Goal: Task Accomplishment & Management: Complete application form

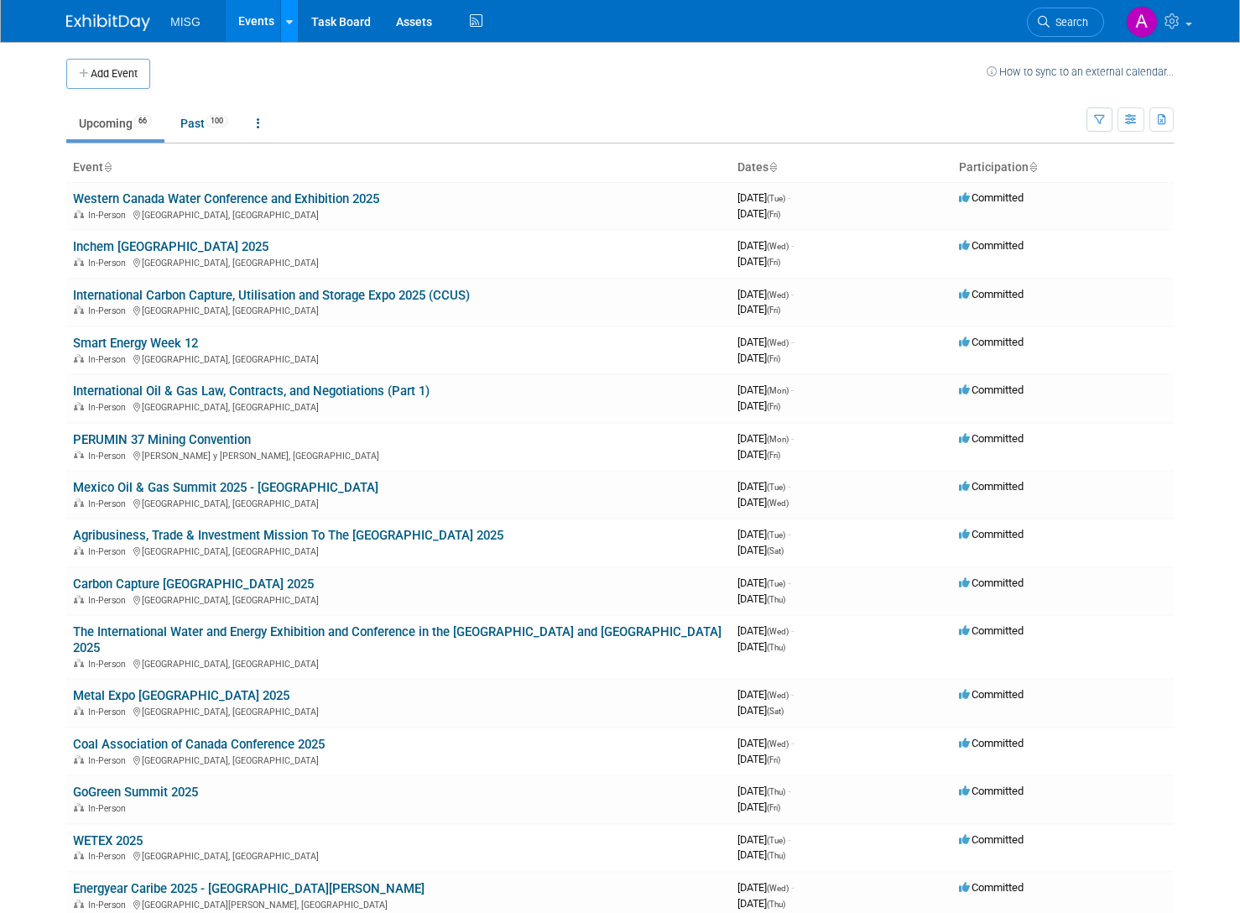
click at [280, 24] on link at bounding box center [289, 21] width 18 height 42
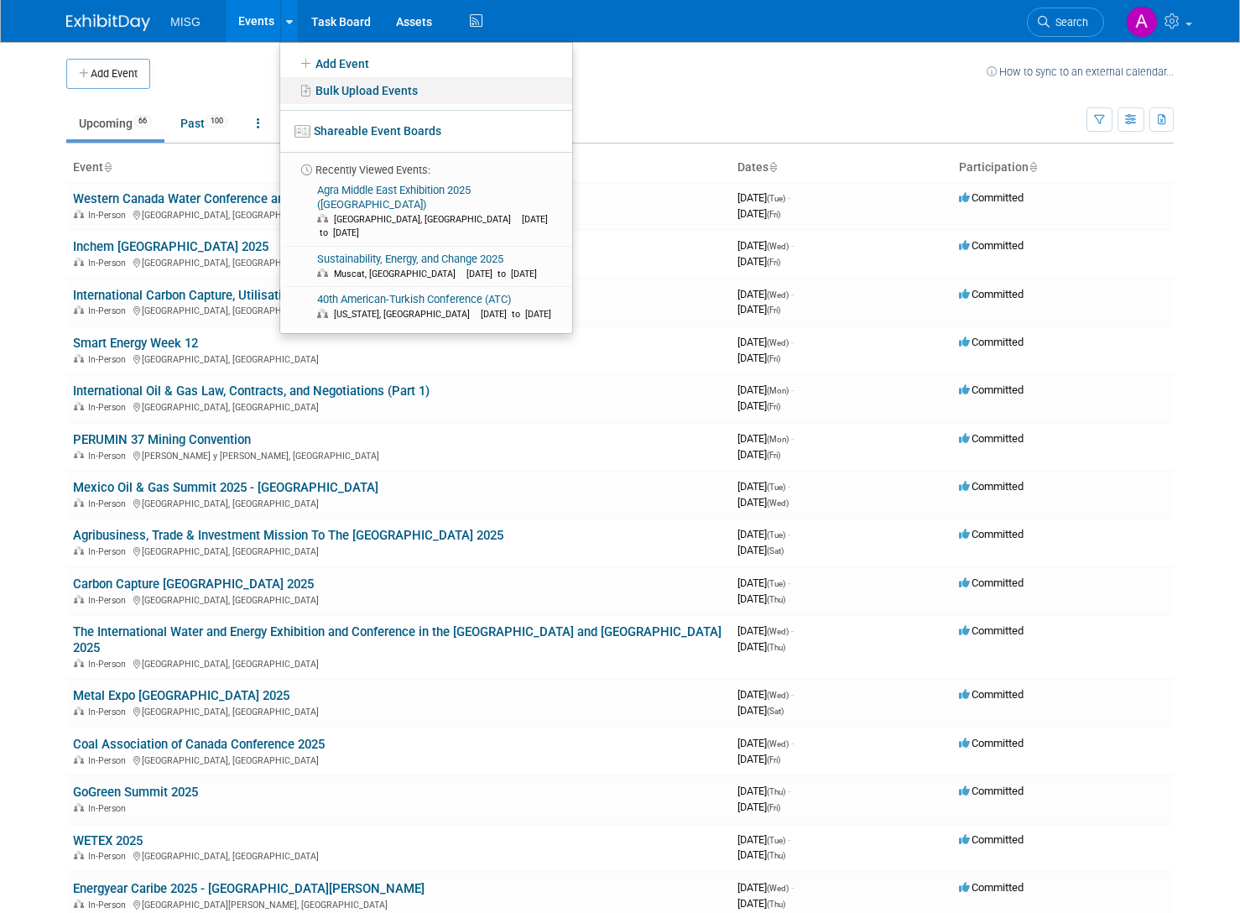
click at [338, 88] on link "Bulk Upload Events" at bounding box center [426, 90] width 292 height 27
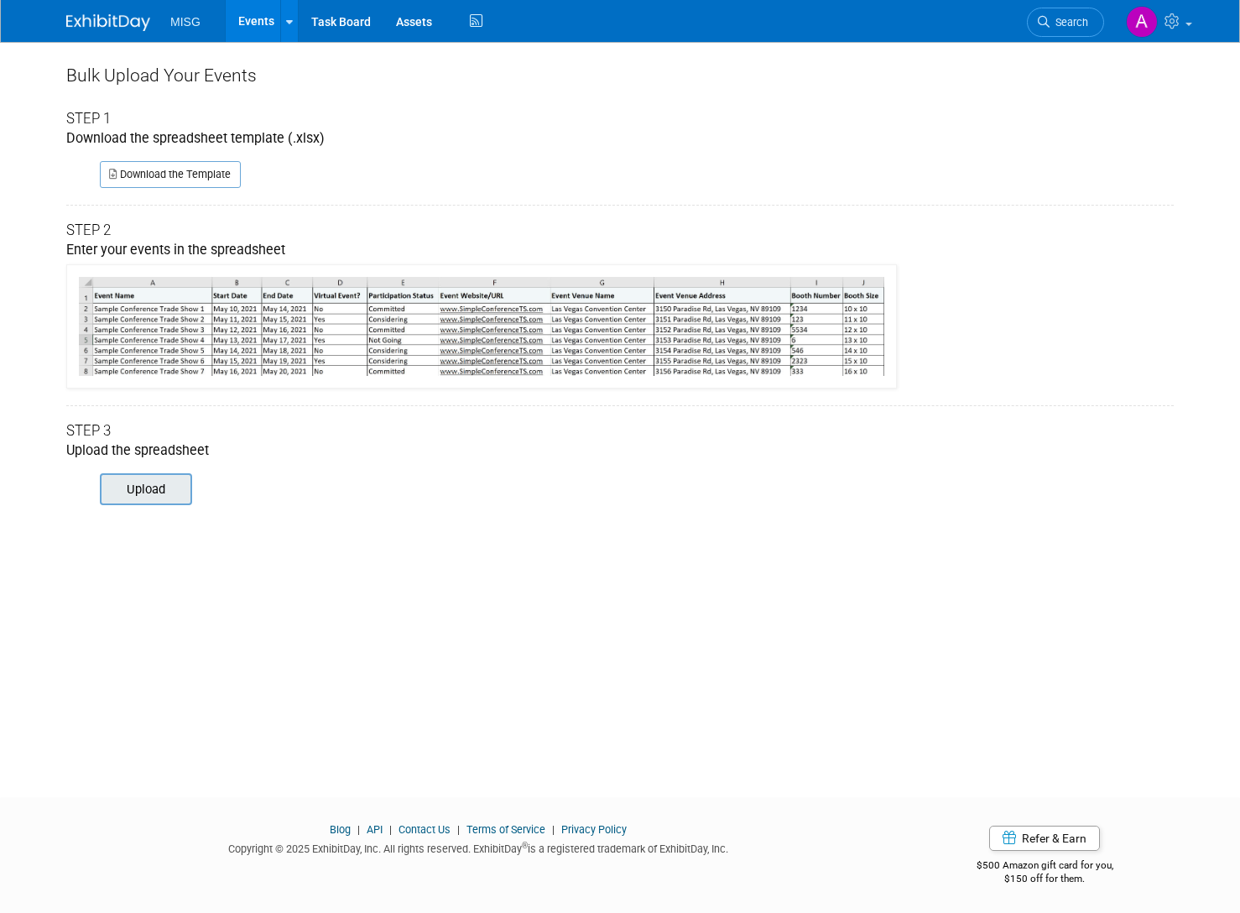
click at [156, 502] on input "file" at bounding box center [76, 489] width 228 height 29
type input "C:\fakepath\final events.xlsx"
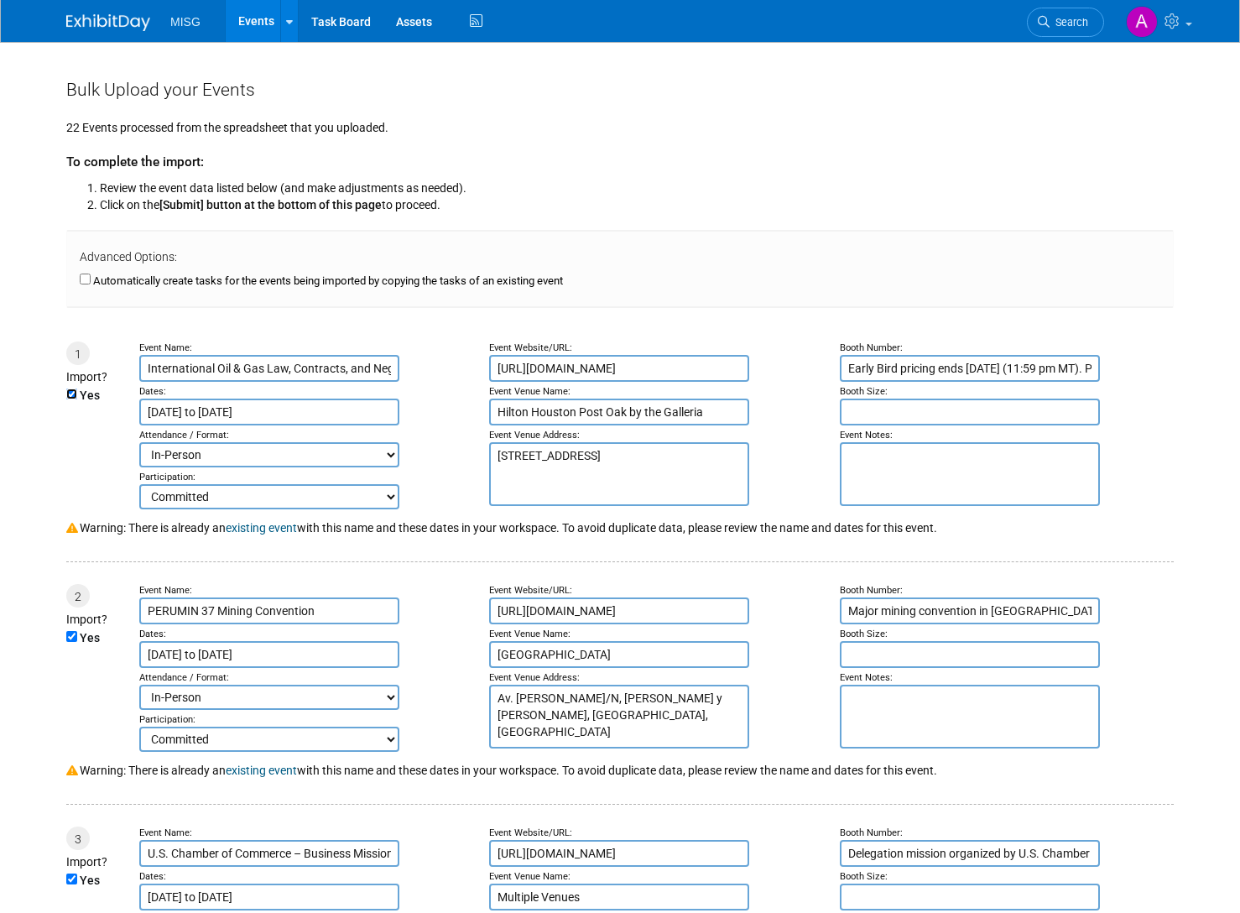
click at [68, 388] on input "Yes" at bounding box center [71, 393] width 11 height 11
checkbox input "false"
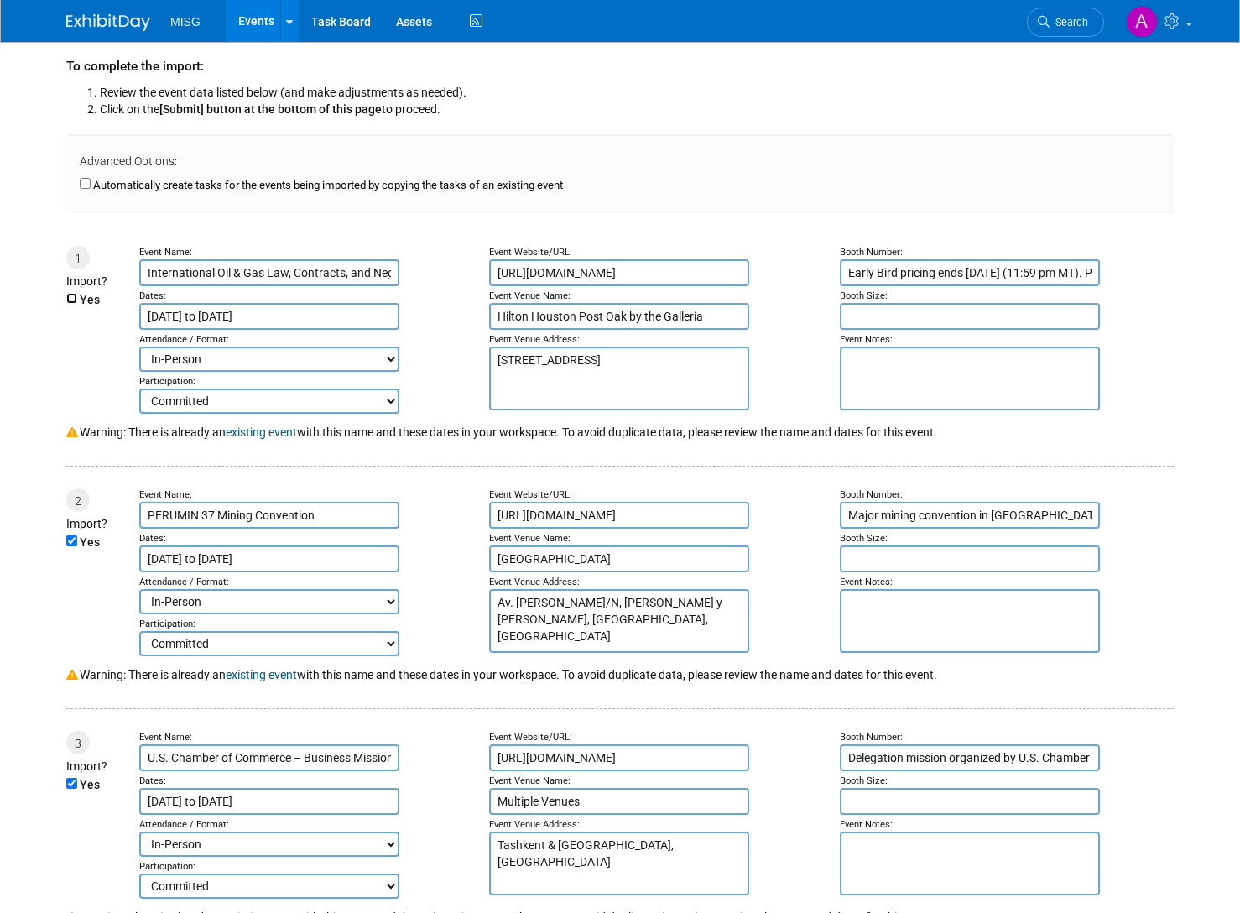
scroll to position [168, 0]
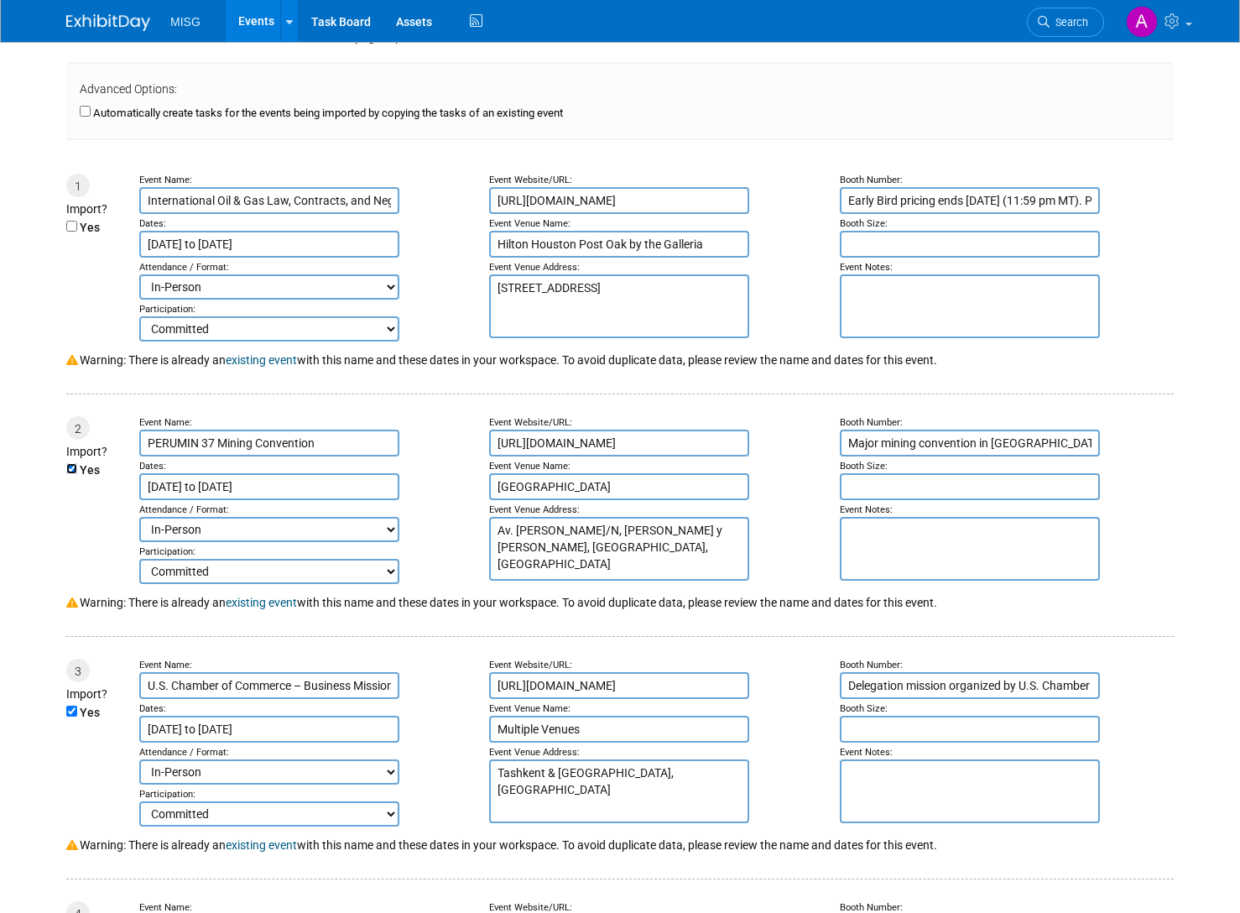
click at [69, 463] on input "Yes" at bounding box center [71, 468] width 11 height 11
checkbox input "false"
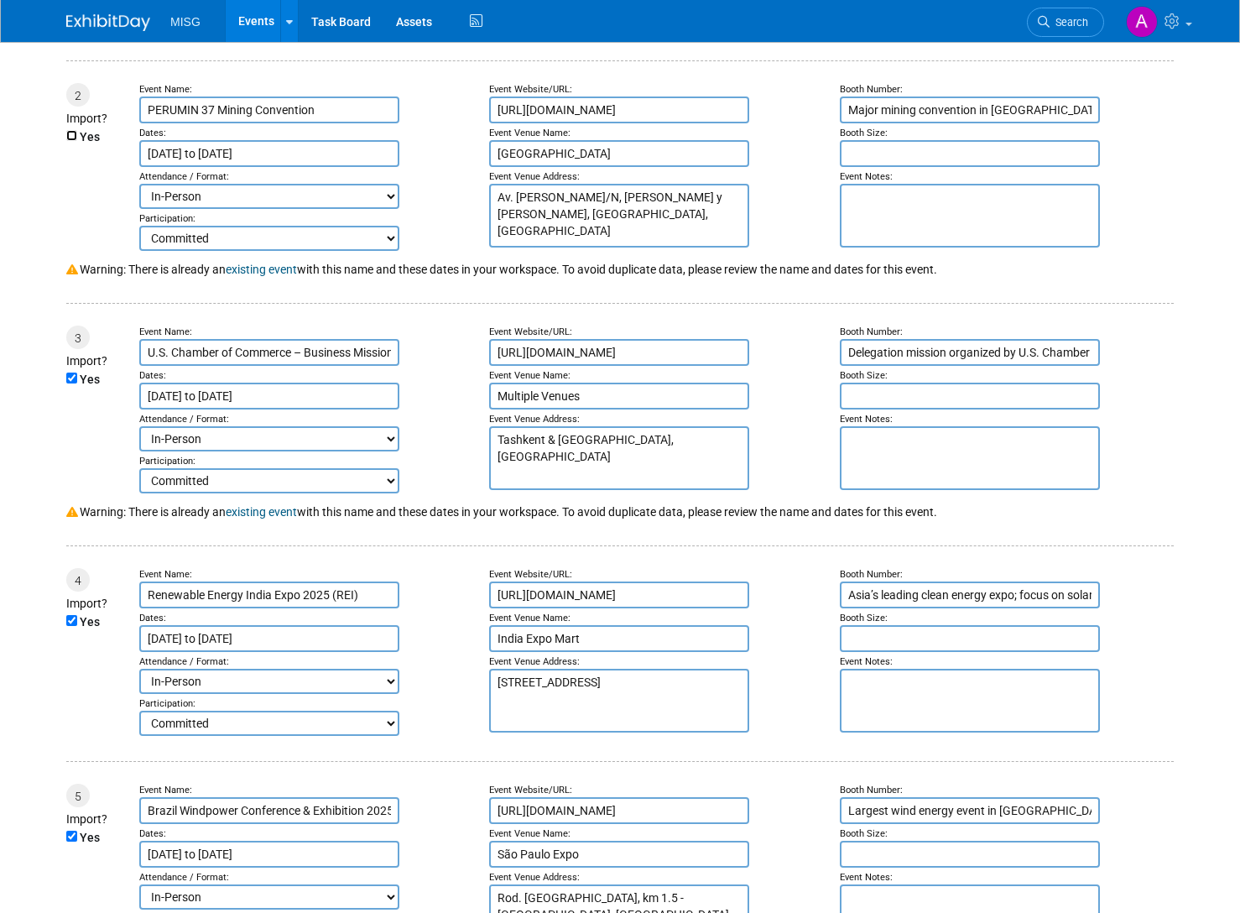
scroll to position [503, 0]
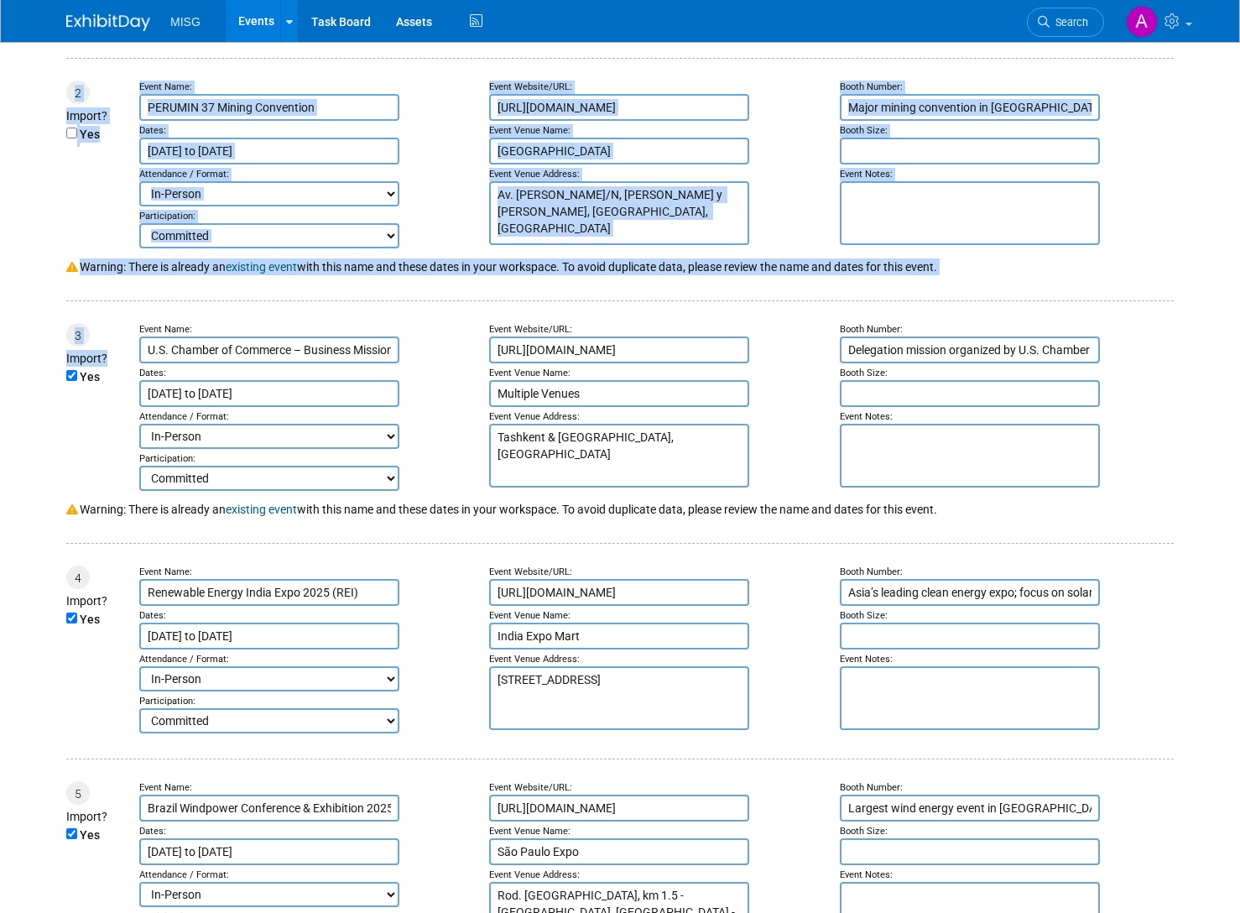
click at [70, 370] on input "Yes" at bounding box center [71, 375] width 11 height 11
checkbox input "false"
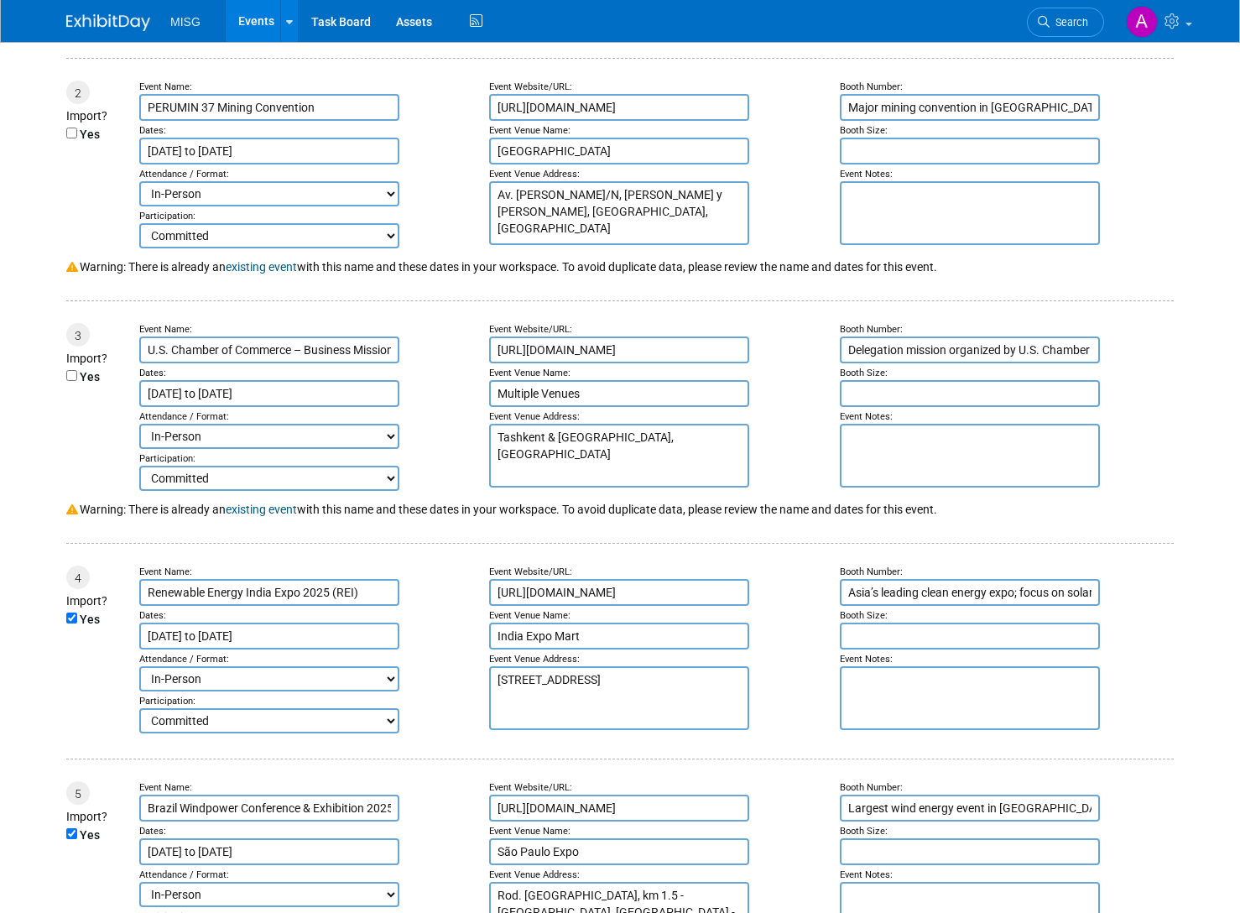
click at [104, 383] on td "3 Import? Yes" at bounding box center [94, 407] width 56 height 168
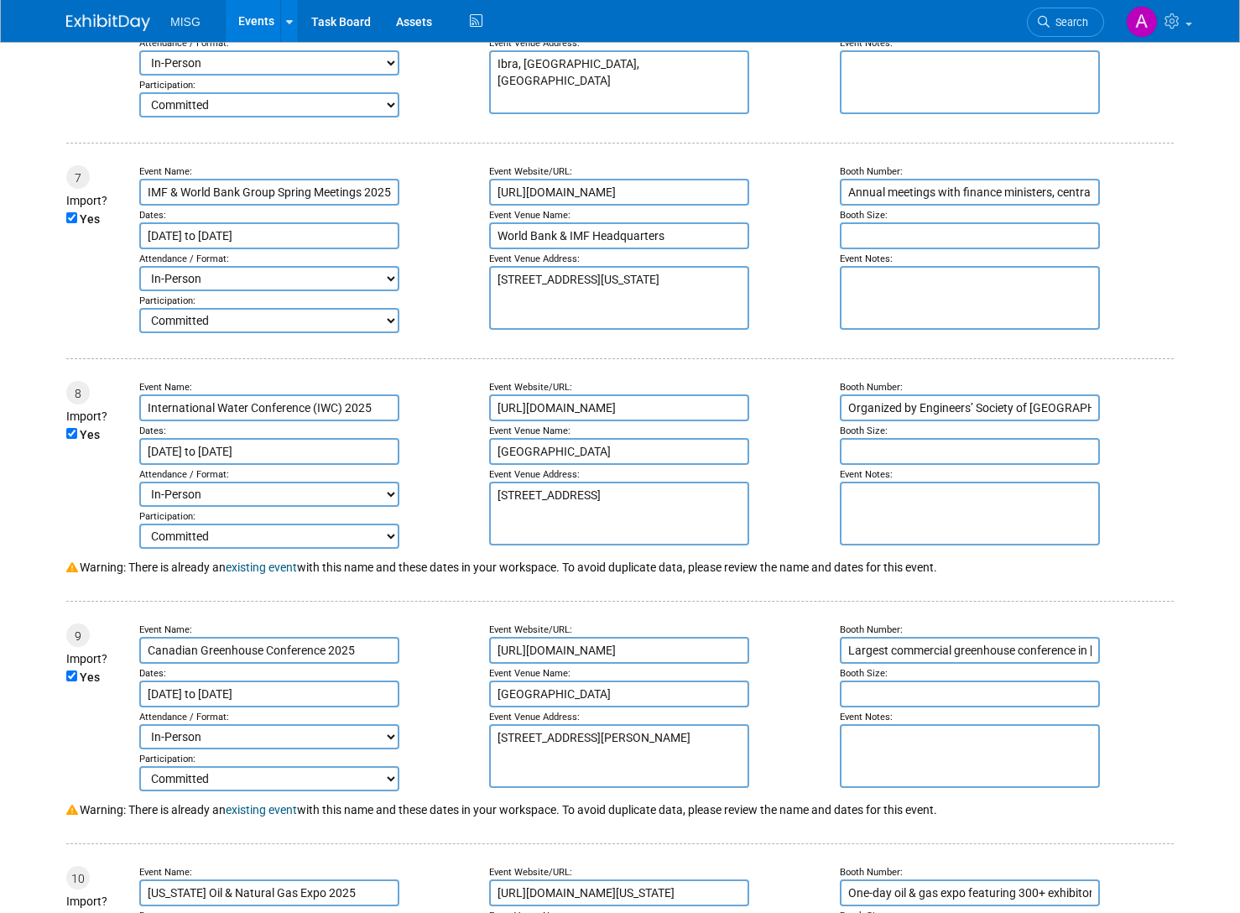
scroll to position [1594, 0]
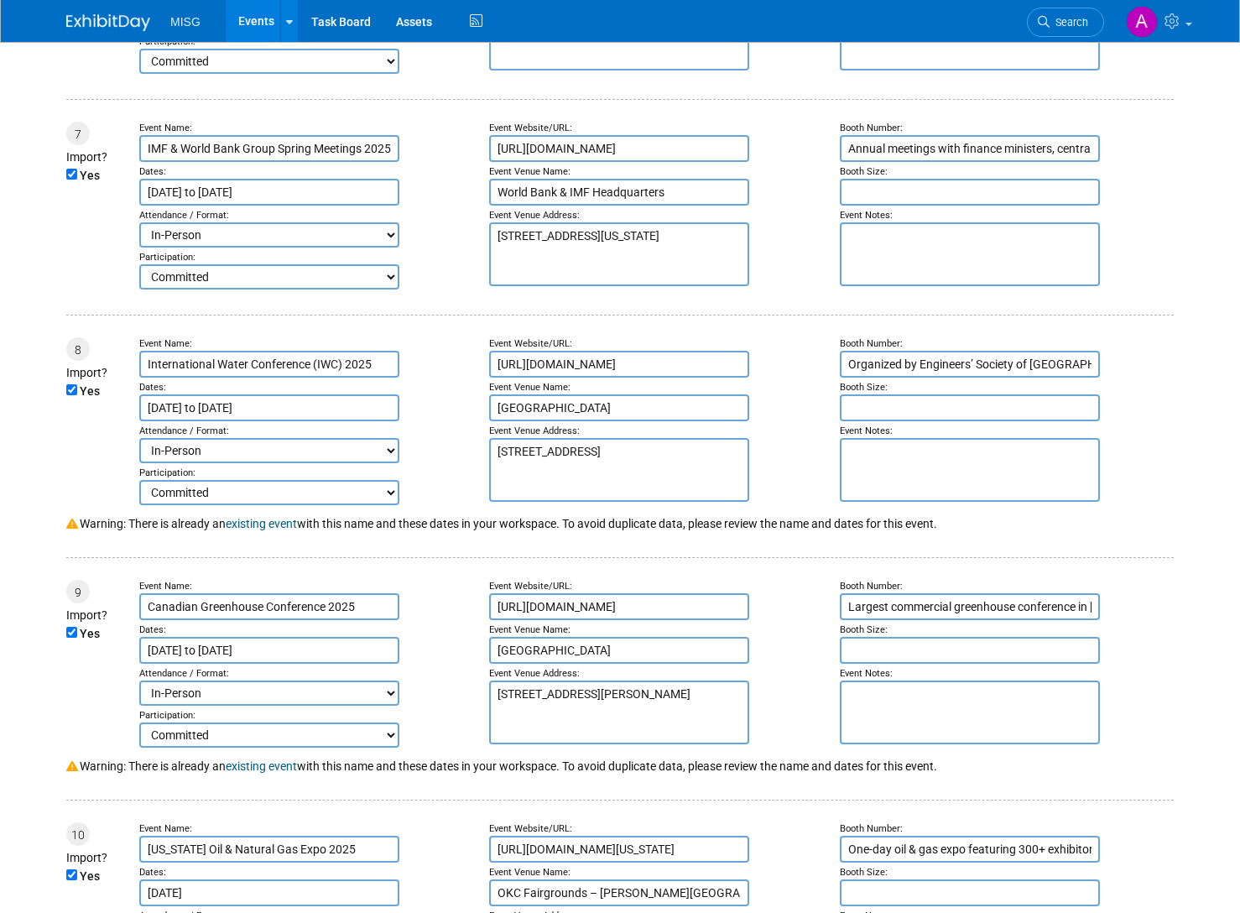
click at [78, 383] on div "Yes" at bounding box center [94, 392] width 56 height 23
click at [74, 388] on input "Yes" at bounding box center [71, 389] width 11 height 11
checkbox input "false"
click at [69, 628] on div "Yes" at bounding box center [94, 634] width 56 height 23
click at [69, 628] on input "Yes" at bounding box center [71, 632] width 11 height 11
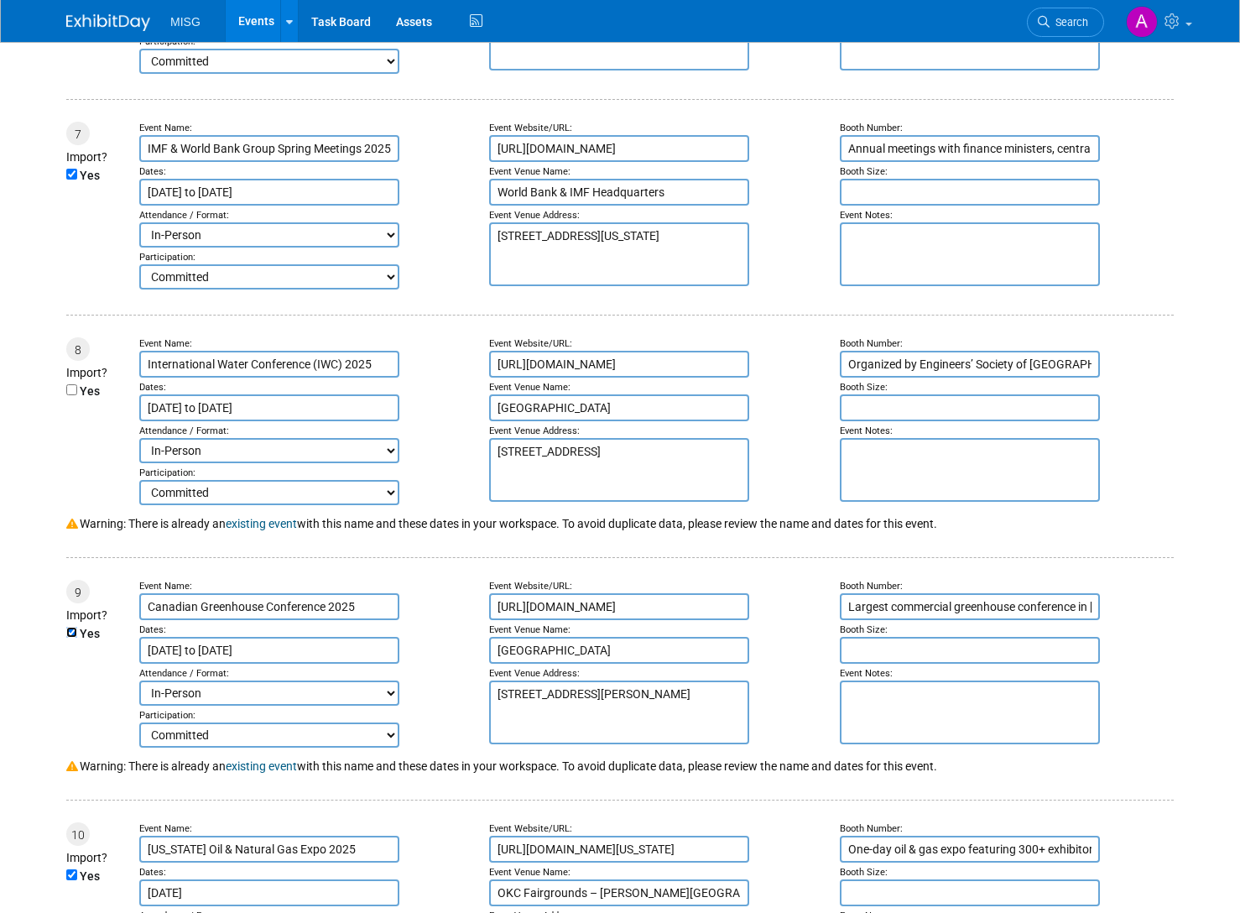
checkbox input "false"
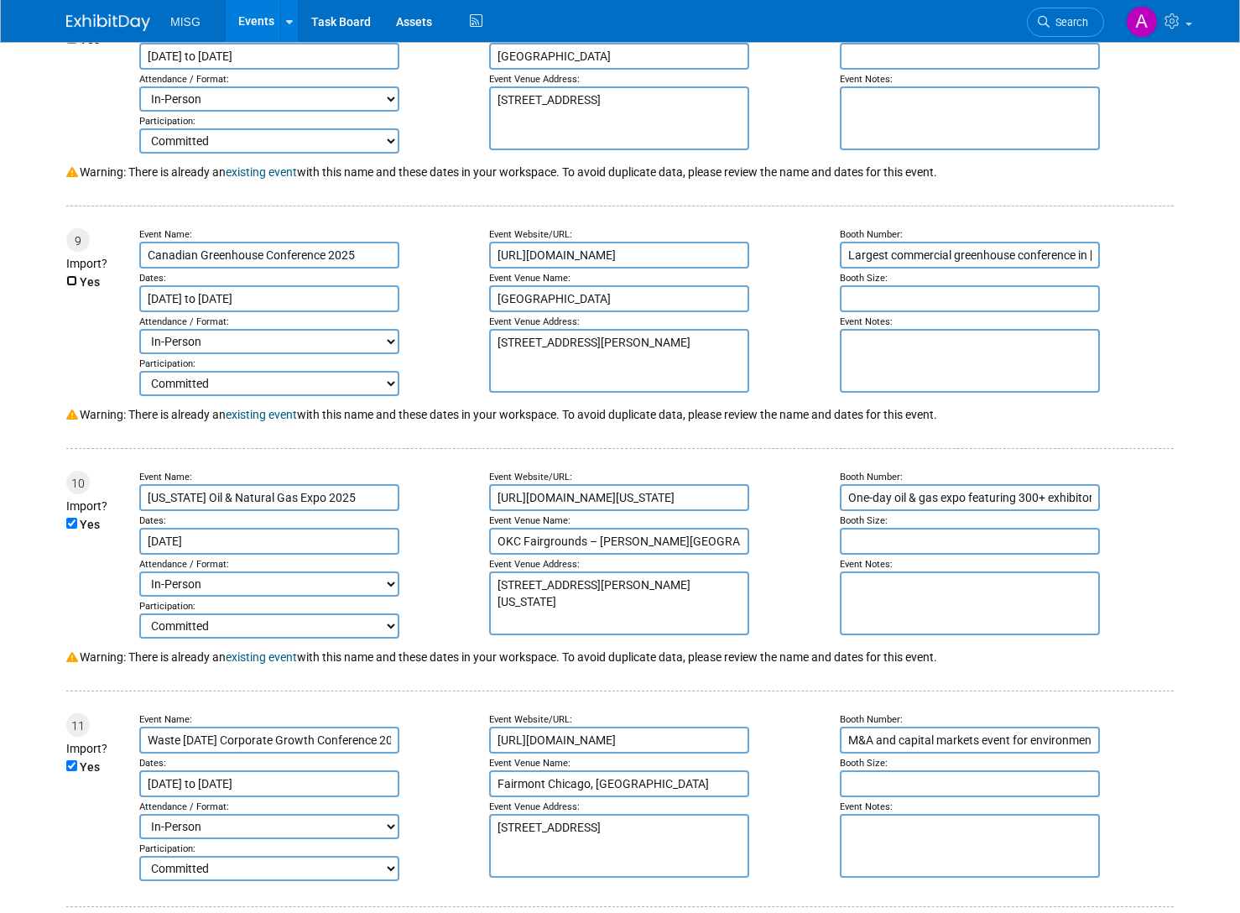
scroll to position [2013, 0]
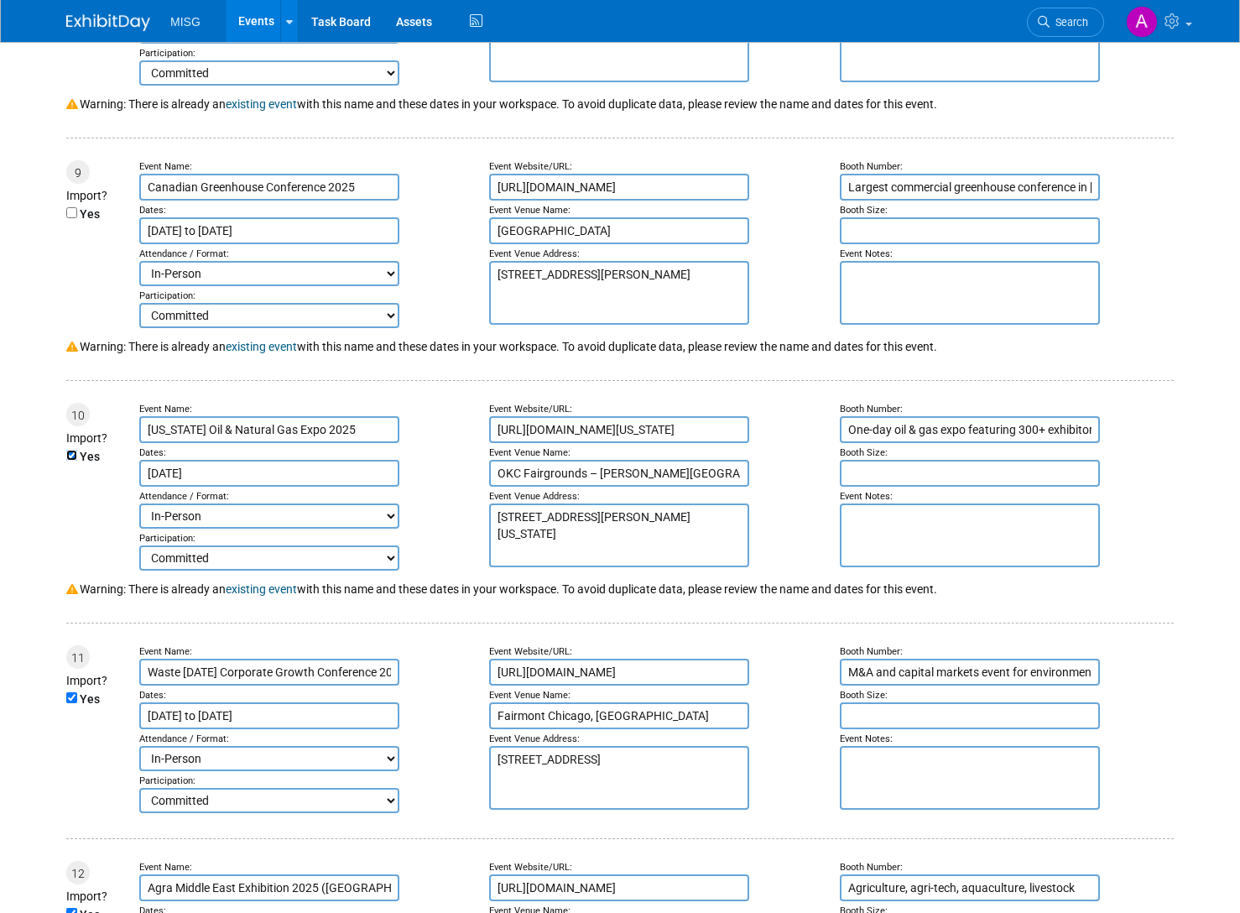
click at [71, 451] on input "Yes" at bounding box center [71, 455] width 11 height 11
checkbox input "false"
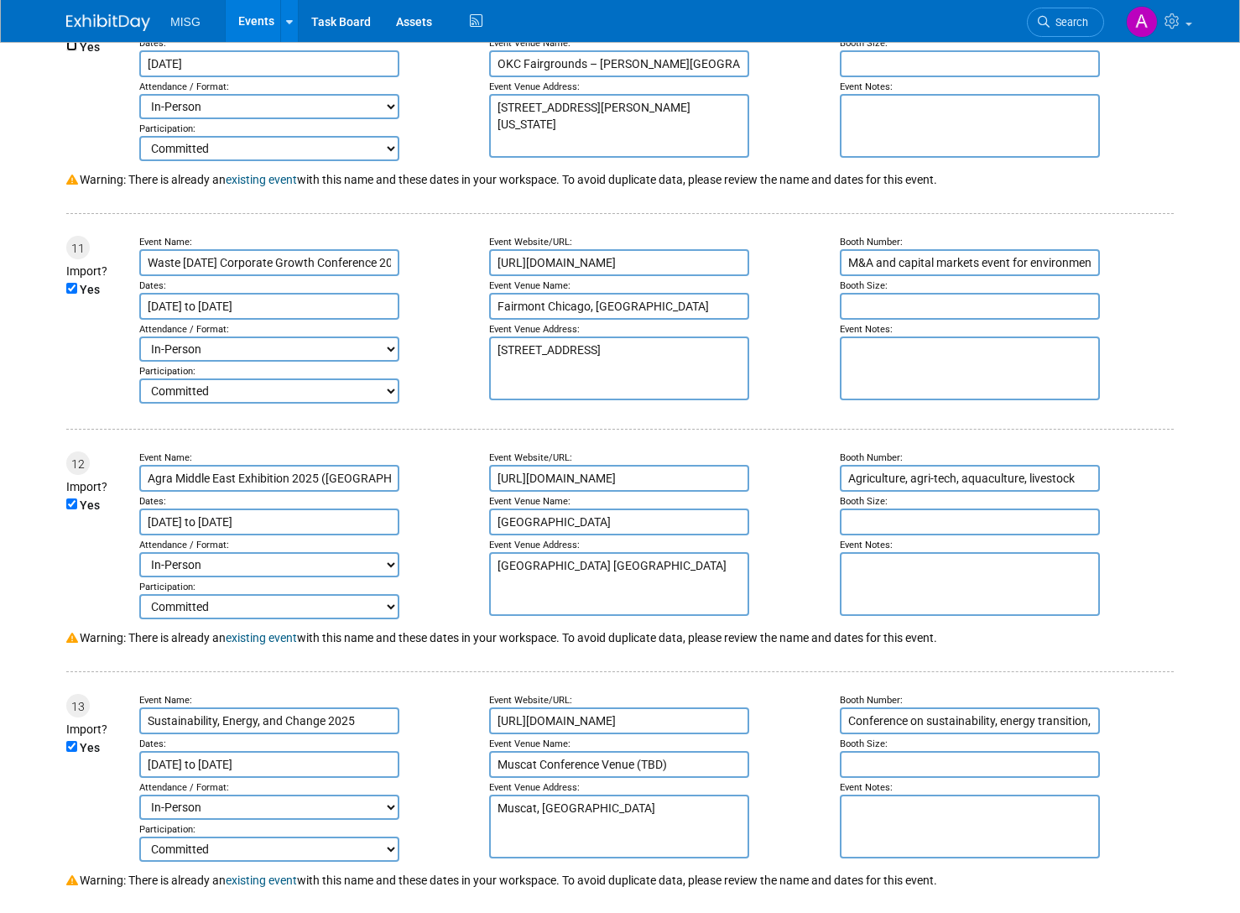
scroll to position [2433, 0]
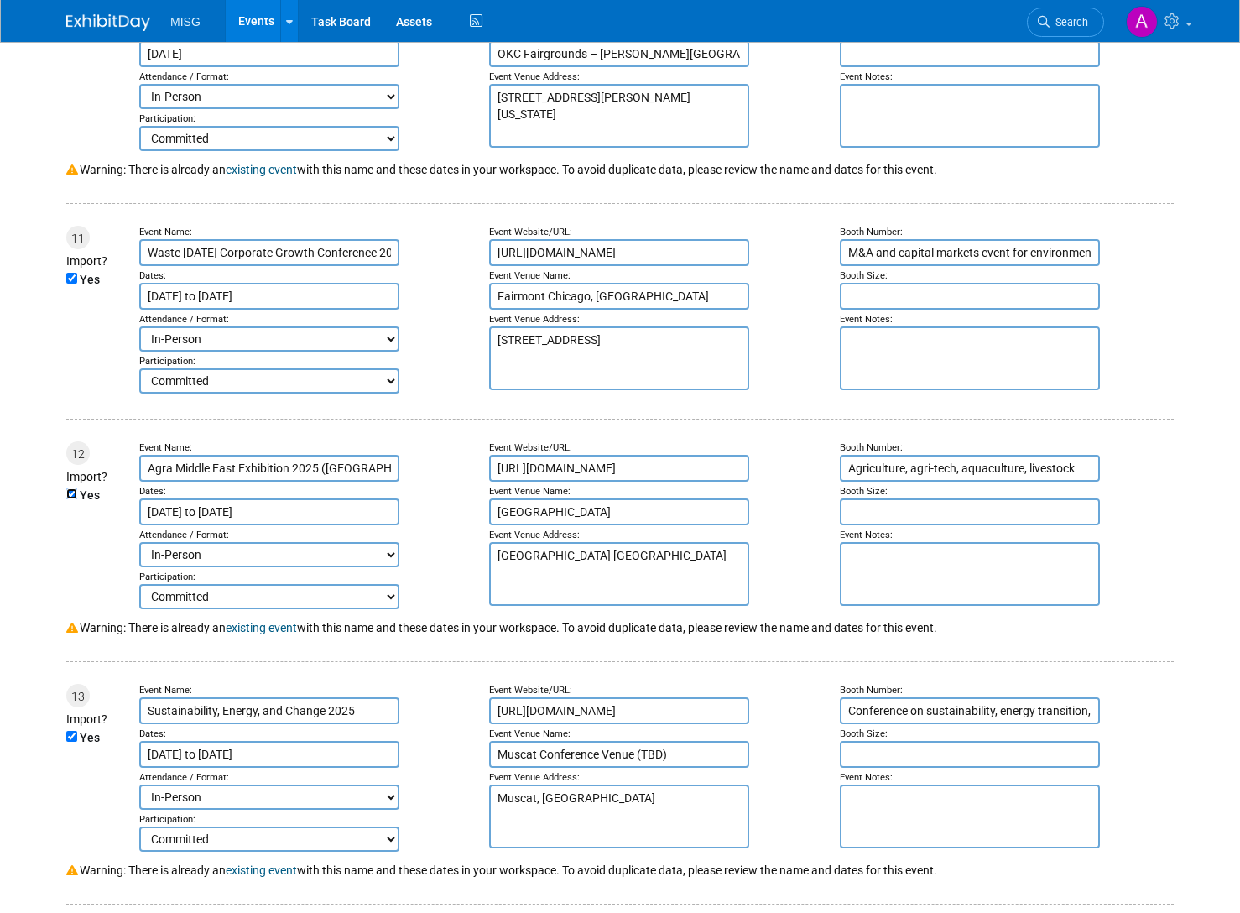
click at [71, 499] on input "Yes" at bounding box center [71, 493] width 11 height 11
checkbox input "false"
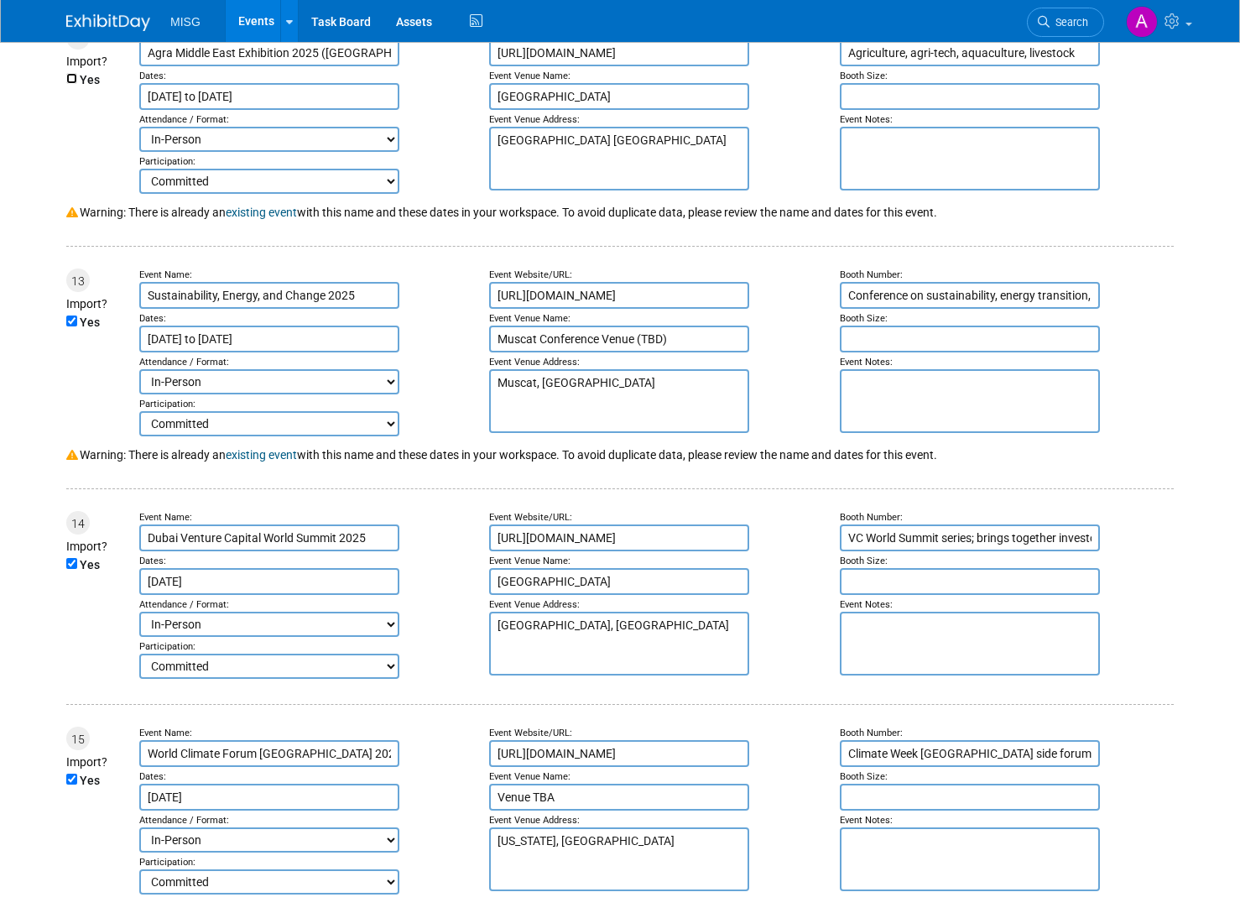
scroll to position [2852, 0]
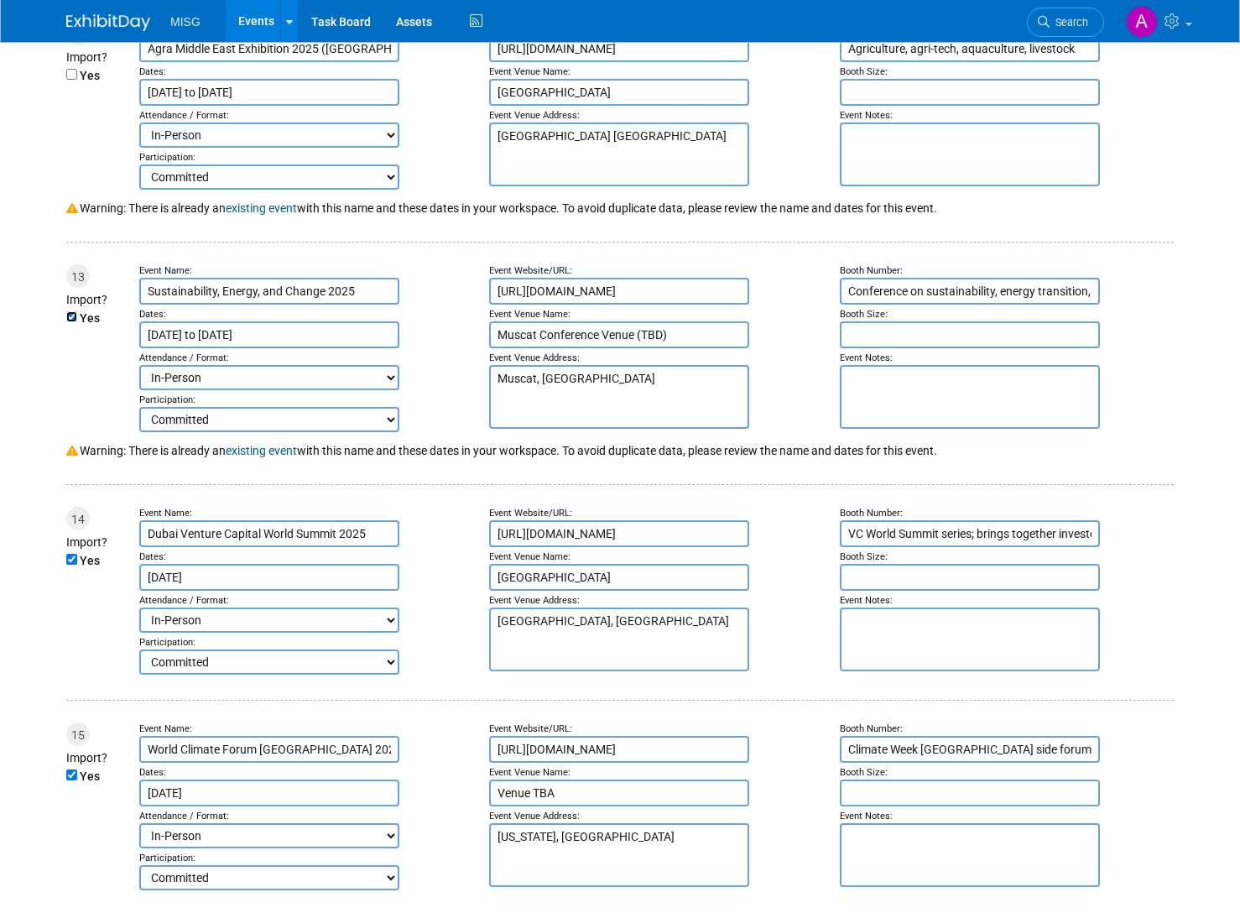
click at [69, 320] on input "Yes" at bounding box center [71, 316] width 11 height 11
checkbox input "false"
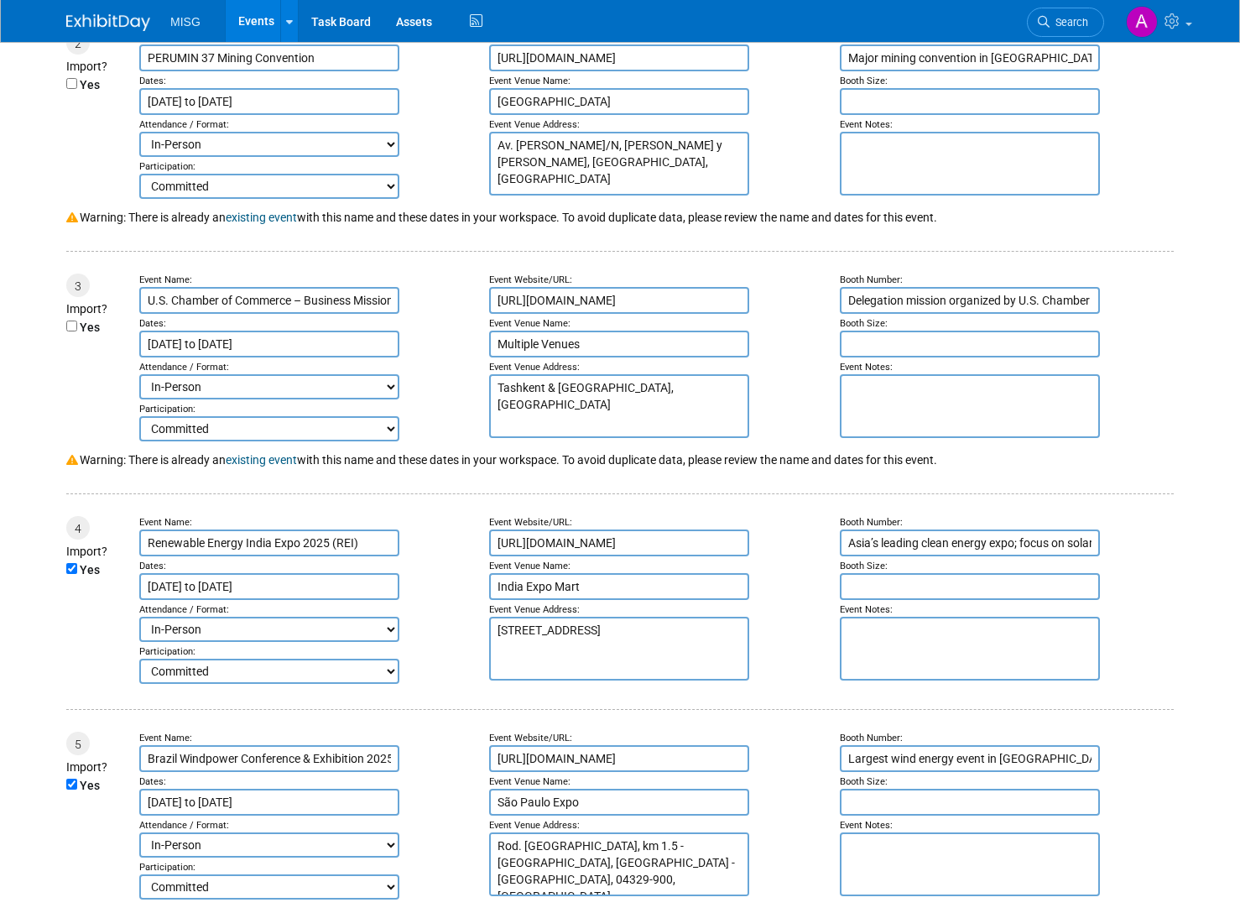
scroll to position [671, 0]
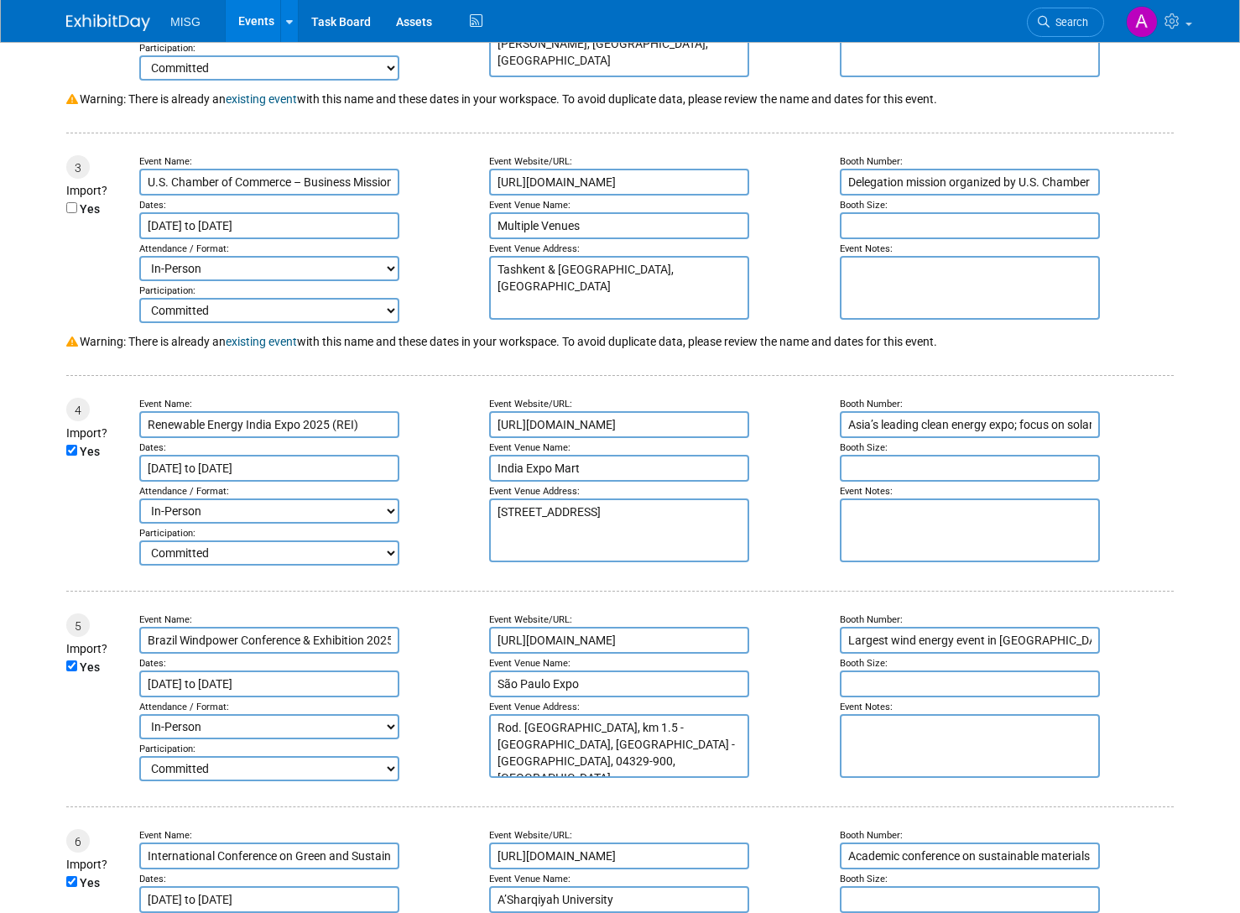
click at [71, 441] on div "Yes" at bounding box center [94, 452] width 56 height 23
click at [83, 443] on label "Yes" at bounding box center [90, 451] width 20 height 17
click at [77, 445] on input "Yes" at bounding box center [71, 450] width 11 height 11
checkbox input "false"
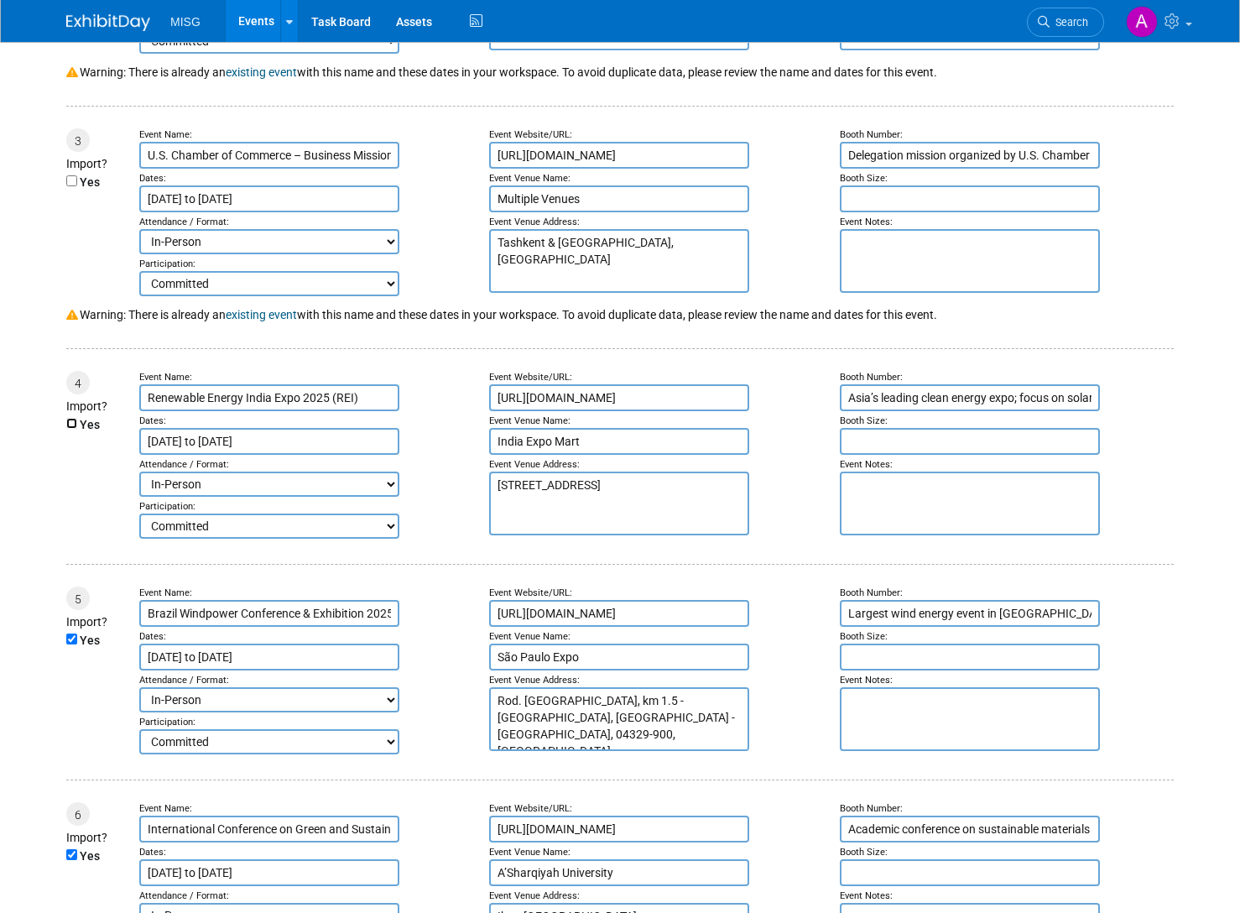
scroll to position [755, 0]
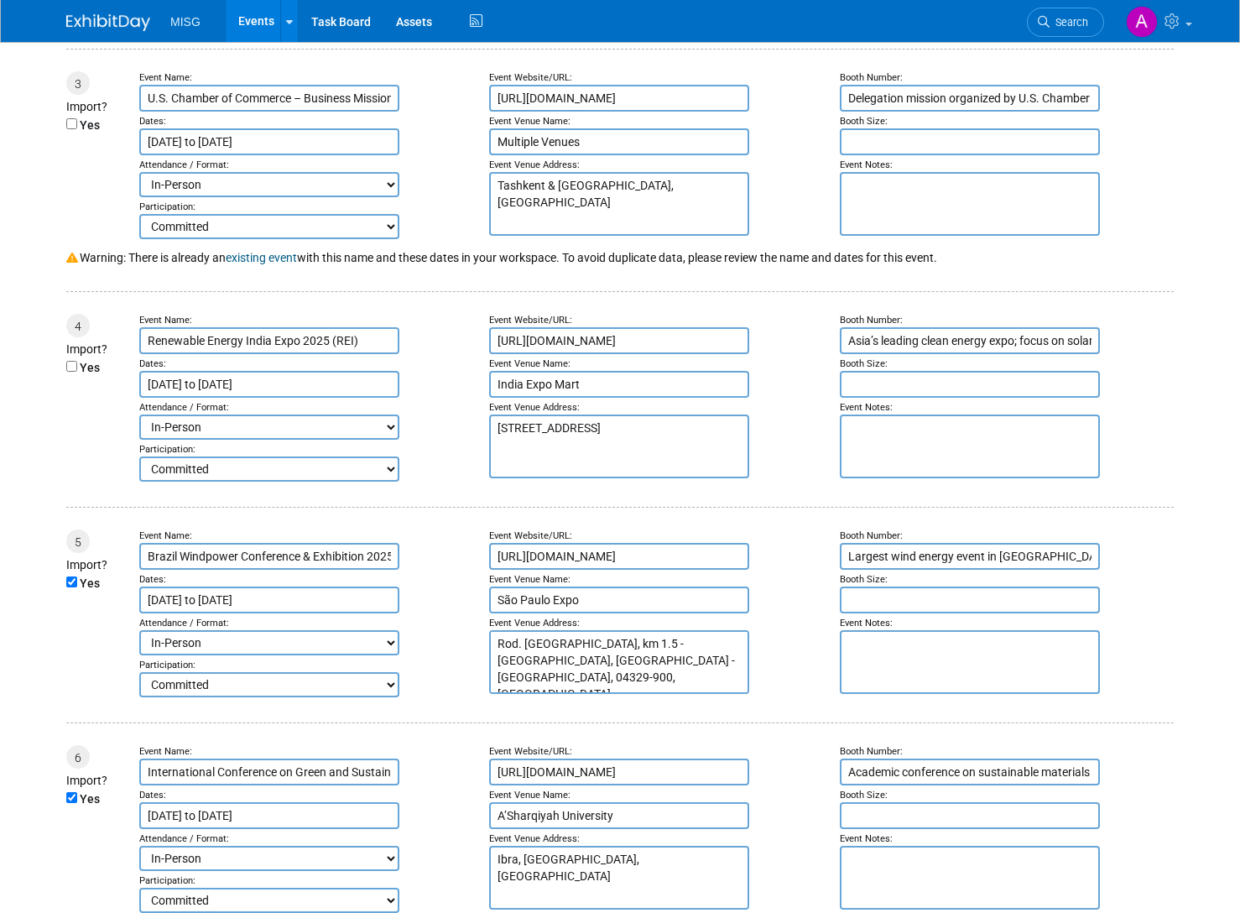
click at [69, 580] on div "Yes" at bounding box center [94, 584] width 56 height 23
click at [69, 576] on input "Yes" at bounding box center [71, 581] width 11 height 11
checkbox input "false"
click at [287, 544] on input "Brazil Windpower Conference & Exhibition 2025" at bounding box center [269, 556] width 260 height 27
click at [285, 544] on input "Brazil Windpower Conference & Exhibition 2025" at bounding box center [269, 556] width 260 height 27
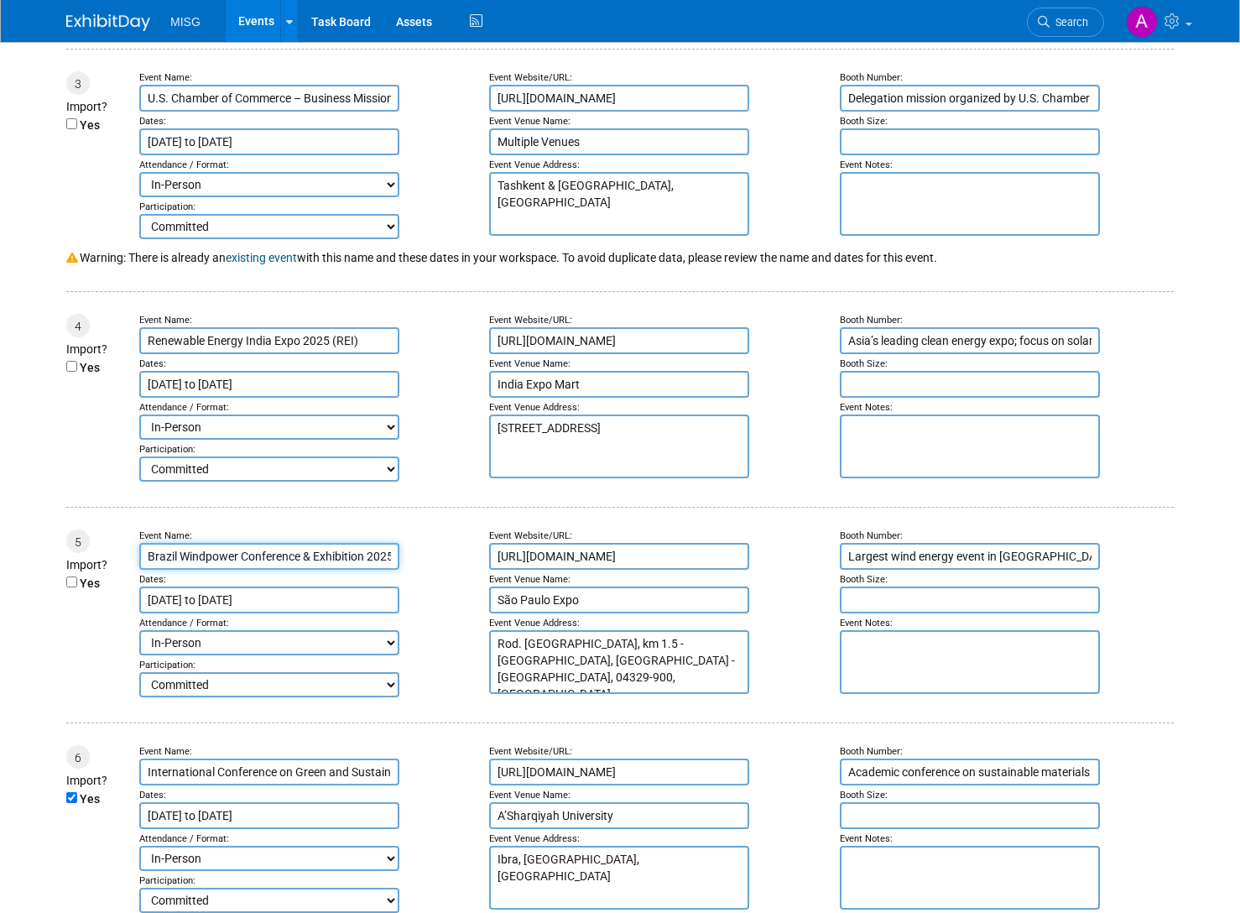
click at [285, 544] on input "Brazil Windpower Conference & Exhibition 2025" at bounding box center [269, 556] width 260 height 27
click at [110, 508] on td at bounding box center [619, 505] width 1107 height 48
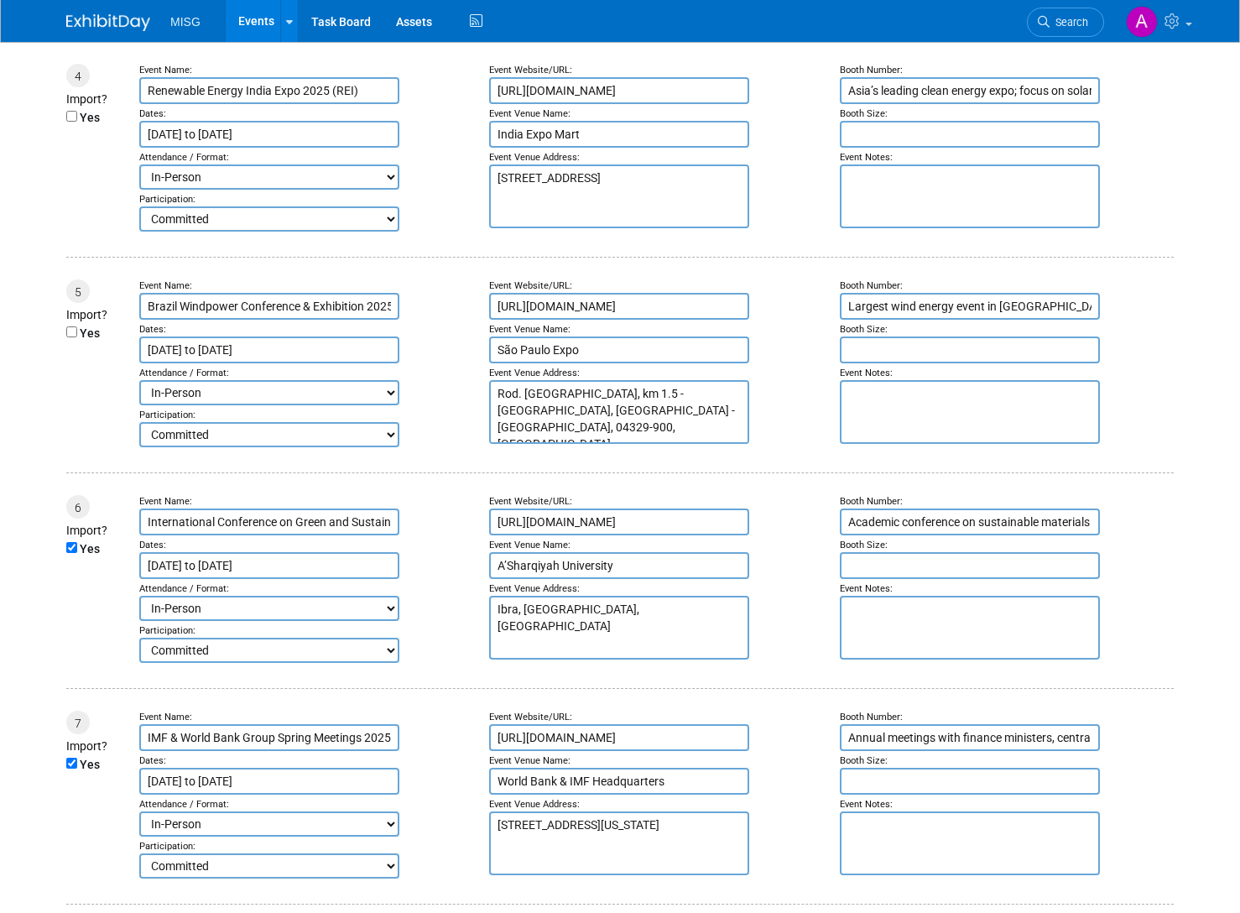
scroll to position [1007, 0]
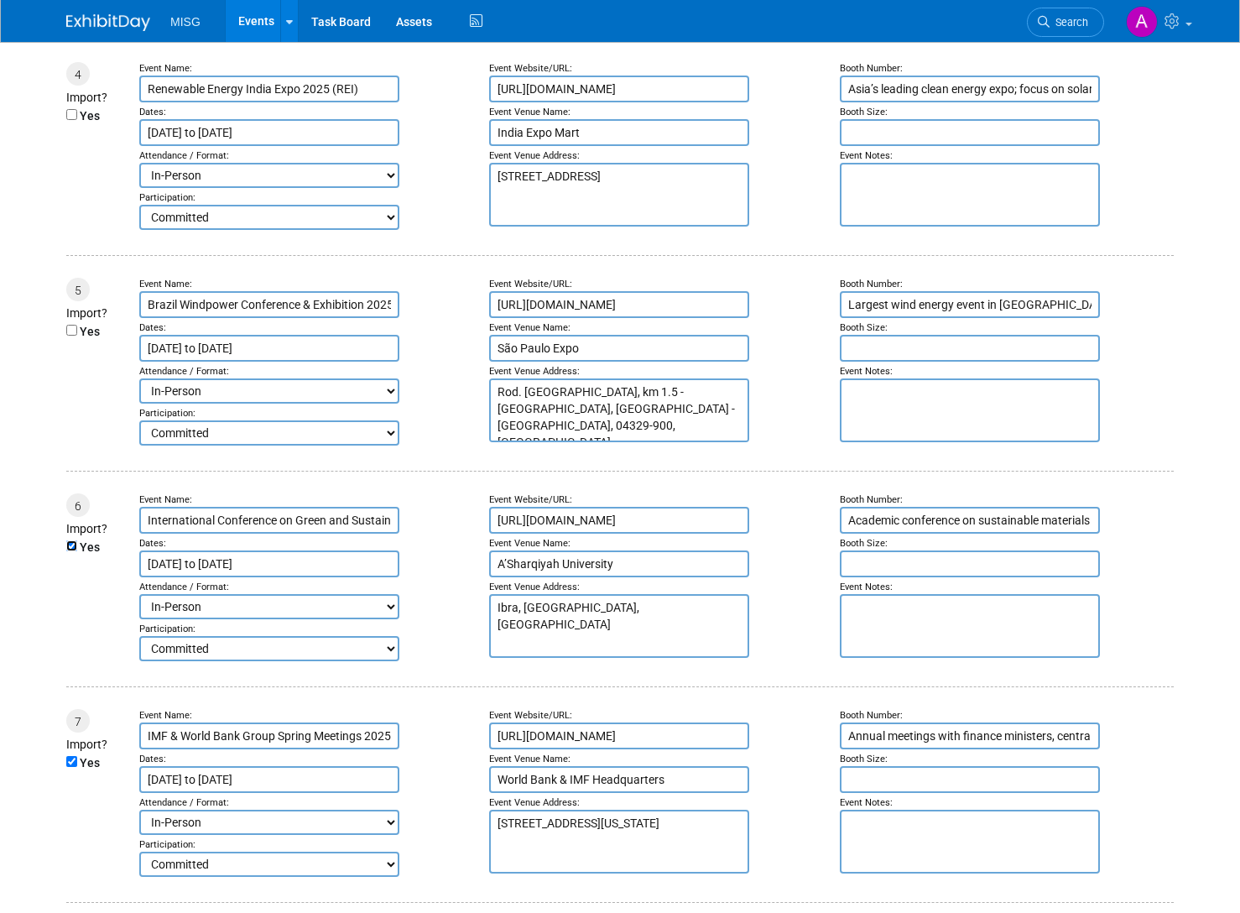
click at [70, 540] on input "Yes" at bounding box center [71, 545] width 11 height 11
checkbox input "false"
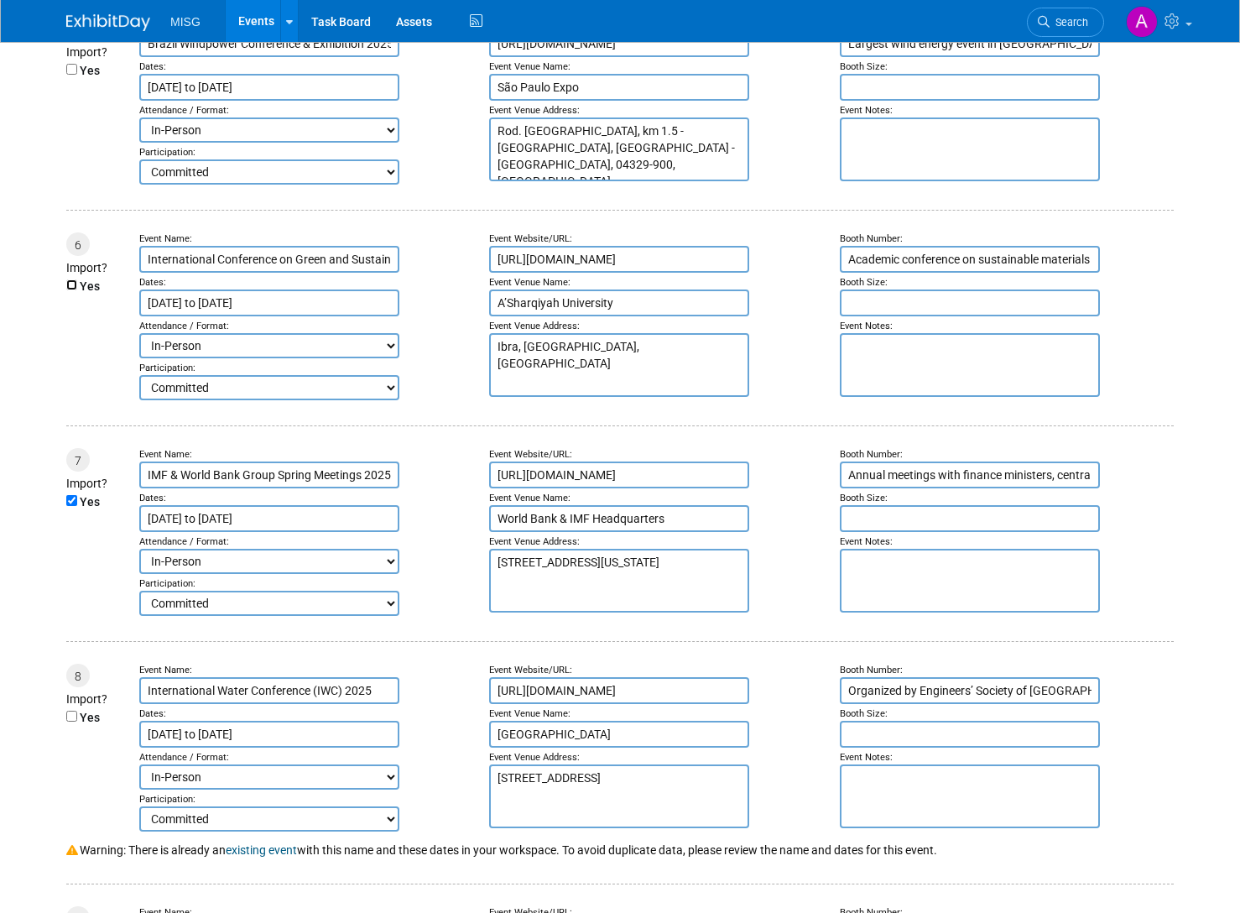
scroll to position [1342, 0]
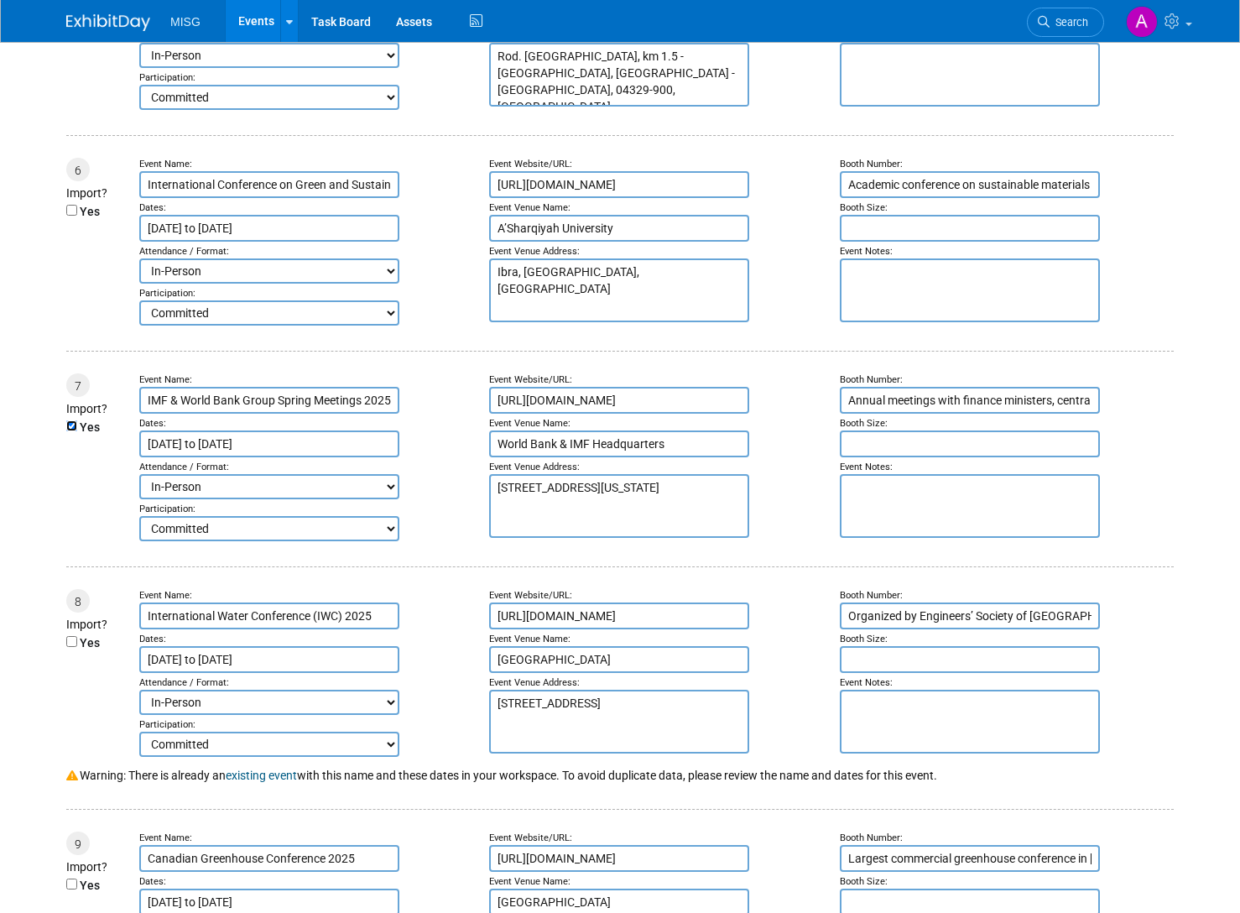
click at [75, 420] on input "Yes" at bounding box center [71, 425] width 11 height 11
checkbox input "false"
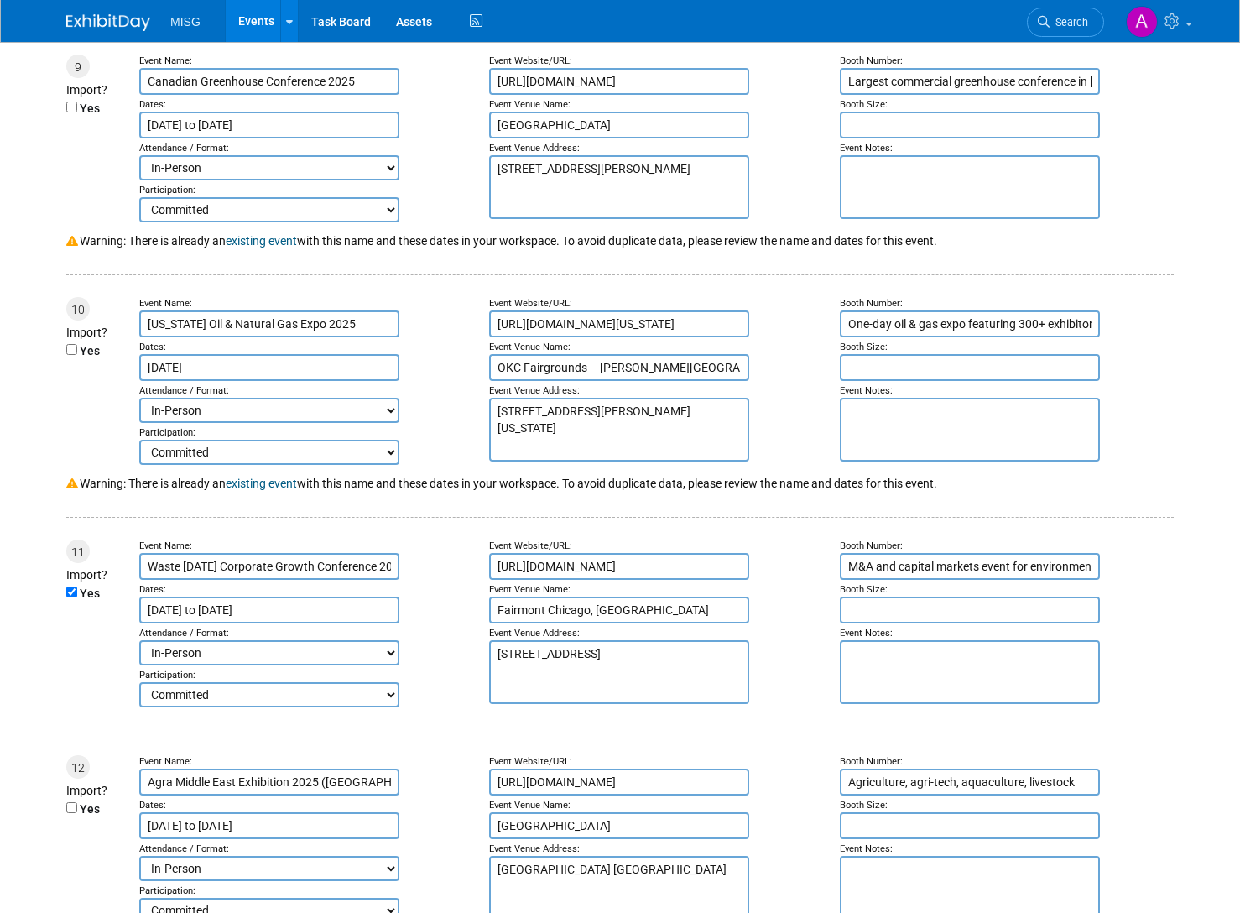
scroll to position [2181, 0]
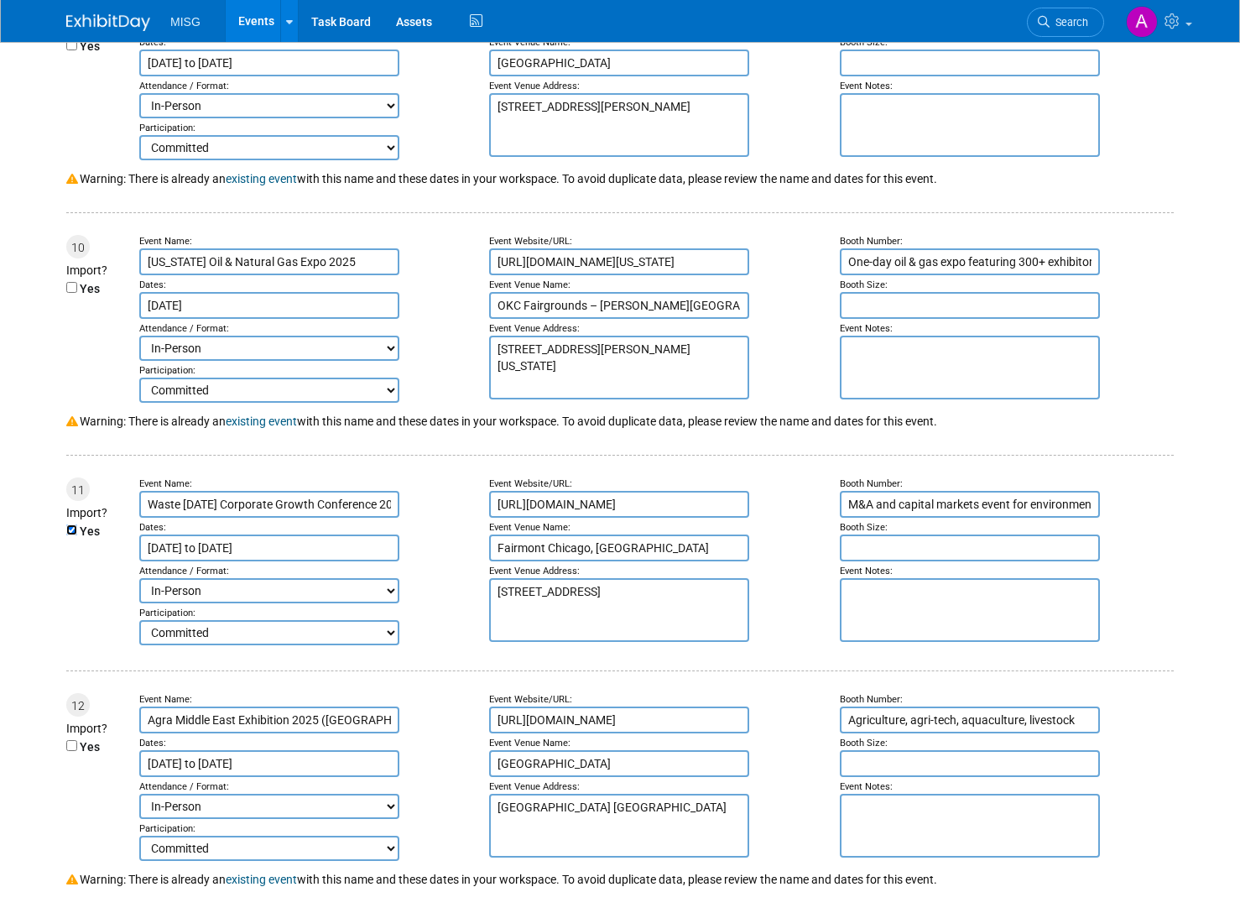
click at [70, 535] on input "Yes" at bounding box center [71, 529] width 11 height 11
checkbox input "false"
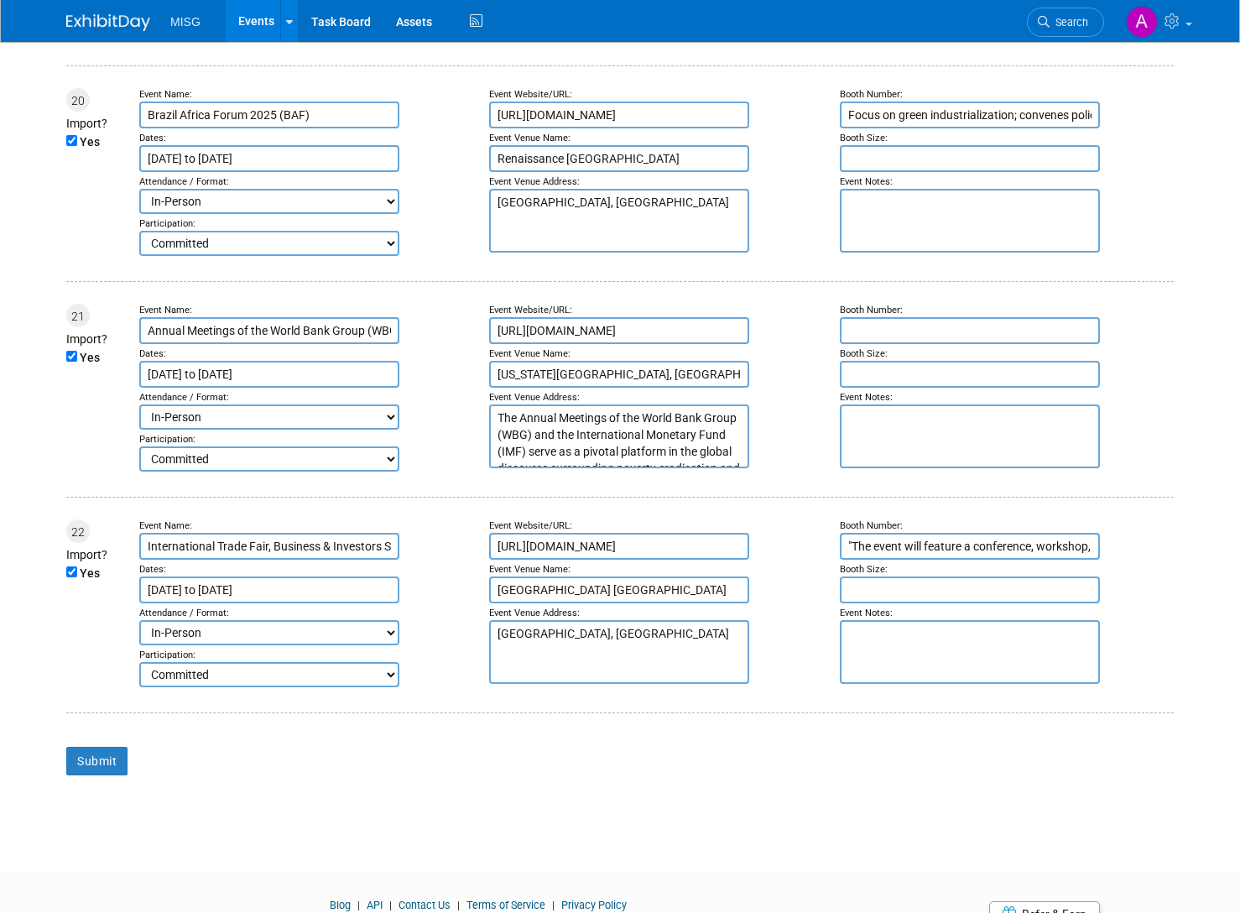
scroll to position [4664, 0]
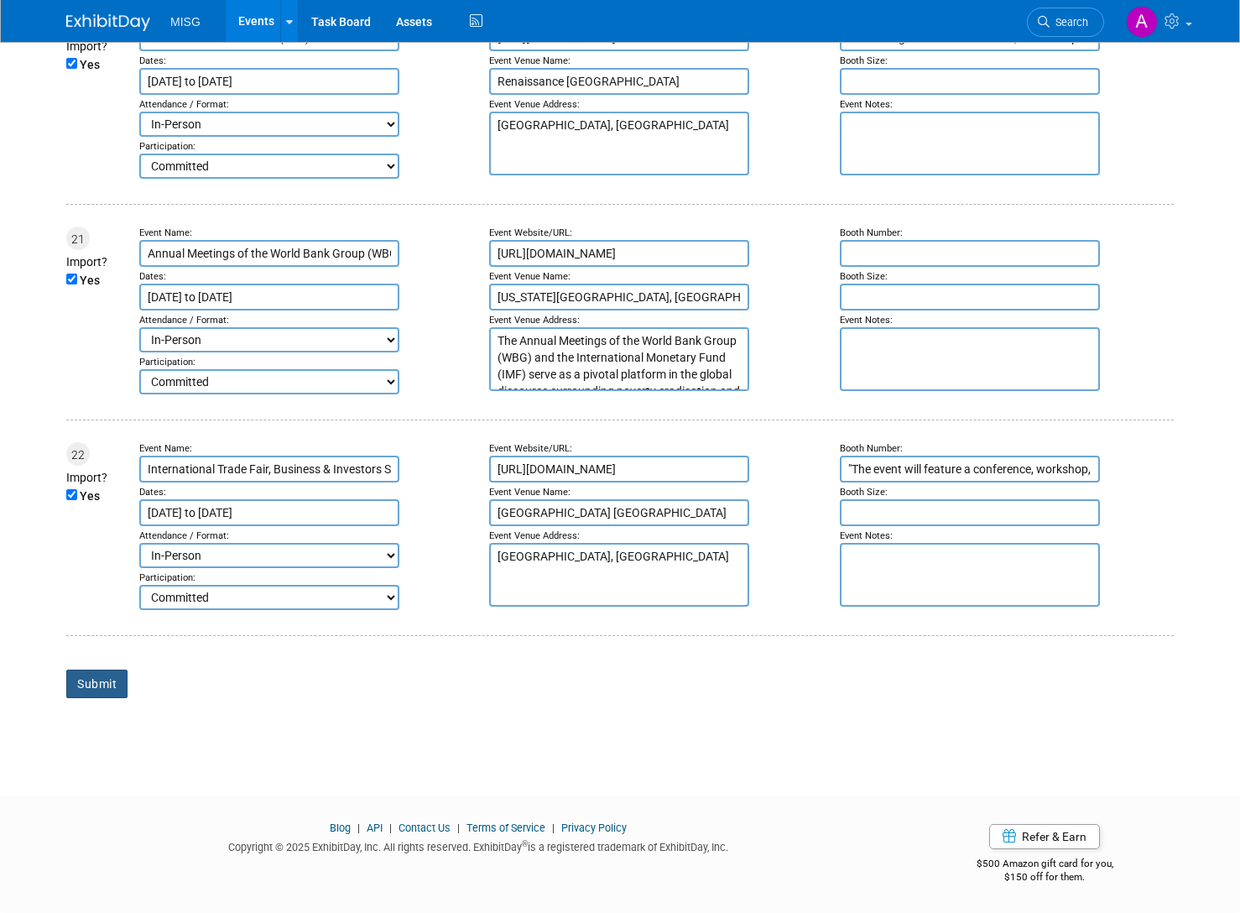
click at [104, 697] on input "Submit" at bounding box center [96, 683] width 61 height 29
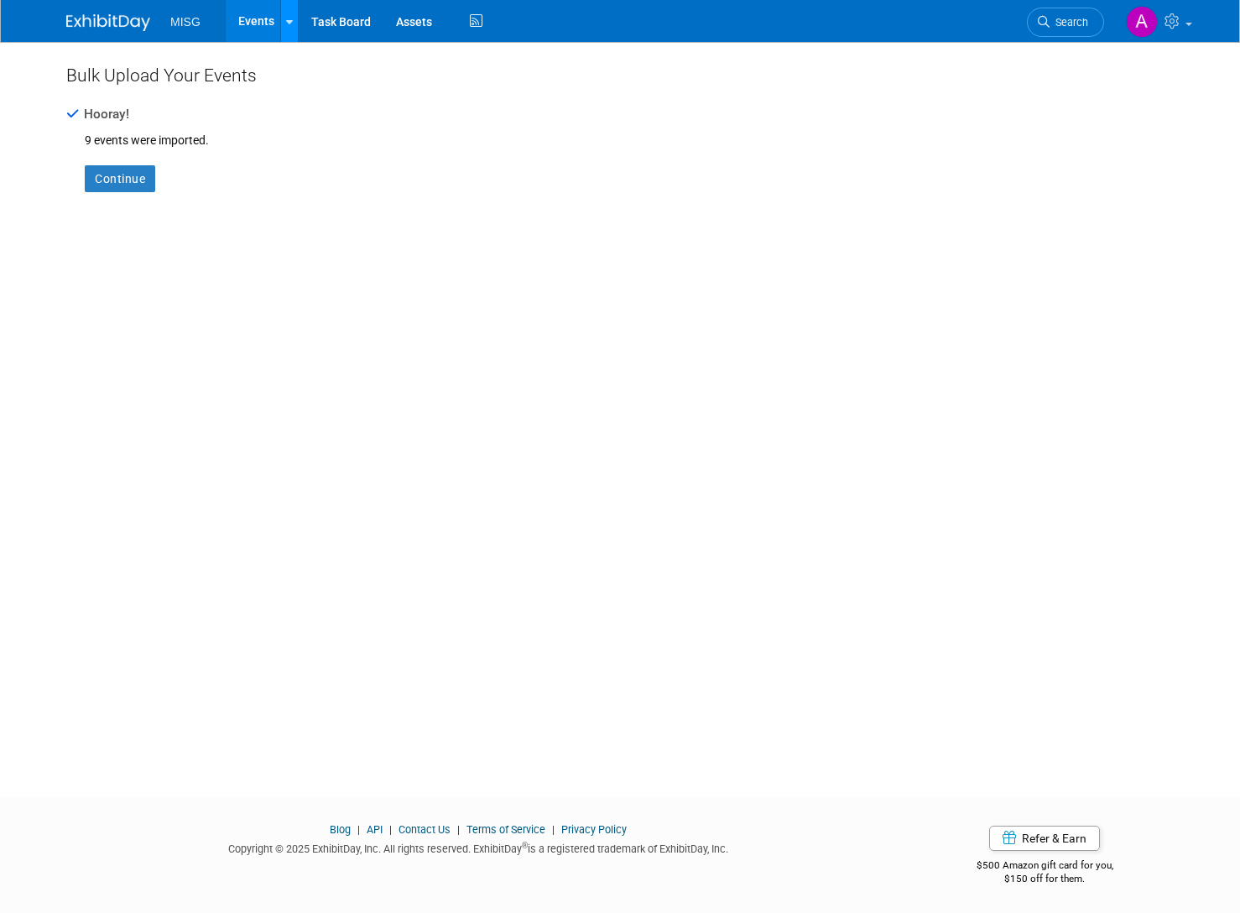
click at [289, 21] on icon at bounding box center [289, 22] width 7 height 11
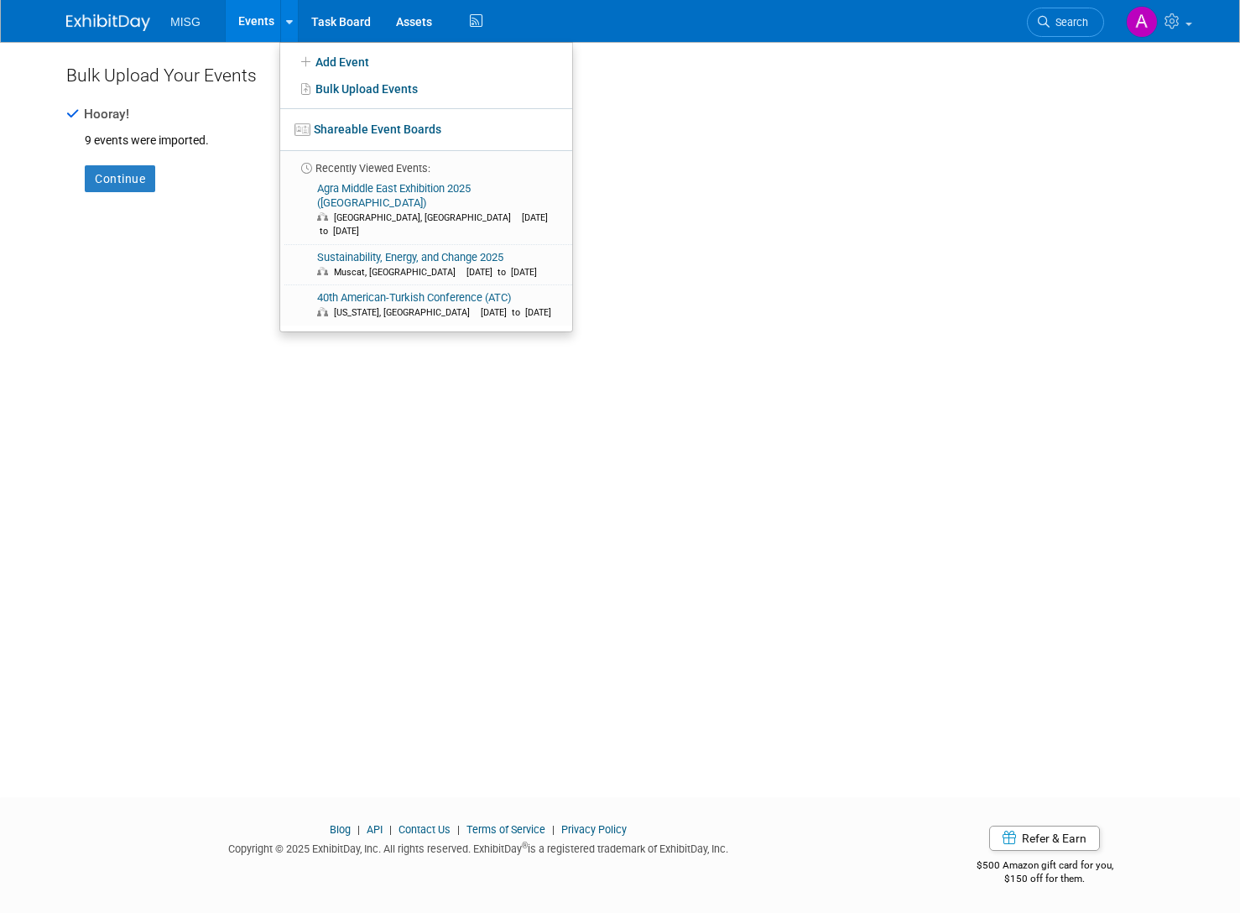
click at [201, 231] on div "Bulk Upload Your Events Hooray! 9 events were imported. Continue" at bounding box center [620, 404] width 1132 height 725
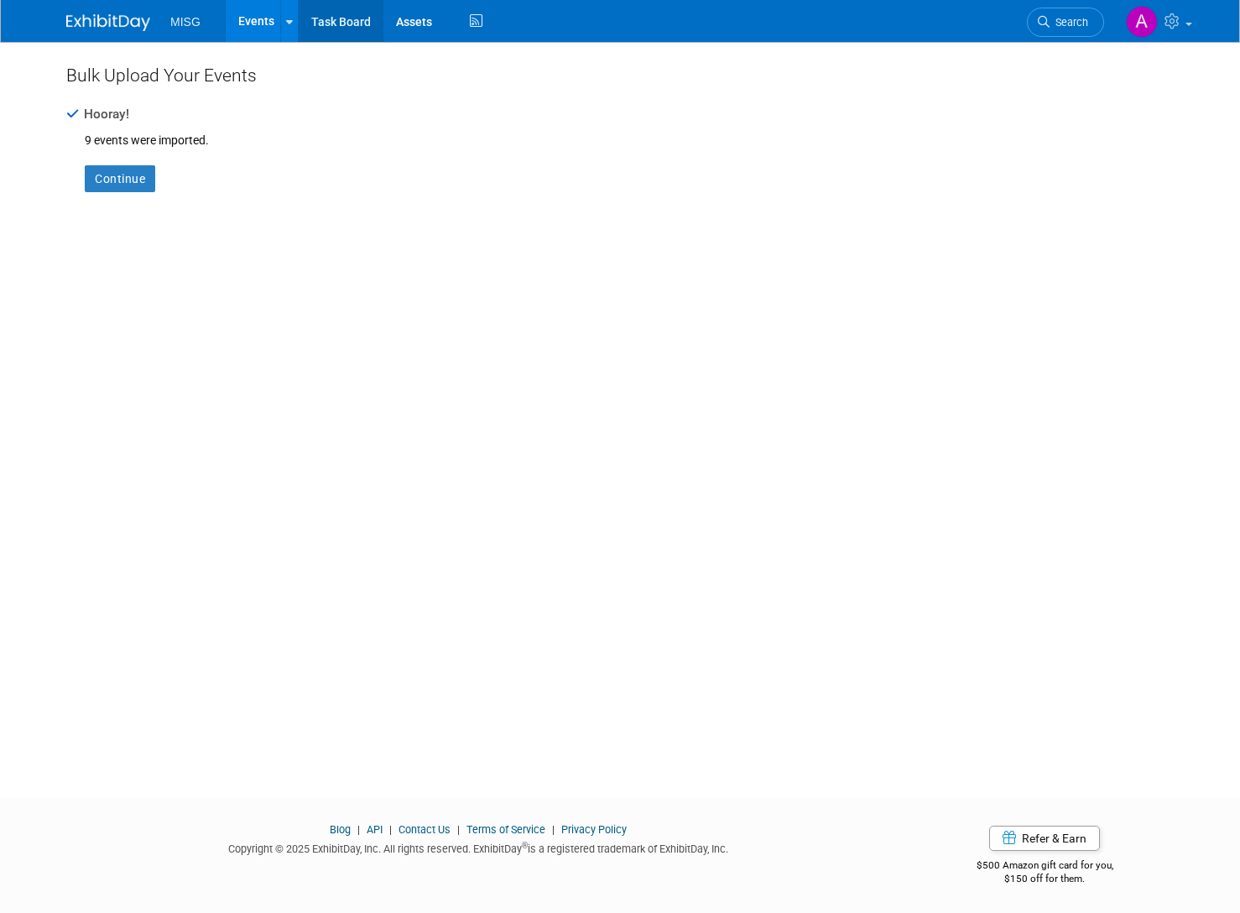
click at [344, 23] on link "Task Board" at bounding box center [341, 21] width 85 height 42
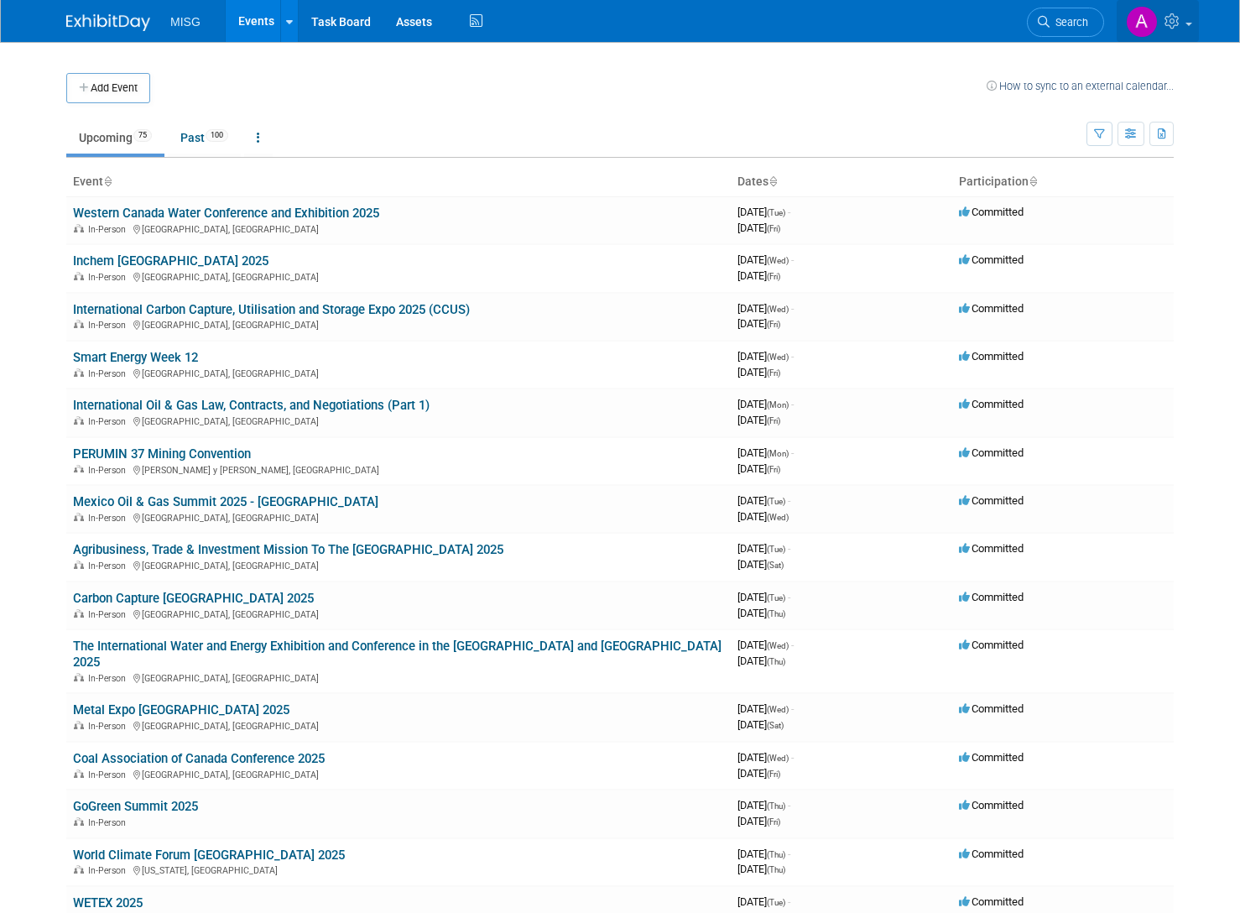
click at [1172, 25] on icon at bounding box center [1173, 20] width 19 height 15
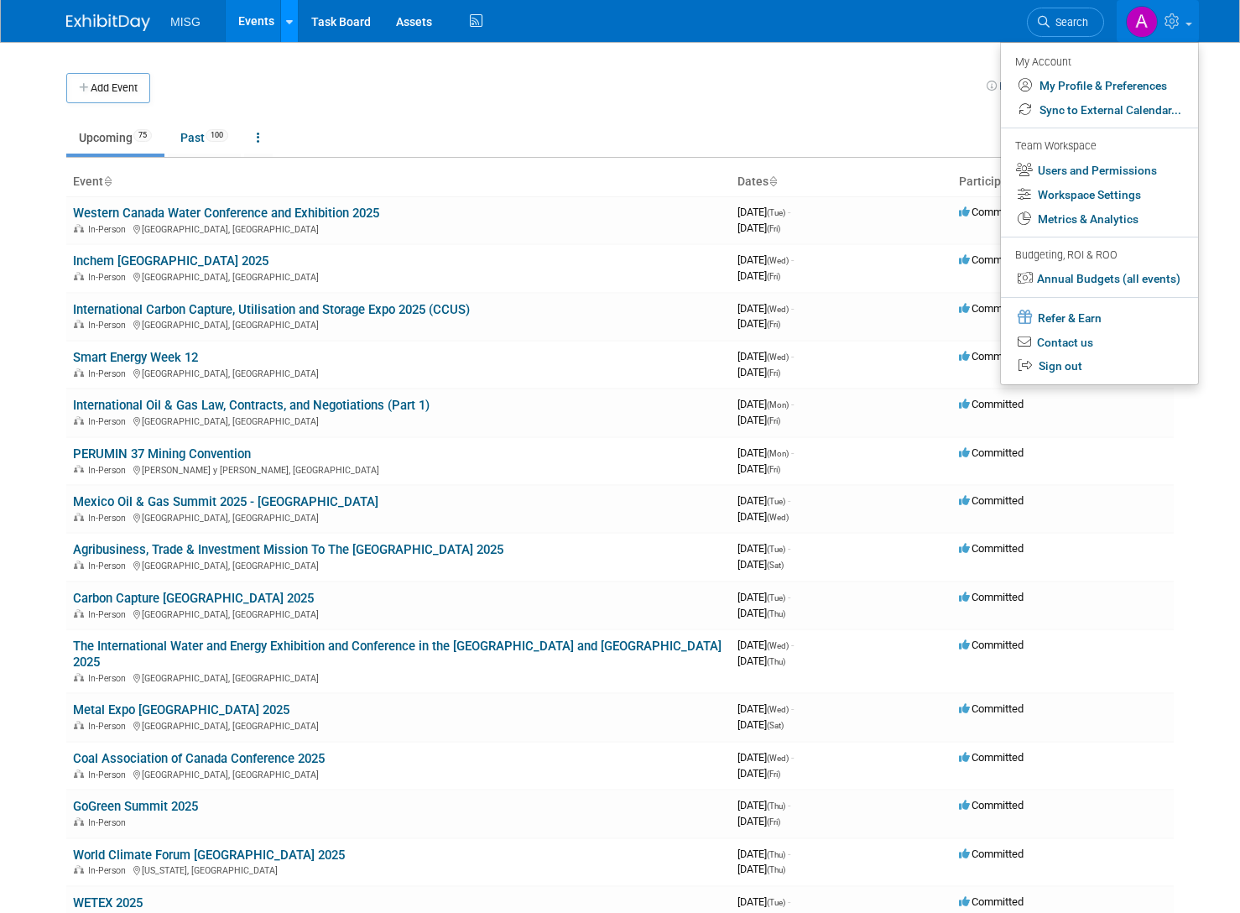
click at [293, 29] on link at bounding box center [289, 21] width 18 height 42
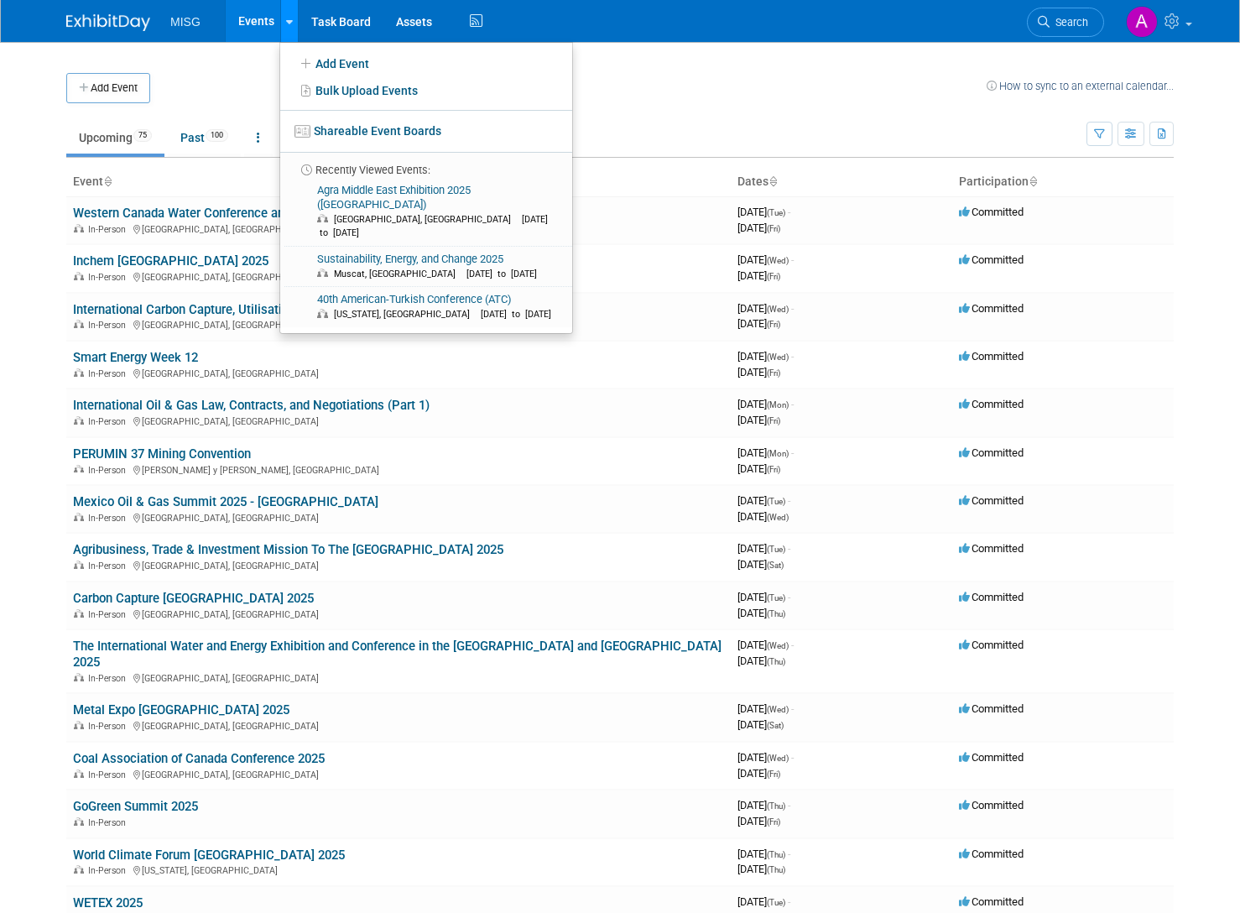
click at [293, 29] on link at bounding box center [289, 21] width 18 height 42
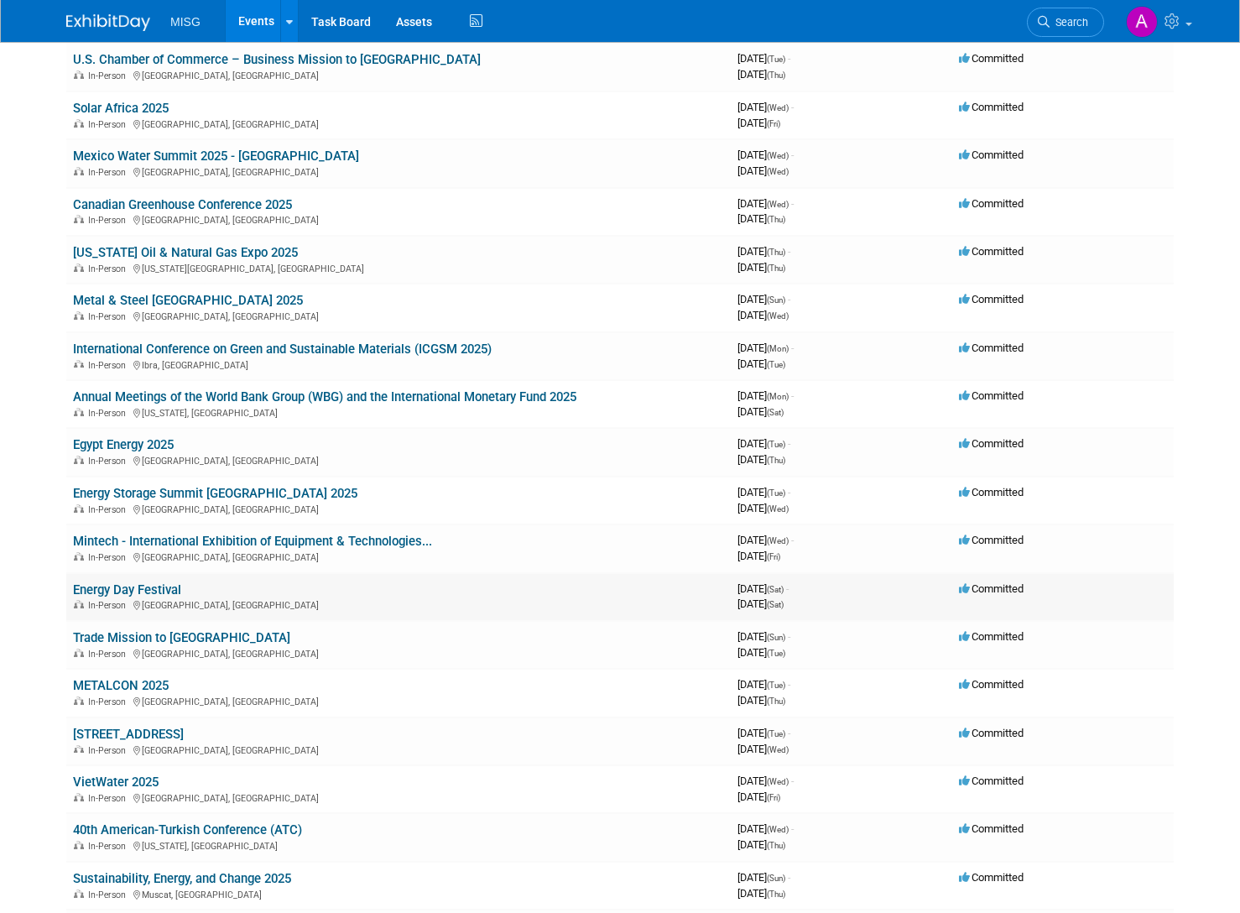
scroll to position [1174, 0]
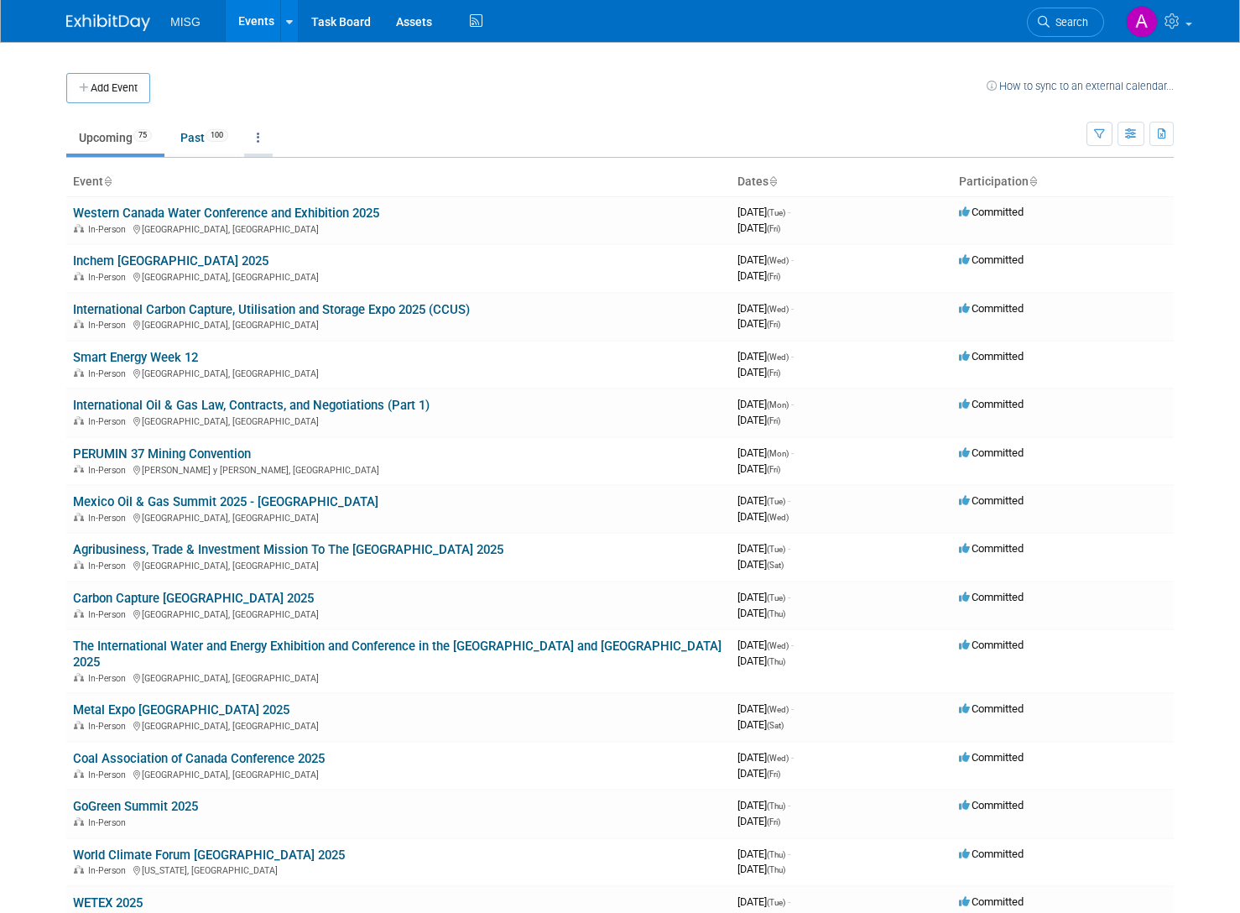
click at [260, 122] on link at bounding box center [258, 138] width 29 height 32
click at [311, 161] on link "All Events 175 Past and Upcoming" at bounding box center [310, 176] width 133 height 37
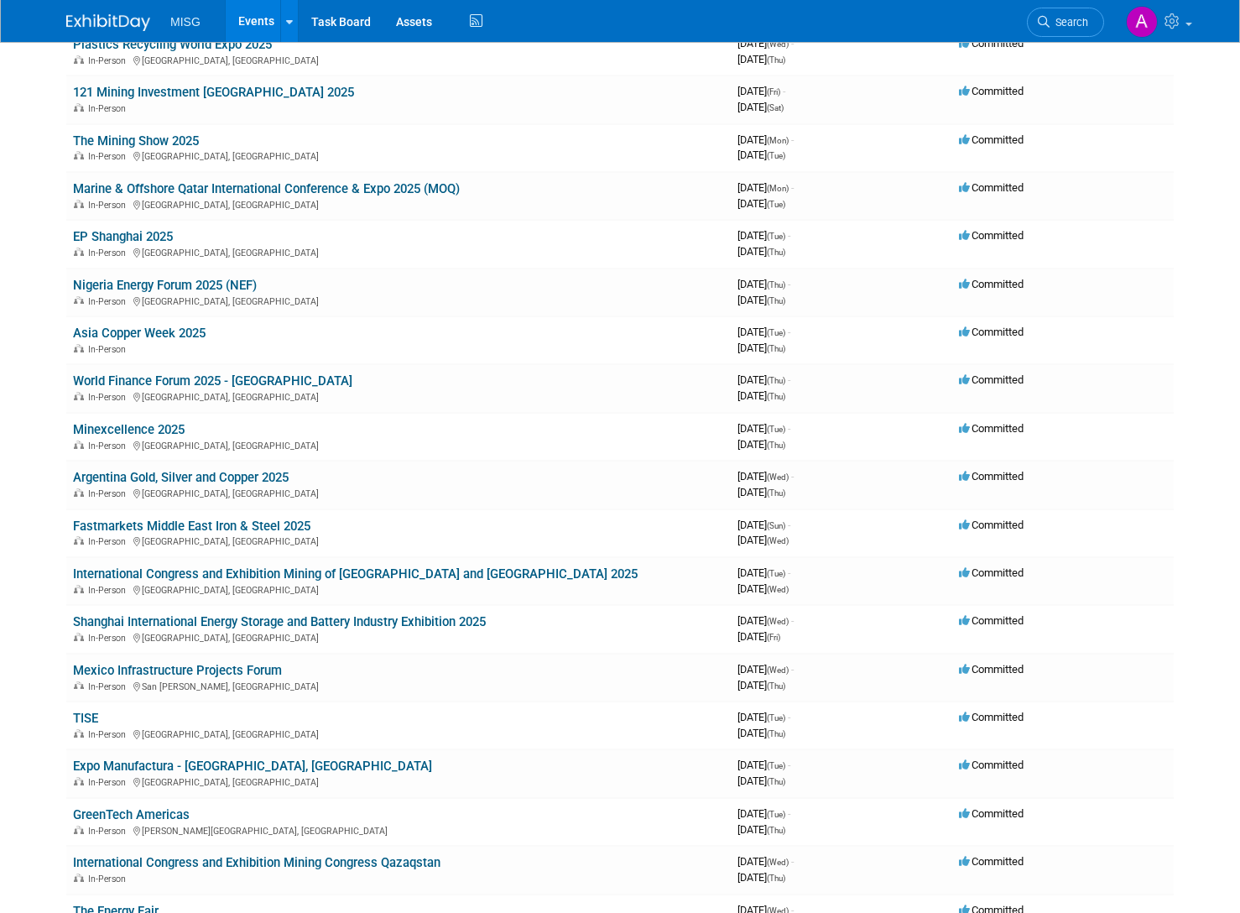
scroll to position [7924, 0]
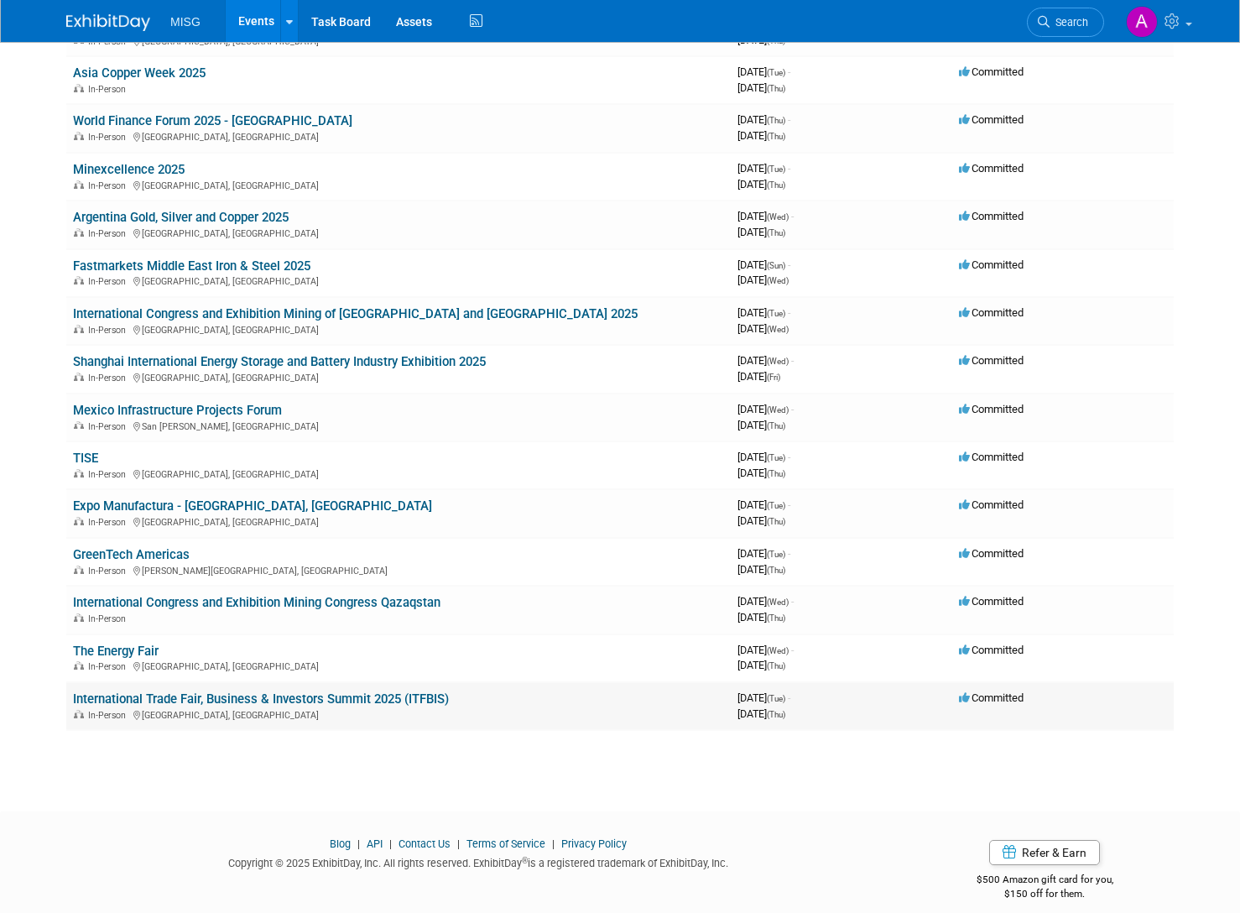
click at [322, 691] on link "International Trade Fair, Business & Investors Summit 2025 (ITFBIS)" at bounding box center [261, 698] width 376 height 15
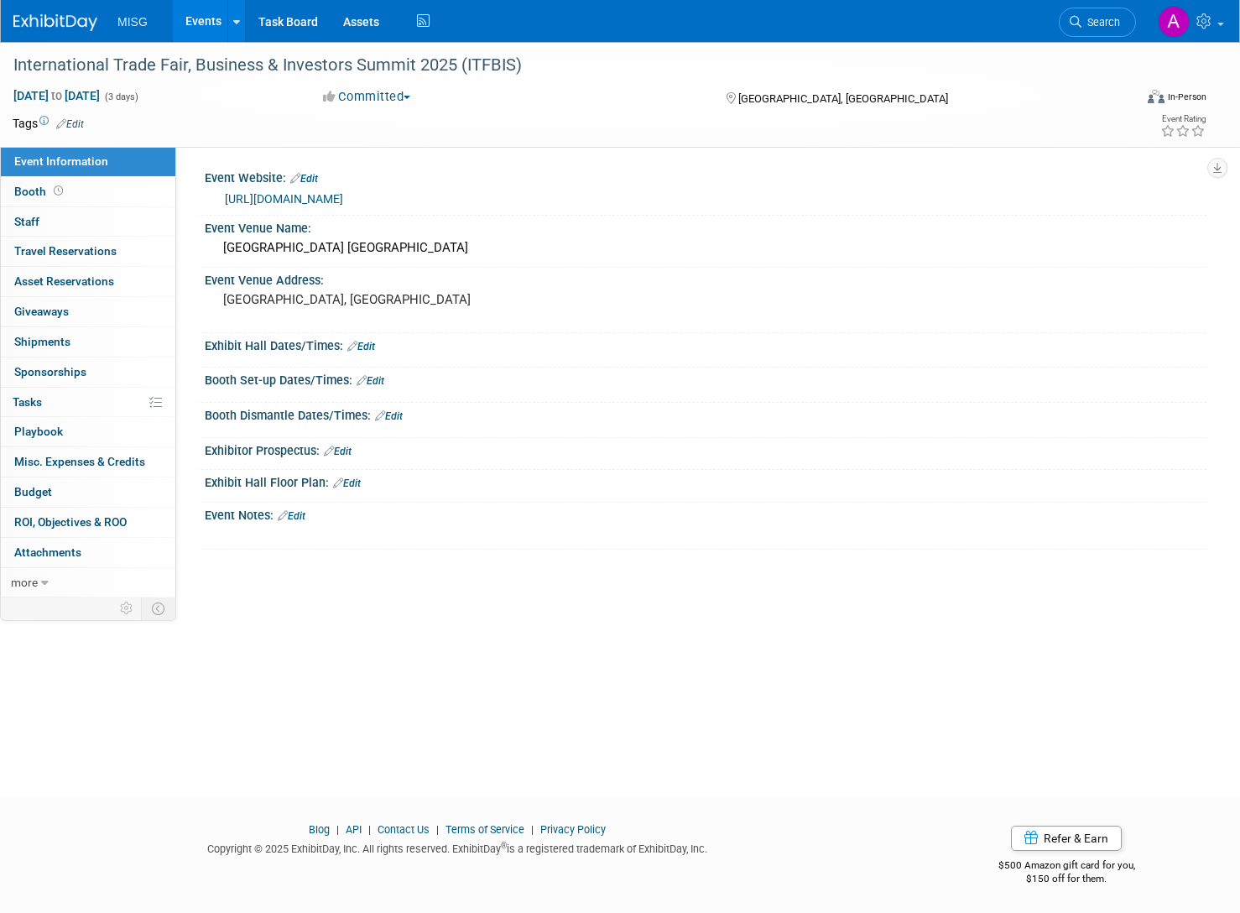
click at [290, 517] on link "Edit" at bounding box center [292, 516] width 28 height 12
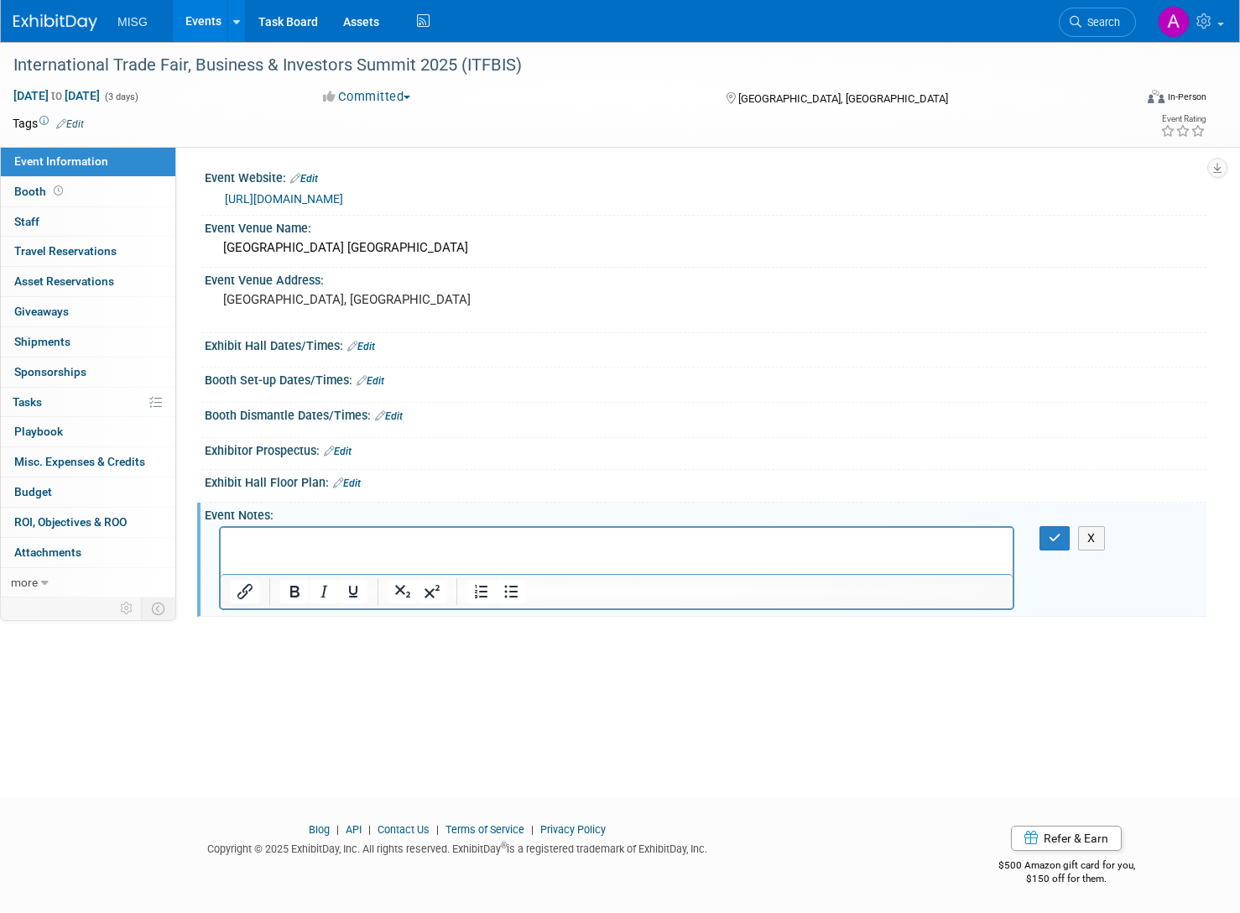
click at [360, 483] on link "Edit" at bounding box center [347, 483] width 28 height 12
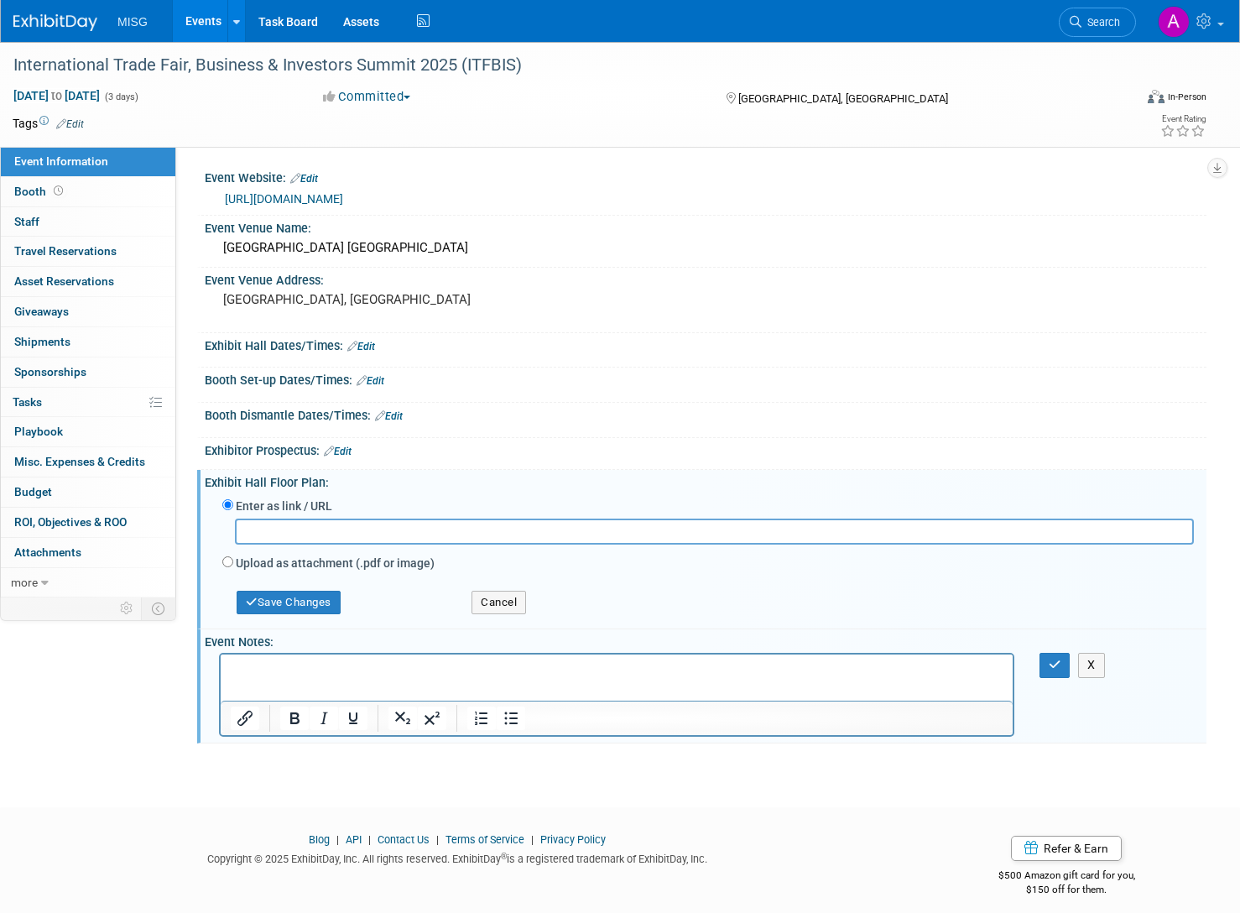
click at [347, 455] on link "Edit" at bounding box center [338, 451] width 28 height 12
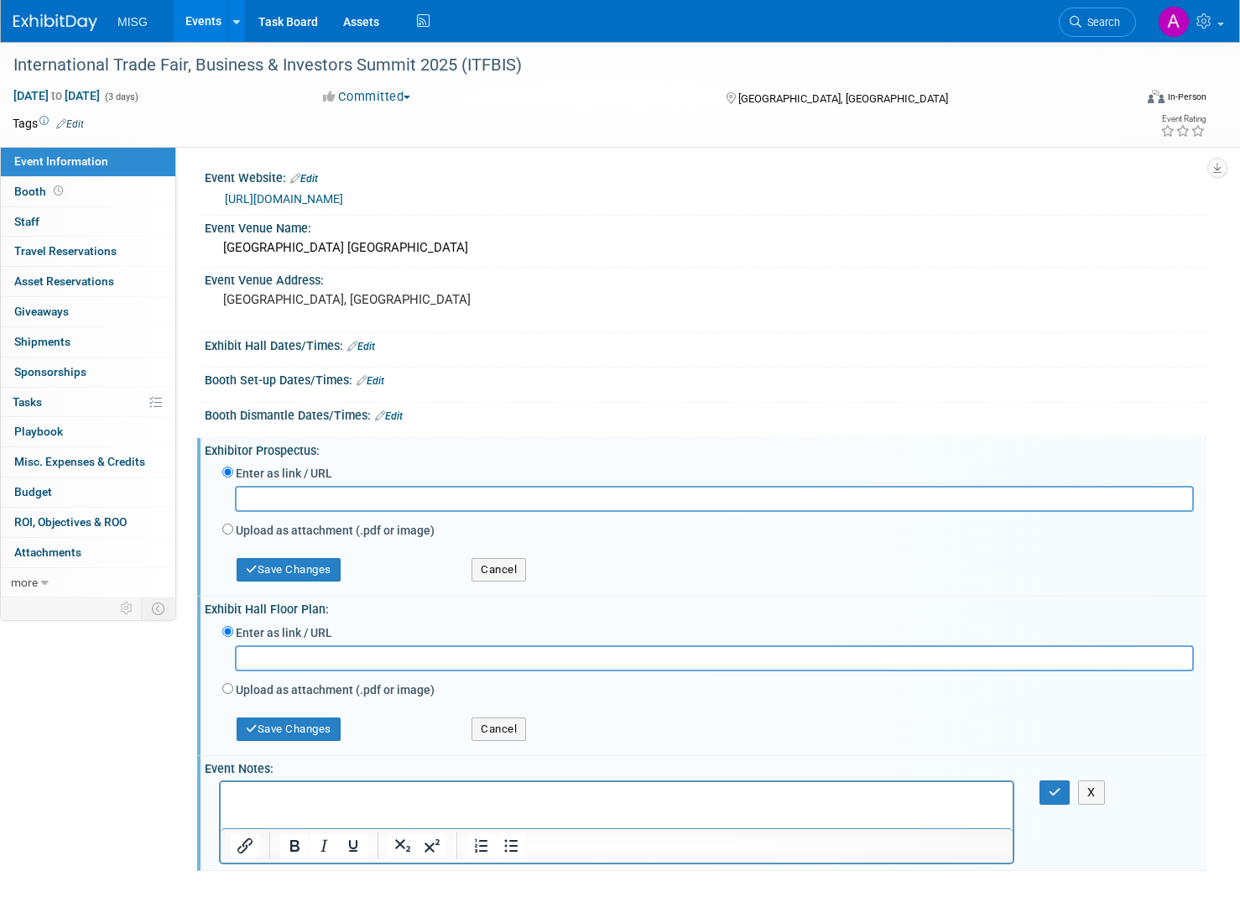
click at [396, 419] on link "Edit" at bounding box center [389, 416] width 28 height 12
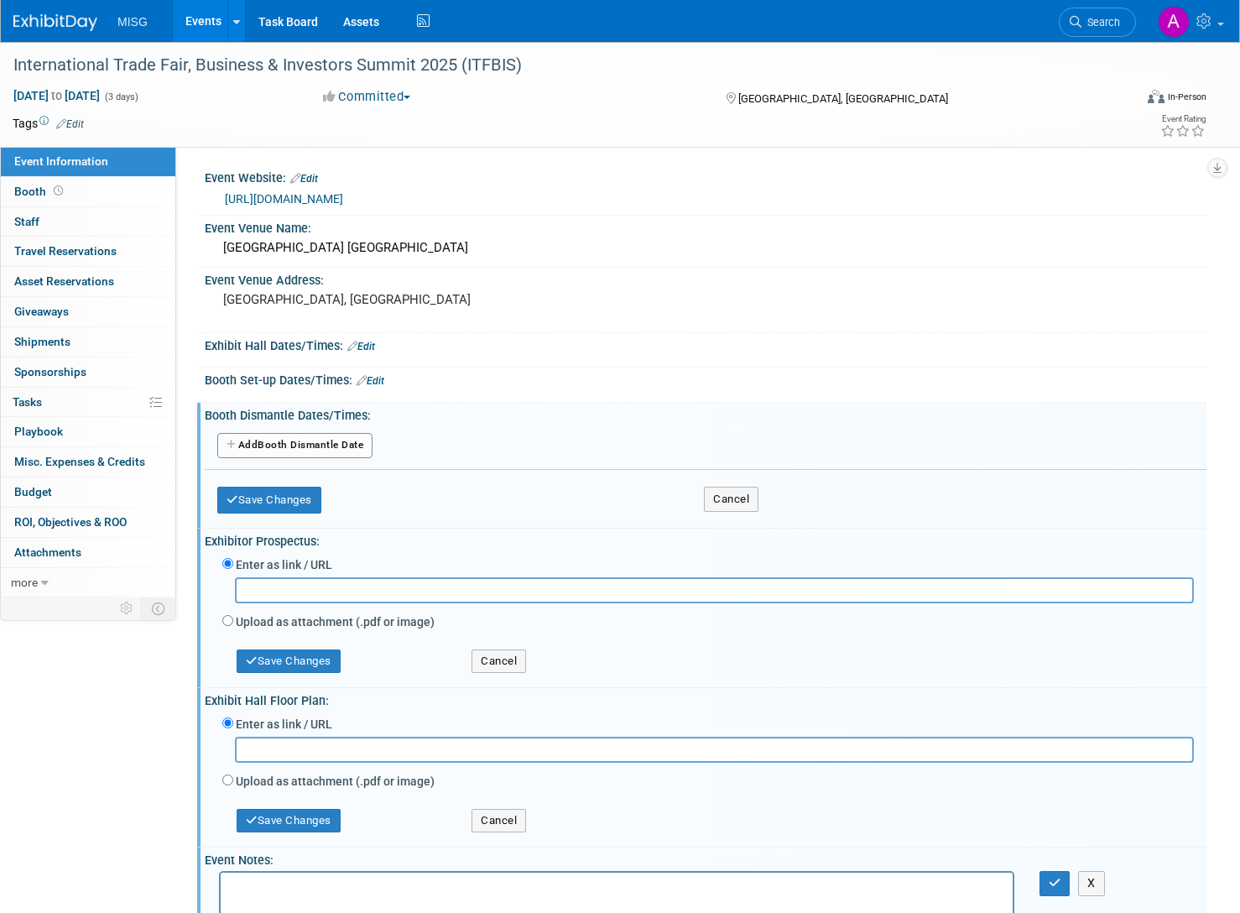
click at [384, 383] on link "Edit" at bounding box center [371, 381] width 28 height 12
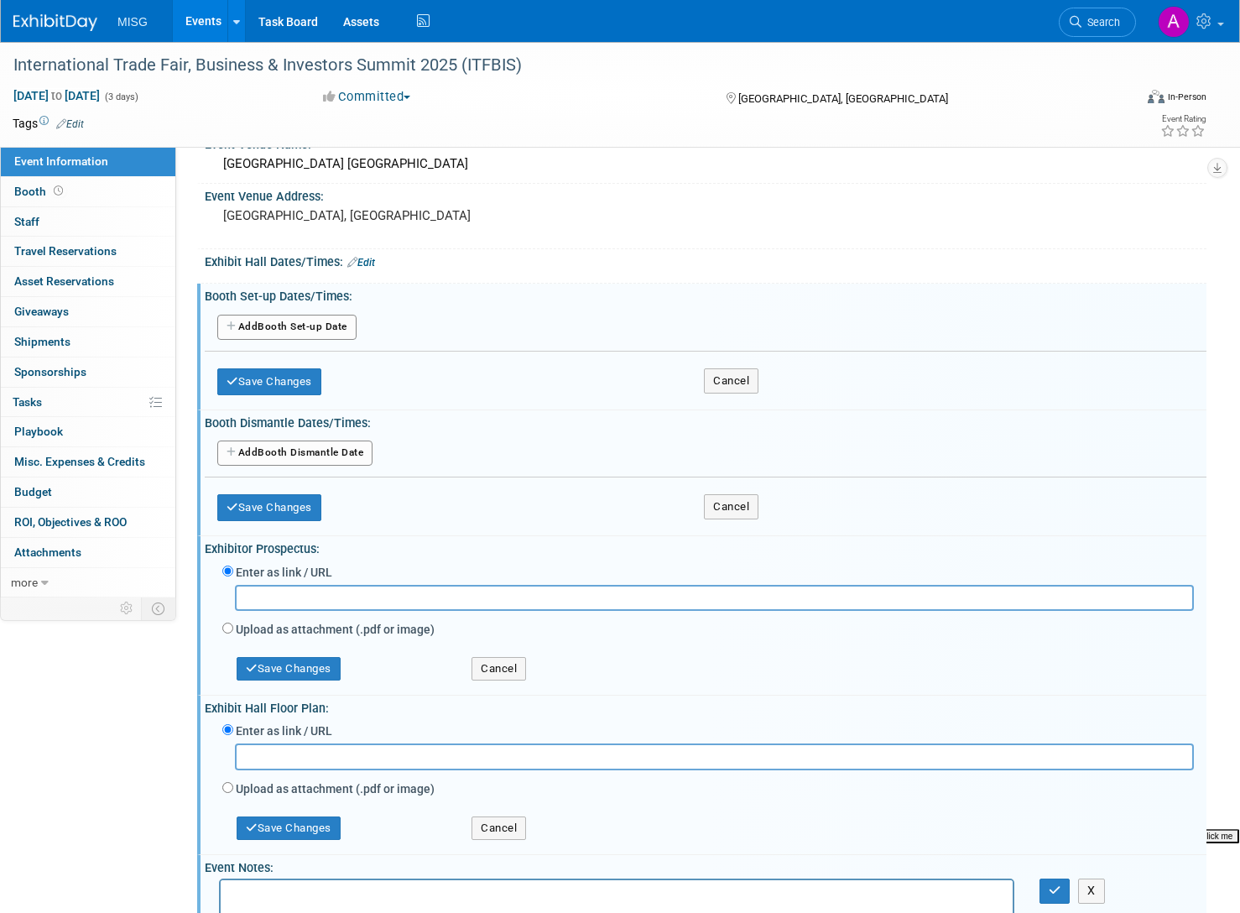
scroll to position [325, 0]
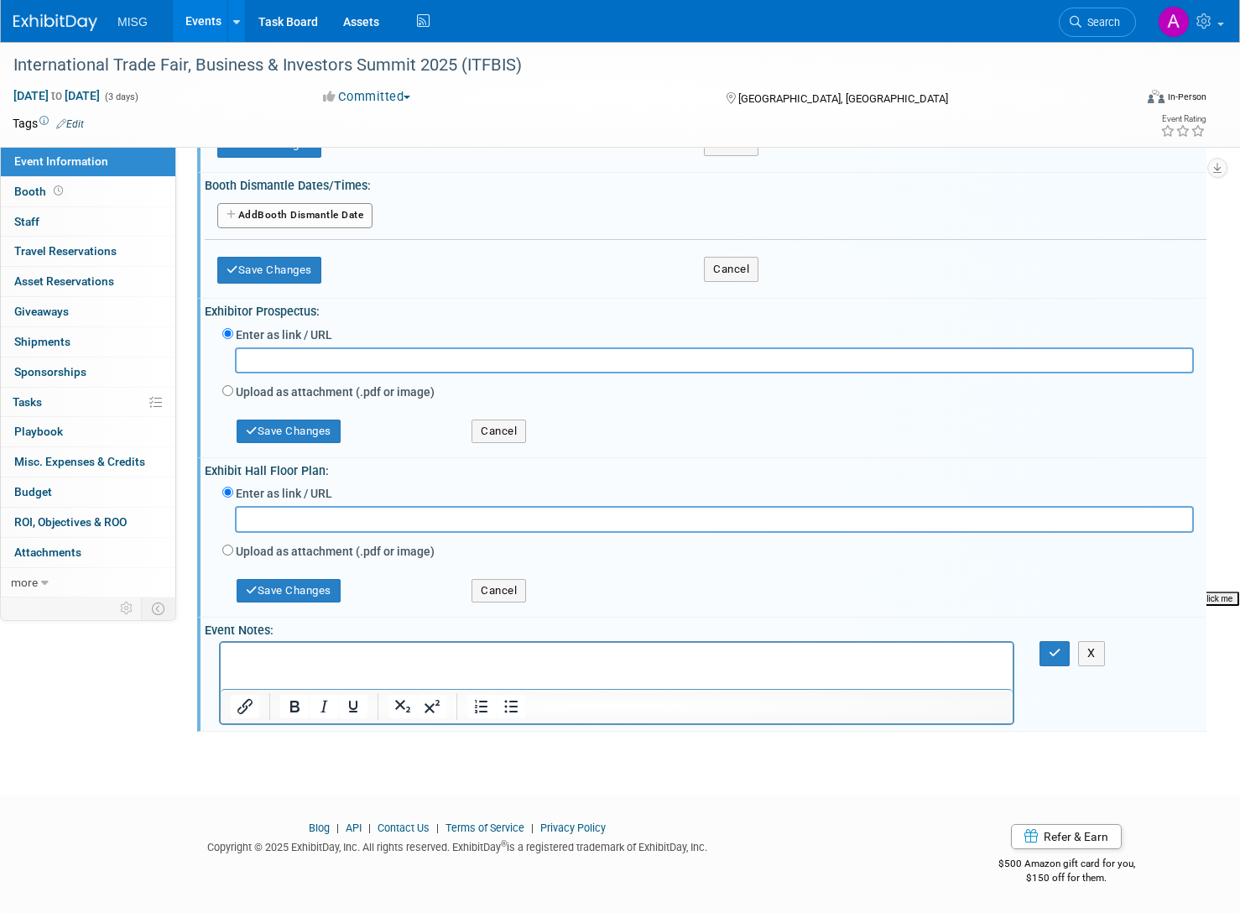
click at [496, 660] on p "Rich Text Area. Press ALT-0 for help." at bounding box center [617, 657] width 773 height 17
click at [522, 665] on p "Rich Text Area. Press ALT-0 for help." at bounding box center [617, 657] width 773 height 17
paste body "Rich Text Area. Press ALT-0 for help."
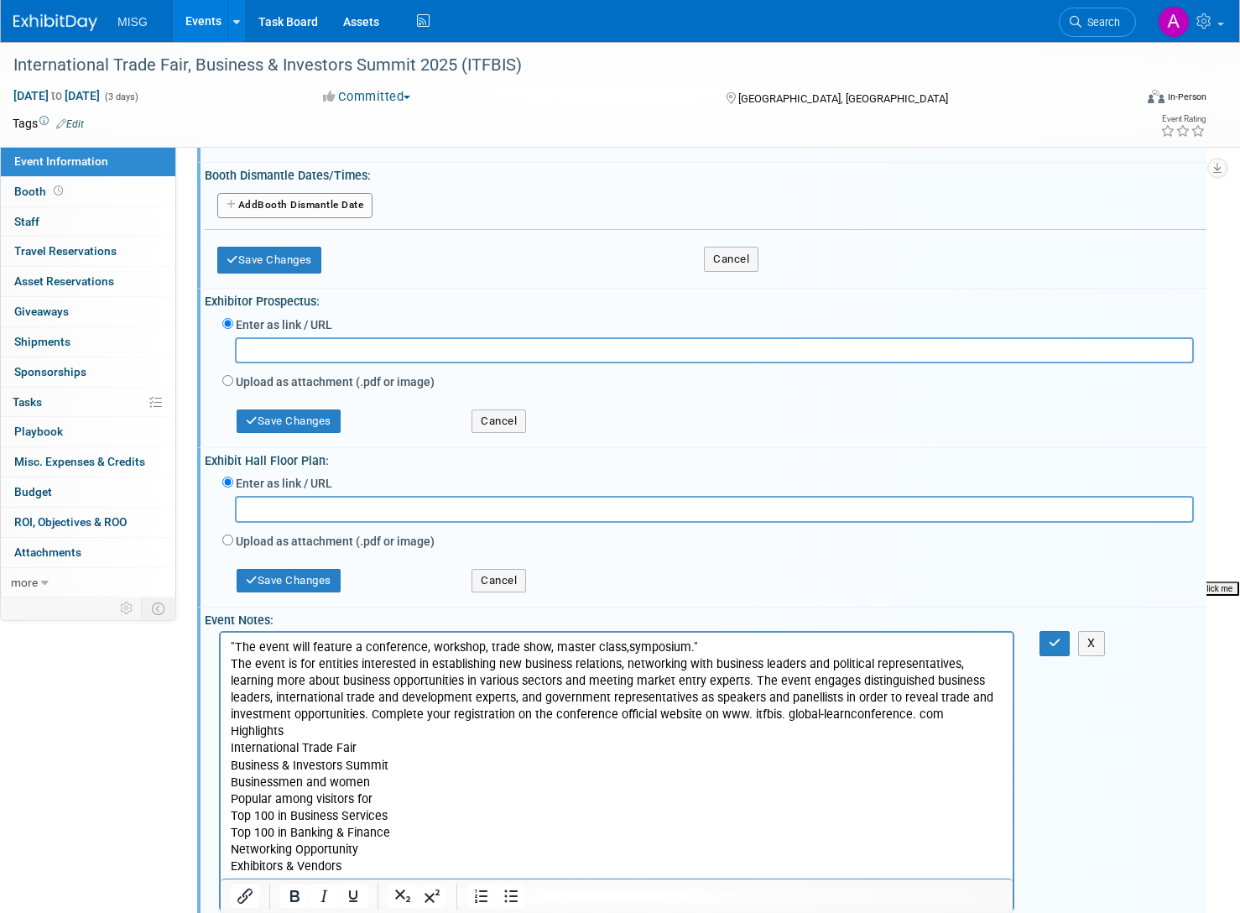
click at [237, 645] on p ""The event will feature a conference, workshop, trade show, master class,sympos…" at bounding box center [617, 757] width 773 height 236
click at [704, 639] on p "The event will feature a conference, workshop, trade show, master class,symposi…" at bounding box center [617, 757] width 773 height 236
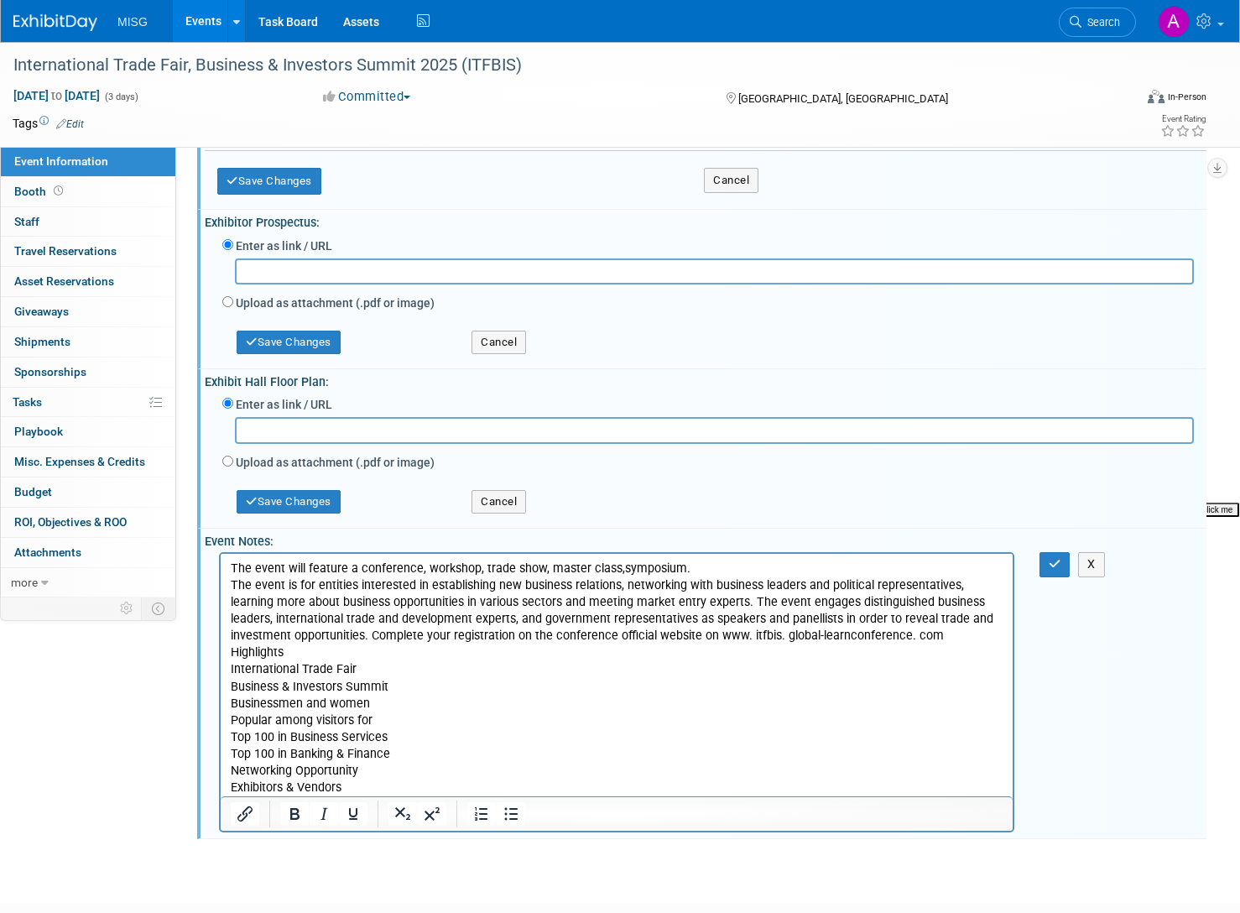
scroll to position [415, 0]
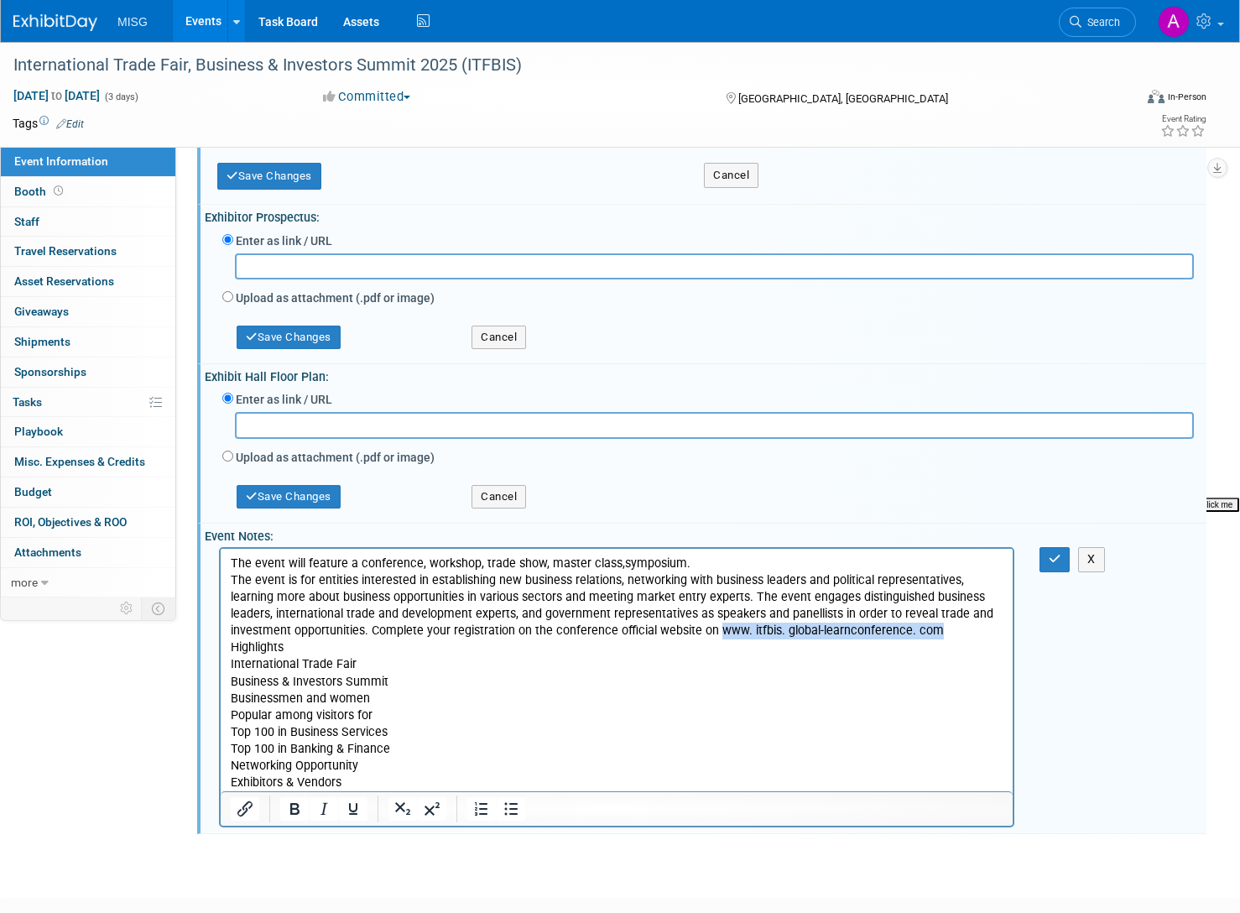
drag, startPoint x: 652, startPoint y: 629, endPoint x: 877, endPoint y: 638, distance: 225.0
click at [877, 638] on p "The event will feature a conference, workshop, trade show, master class,symposi…" at bounding box center [617, 673] width 773 height 236
copy p "www. itfbis. global-learnconference. com"
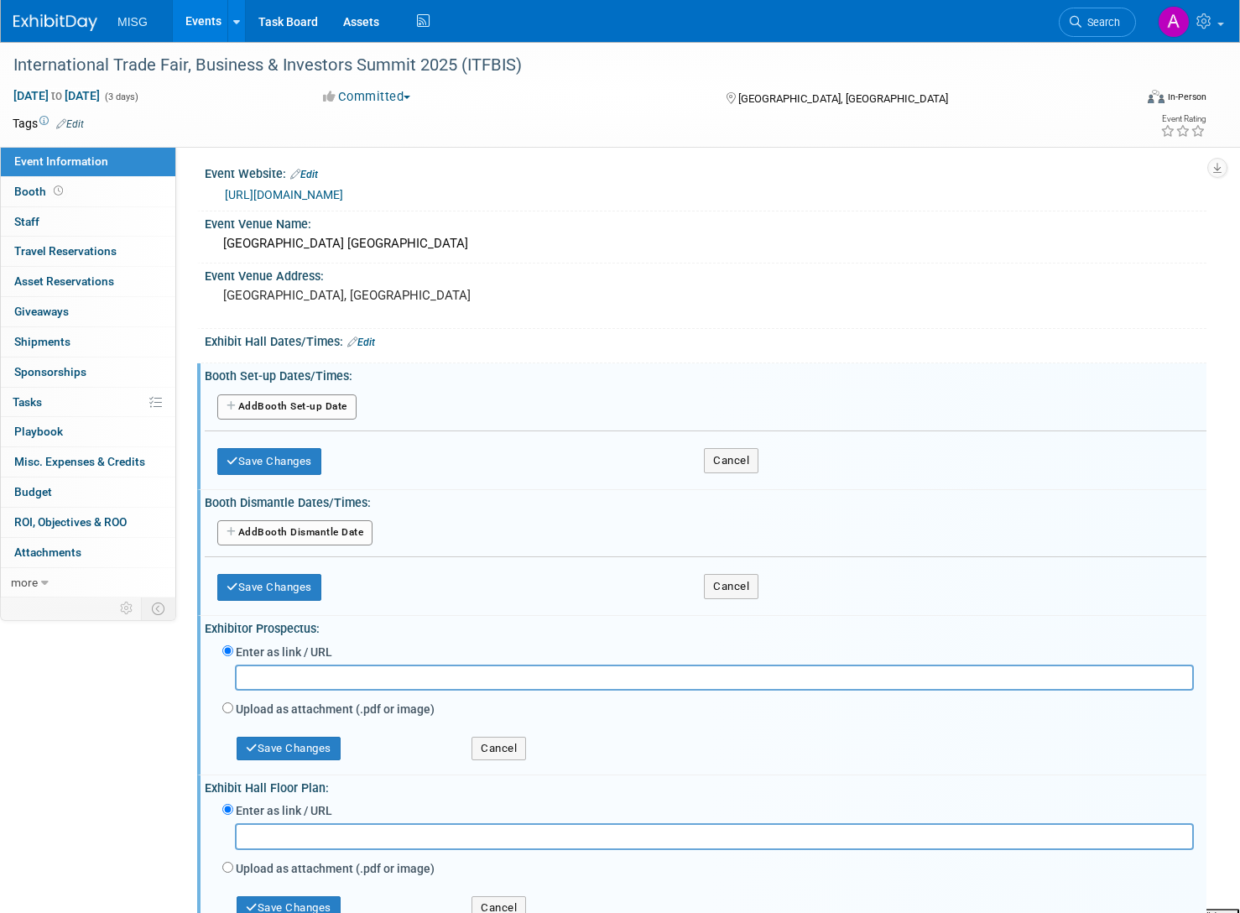
scroll to position [0, 0]
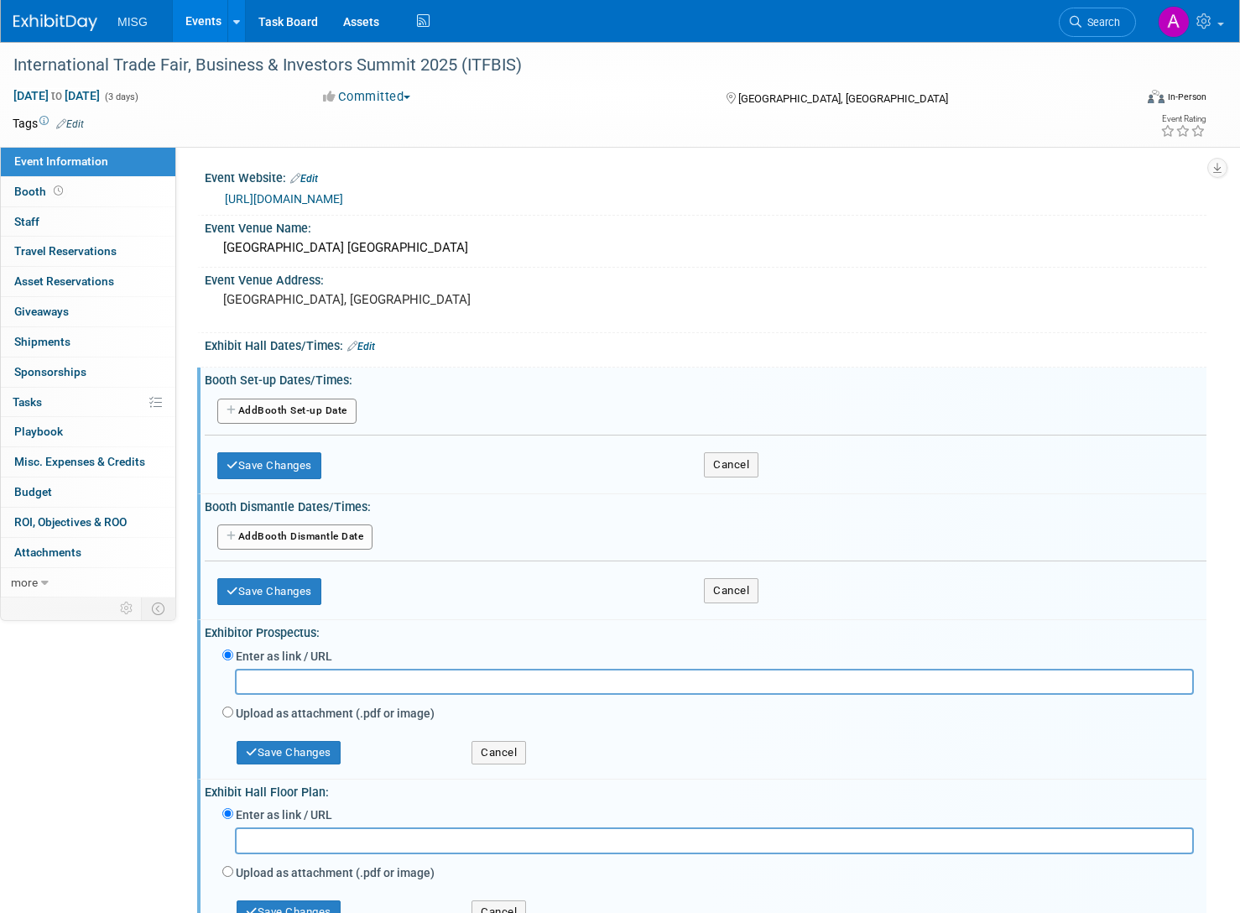
click at [310, 180] on link "Edit" at bounding box center [304, 179] width 28 height 12
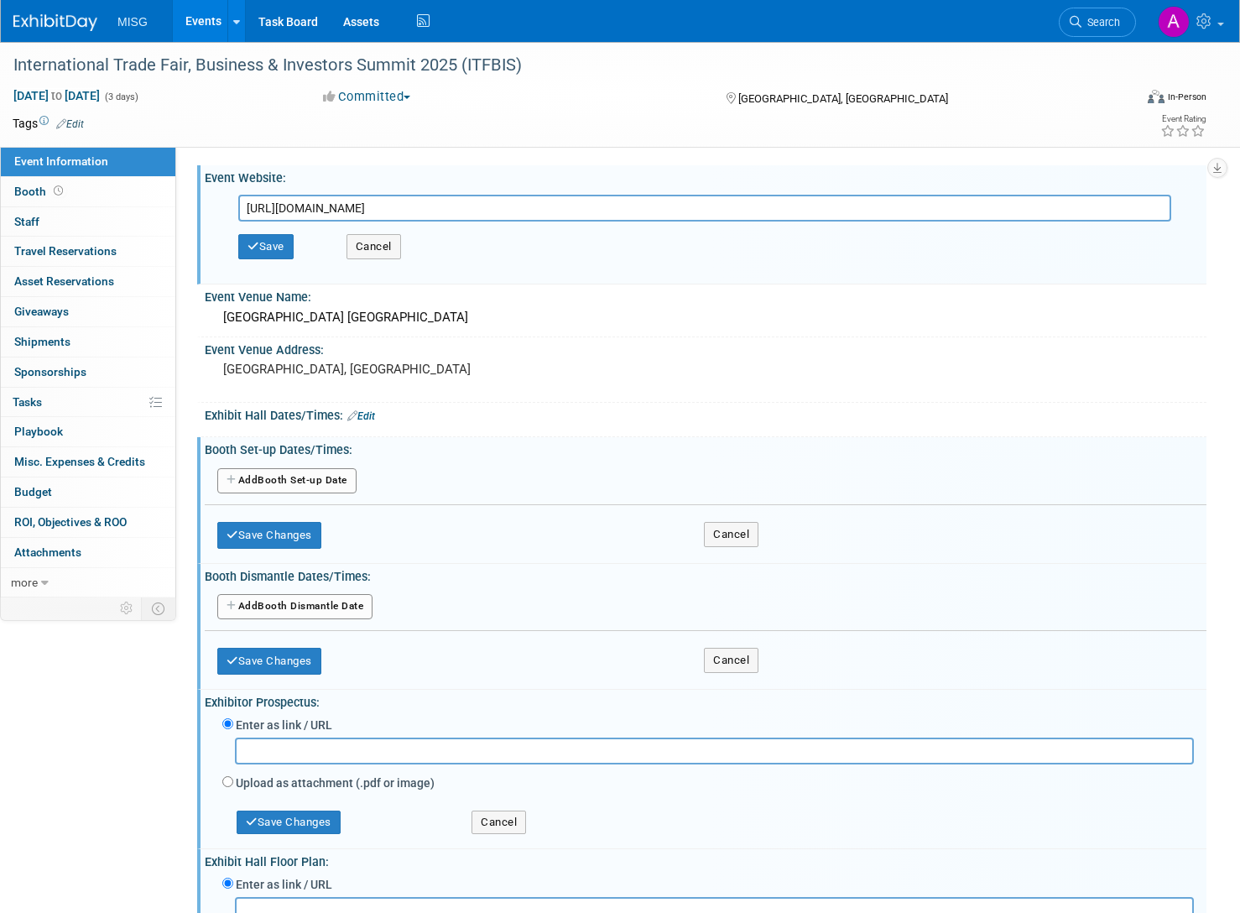
drag, startPoint x: 552, startPoint y: 208, endPoint x: 204, endPoint y: 224, distance: 348.5
click at [204, 224] on div "Event Website: Edit http://itfbis.canadainternationalconference.com/ http://itf…" at bounding box center [701, 224] width 1009 height 119
click at [313, 200] on input "www. itfbis. global-learnconference. com" at bounding box center [704, 208] width 933 height 27
click at [283, 205] on input "www. itfbis.global-learnconference. com" at bounding box center [704, 208] width 933 height 27
drag, startPoint x: 432, startPoint y: 210, endPoint x: 429, endPoint y: 218, distance: 9.0
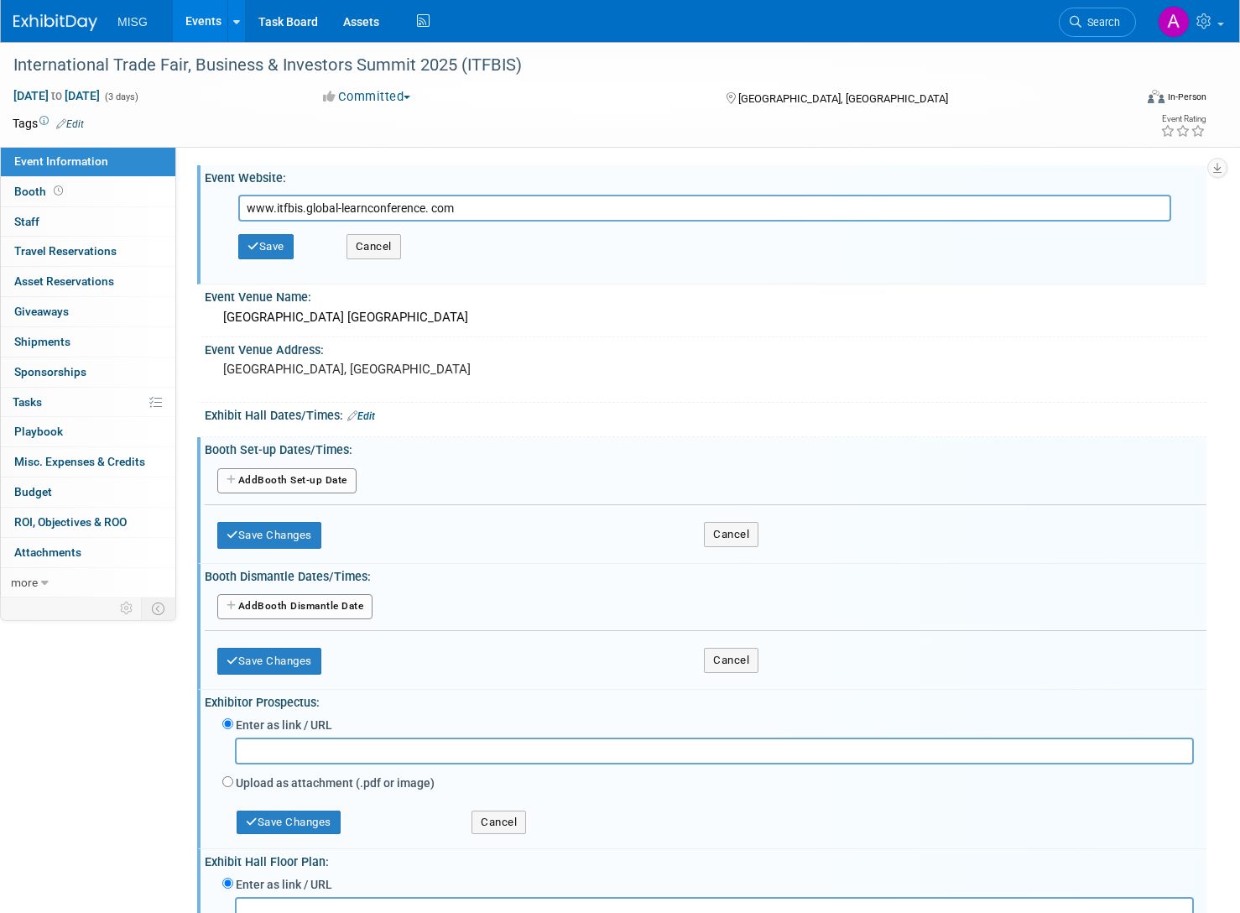
click at [433, 210] on input "www.itfbis.global-learnconference. com" at bounding box center [704, 208] width 933 height 27
click at [250, 208] on input "www.itfbis.global-learnconference.com" at bounding box center [704, 208] width 933 height 27
type input "www.itfbis.global-learnconference.com"
click at [263, 246] on button "Save" at bounding box center [265, 246] width 55 height 25
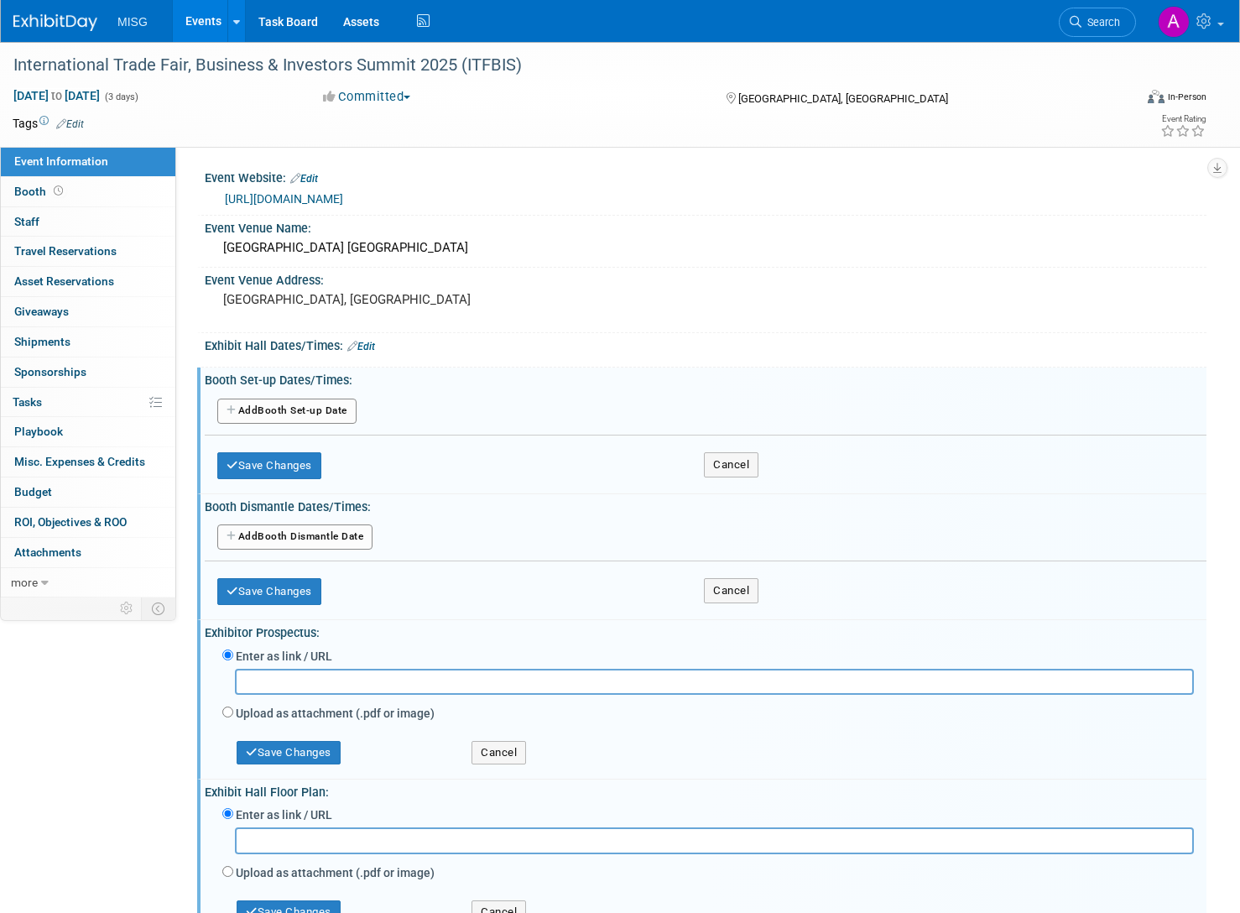
click at [343, 199] on link "http://www.itfbis.global-learnconference.com" at bounding box center [284, 198] width 118 height 13
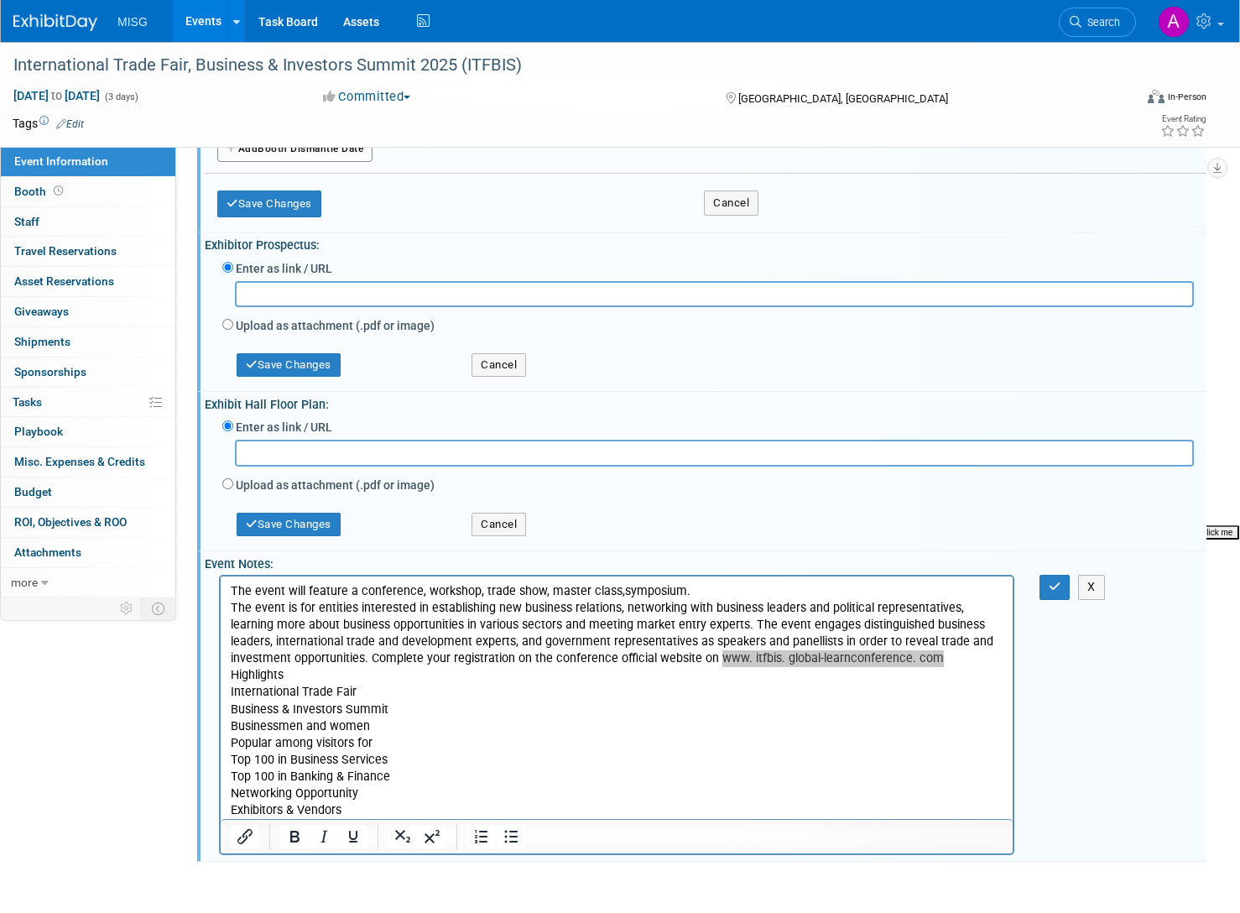
scroll to position [503, 0]
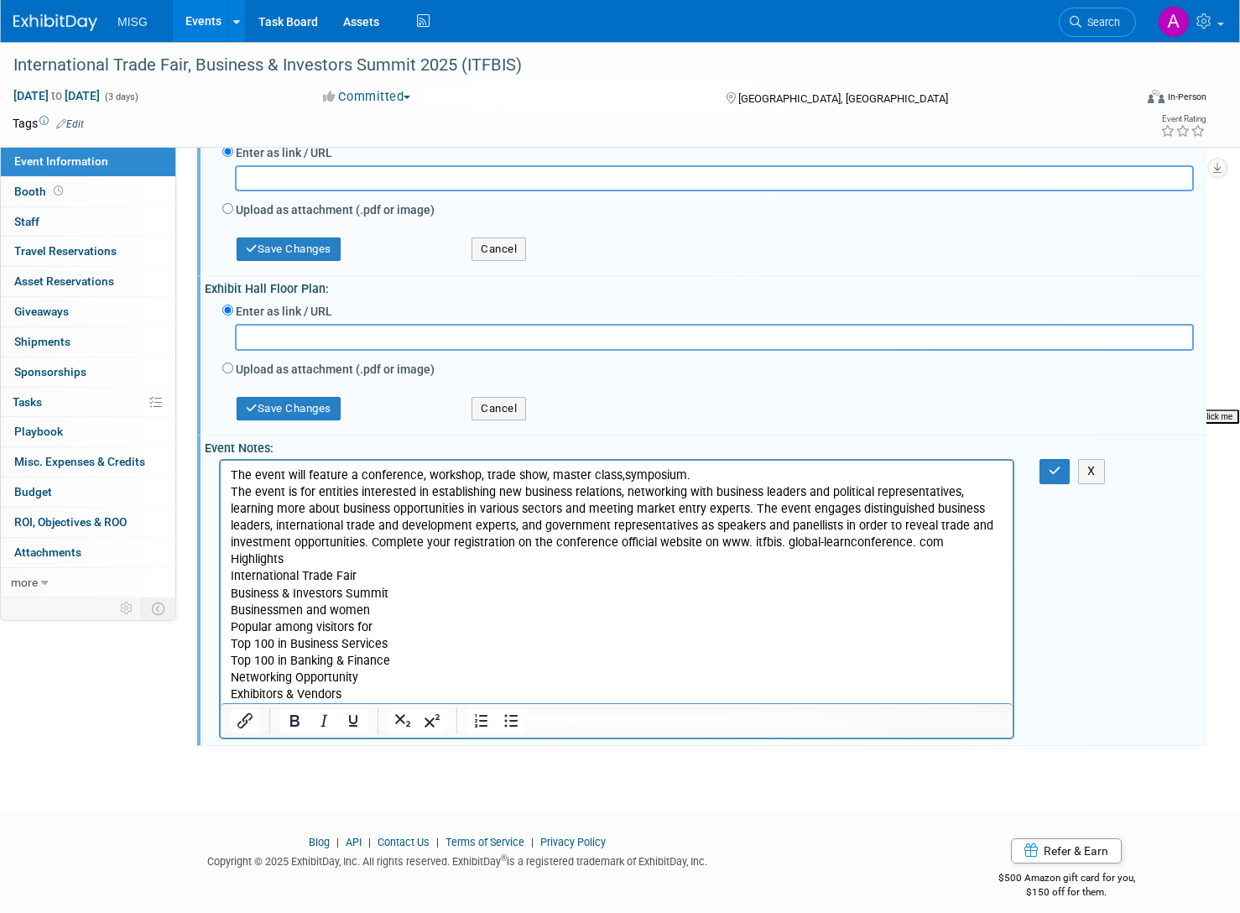
click at [565, 578] on p "The event will feature a conference, workshop, trade show, master class,symposi…" at bounding box center [617, 585] width 773 height 236
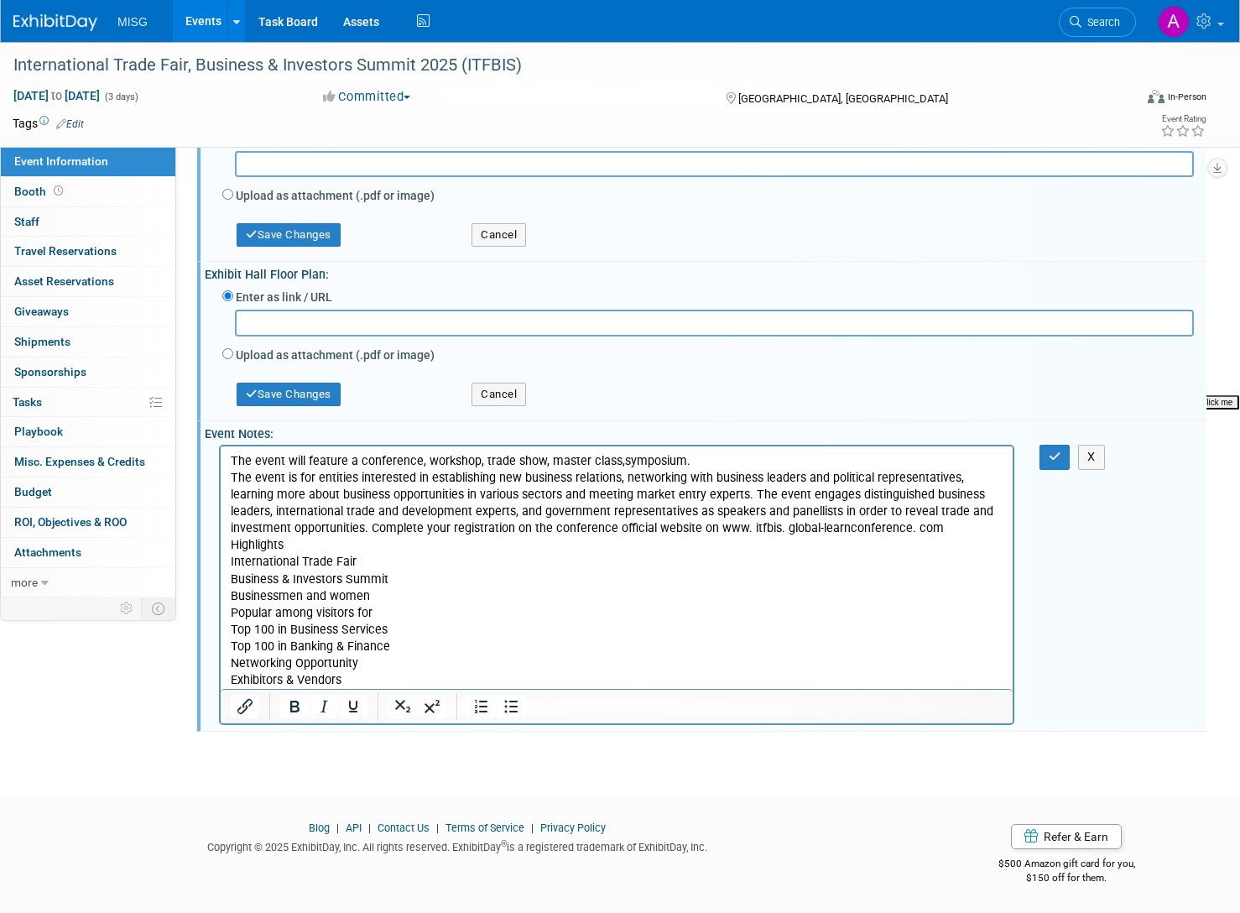
scroll to position [521, 0]
click at [1053, 457] on icon "button" at bounding box center [1055, 456] width 13 height 12
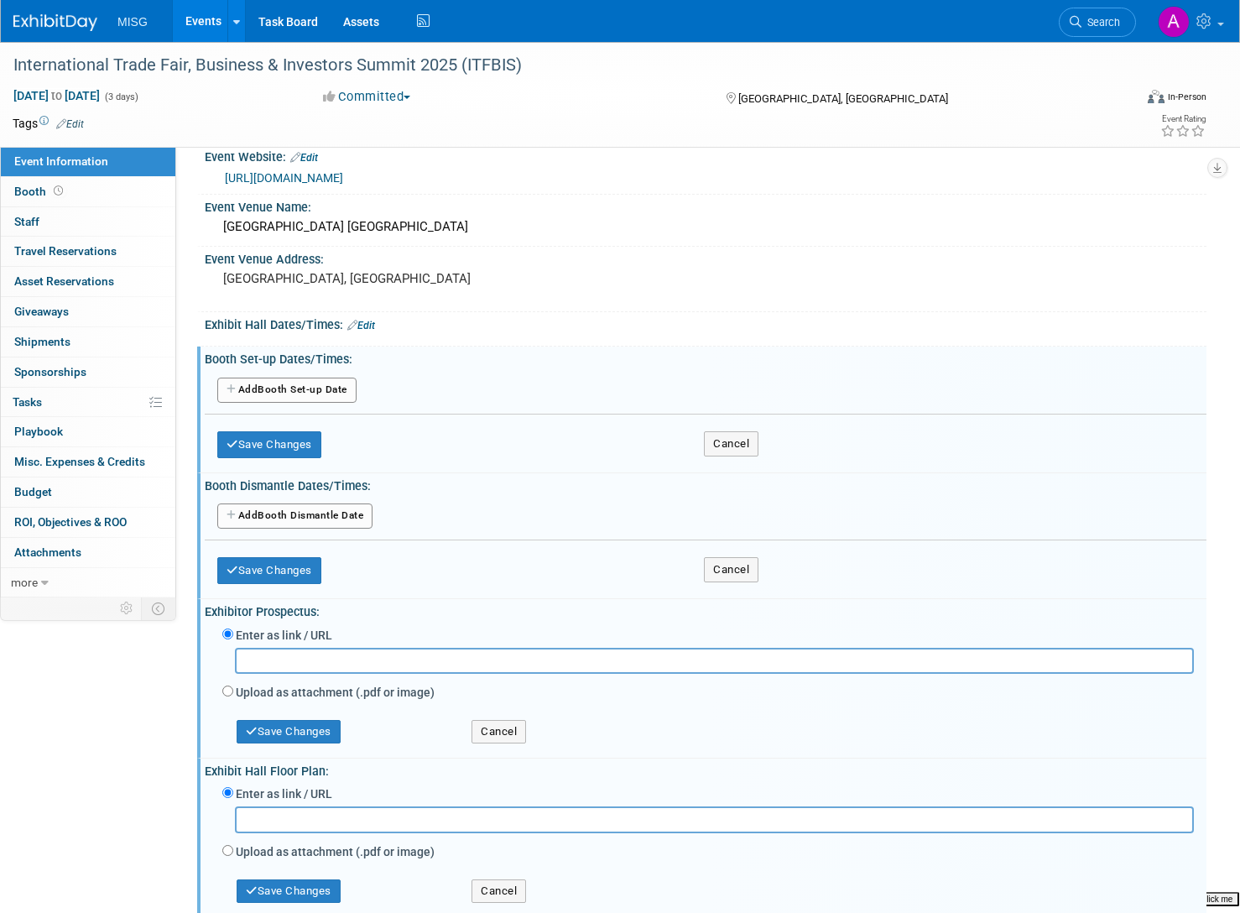
scroll to position [0, 0]
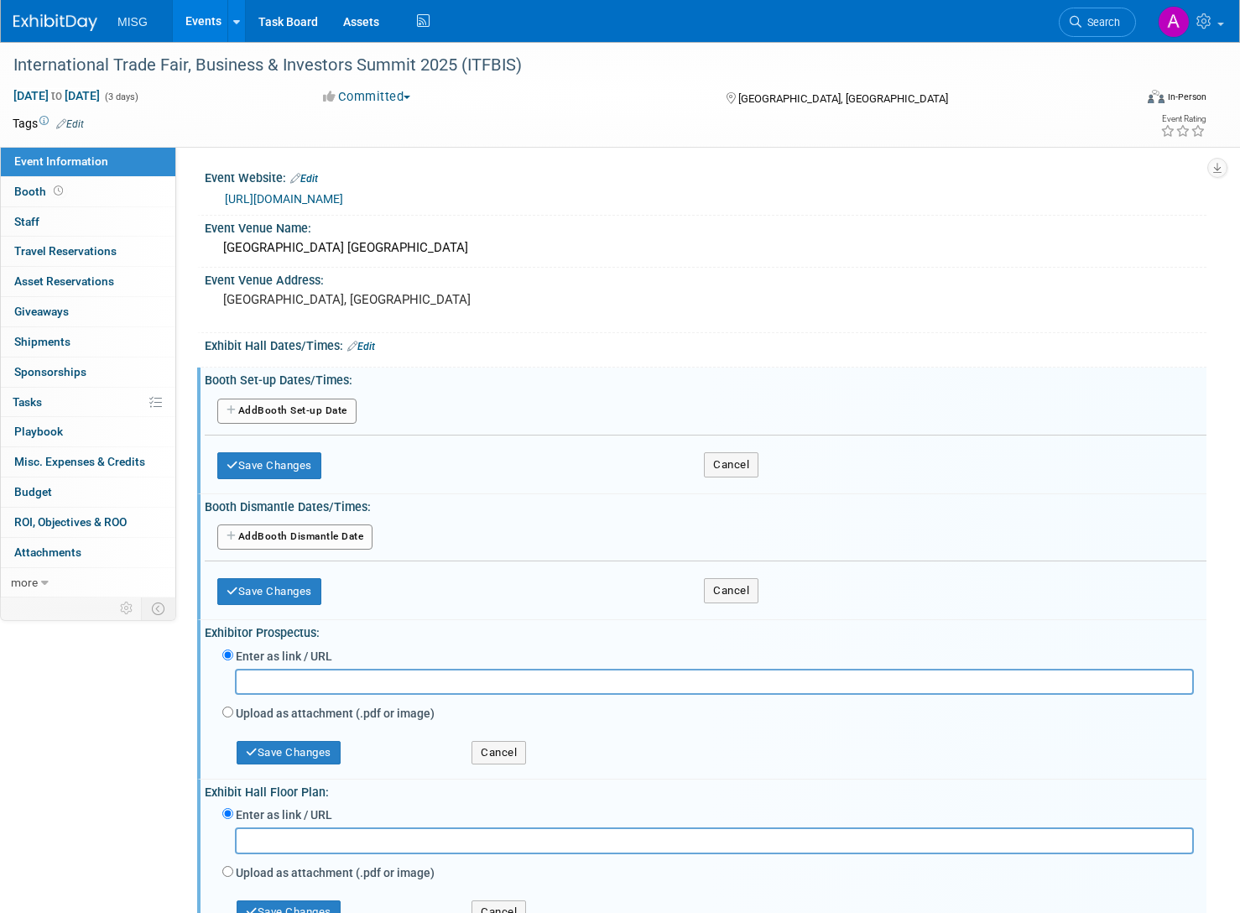
click at [211, 29] on link "Events" at bounding box center [203, 21] width 61 height 42
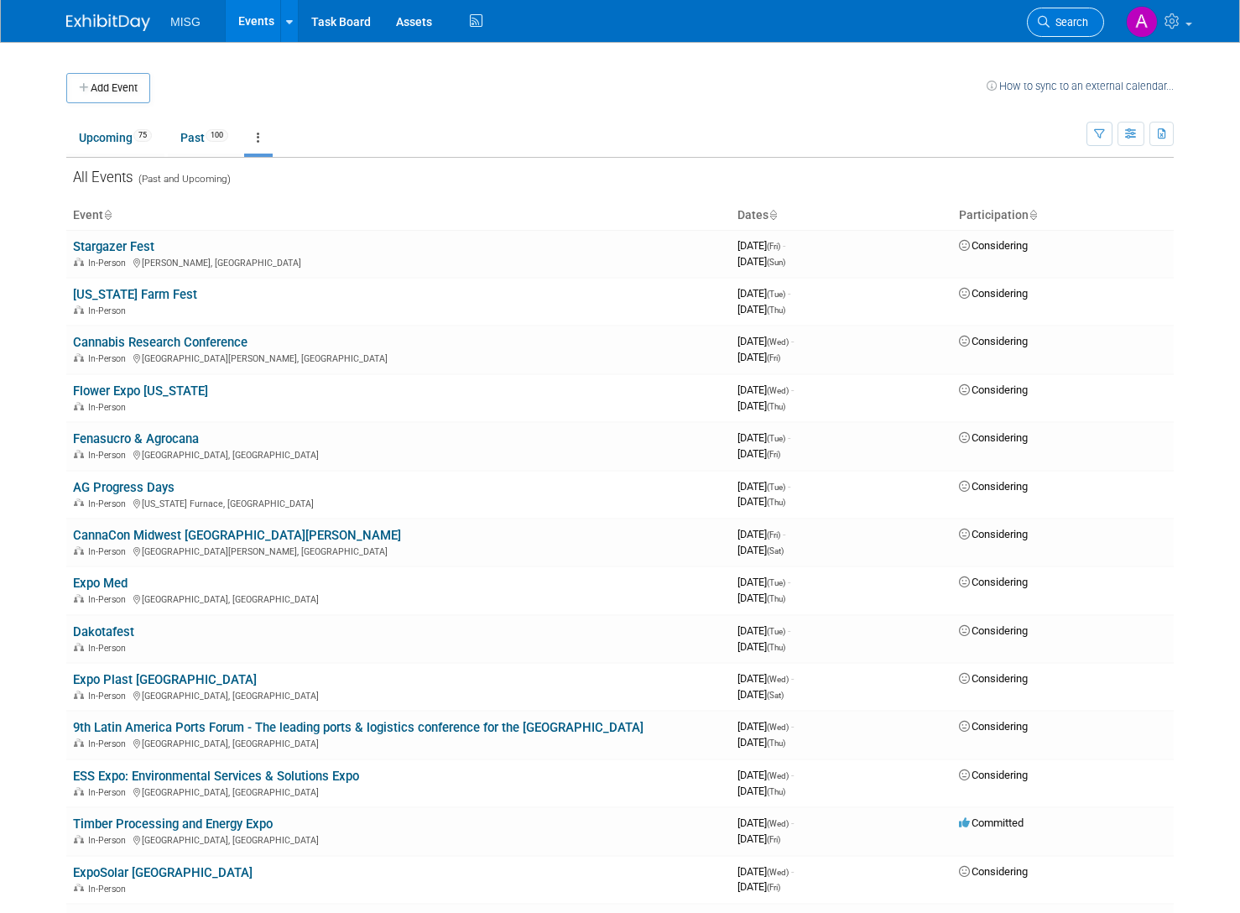
click at [1044, 13] on link "Search" at bounding box center [1065, 22] width 77 height 29
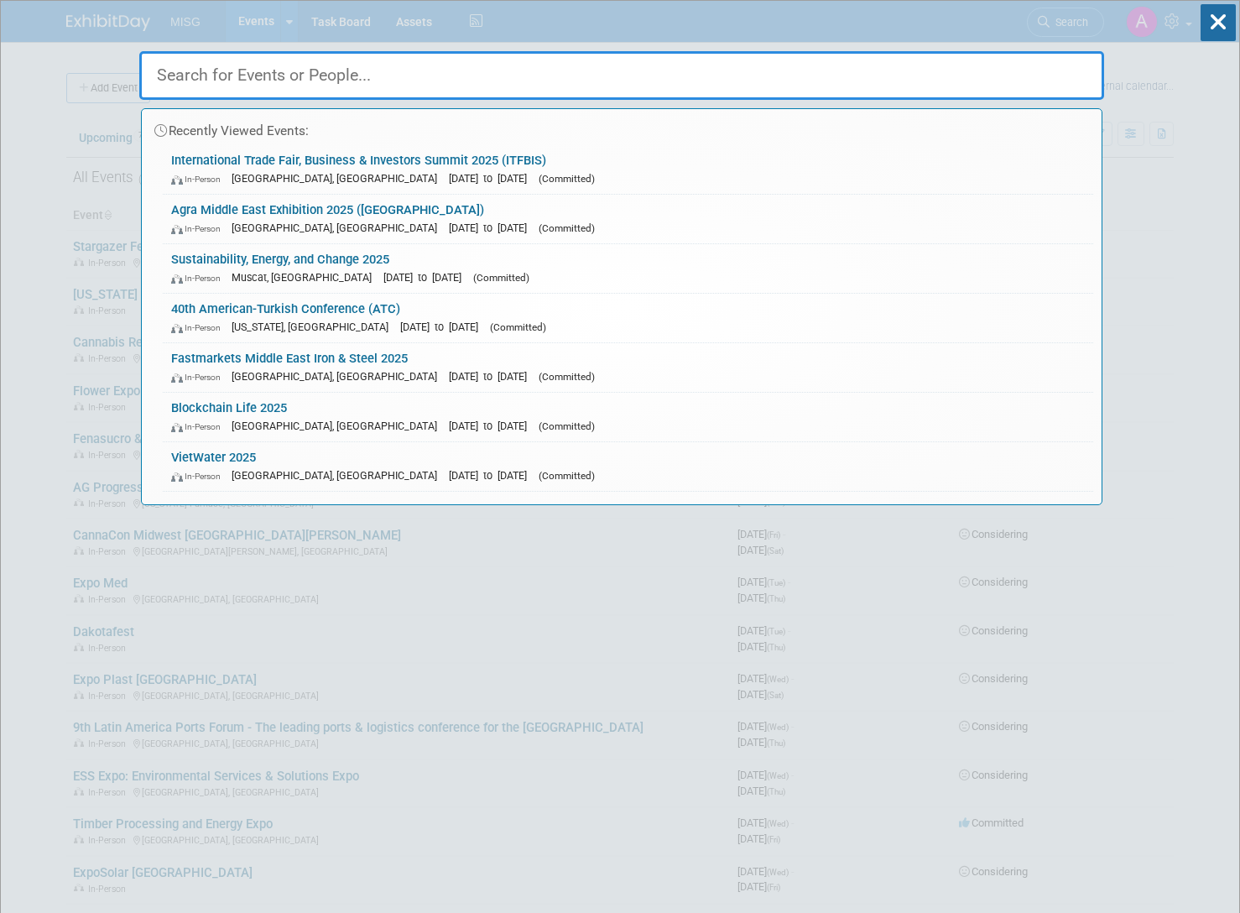
click at [743, 88] on input "text" at bounding box center [621, 75] width 965 height 49
paste input "Annual Meetings of the World Bank Group (WBG) and the International Monetary Fu…"
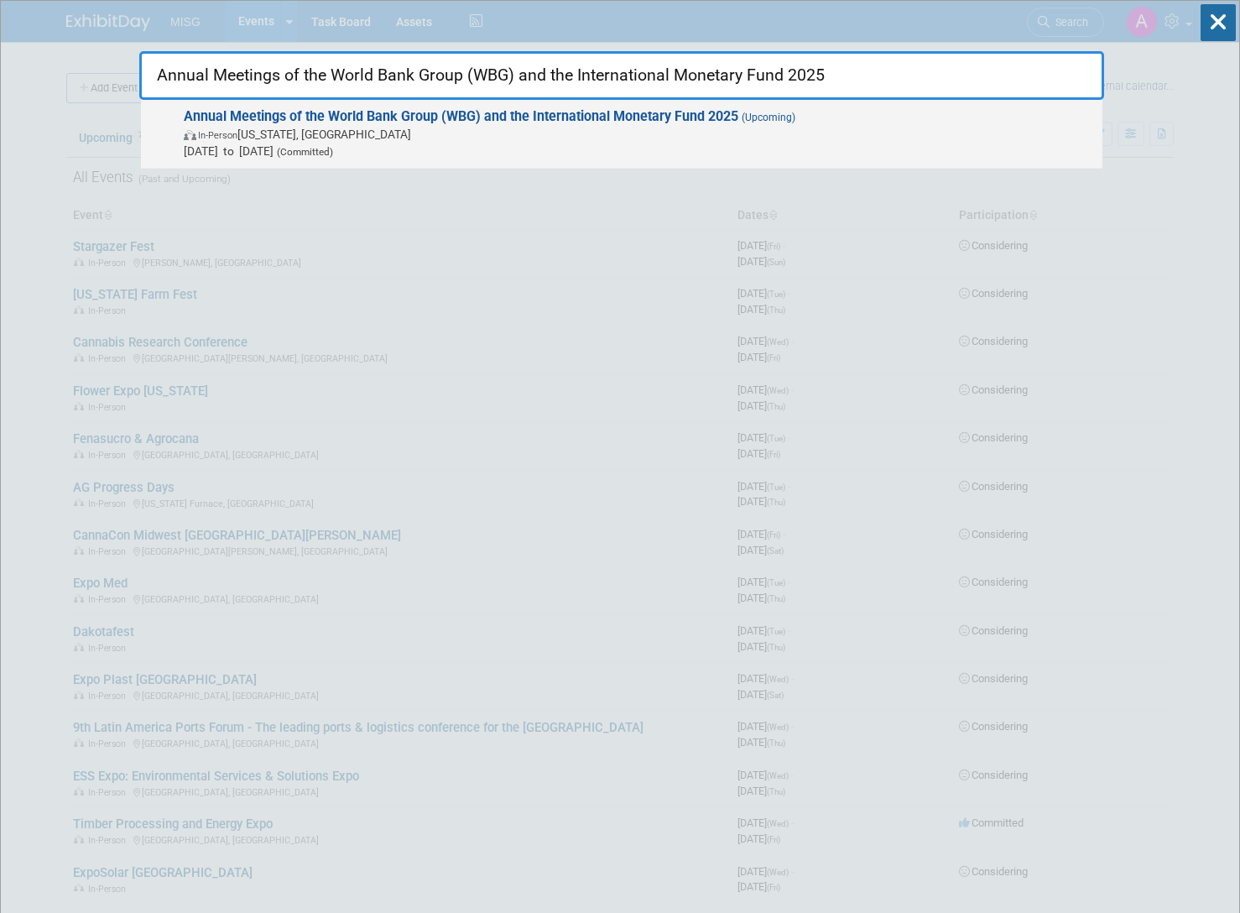
type input "Annual Meetings of the World Bank Group (WBG) and the International Monetary Fu…"
click at [633, 113] on strong "Annual Meetings of the World Bank Group (WBG) and the International Monetary Fu…" at bounding box center [461, 116] width 554 height 16
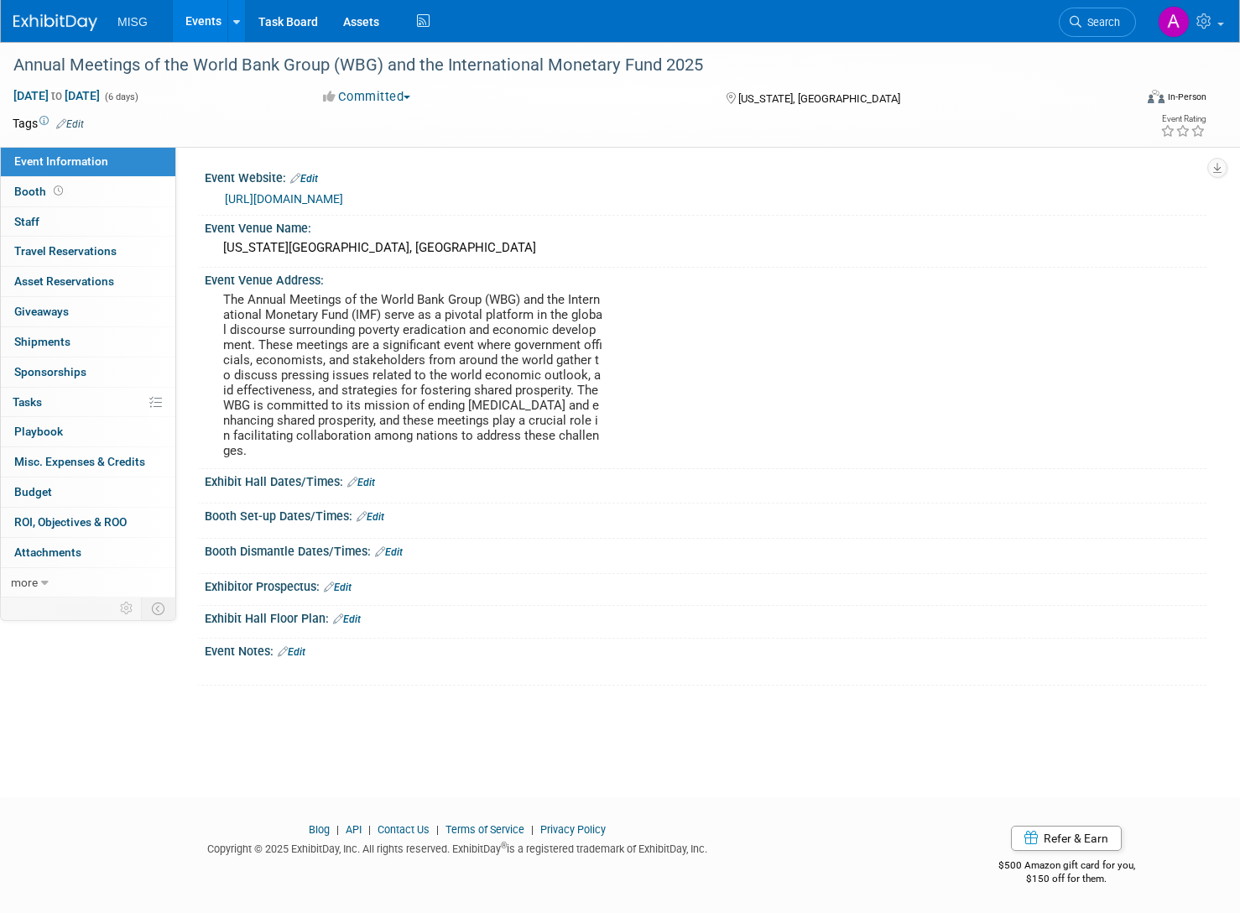
click at [304, 646] on link "Edit" at bounding box center [292, 652] width 28 height 12
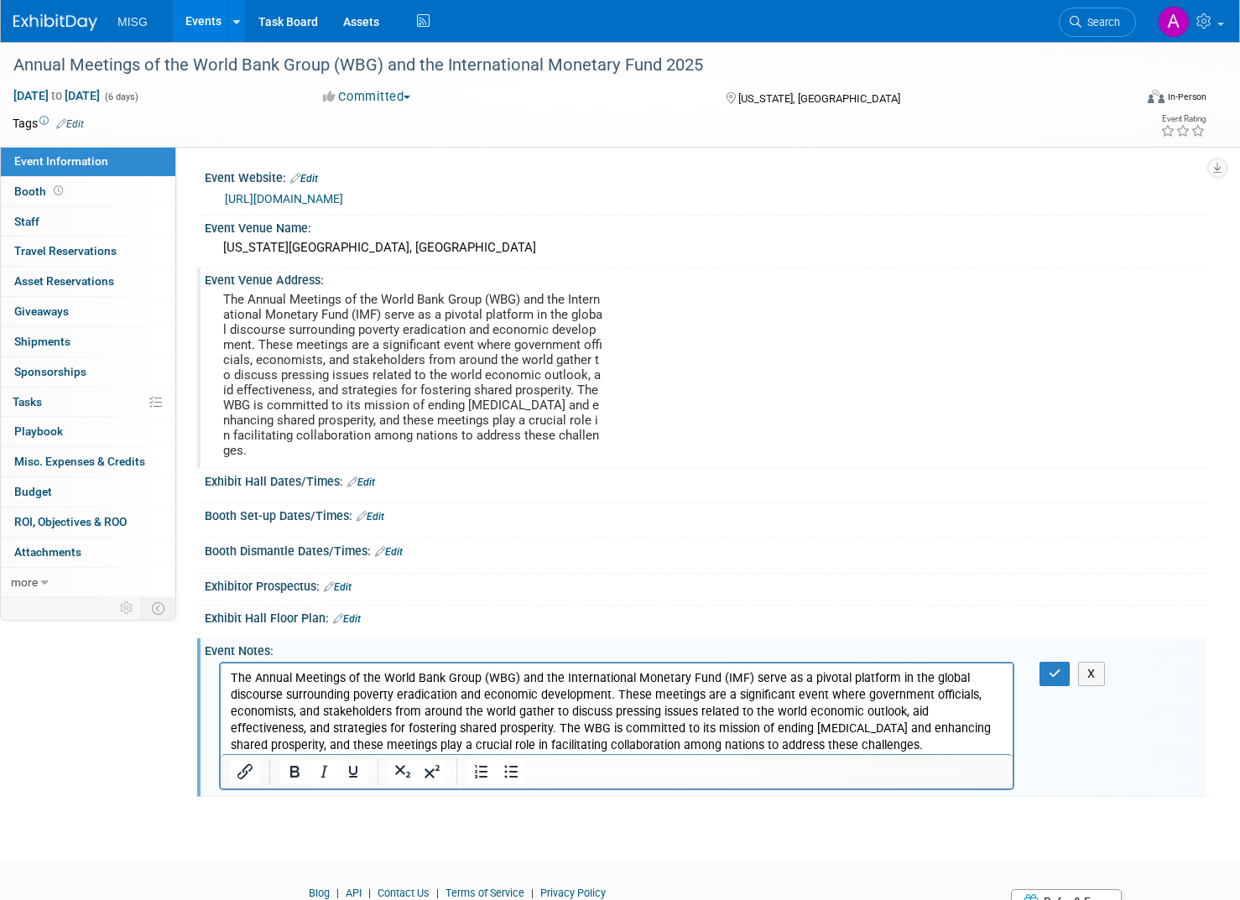
click at [394, 400] on pre "The Annual Meetings of the World Bank Group (WBG) and the International Monetar…" at bounding box center [413, 375] width 381 height 166
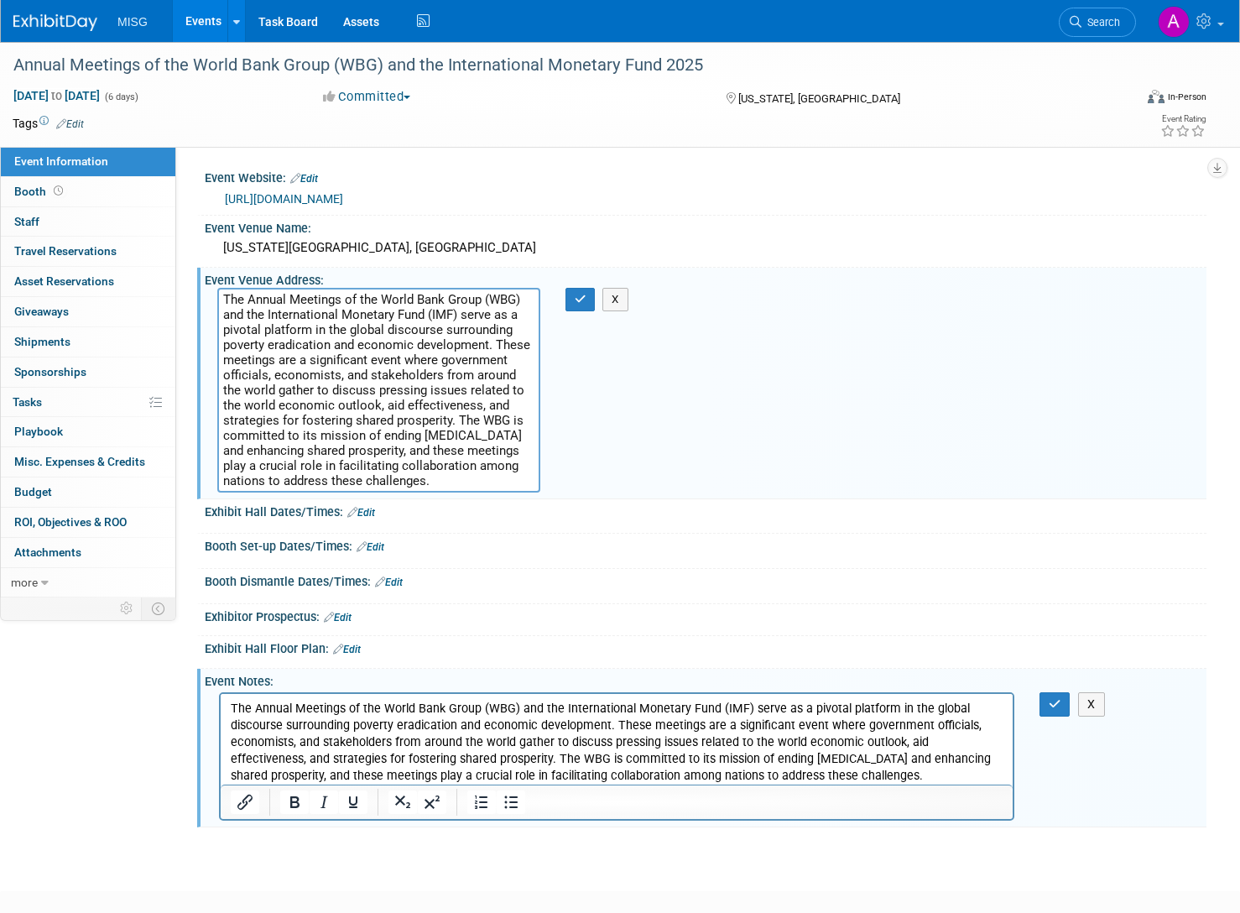
click at [393, 401] on textarea "The Annual Meetings of the World Bank Group (WBG) and the International Monetar…" at bounding box center [378, 390] width 323 height 205
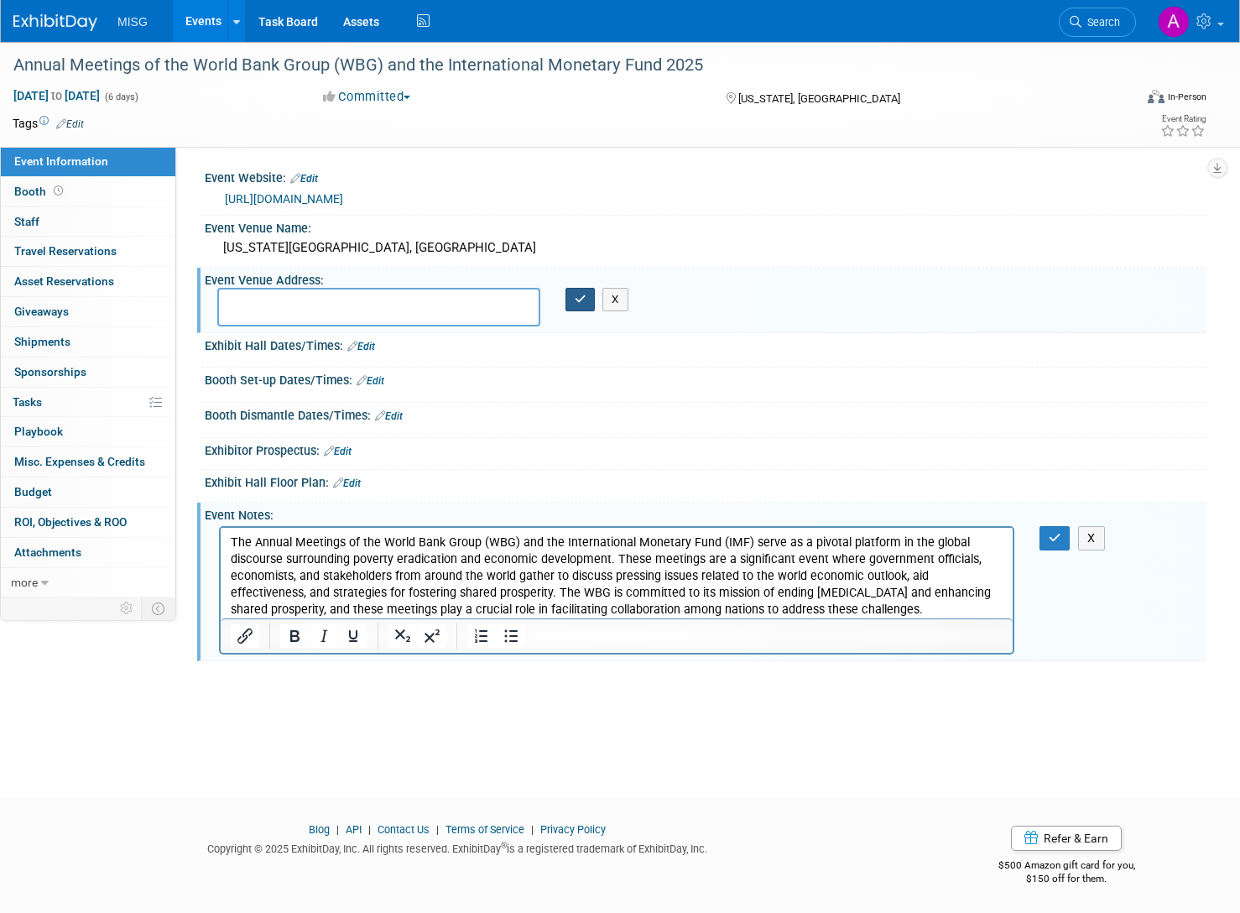
click at [587, 299] on button "button" at bounding box center [580, 299] width 30 height 23
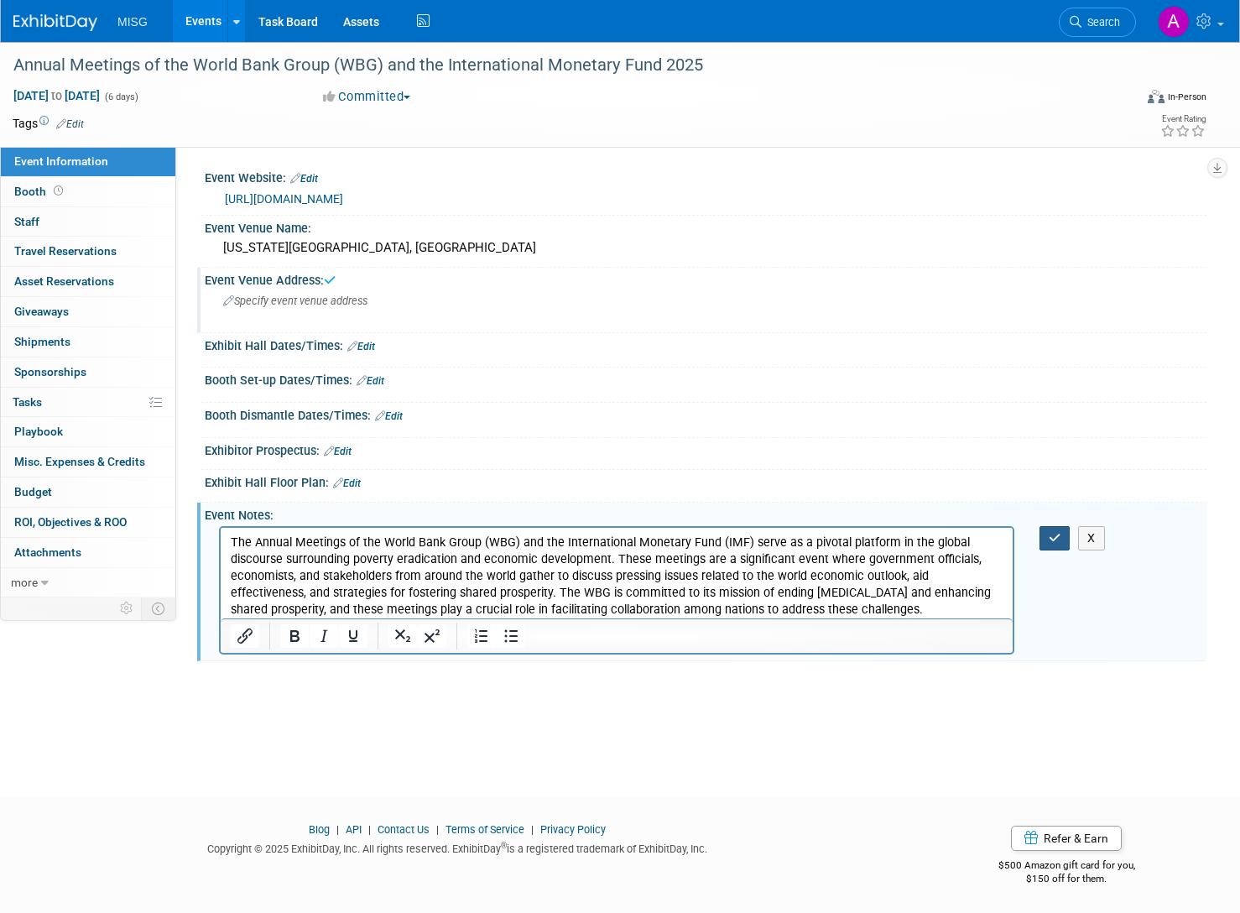
click at [1043, 541] on button "button" at bounding box center [1054, 538] width 31 height 24
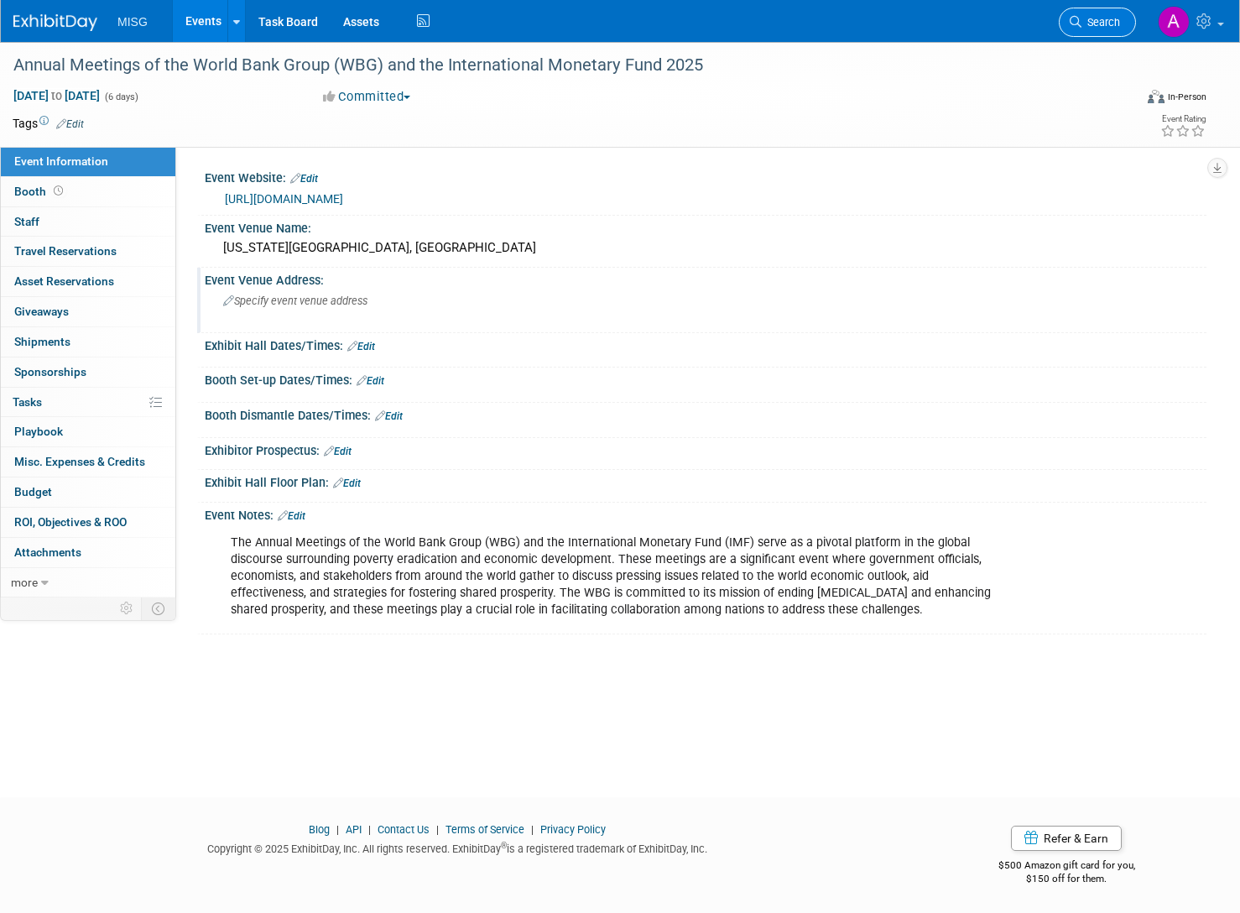
click at [1092, 17] on span "Search" at bounding box center [1100, 22] width 39 height 13
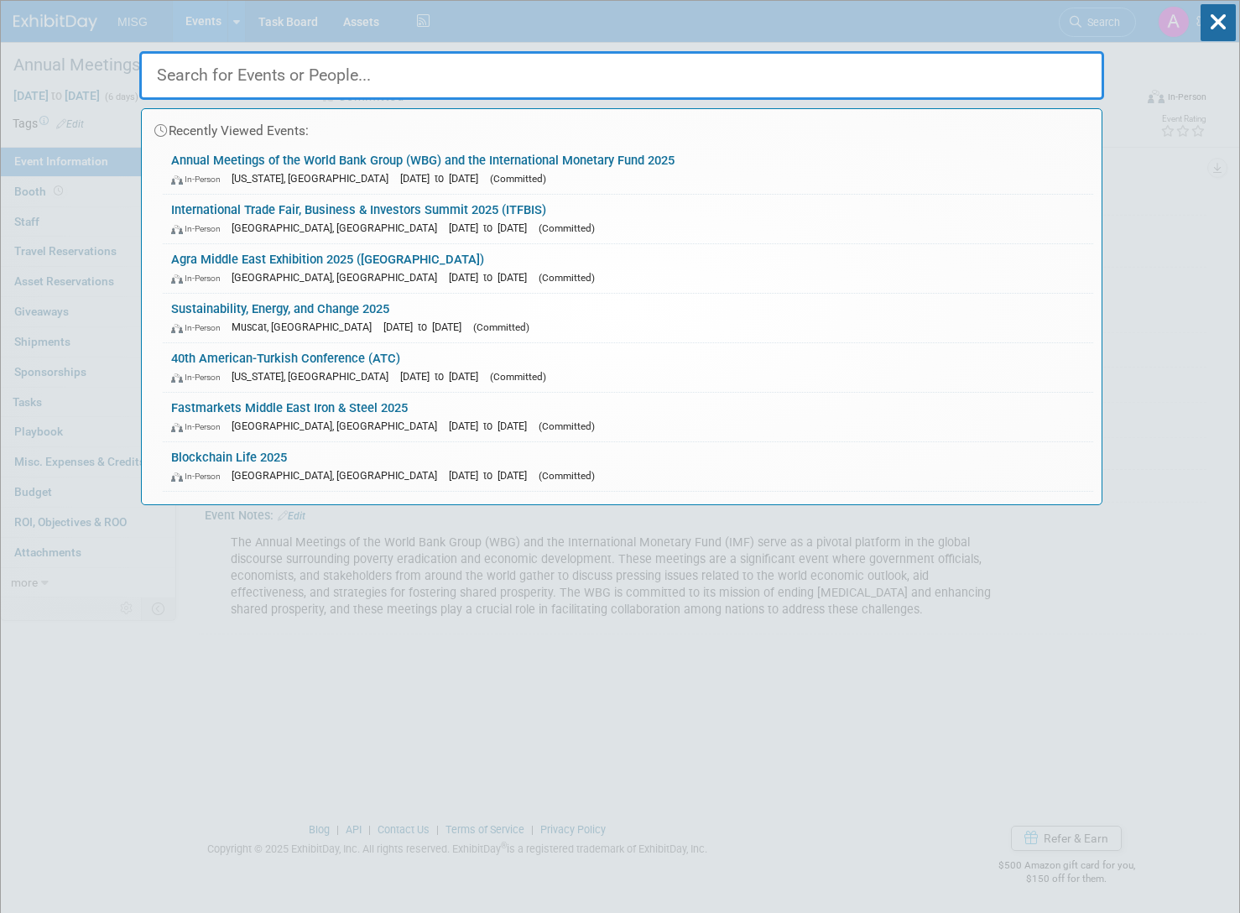
click at [570, 83] on input "text" at bounding box center [621, 75] width 965 height 49
paste input "Brazil Africa Forum 2025 (BAF)"
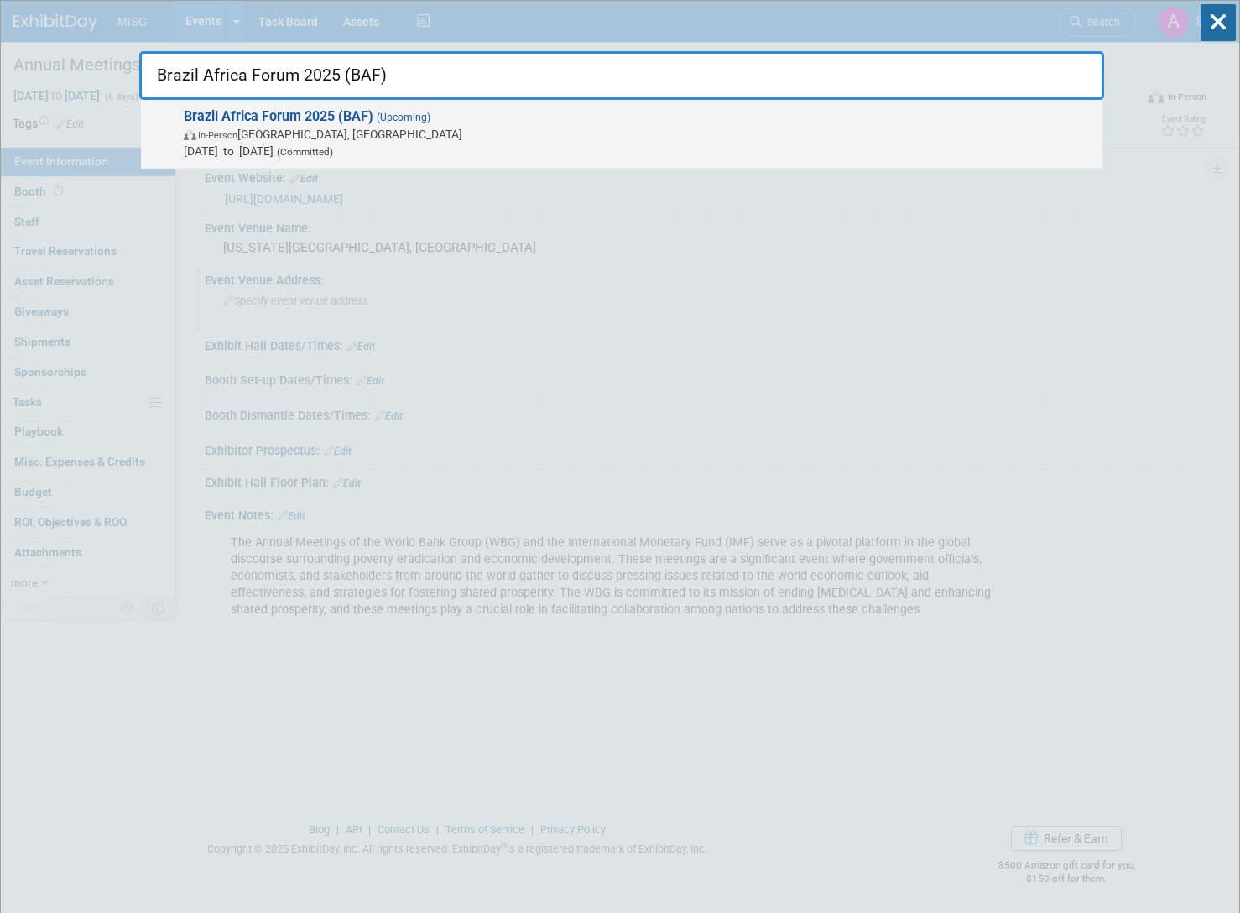
type input "Brazil Africa Forum 2025 (BAF)"
click at [230, 120] on strong "Brazil Africa Forum 2025 (BAF)" at bounding box center [279, 116] width 190 height 16
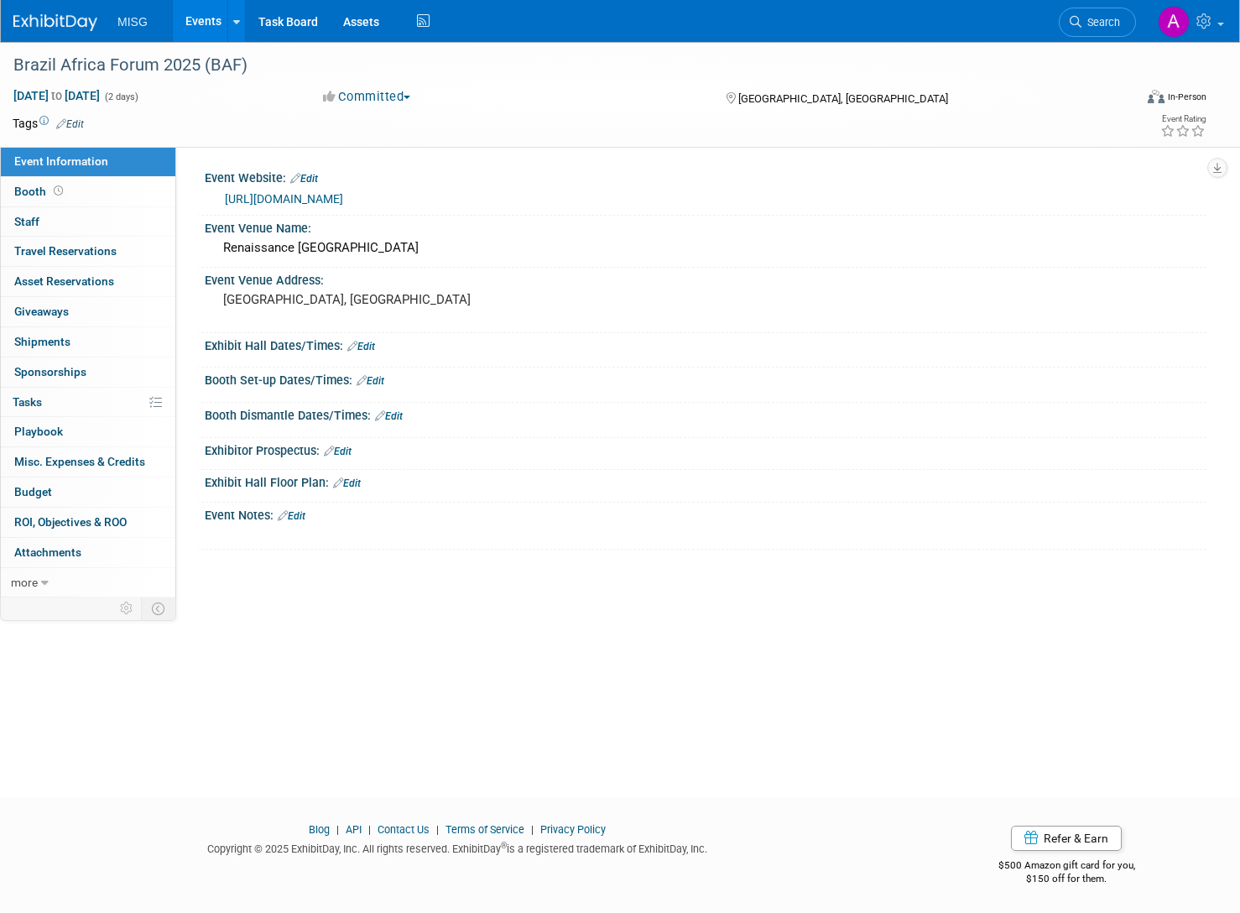
click link "Edit"
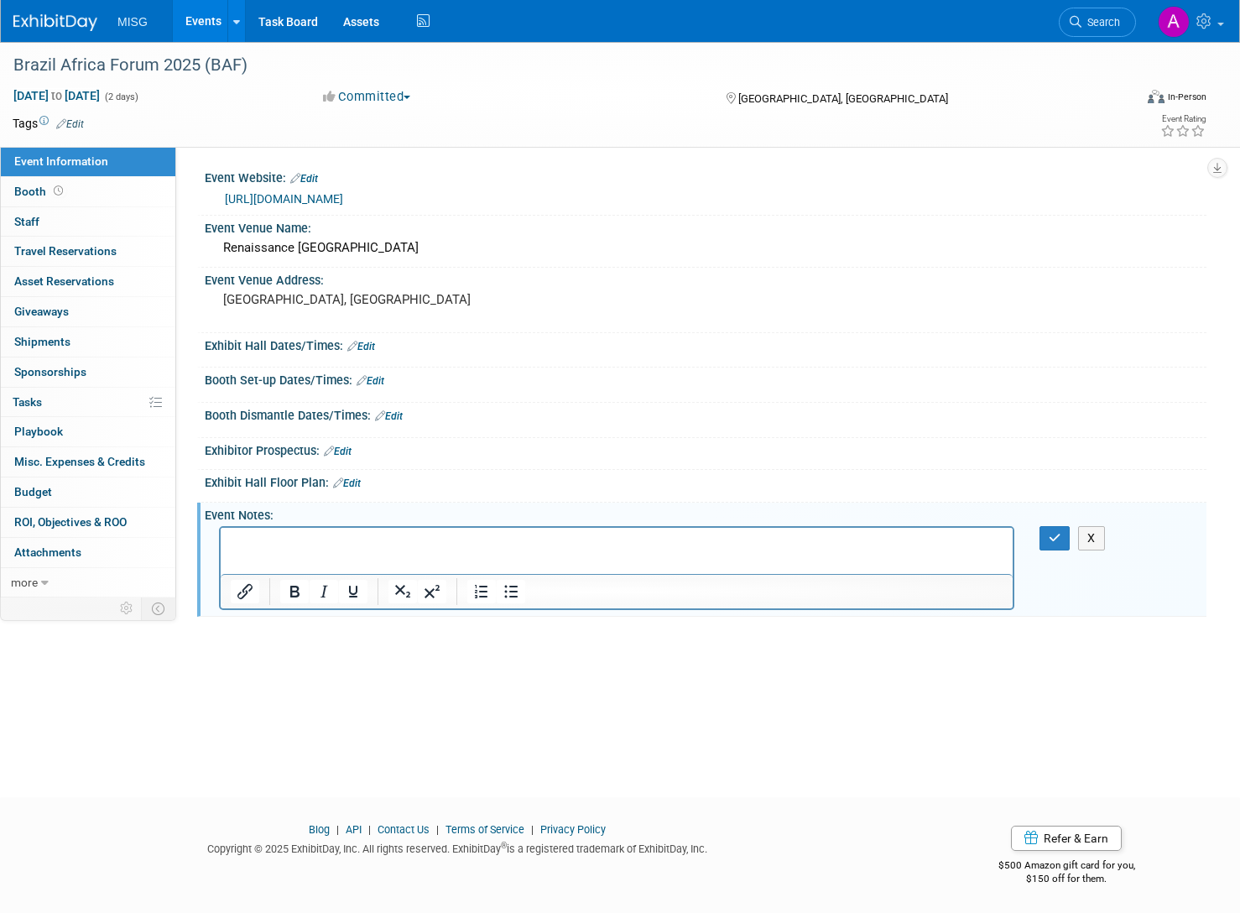
click html
paste body "Rich Text Area. Press ALT-0 for help."
click button "button"
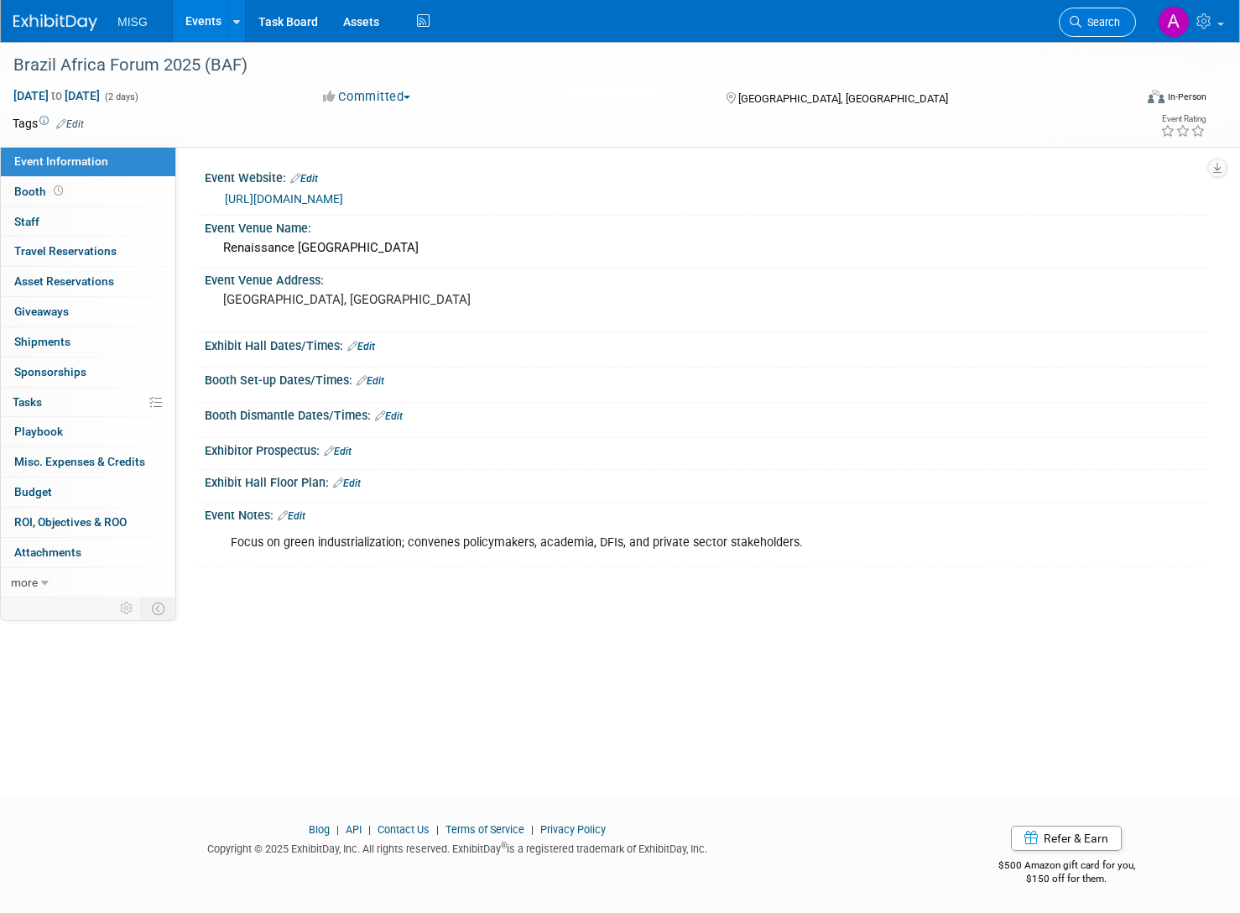
click link "Search"
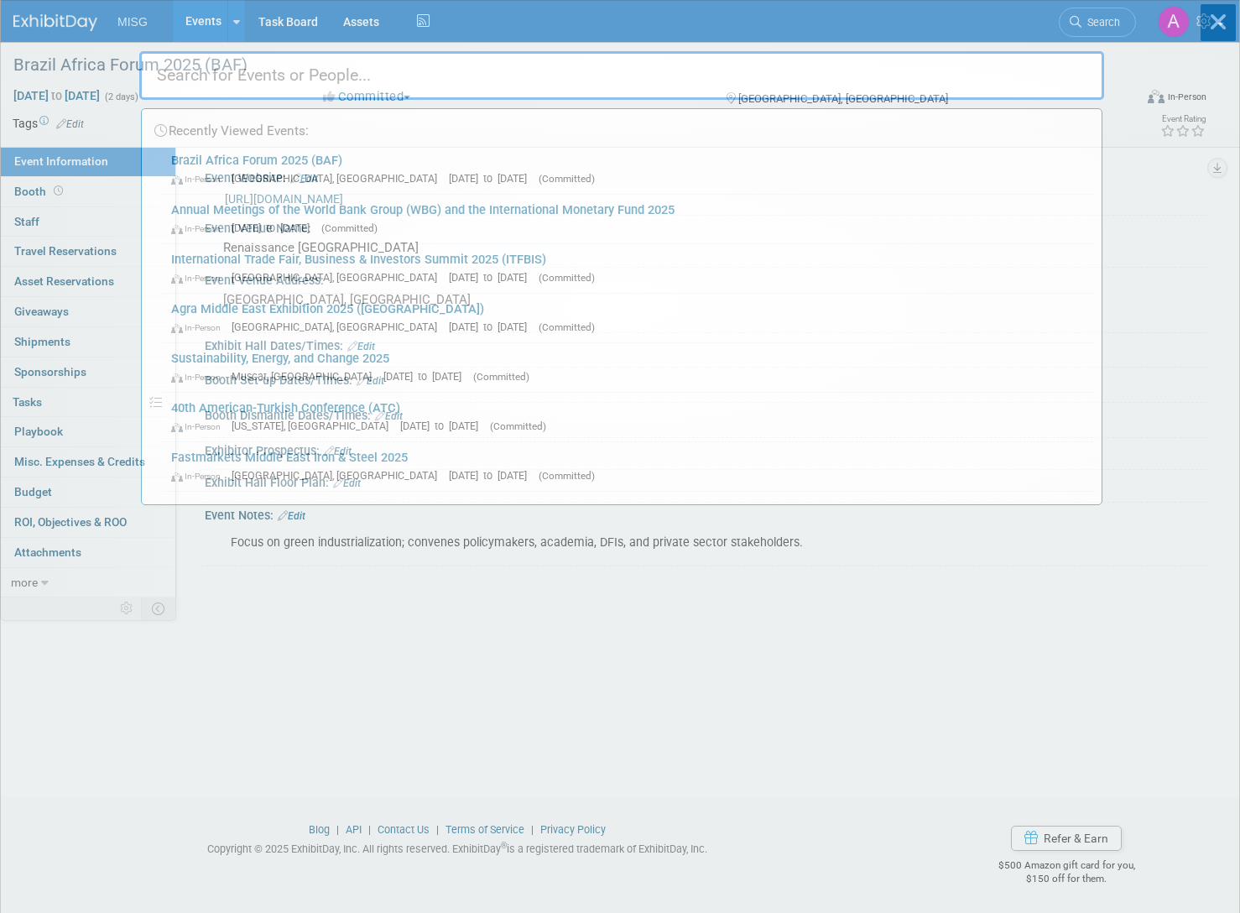
paste input "Plastics Recycling World Expo 2025"
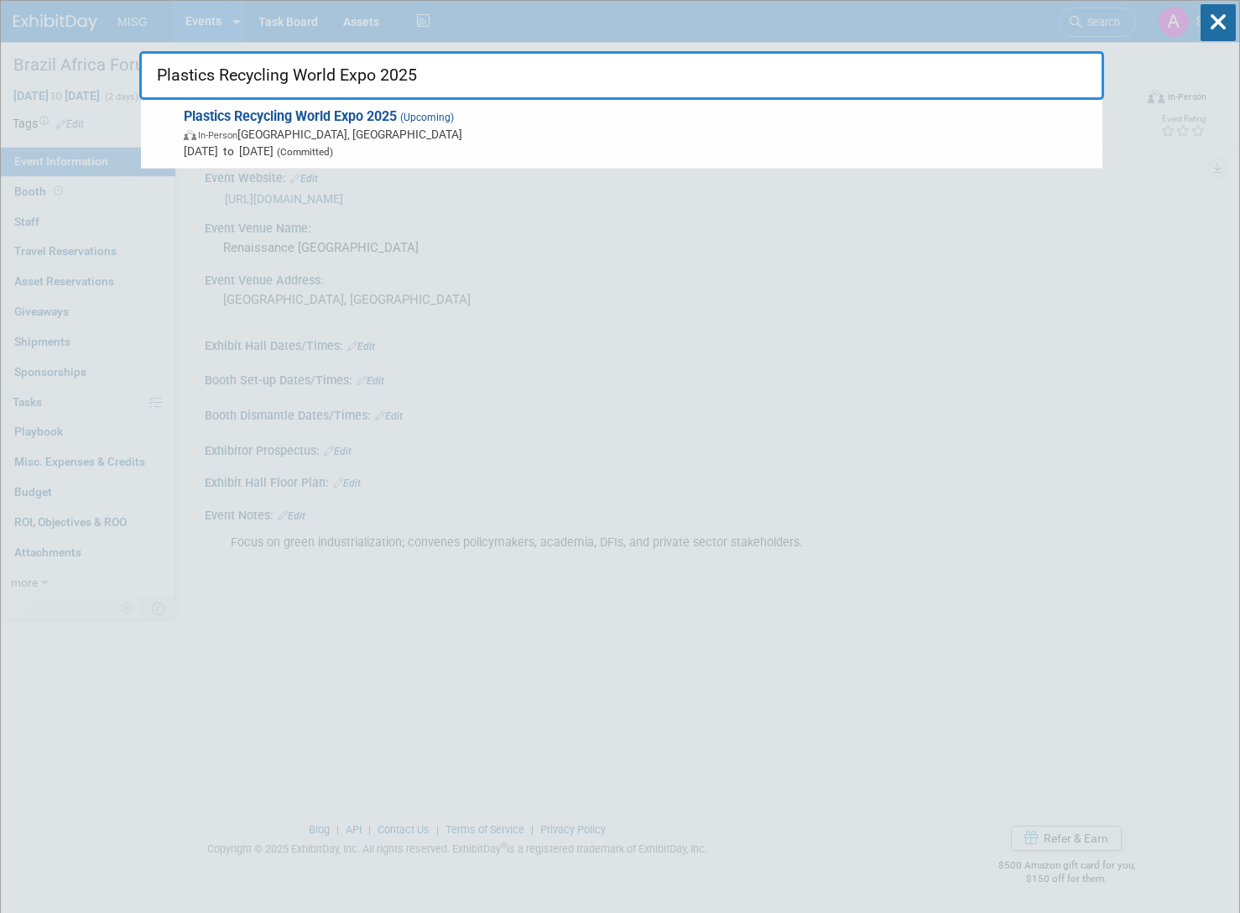
type input "Plastics Recycling World Expo 2025"
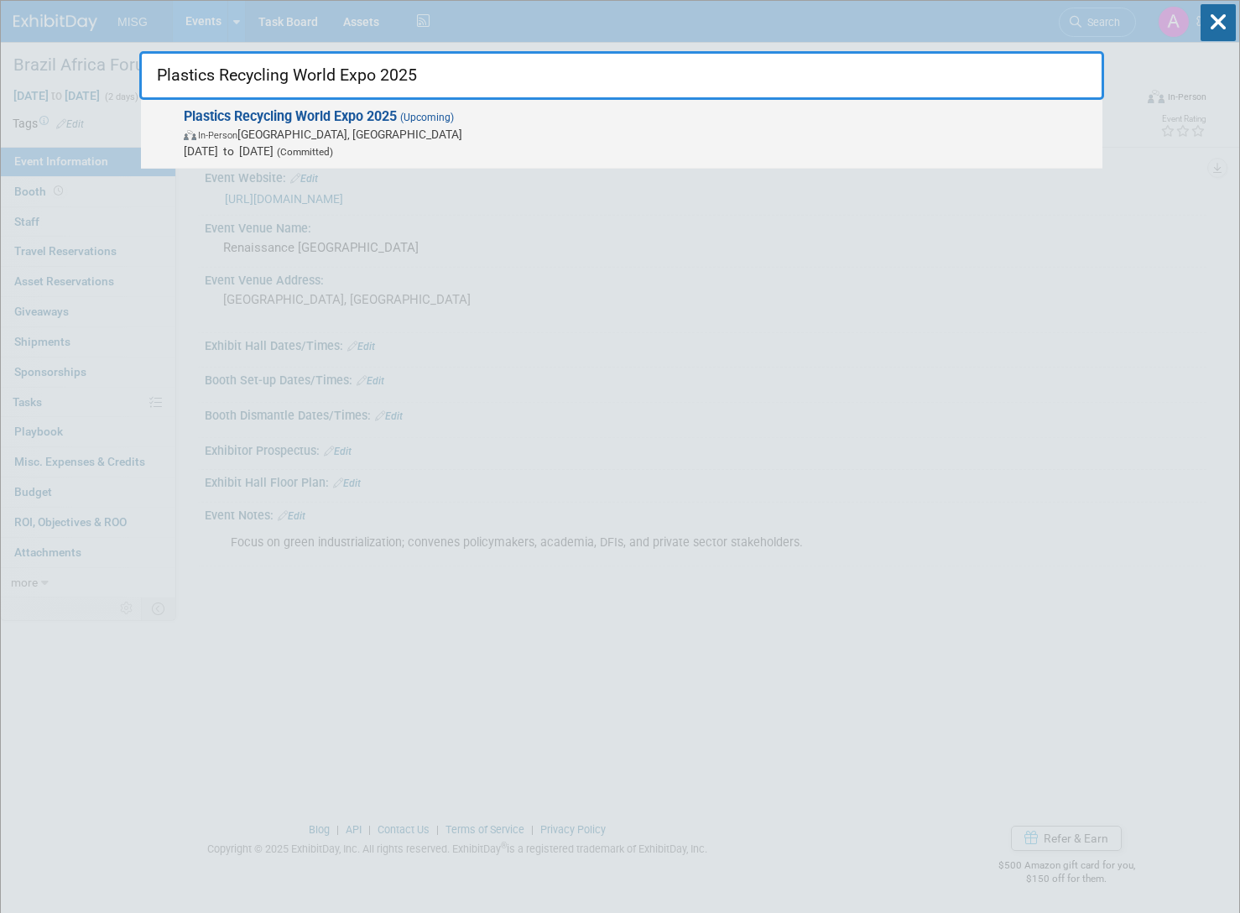
click strong "Plastics Recycling World Expo 2025"
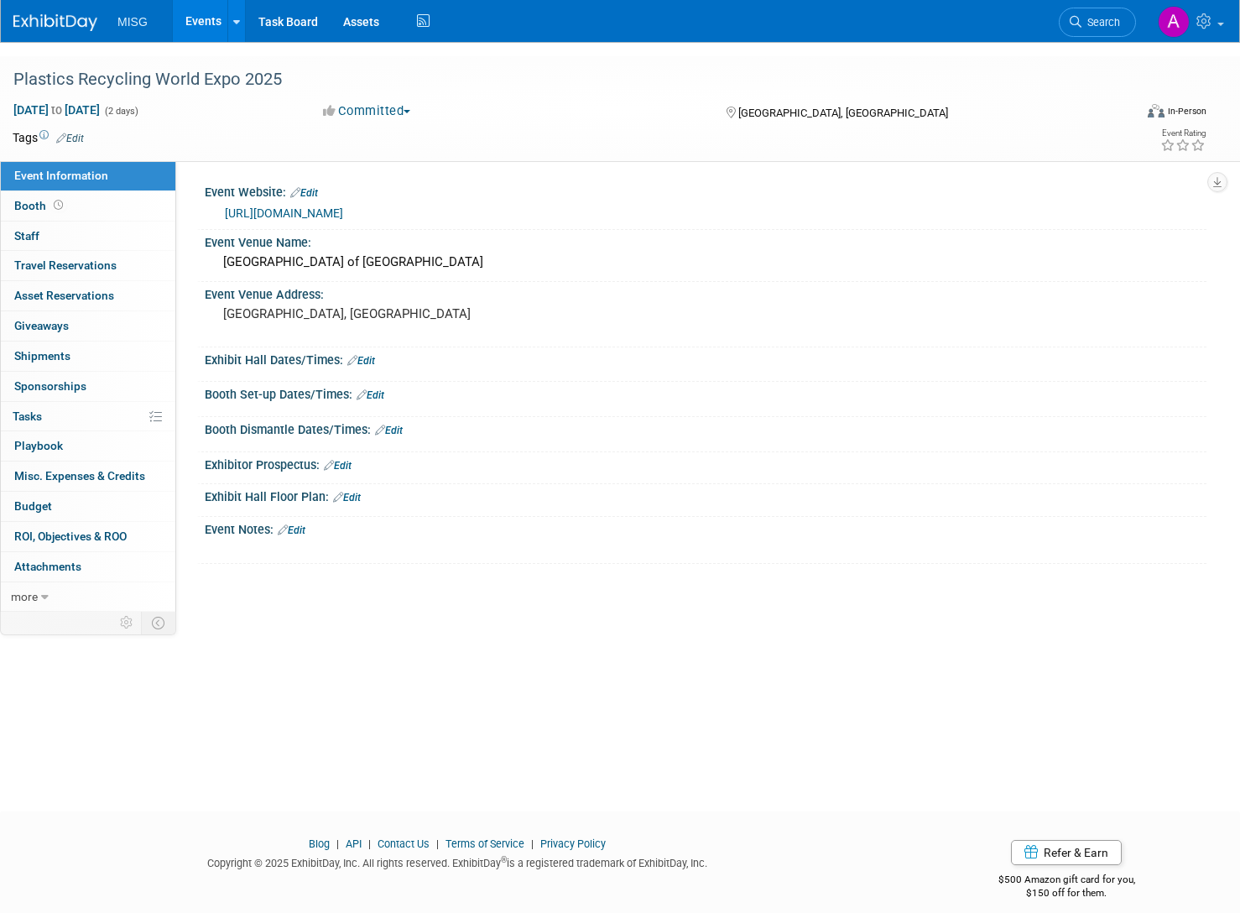
click at [299, 524] on link "Edit" at bounding box center [292, 530] width 28 height 12
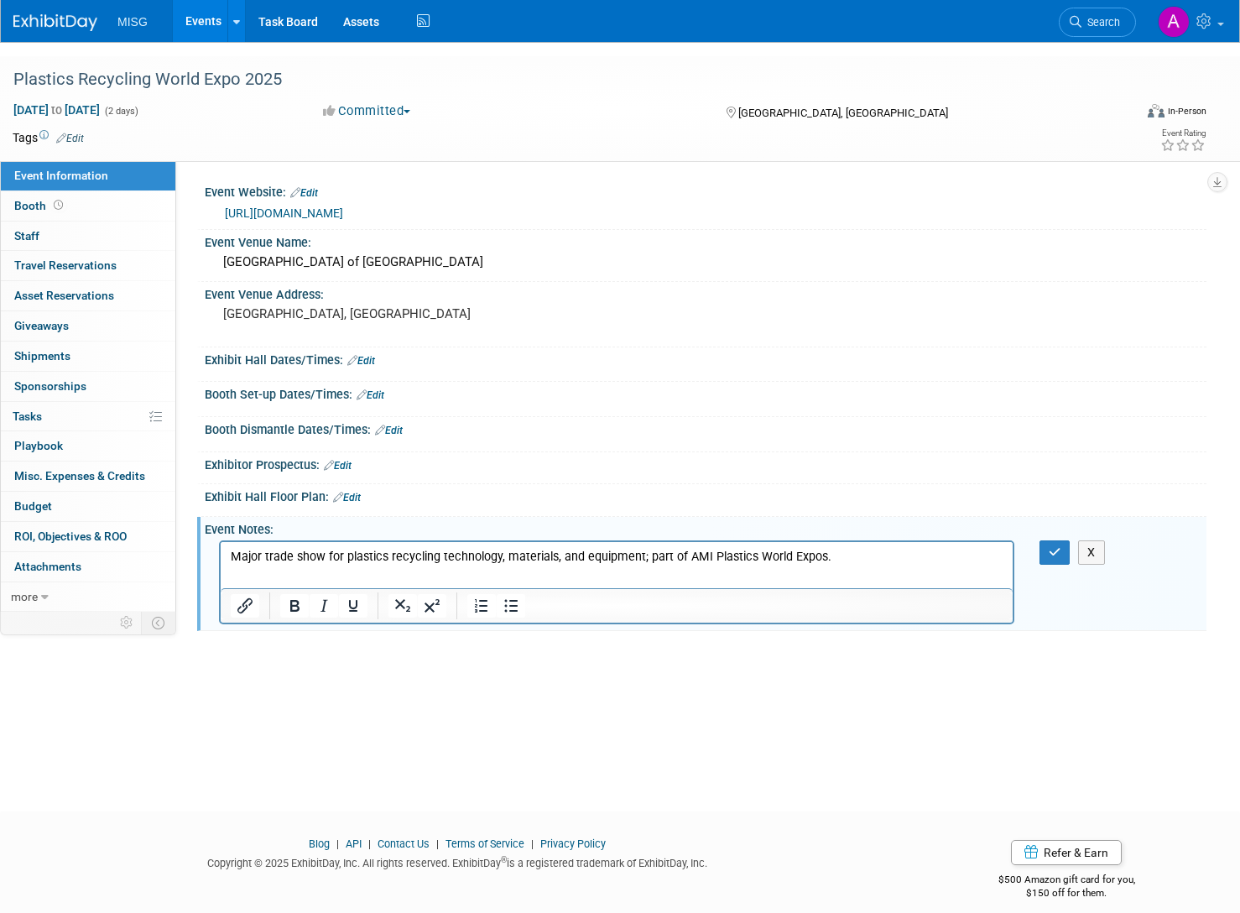
drag, startPoint x: 1053, startPoint y: 543, endPoint x: 1097, endPoint y: 519, distance: 50.3
click at [1053, 546] on icon "button" at bounding box center [1055, 552] width 13 height 12
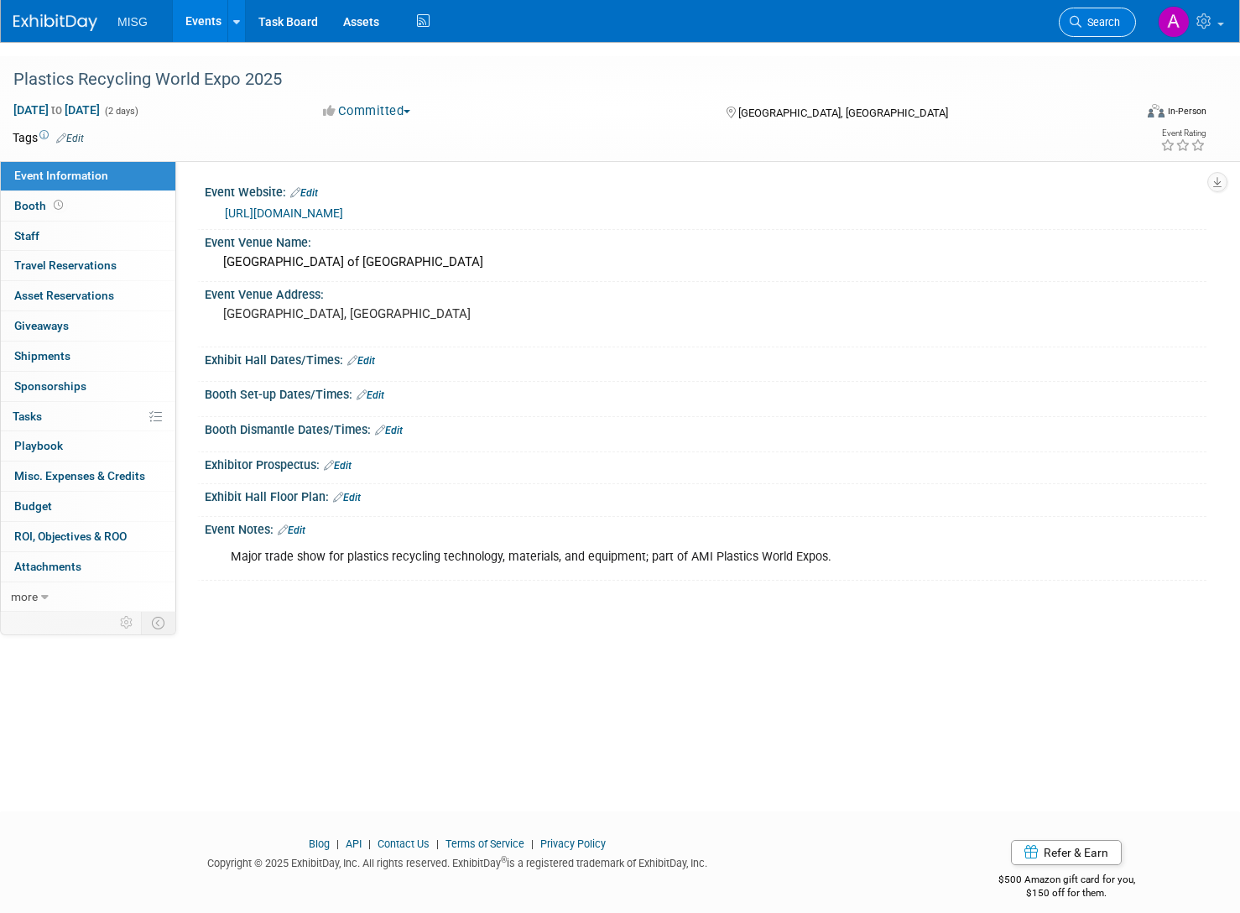
click at [1094, 24] on span "Search" at bounding box center [1100, 22] width 39 height 13
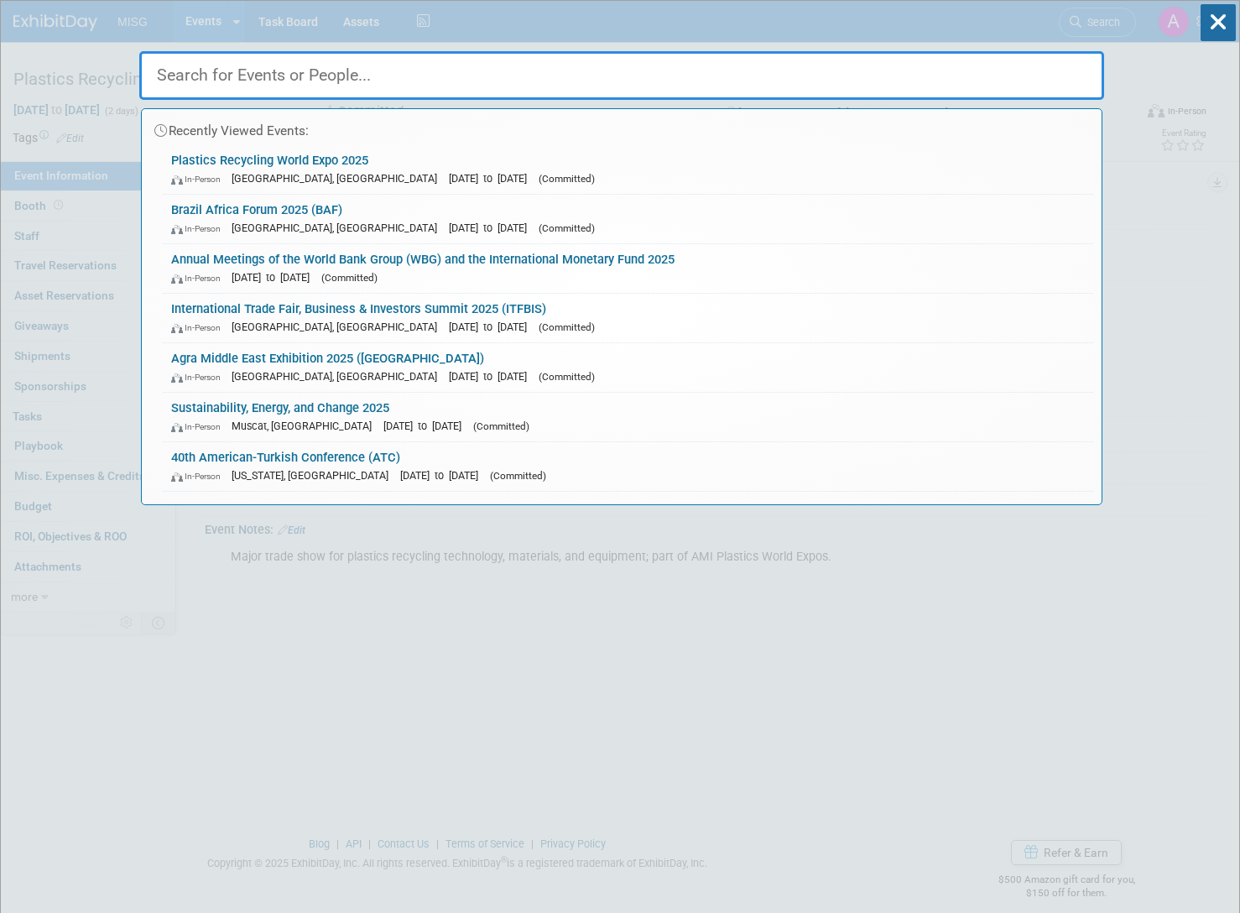
paste input "Nigeria Energy Forum 2025 (NEF)"
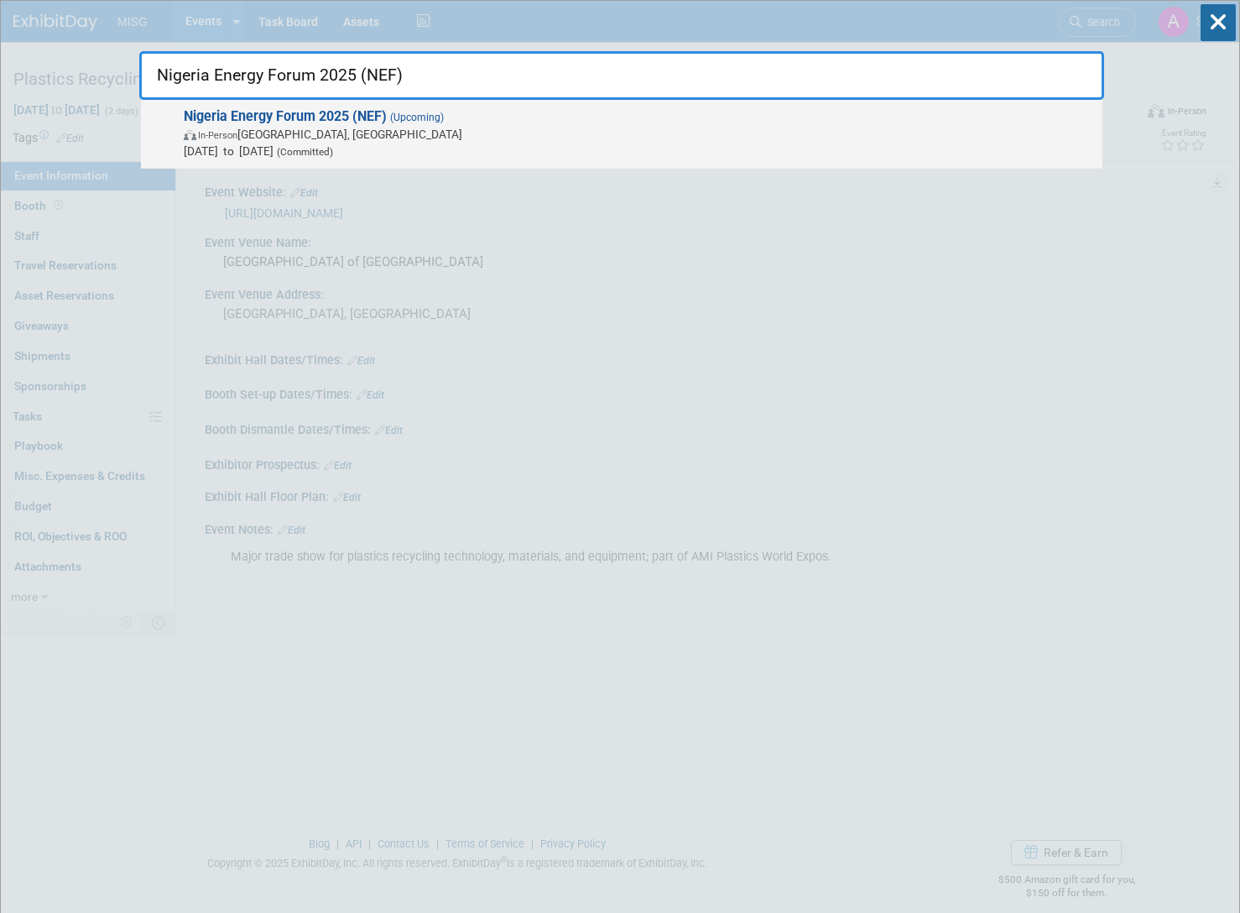
type input "Nigeria Energy Forum 2025 (NEF)"
click at [557, 167] on div "Nigeria Energy Forum 2025 (NEF) (Upcoming) In-Person [GEOGRAPHIC_DATA], [GEOGRA…" at bounding box center [621, 134] width 961 height 69
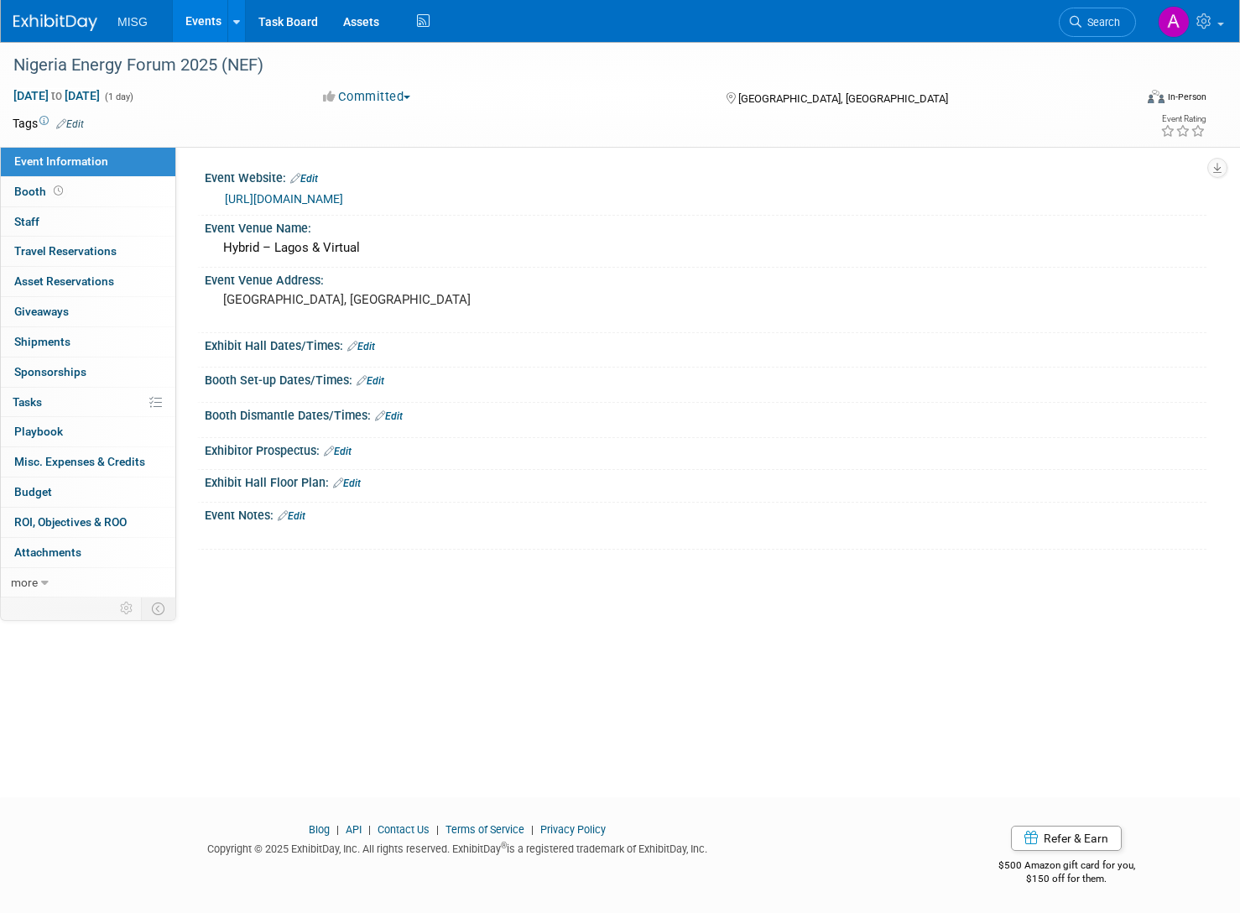
click at [290, 510] on link "Edit" at bounding box center [292, 516] width 28 height 12
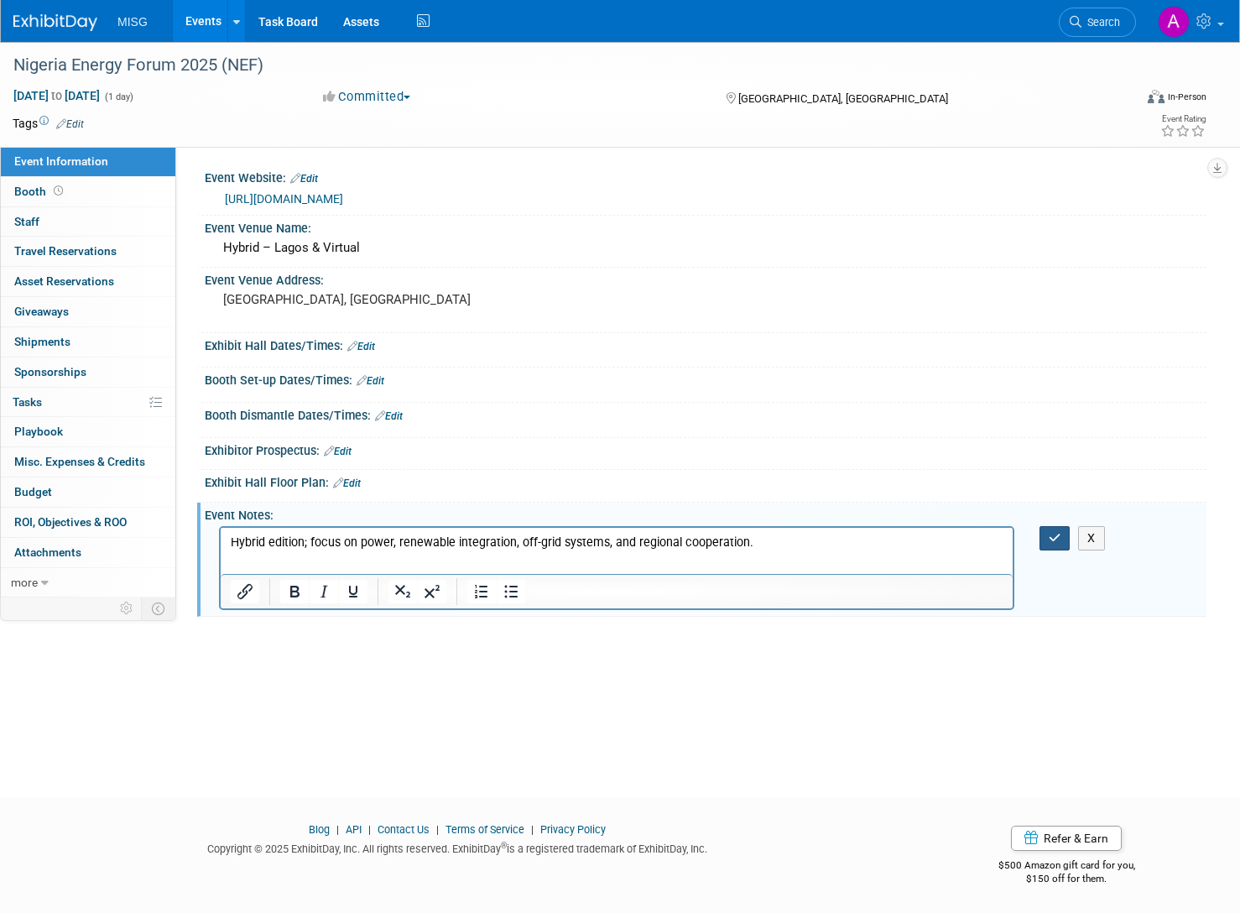
click at [1049, 543] on icon "button" at bounding box center [1055, 538] width 13 height 12
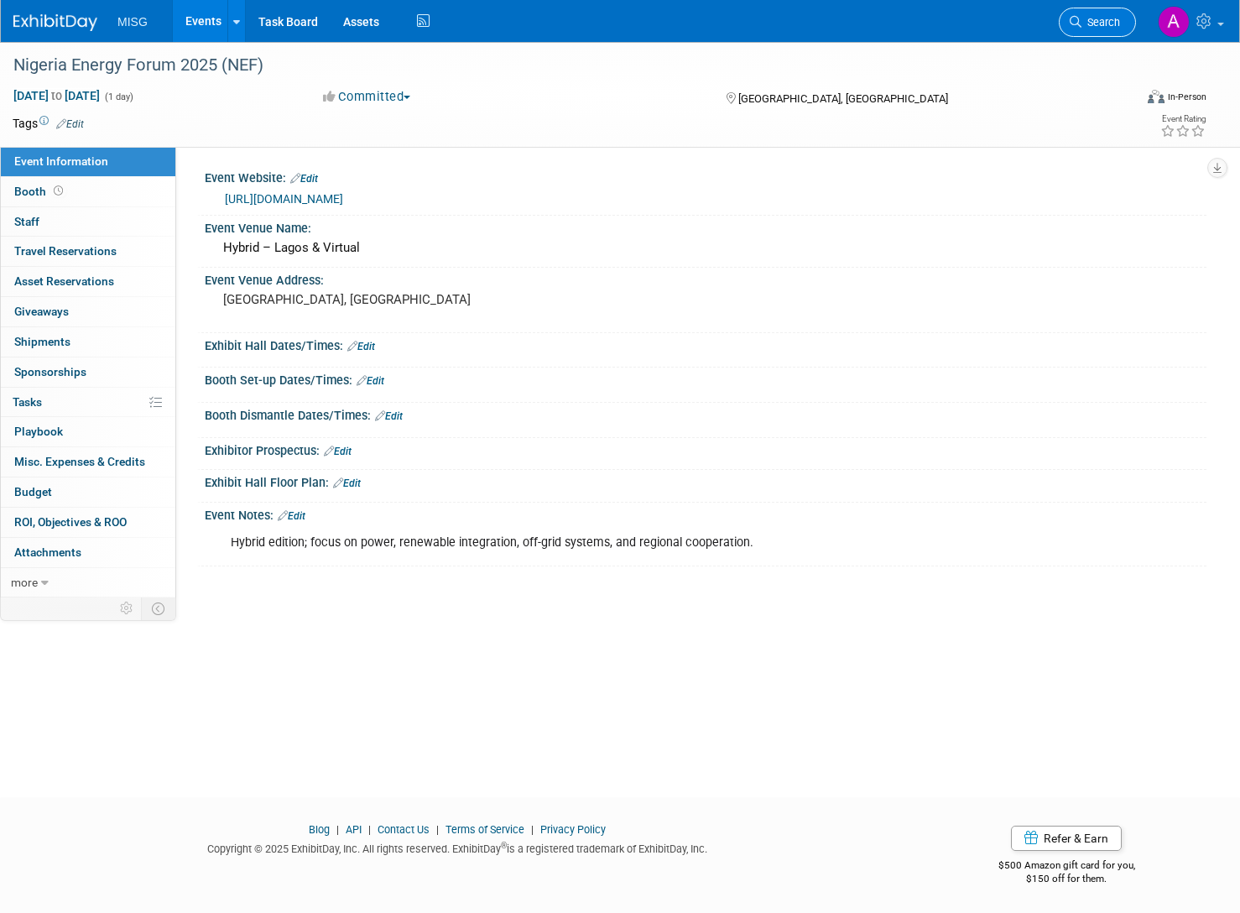
click at [1080, 34] on link "Search" at bounding box center [1097, 22] width 77 height 29
paste input "Mexico Energy Forum 2025"
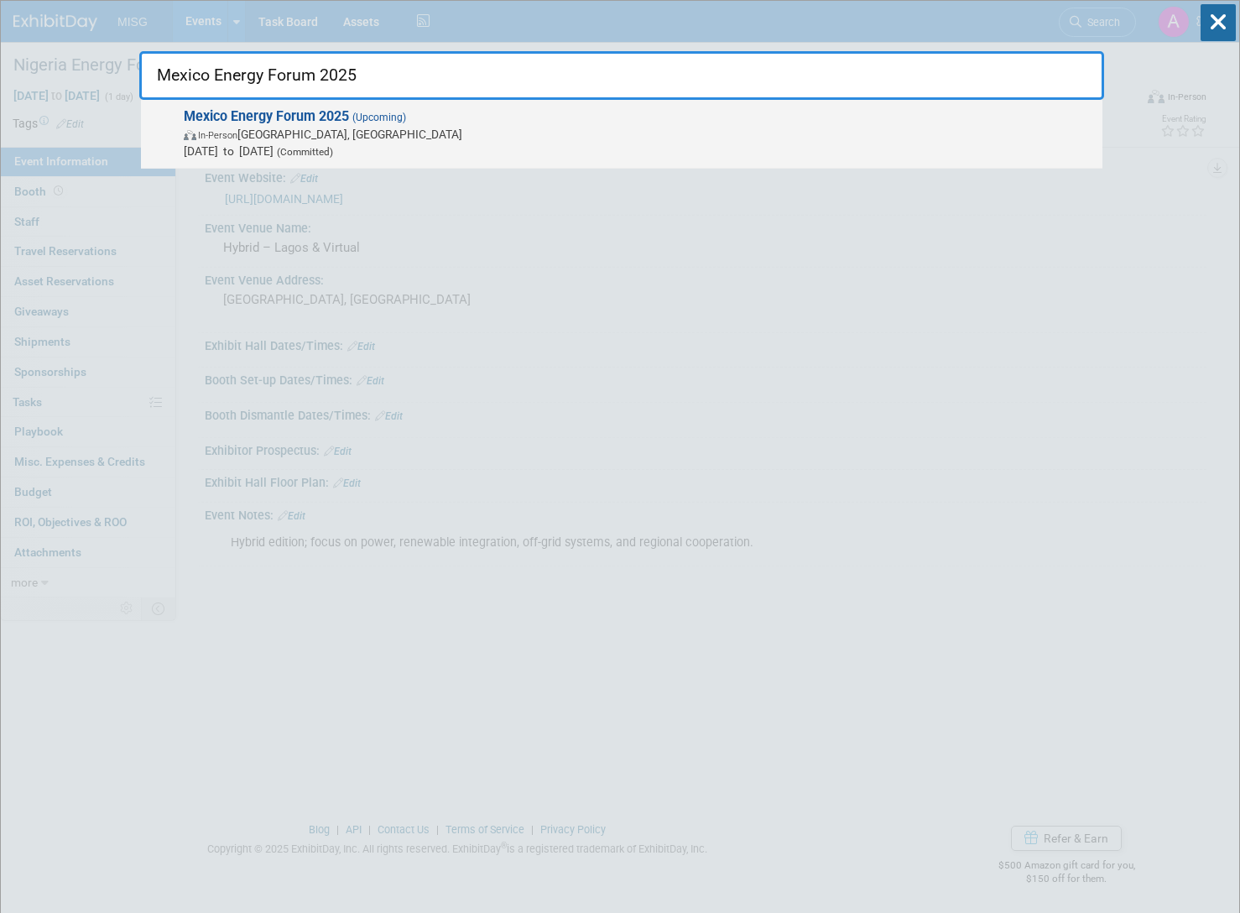
type input "Mexico Energy Forum 2025"
click at [320, 127] on span "In-Person Monterrey, Mexico" at bounding box center [639, 134] width 910 height 17
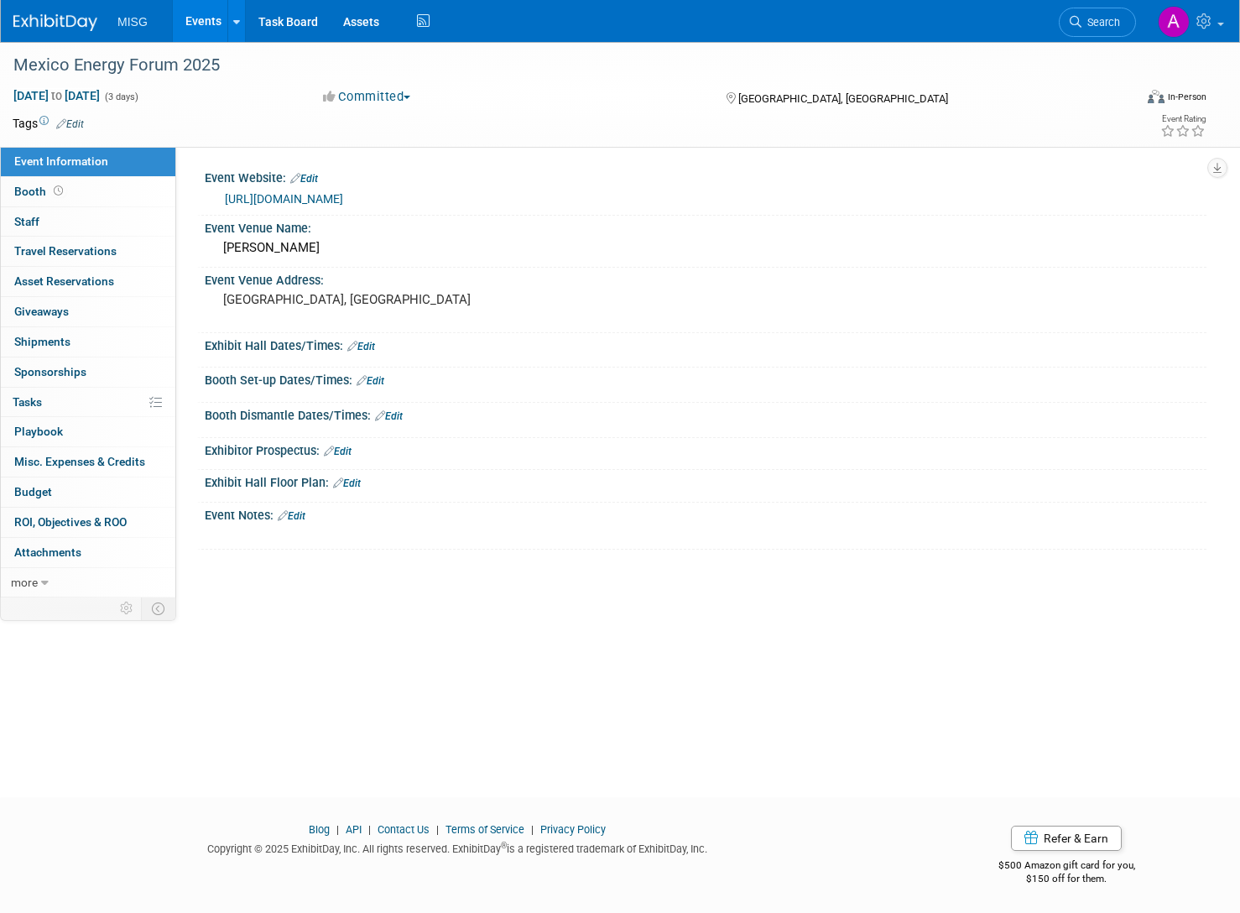
click at [299, 512] on link "Edit" at bounding box center [292, 516] width 28 height 12
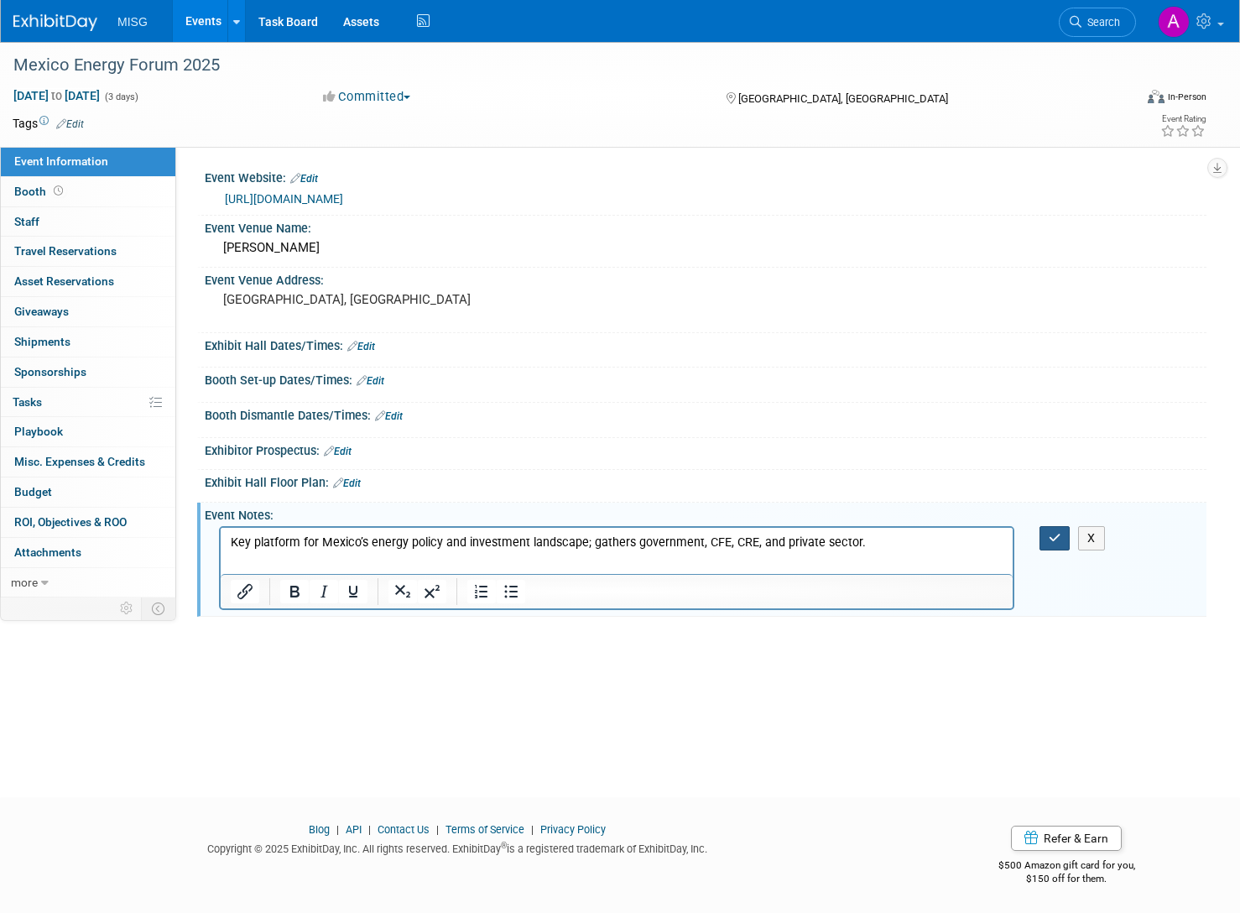
click at [1053, 539] on icon "button" at bounding box center [1055, 538] width 13 height 12
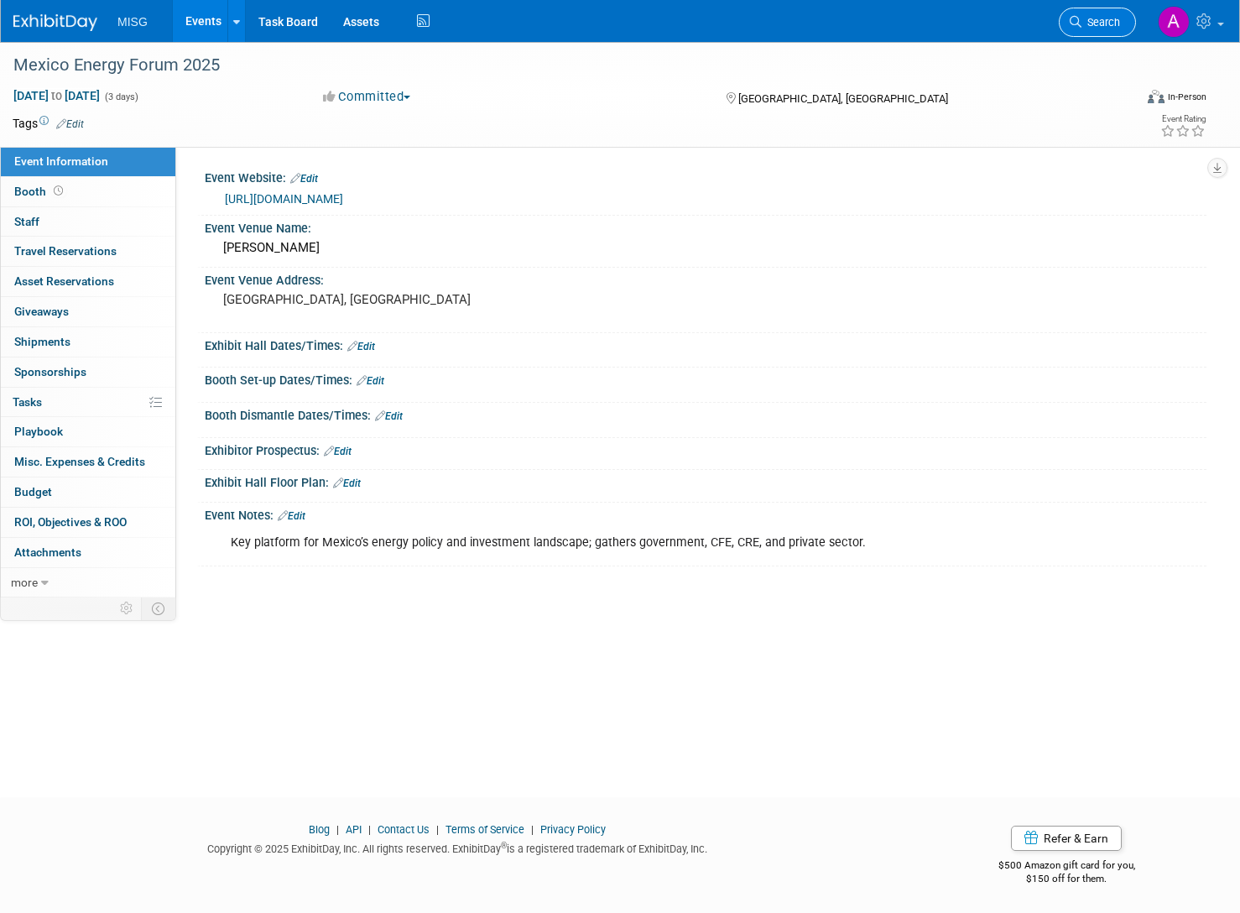
click at [1081, 26] on span "Search" at bounding box center [1100, 22] width 39 height 13
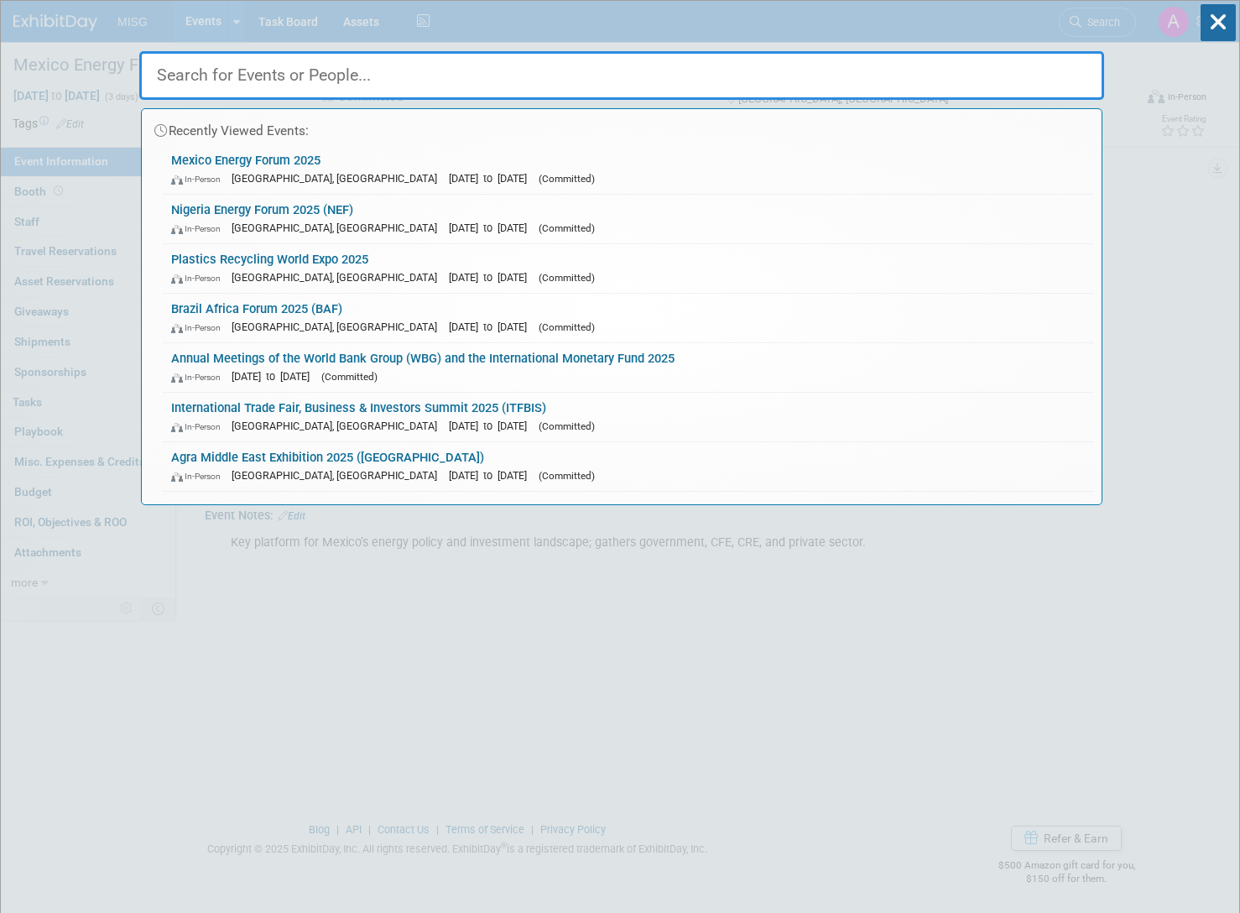
click at [958, 73] on input "text" at bounding box center [621, 75] width 965 height 49
paste input "Energy Storage Summit [GEOGRAPHIC_DATA] 2025"
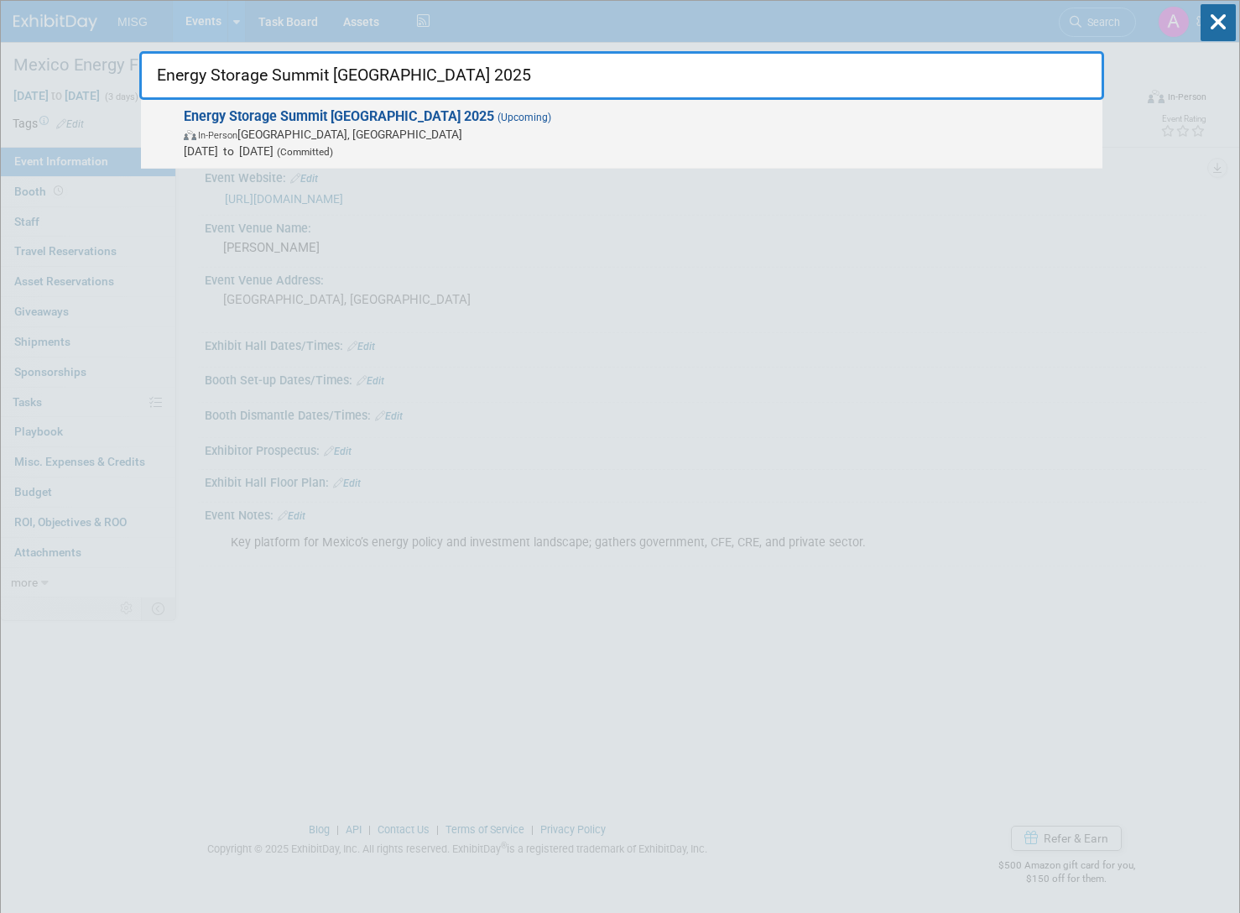
type input "Energy Storage Summit [GEOGRAPHIC_DATA] 2025"
click at [280, 148] on span "[DATE] to [DATE] (Committed)" at bounding box center [639, 151] width 910 height 17
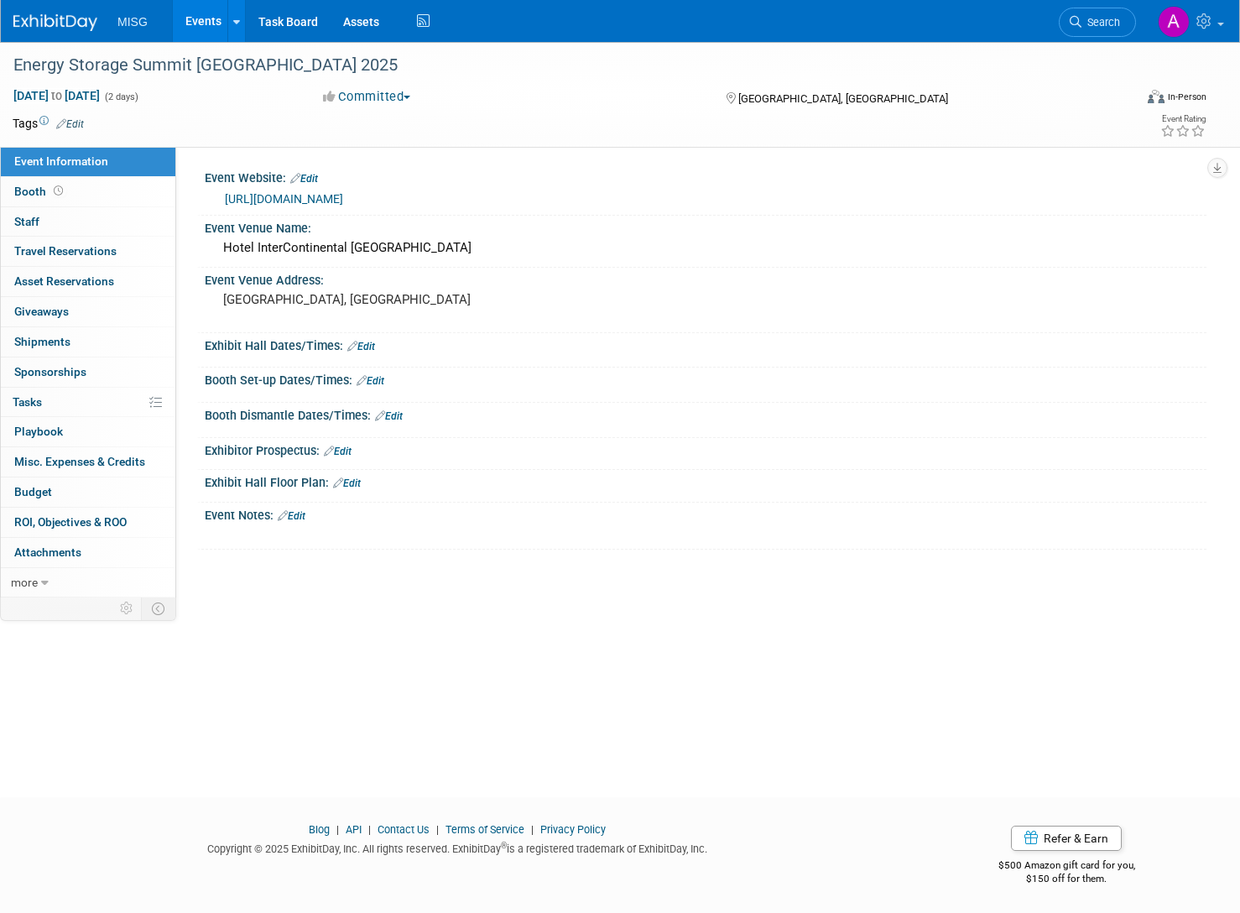
click at [303, 512] on link "Edit" at bounding box center [292, 516] width 28 height 12
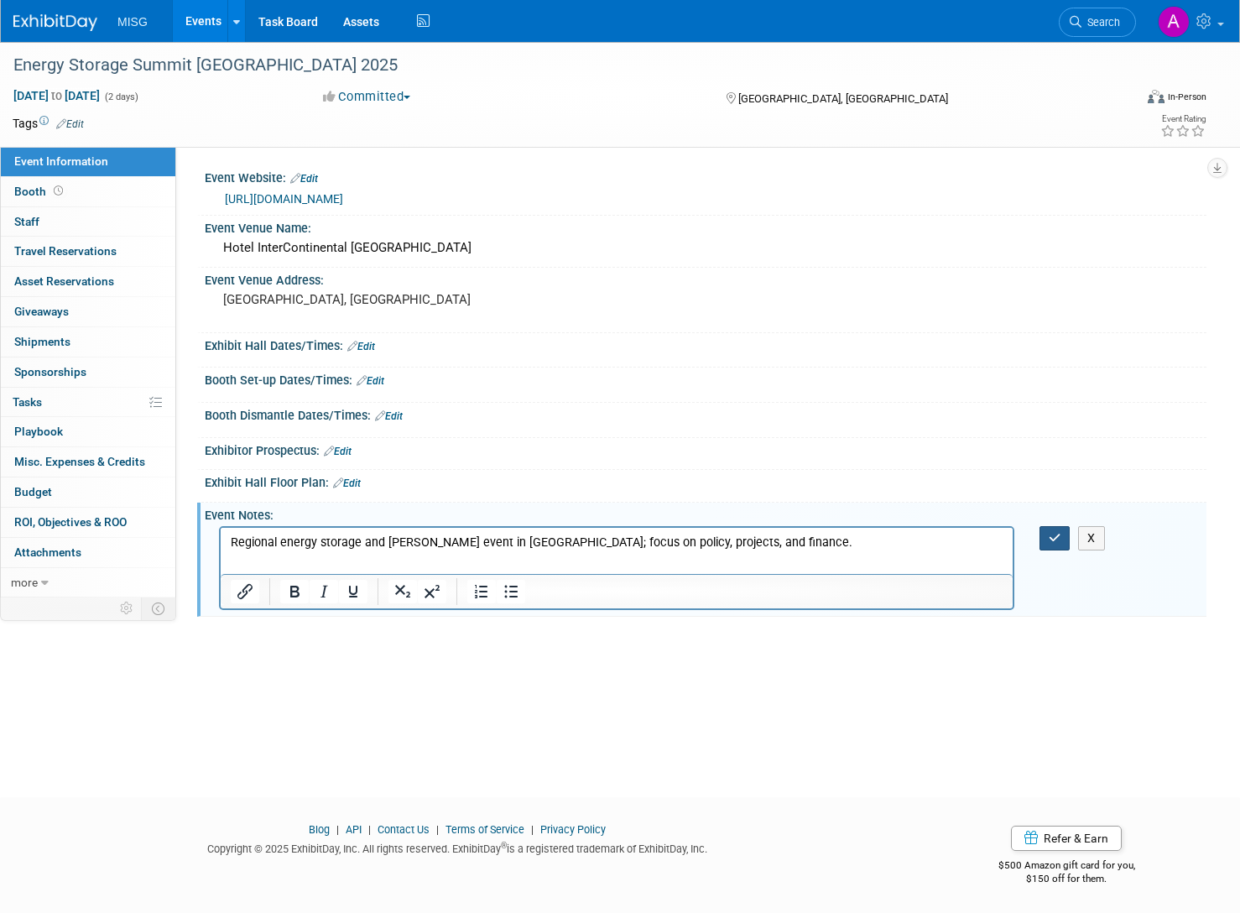
click at [1055, 535] on icon "button" at bounding box center [1055, 538] width 13 height 12
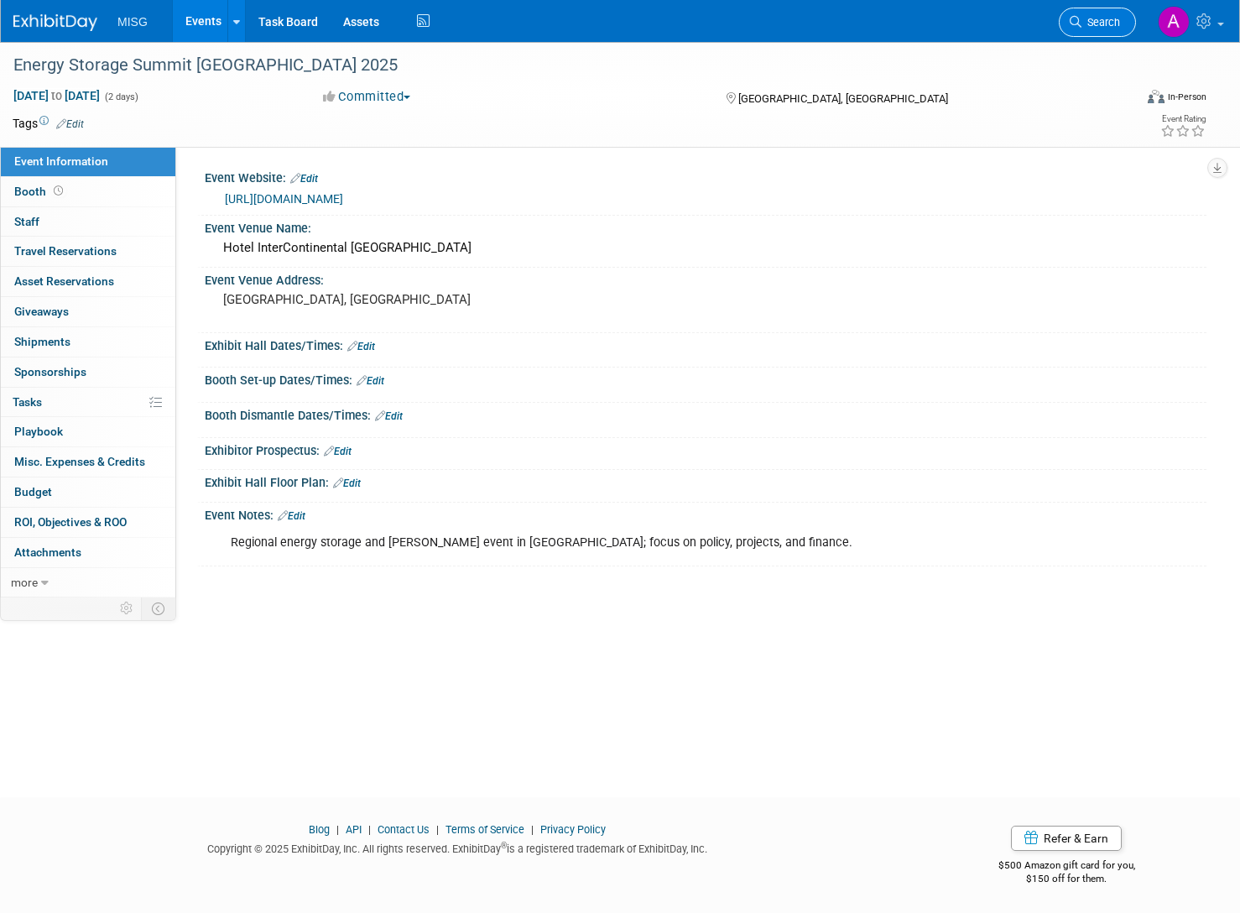
click at [1098, 26] on span "Search" at bounding box center [1100, 22] width 39 height 13
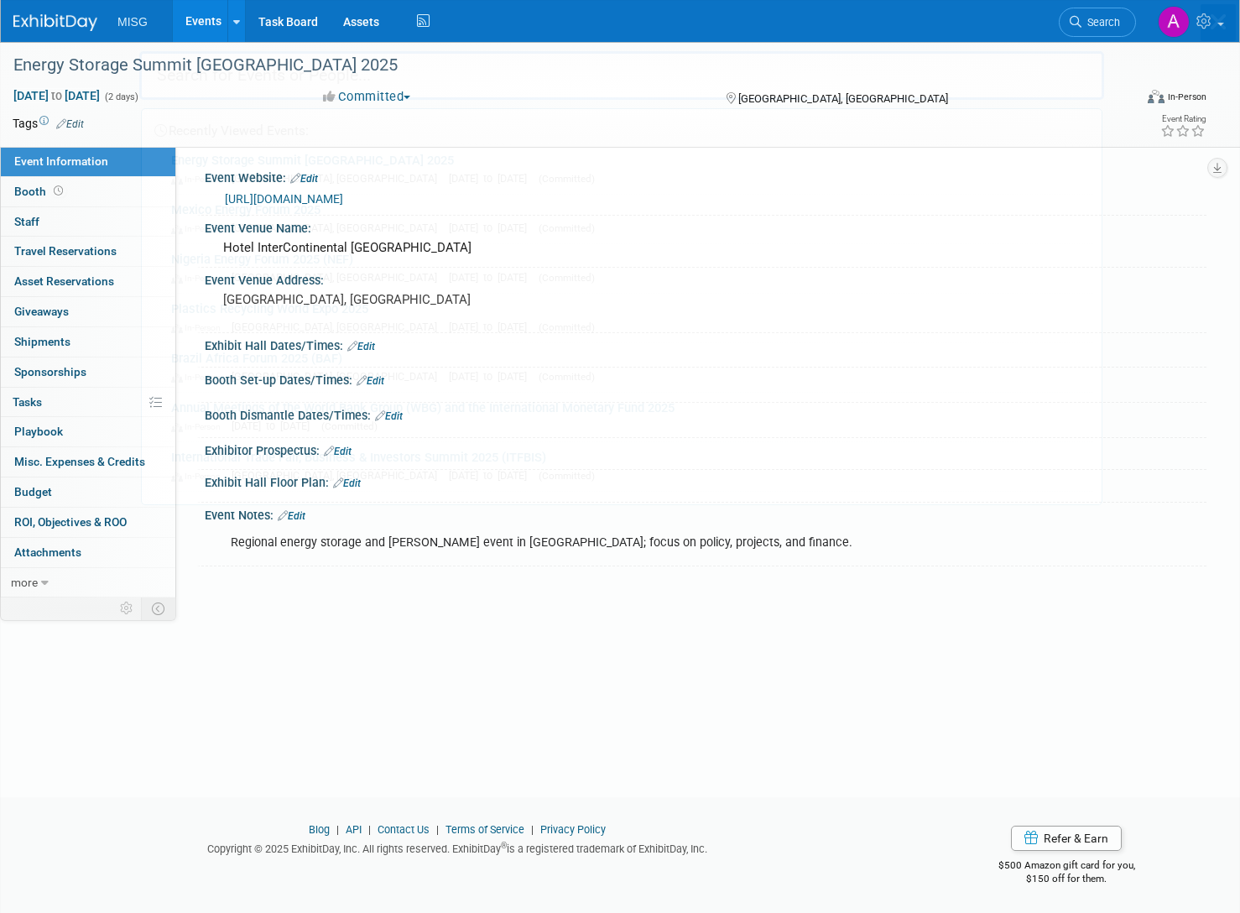
paste input "World Climate Forum [GEOGRAPHIC_DATA] 2025"
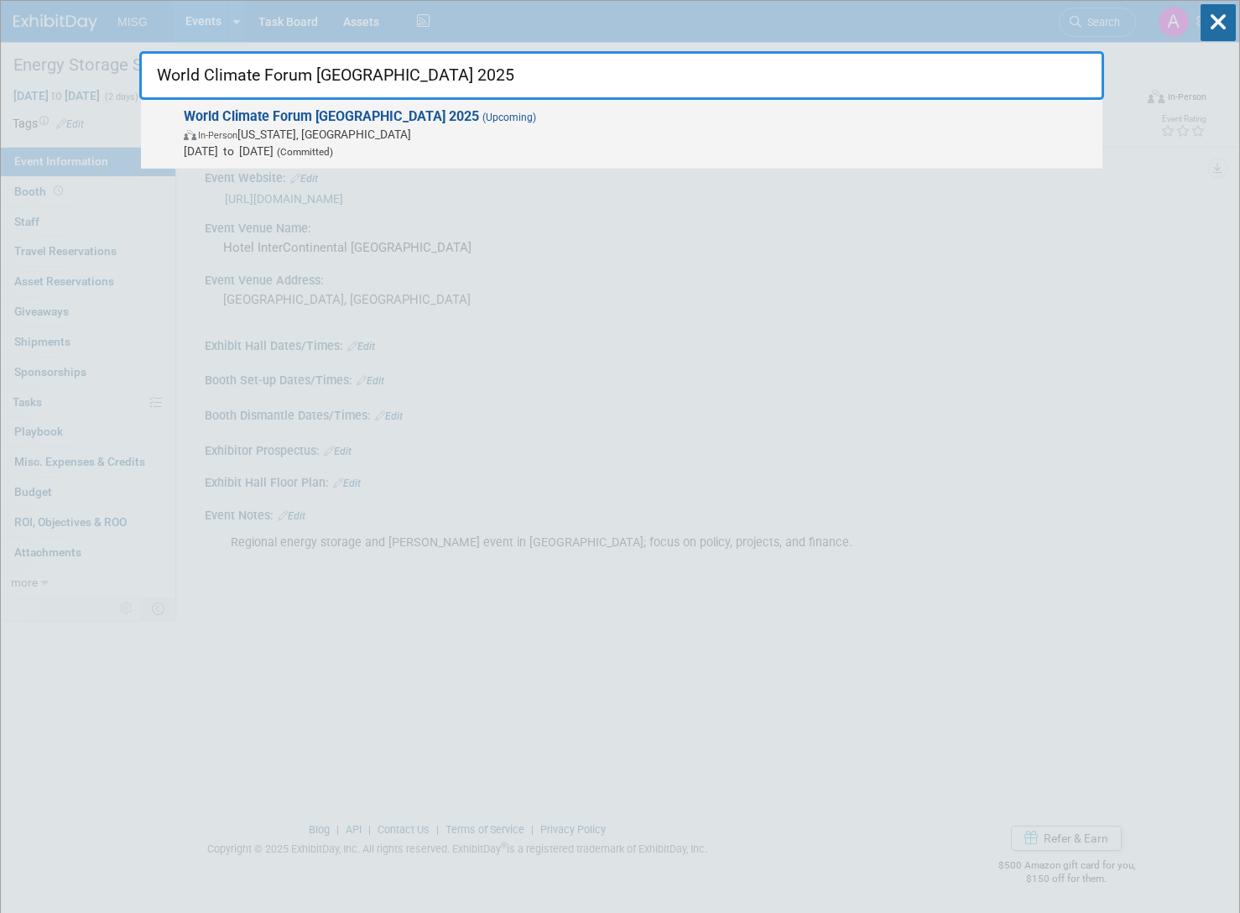
type input "World Climate Forum [GEOGRAPHIC_DATA] 2025"
click at [577, 131] on span "In-Person [US_STATE], [GEOGRAPHIC_DATA]" at bounding box center [639, 134] width 910 height 17
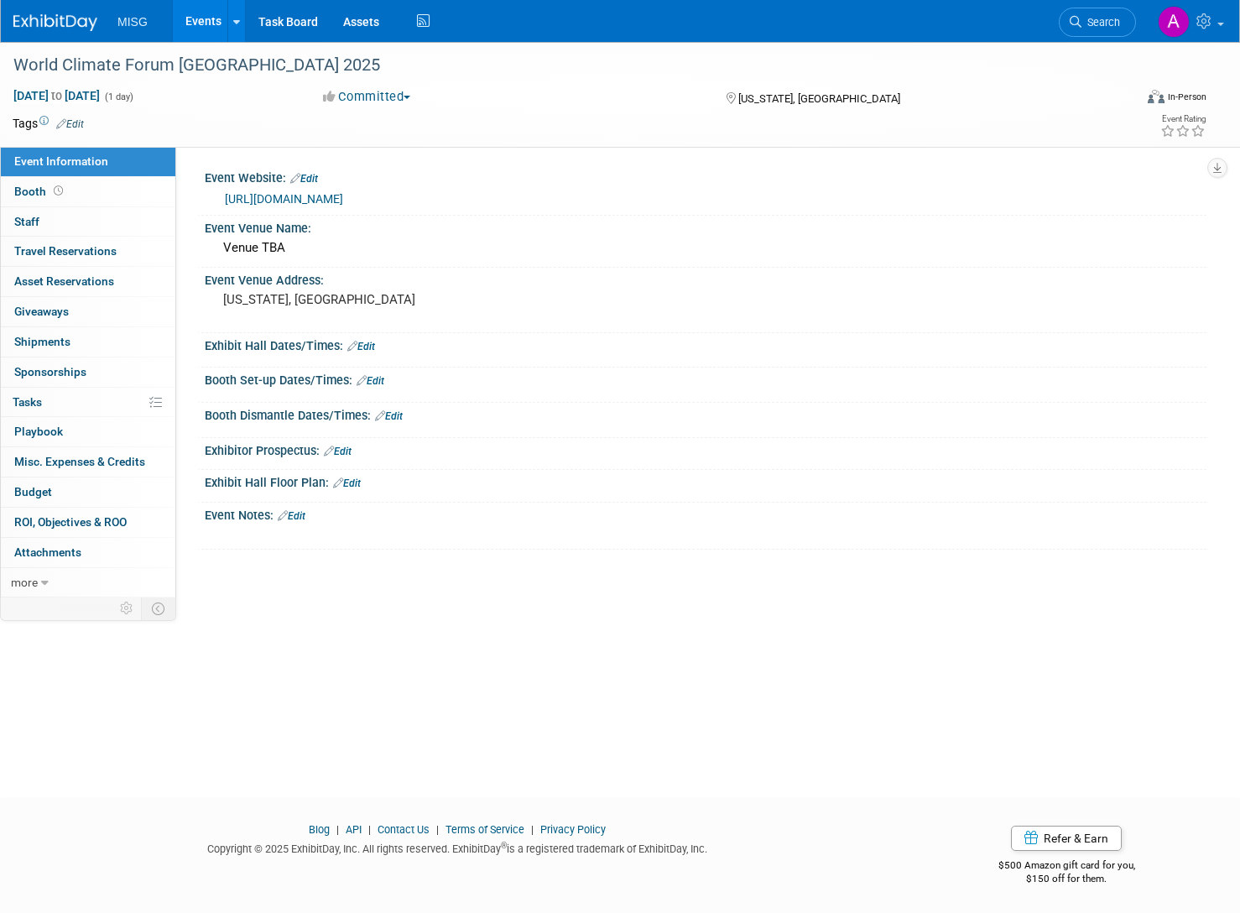
drag, startPoint x: 282, startPoint y: 507, endPoint x: 288, endPoint y: 517, distance: 11.7
click at [284, 510] on div "Event Notes: Edit" at bounding box center [706, 513] width 1002 height 22
click at [294, 520] on link "Edit" at bounding box center [292, 516] width 28 height 12
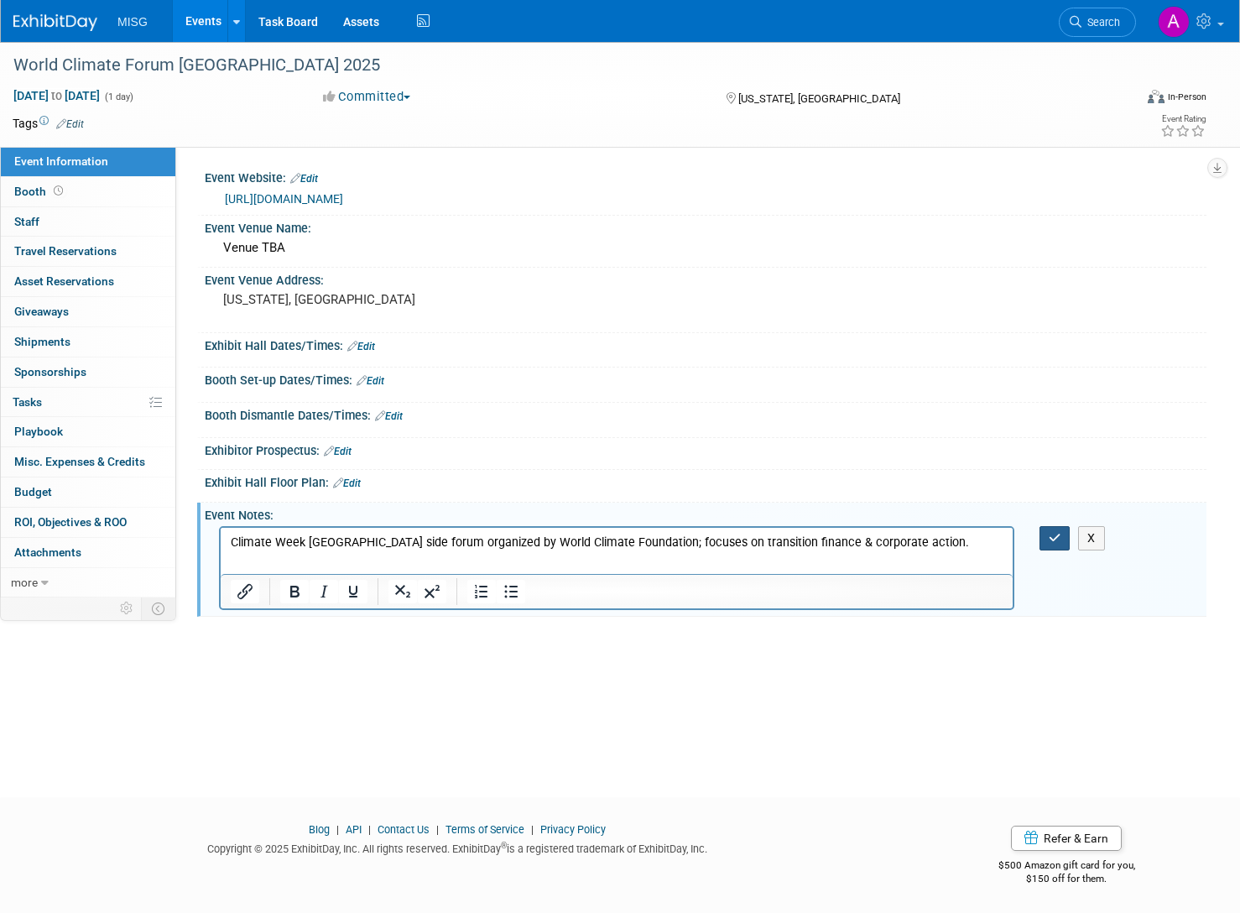
drag, startPoint x: 1055, startPoint y: 544, endPoint x: 1249, endPoint y: 521, distance: 195.2
click at [1056, 544] on button "button" at bounding box center [1054, 538] width 31 height 24
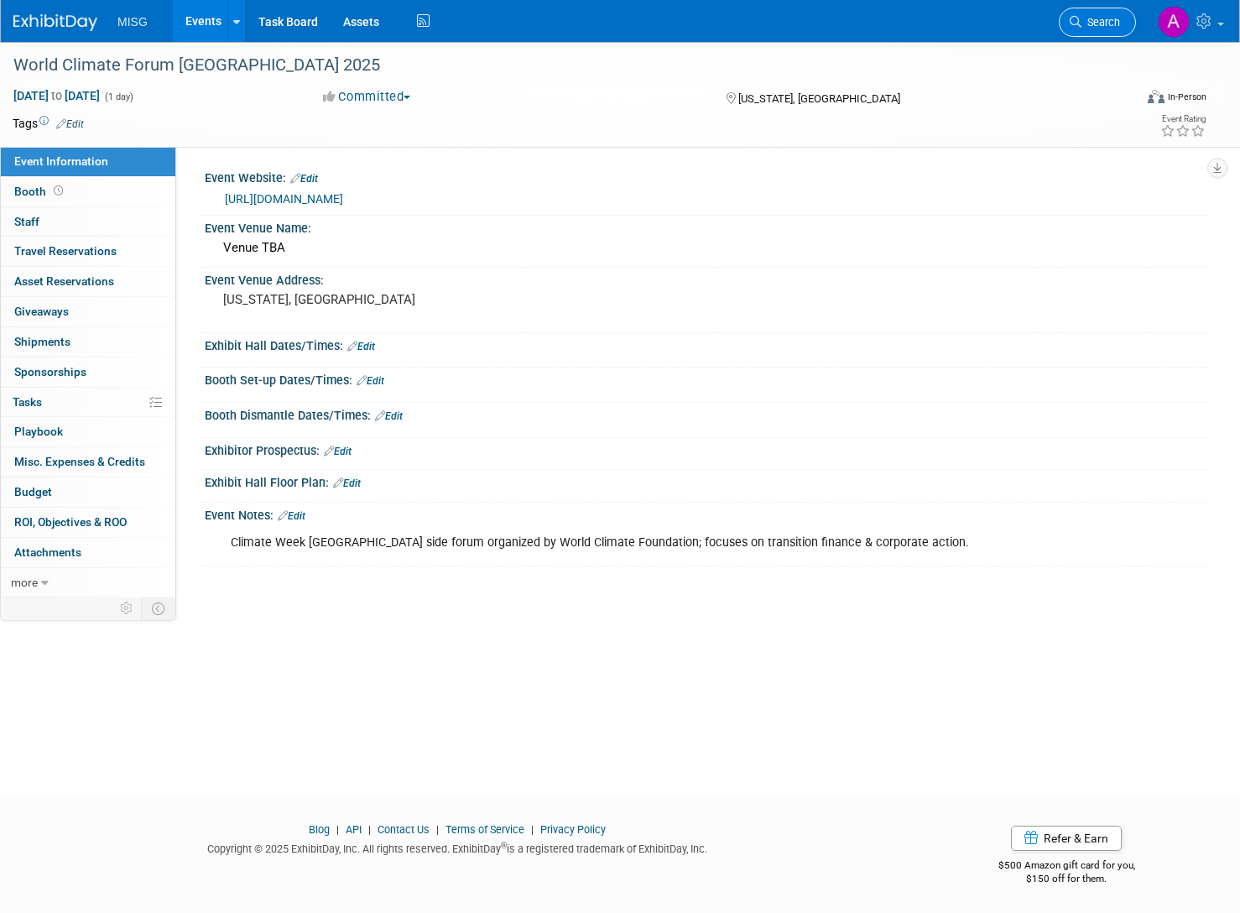
click at [1098, 21] on span "Search" at bounding box center [1100, 22] width 39 height 13
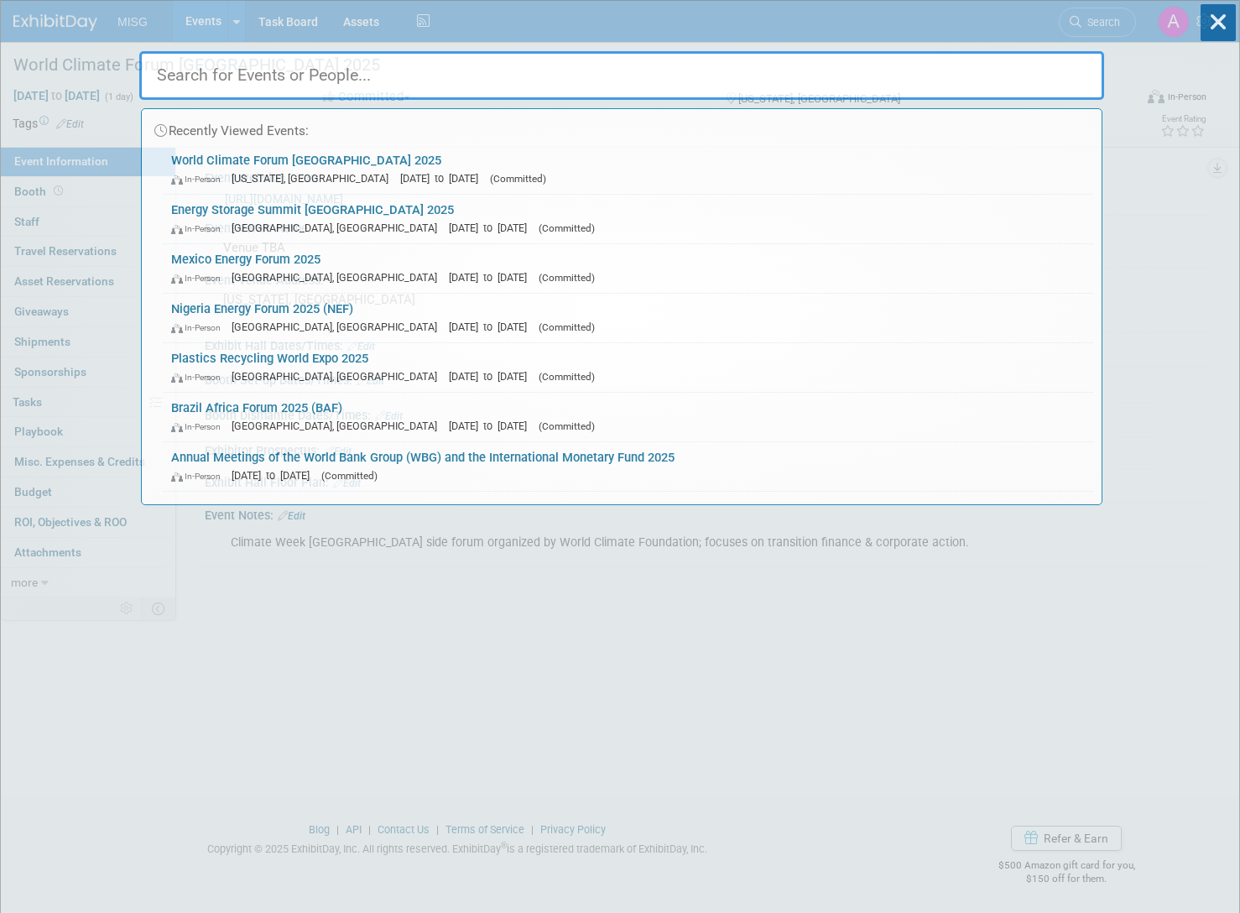
paste input "Dubai Venture Capital World Summit 2025"
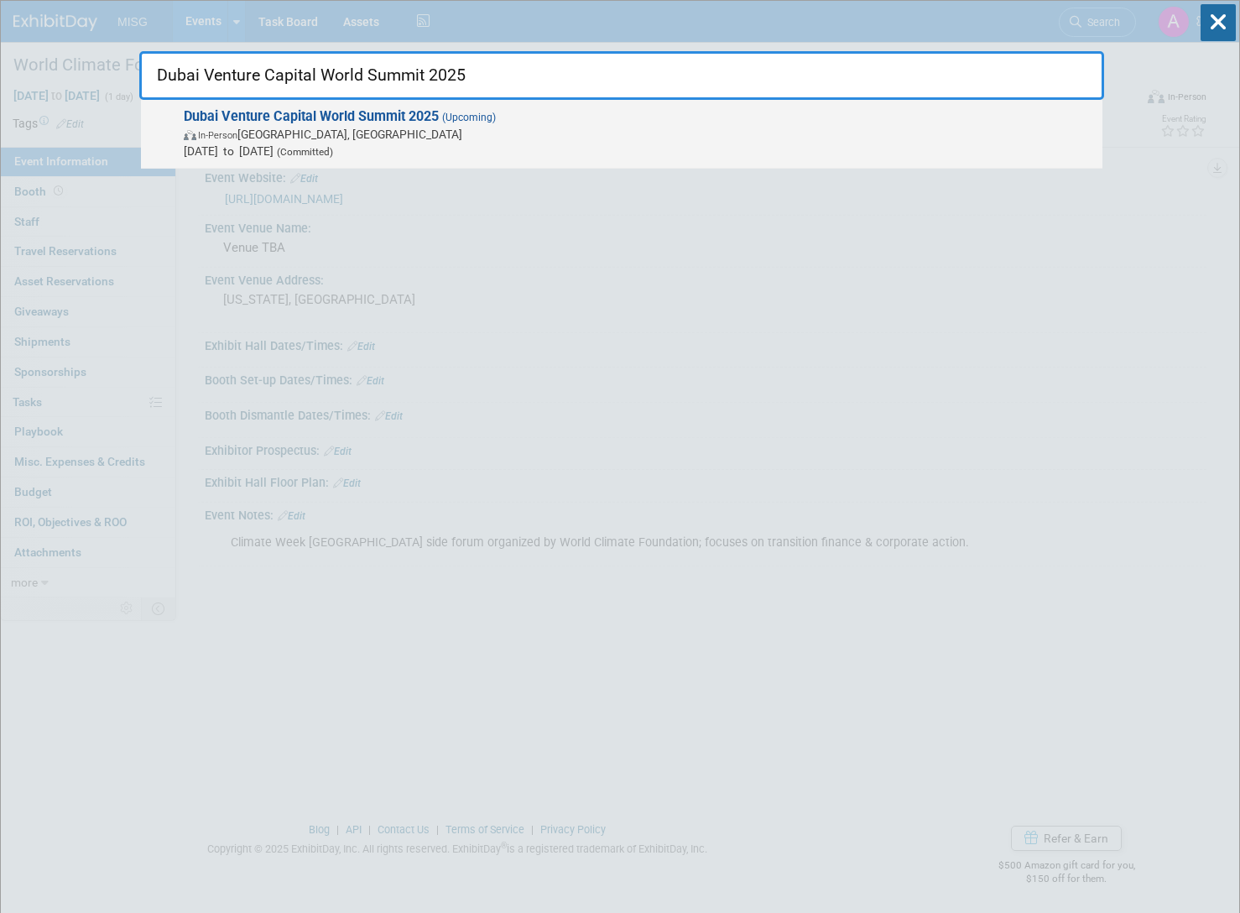
type input "Dubai Venture Capital World Summit 2025"
click at [263, 116] on strong "Dubai Venture Capital World Summit 2025" at bounding box center [311, 116] width 255 height 16
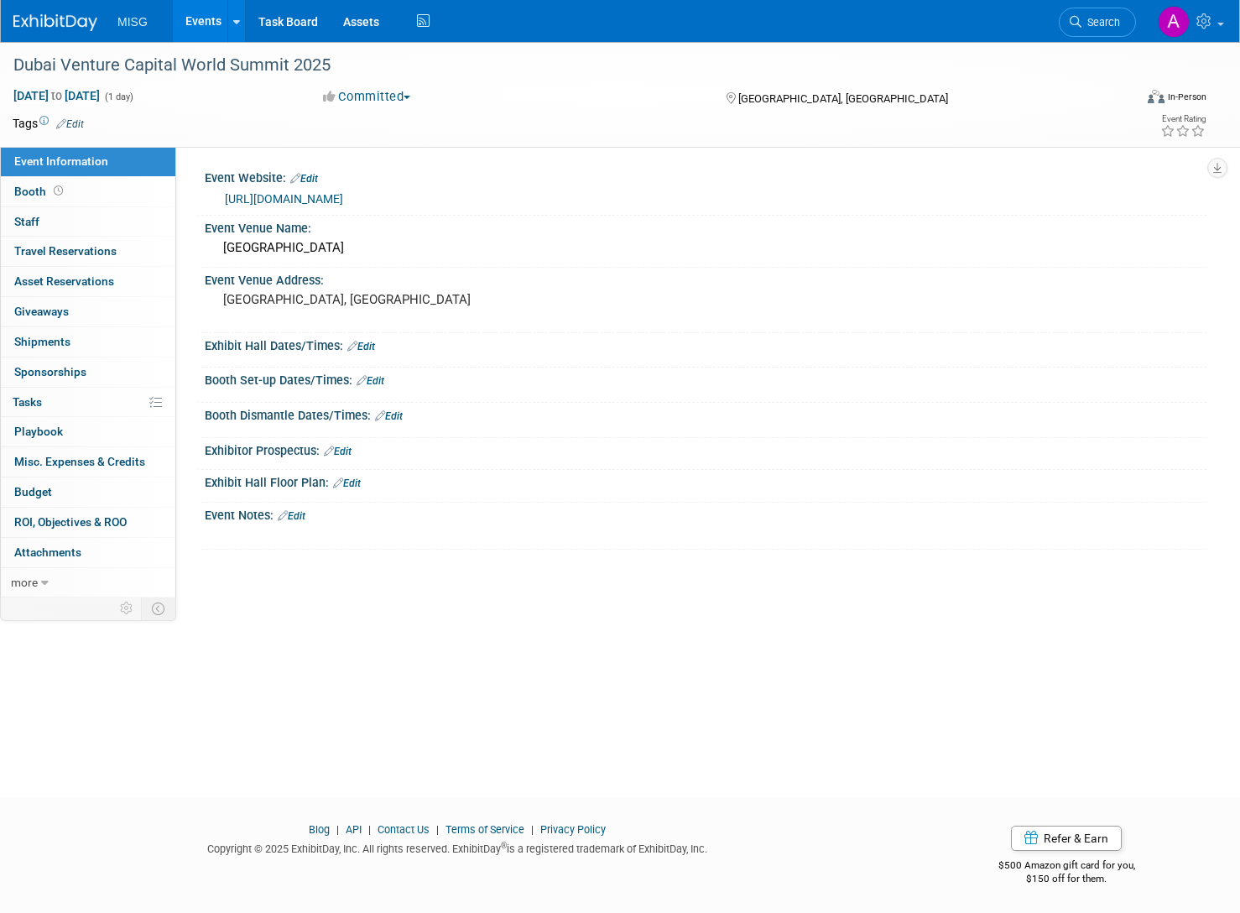
click at [317, 513] on div "Event Notes: Edit" at bounding box center [706, 513] width 1002 height 22
click at [303, 522] on div "X" at bounding box center [703, 526] width 981 height 8
click at [299, 518] on link "Edit" at bounding box center [292, 516] width 28 height 12
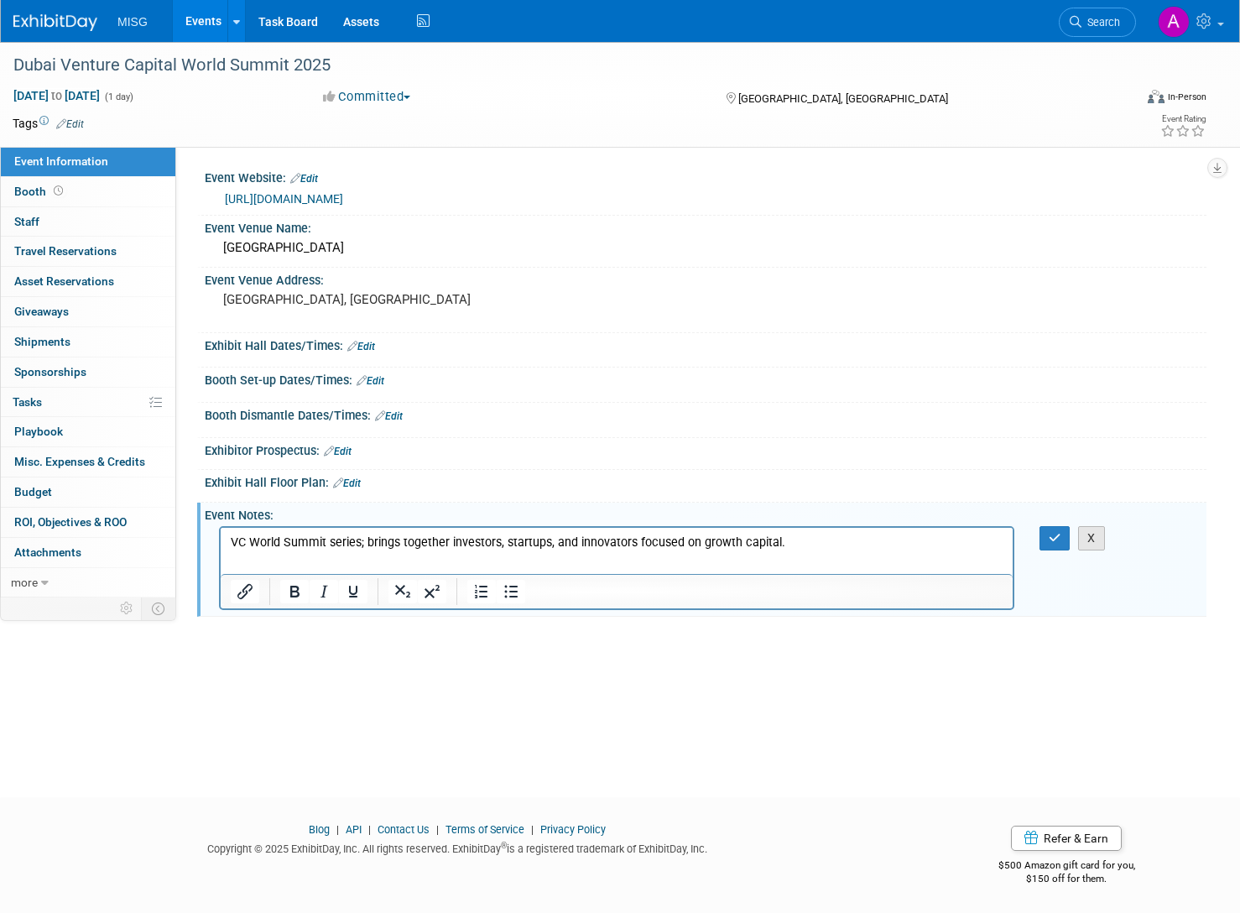
drag, startPoint x: 1054, startPoint y: 538, endPoint x: 1087, endPoint y: 532, distance: 34.1
click at [1054, 538] on icon "button" at bounding box center [1055, 538] width 13 height 12
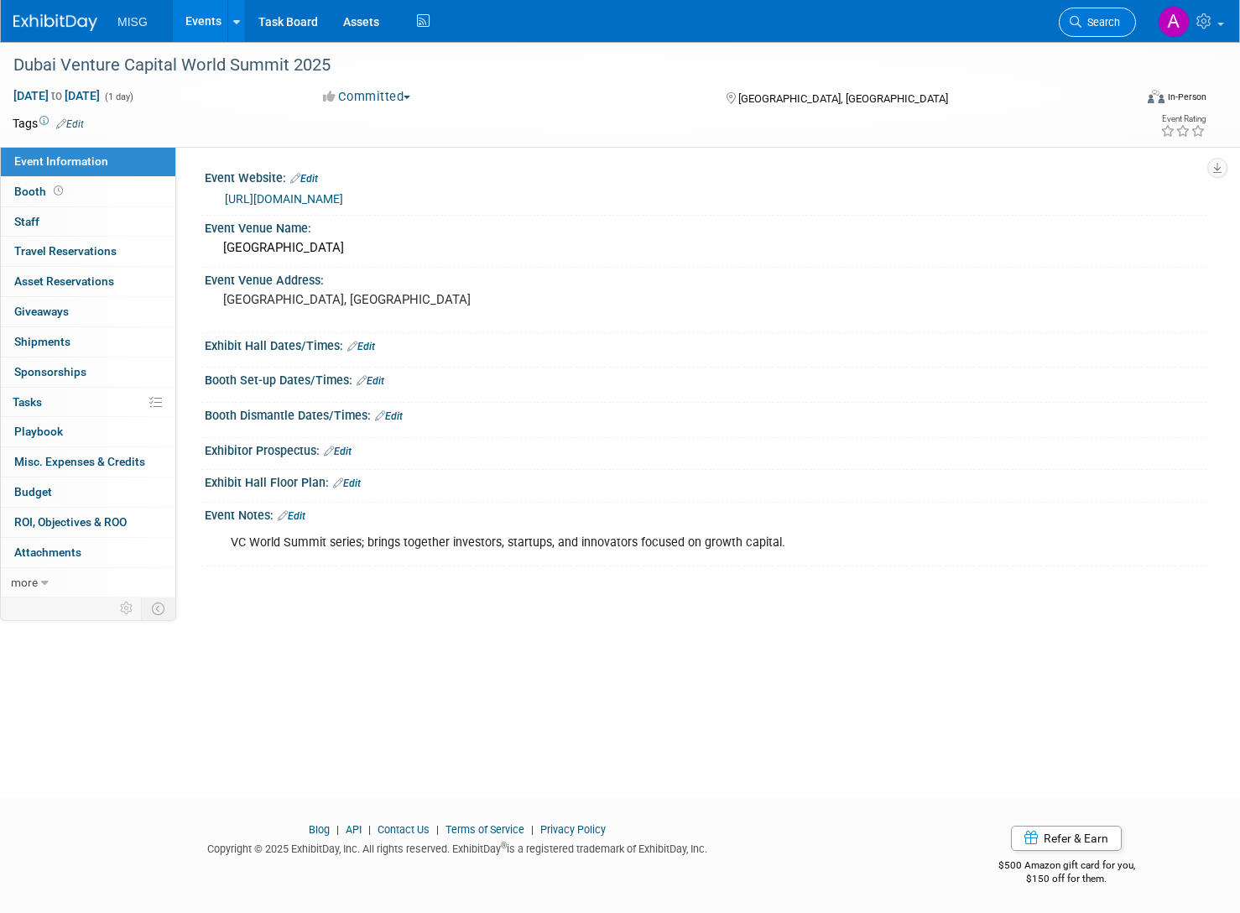
click at [1080, 22] on icon at bounding box center [1076, 22] width 12 height 12
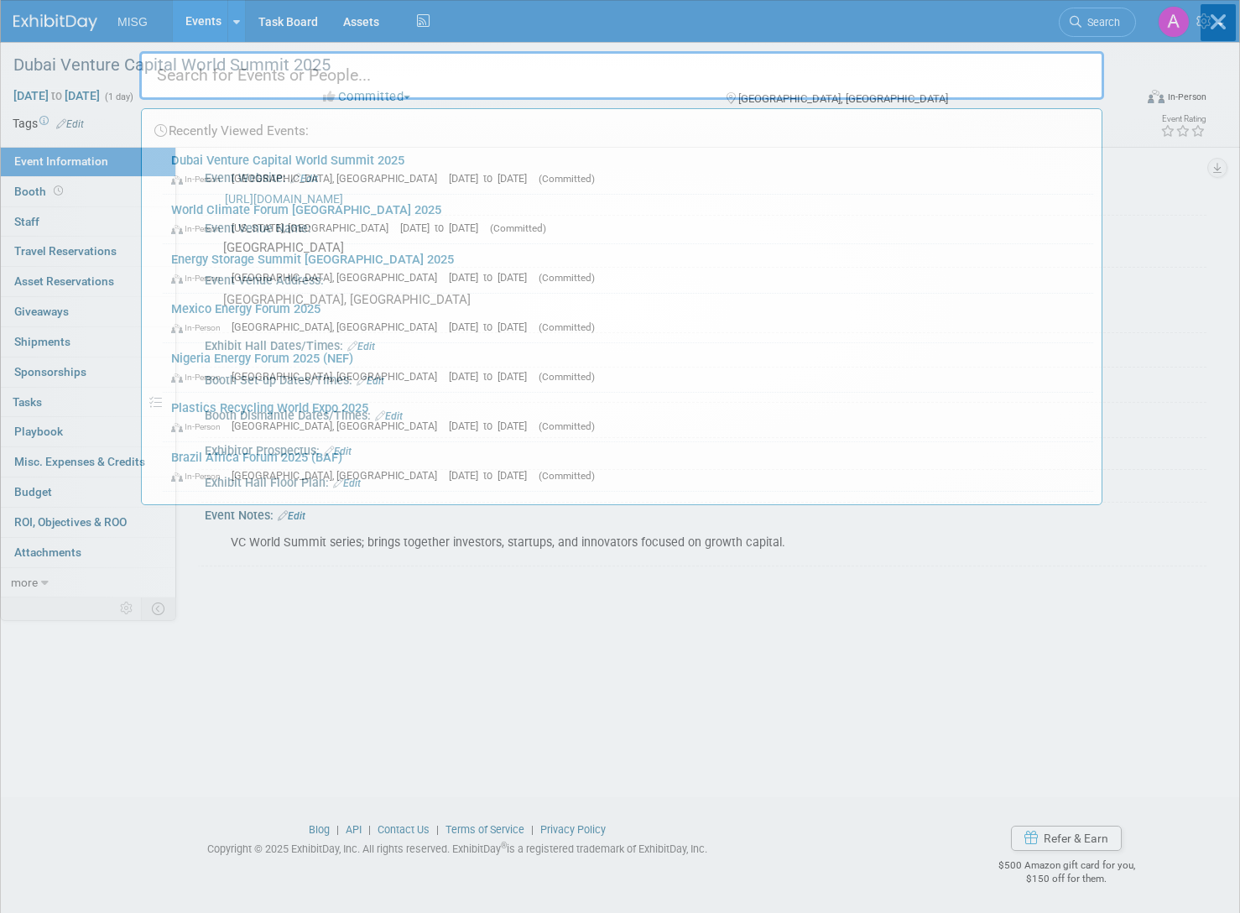
paste input "Sustainability, Energy, and Change 2025"
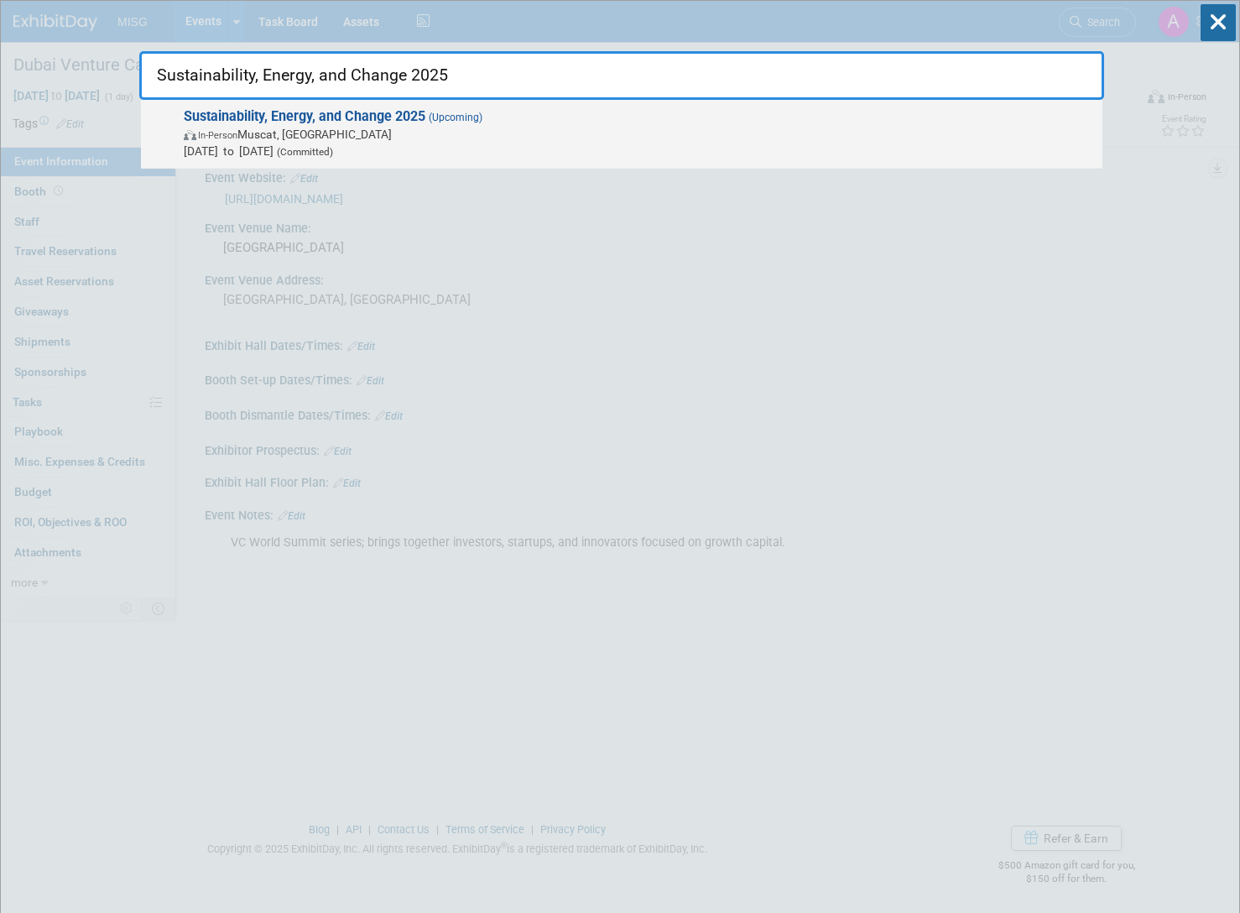
type input "Sustainability, Energy, and Change 2025"
click at [485, 124] on span "Sustainability, Energy, and Change 2025 (Upcoming) In-Person Muscat, Oman Oct 2…" at bounding box center [636, 133] width 915 height 51
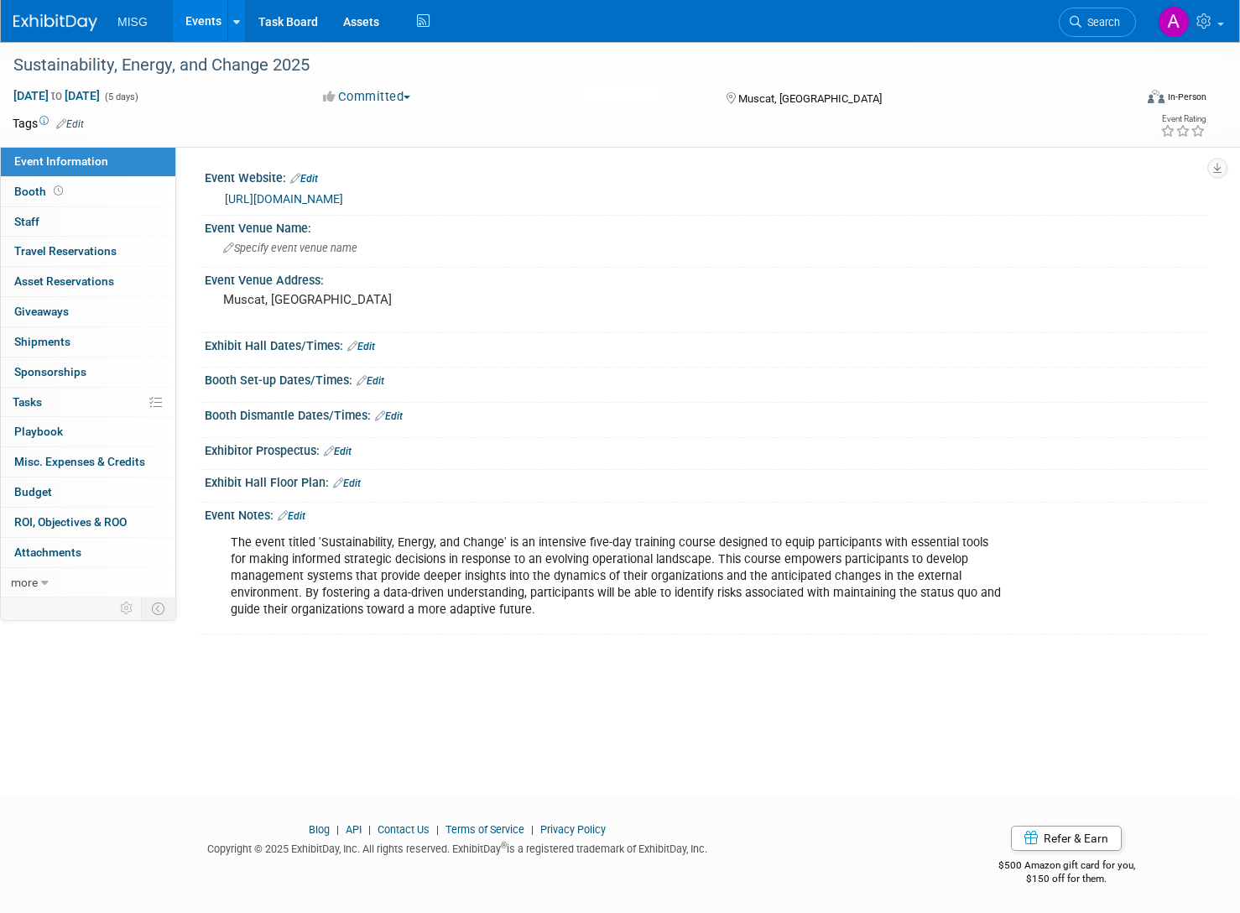
drag, startPoint x: 1096, startPoint y: 23, endPoint x: 1085, endPoint y: 26, distance: 12.0
click at [1096, 23] on span "Search" at bounding box center [1100, 22] width 39 height 13
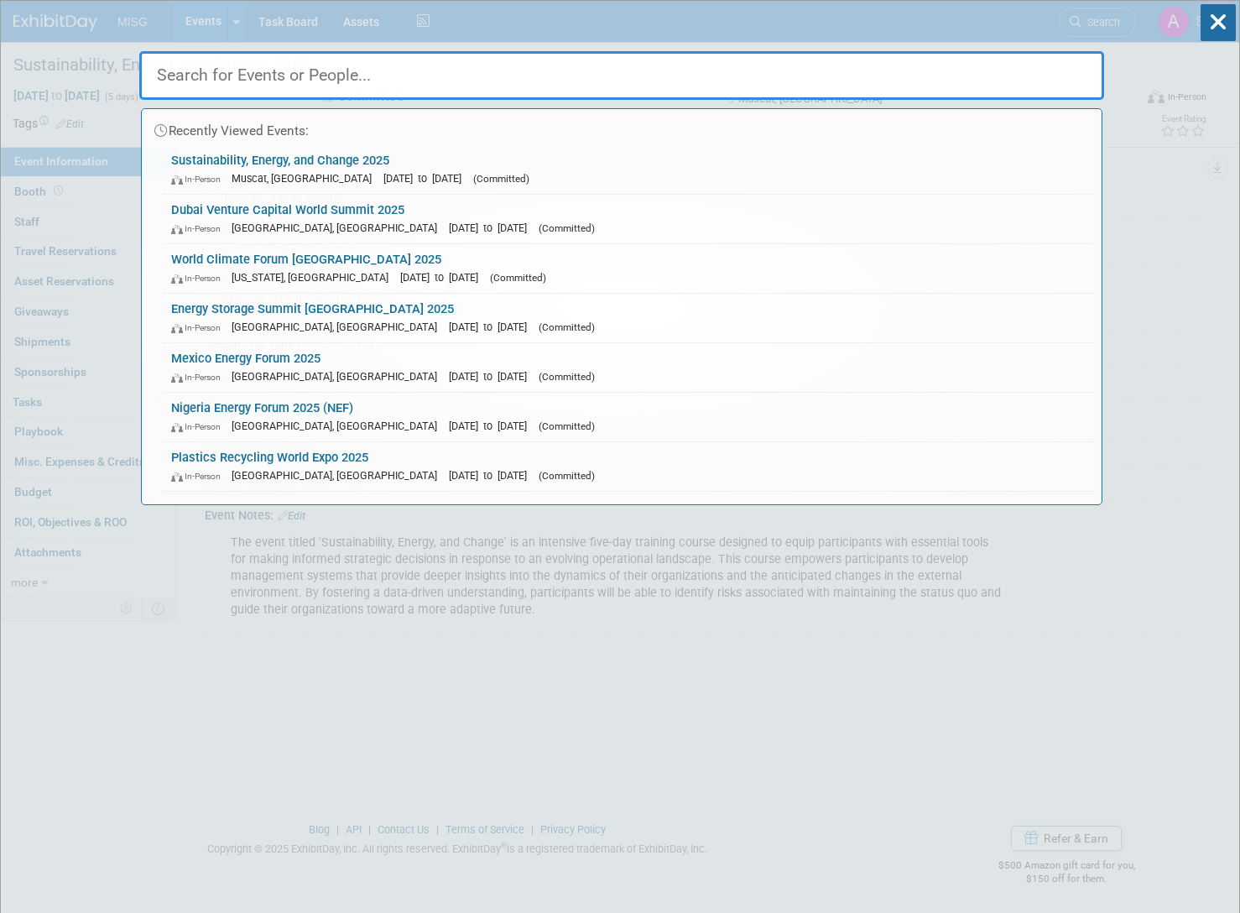
paste input "Waste [DATE] Corporate Growth Conference 2025"
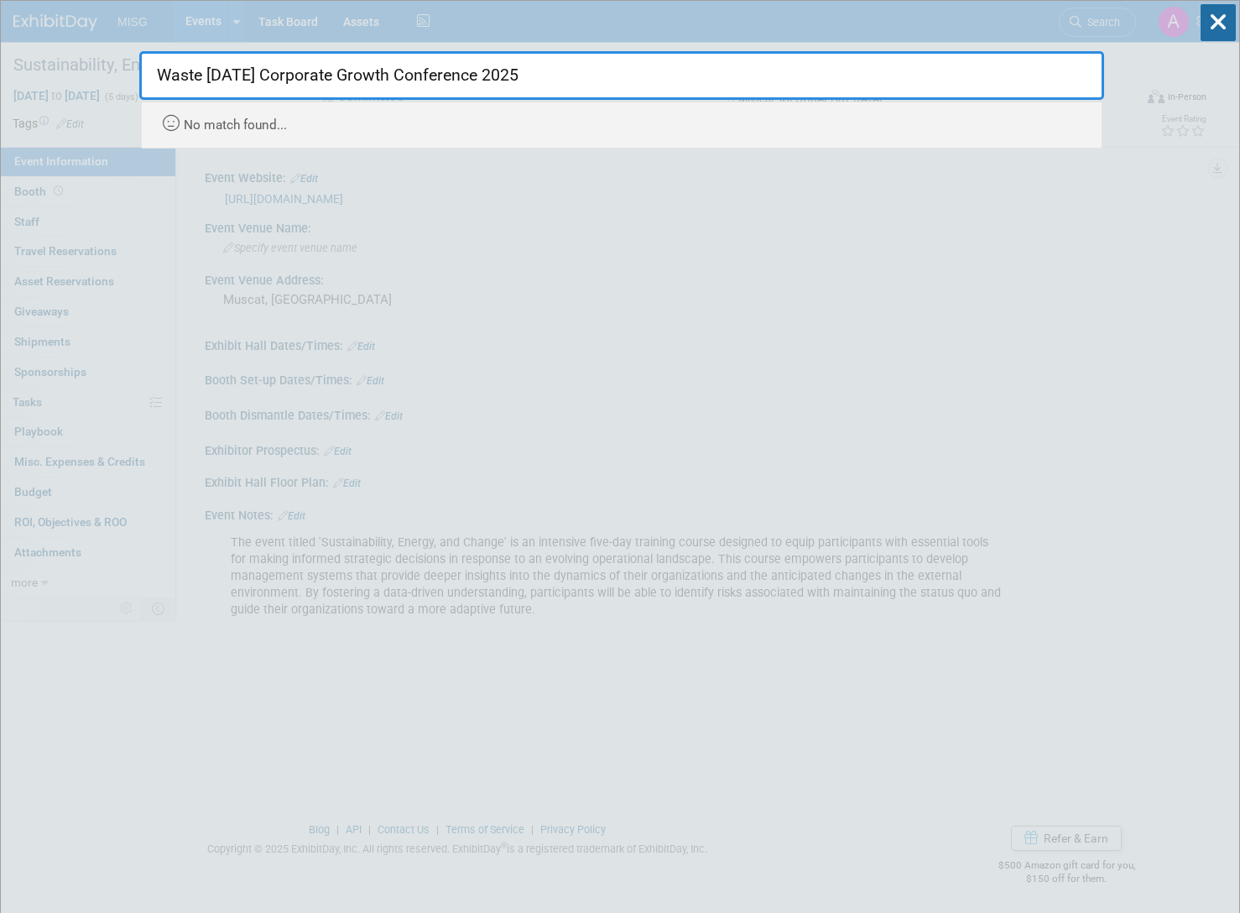
drag, startPoint x: 561, startPoint y: 71, endPoint x: 245, endPoint y: 69, distance: 316.2
click at [245, 69] on input "Waste [DATE] Corporate Growth Conference 2025" at bounding box center [621, 75] width 965 height 49
click at [263, 70] on input "Waste [DATE] Corporate Growth Conference 2025" at bounding box center [621, 75] width 965 height 49
drag, startPoint x: 260, startPoint y: 71, endPoint x: 585, endPoint y: 77, distance: 324.7
click at [585, 76] on input "Waste [DATE] Corporate Growth Conference 2025" at bounding box center [621, 75] width 965 height 49
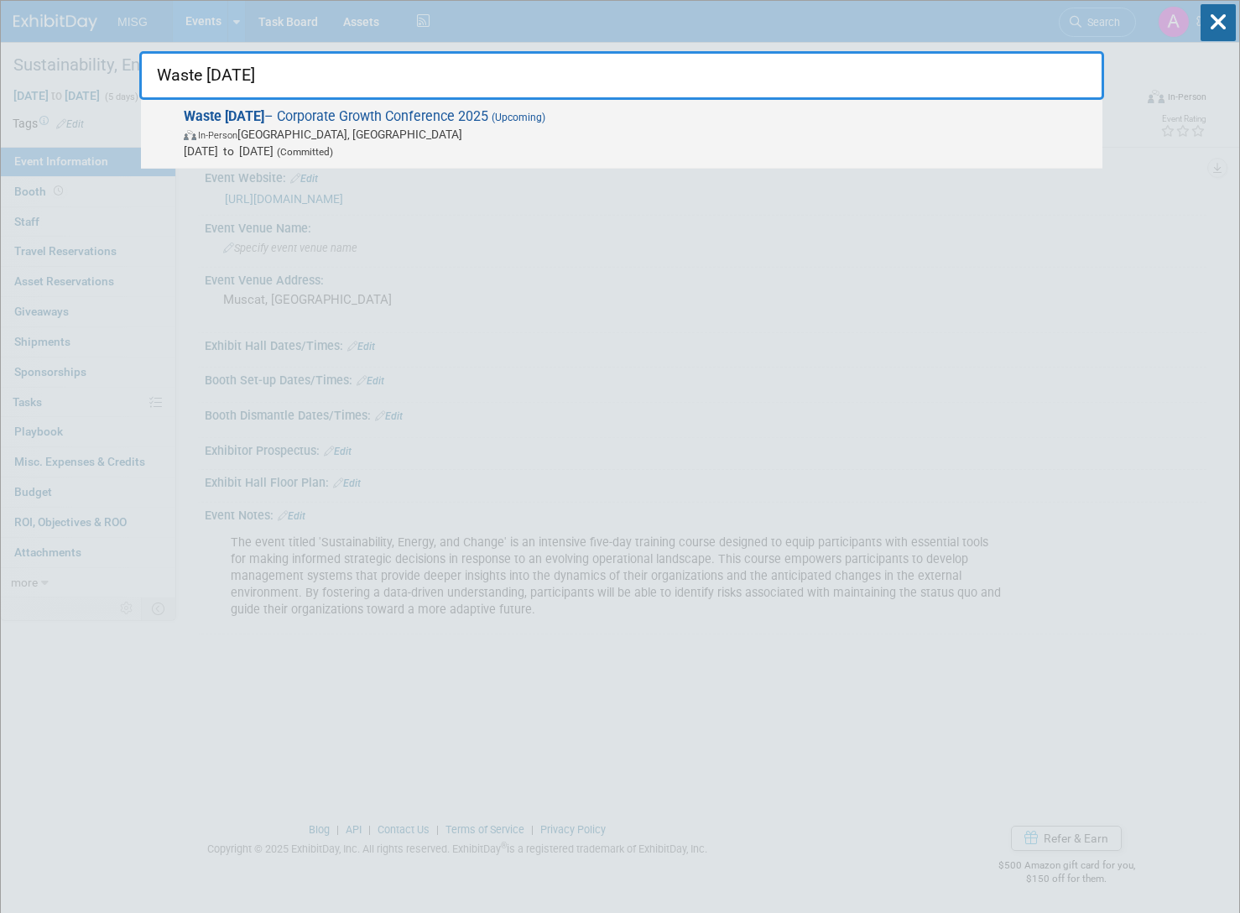
type input "Waste [DATE]"
click at [476, 116] on span "Waste Today – Corporate Growth Conference 2025 (Upcoming) In-Person Chicago, IL…" at bounding box center [636, 133] width 915 height 51
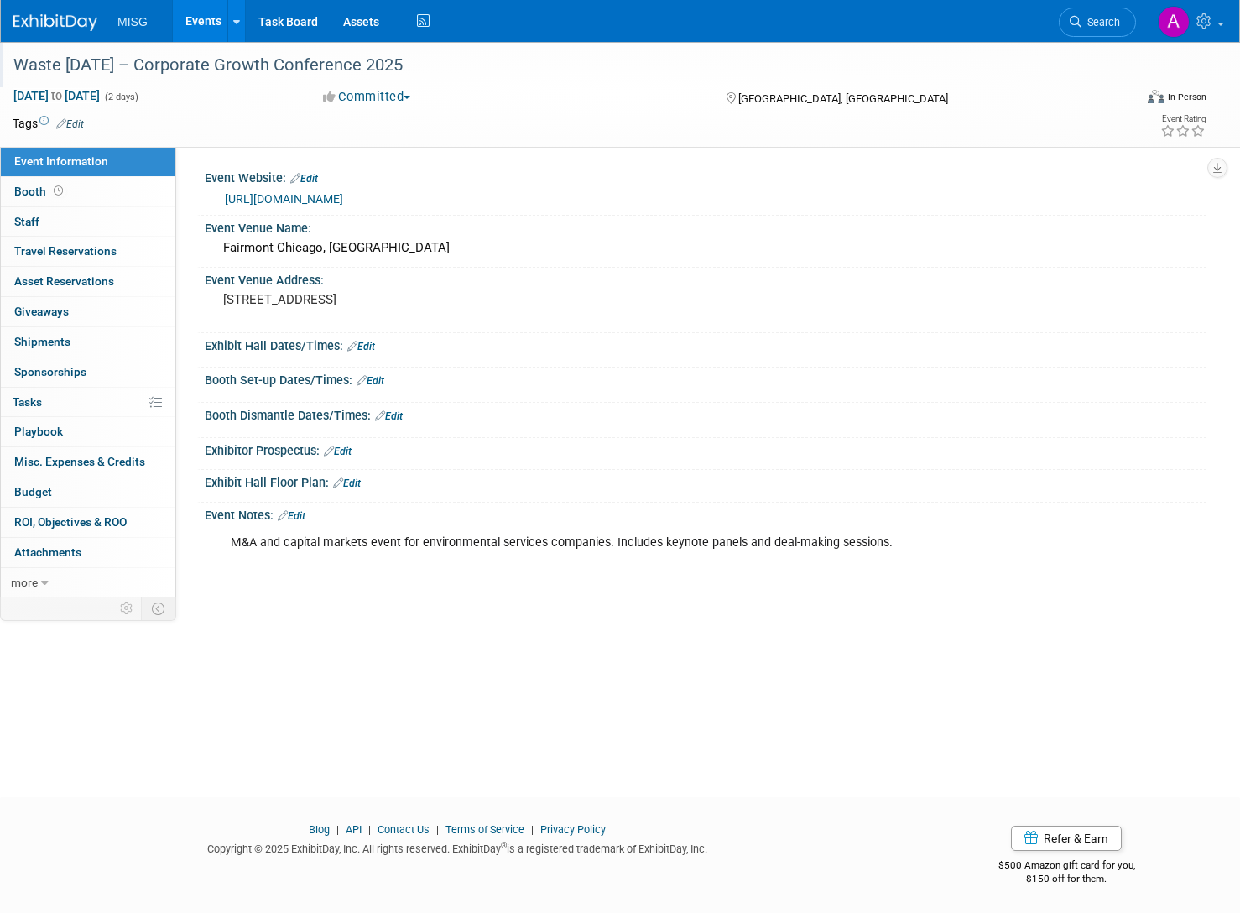
click at [127, 65] on div "Waste Today – Corporate Growth Conference 2025" at bounding box center [556, 65] width 1097 height 30
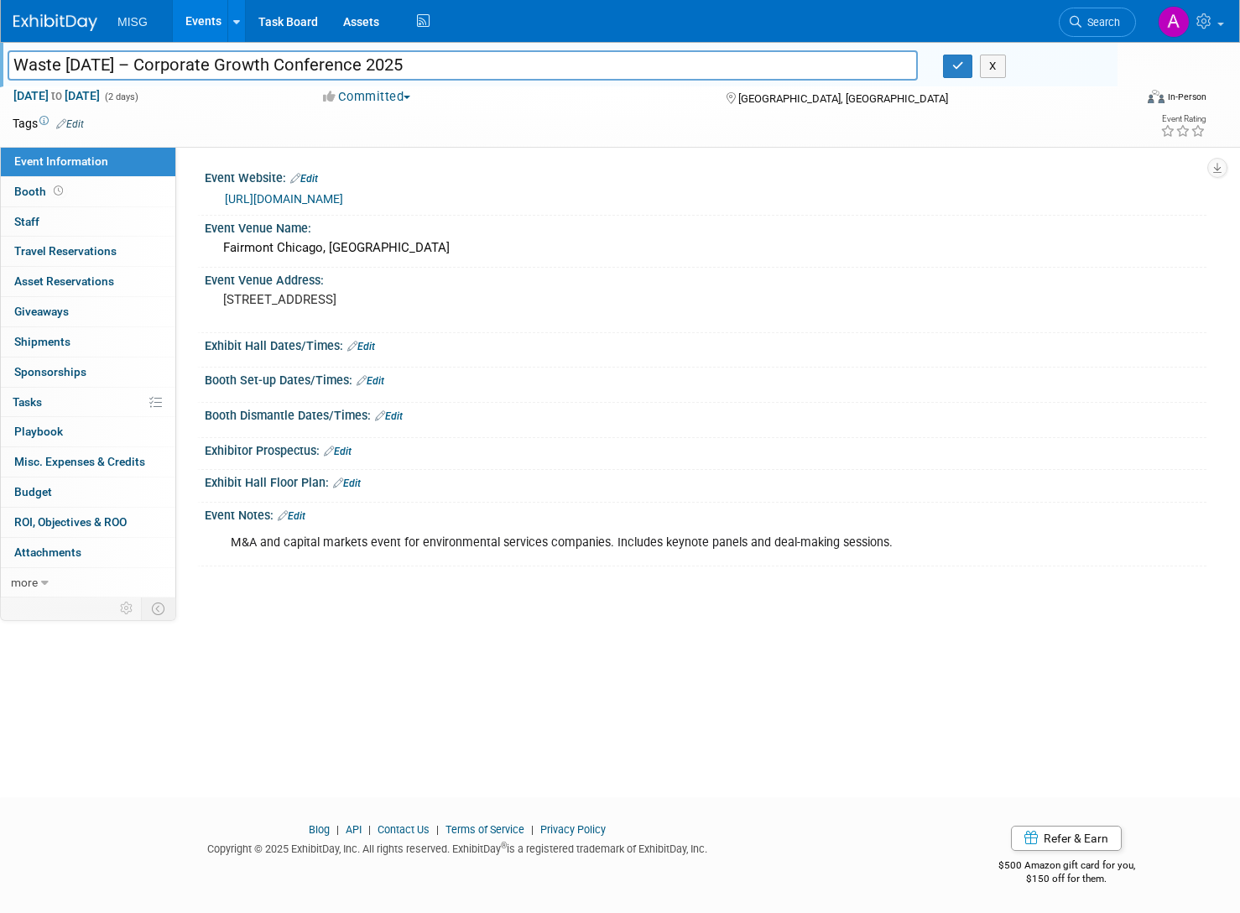
click at [122, 67] on input "Waste Today – Corporate Growth Conference 2025" at bounding box center [463, 64] width 910 height 29
type input "Waste [DATE] Corporate Growth Conference 2025"
drag, startPoint x: 956, startPoint y: 69, endPoint x: 948, endPoint y: 77, distance: 11.9
click at [955, 70] on icon "button" at bounding box center [958, 65] width 12 height 11
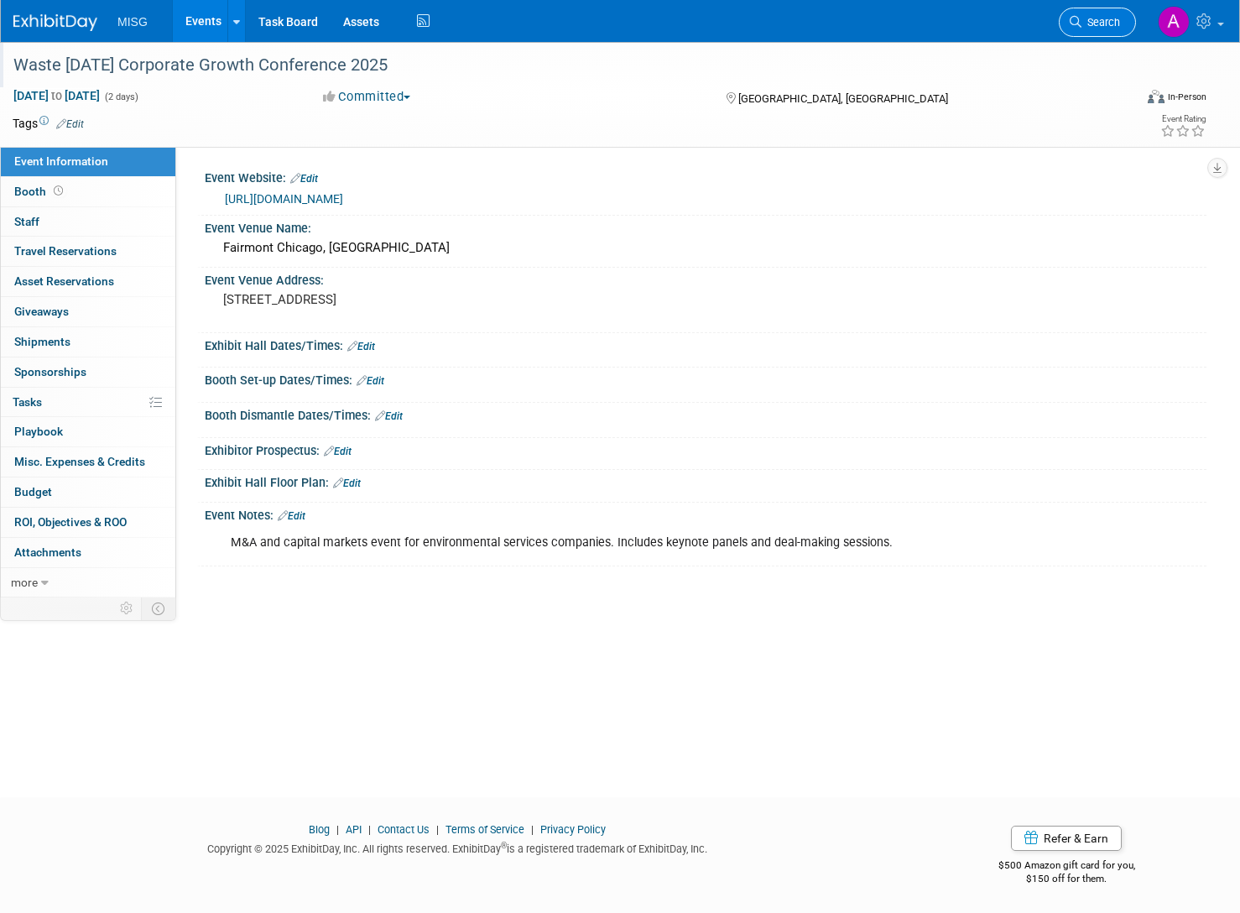
click at [1092, 24] on span "Search" at bounding box center [1100, 22] width 39 height 13
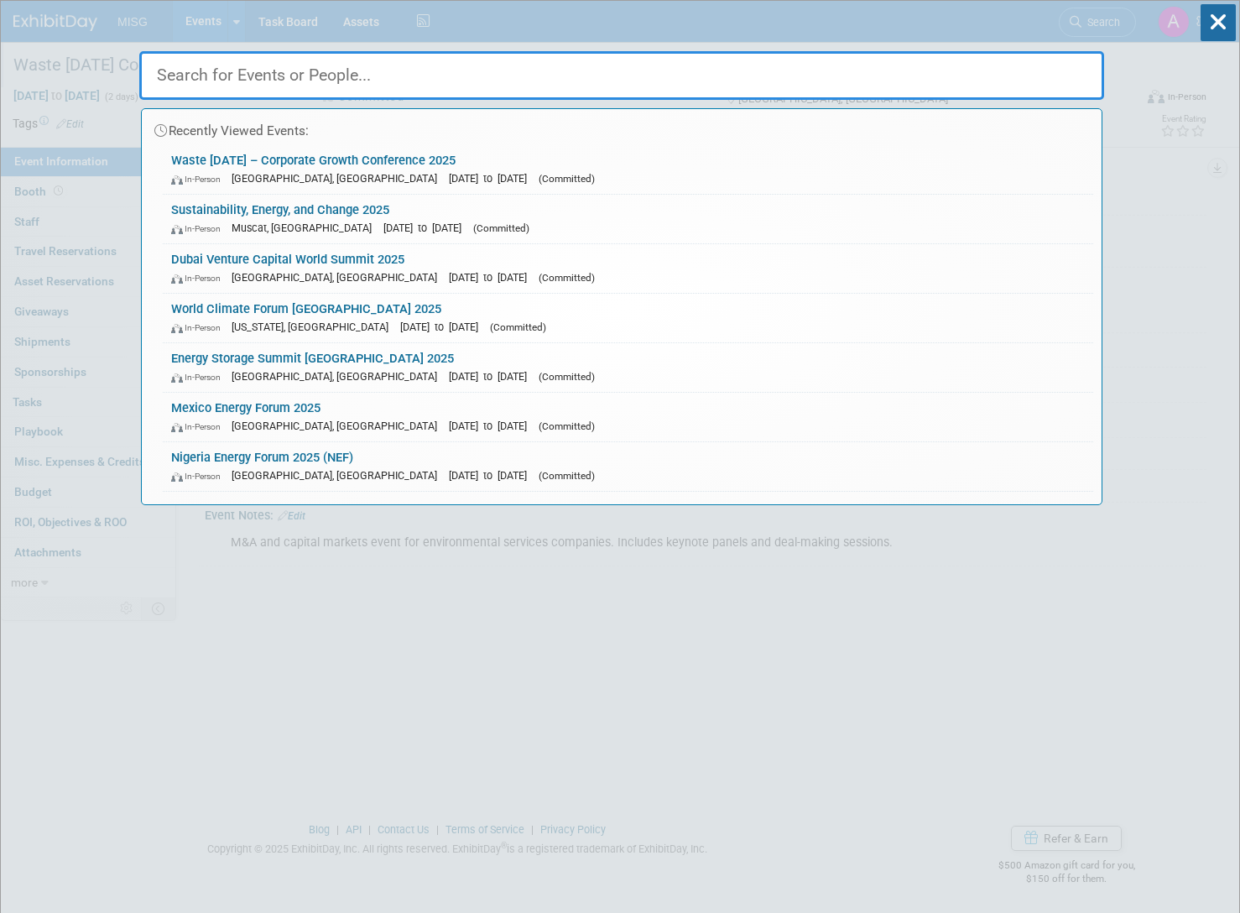
paste input "[US_STATE] Oil & Natural Gas Expo 2025"
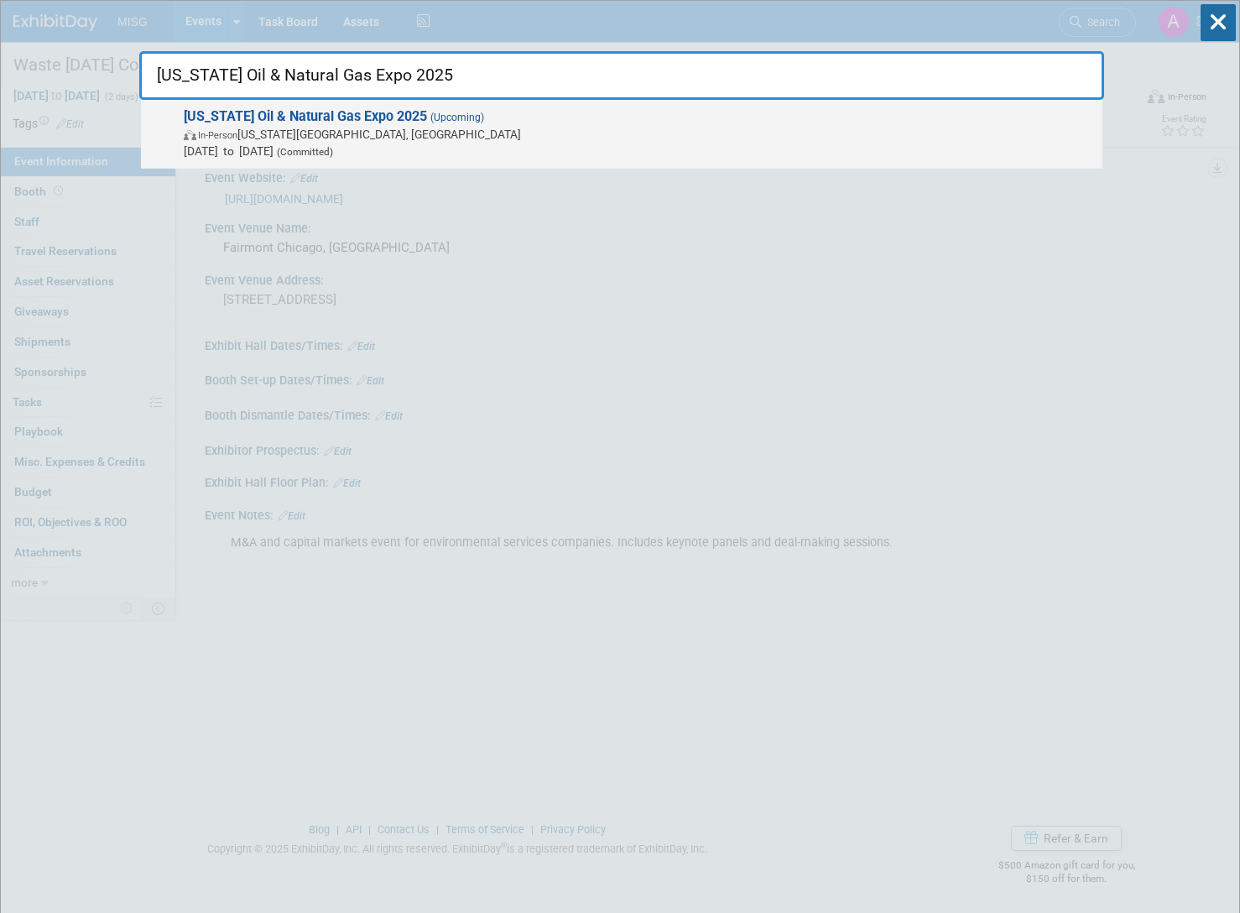
type input "[US_STATE] Oil & Natural Gas Expo 2025"
click at [346, 143] on span "Oct 9, 2025 to Oct 9, 2025 (Committed)" at bounding box center [639, 151] width 910 height 17
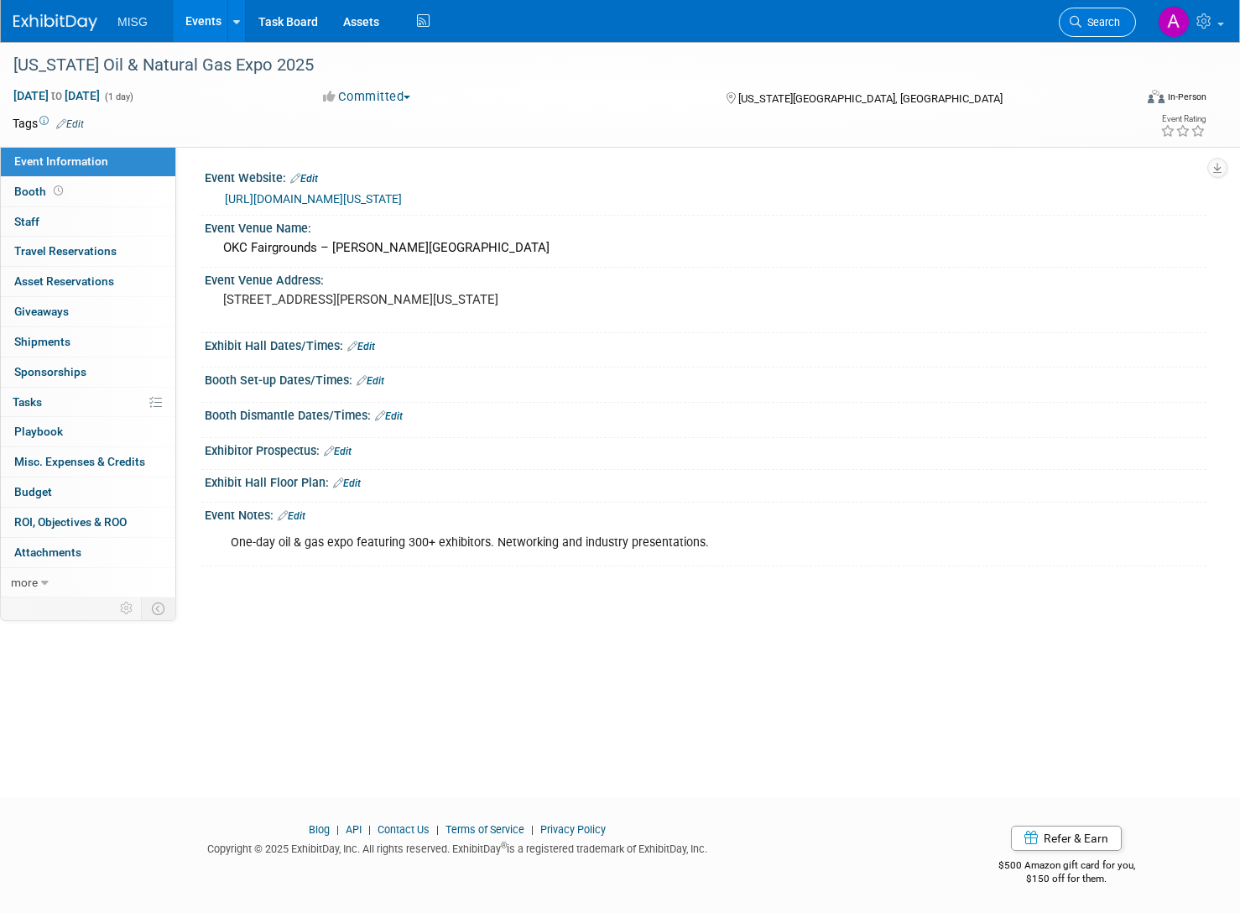
click at [1107, 33] on link "Search" at bounding box center [1097, 22] width 77 height 29
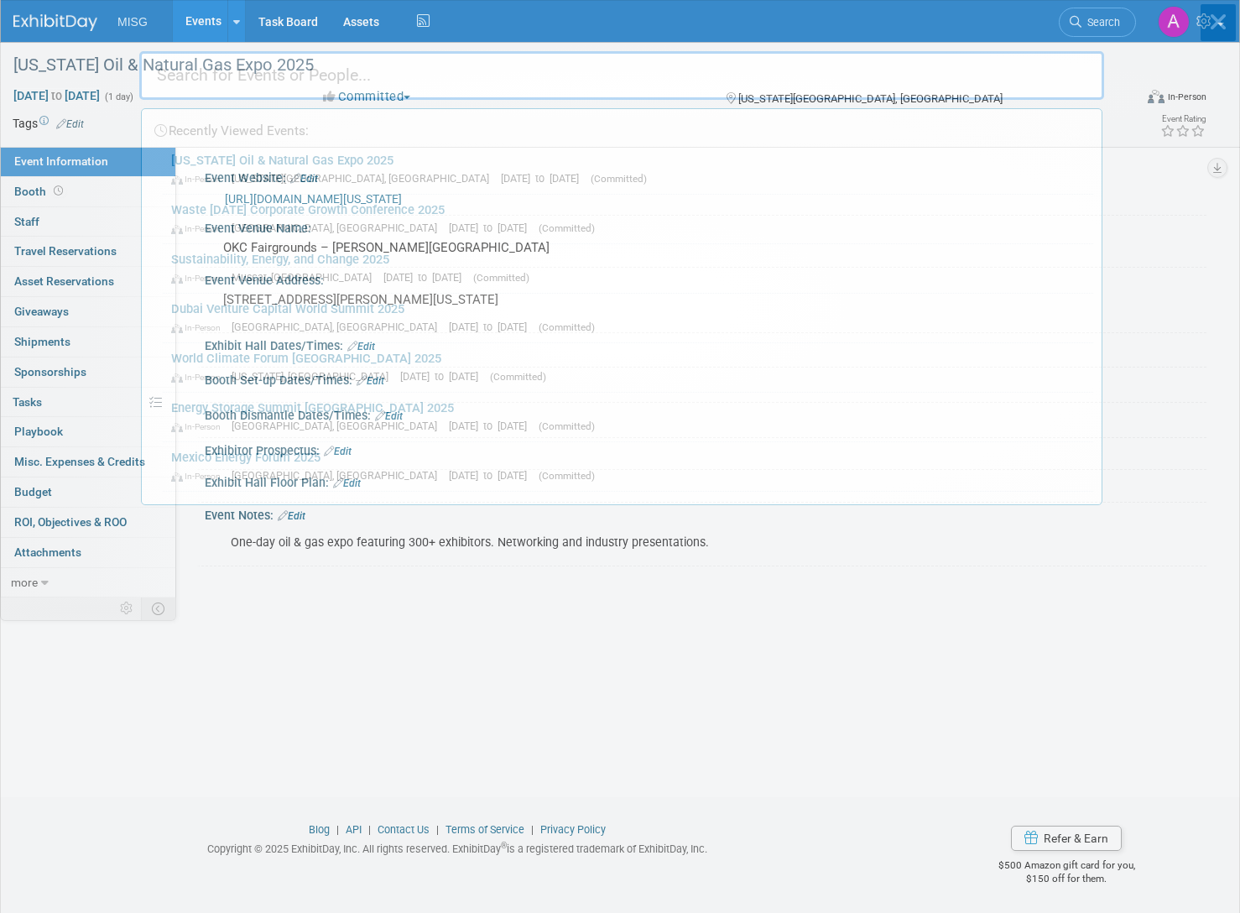
paste input "Canadian Greenhouse Conference 2025"
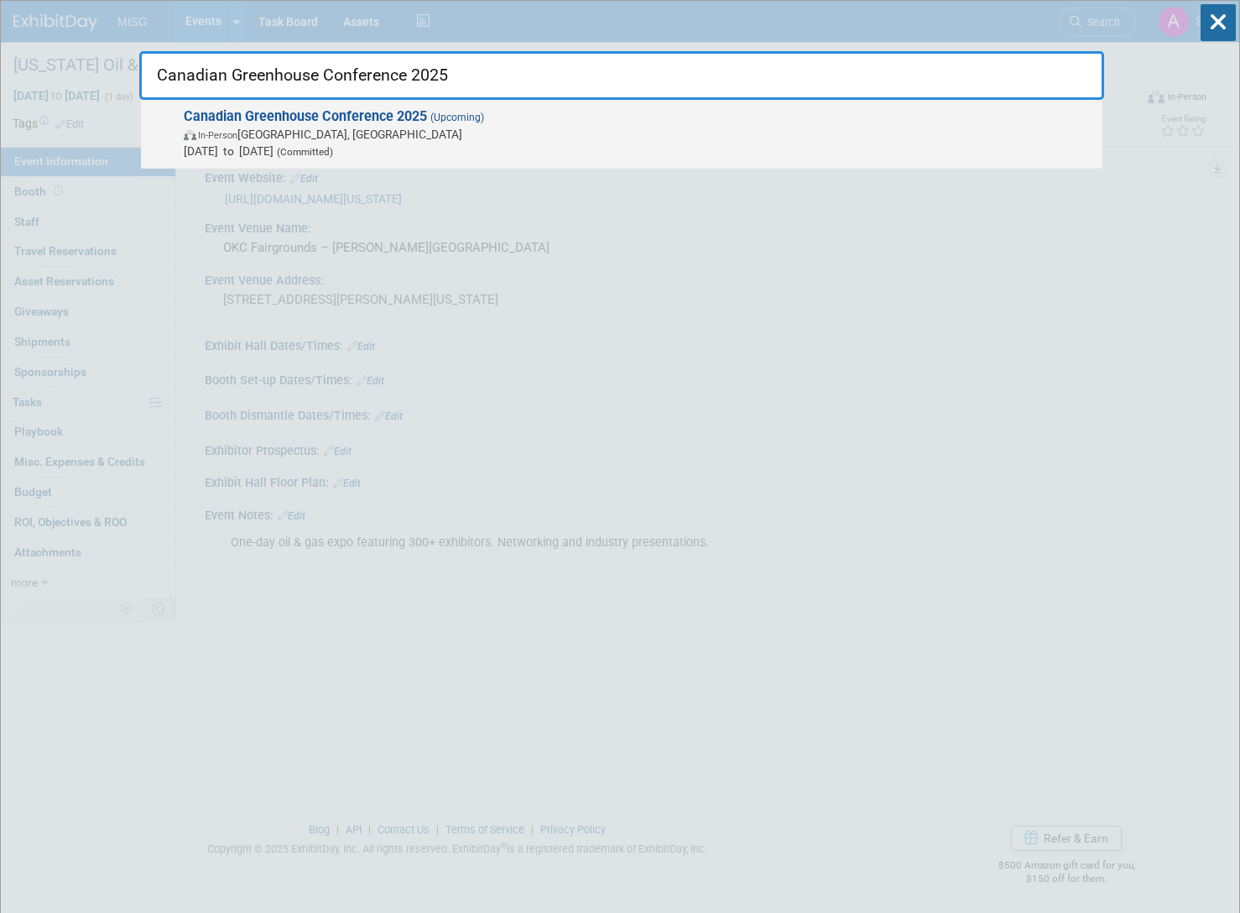
type input "Canadian Greenhouse Conference 2025"
click at [400, 129] on span "In-Person [GEOGRAPHIC_DATA], [GEOGRAPHIC_DATA]" at bounding box center [639, 134] width 910 height 17
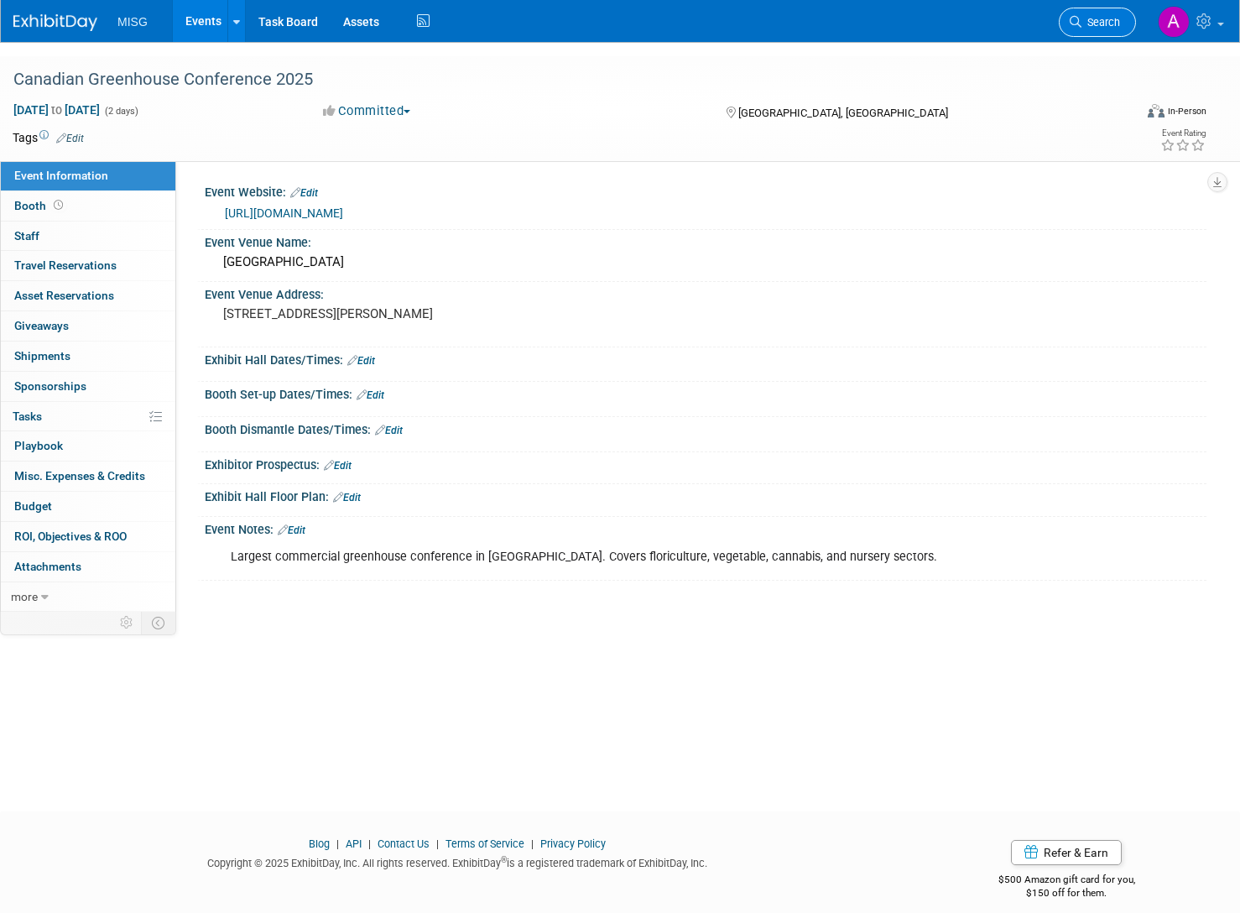
click at [1097, 29] on link "Search" at bounding box center [1097, 22] width 77 height 29
paste input "International Water Conference (IWC) 2025"
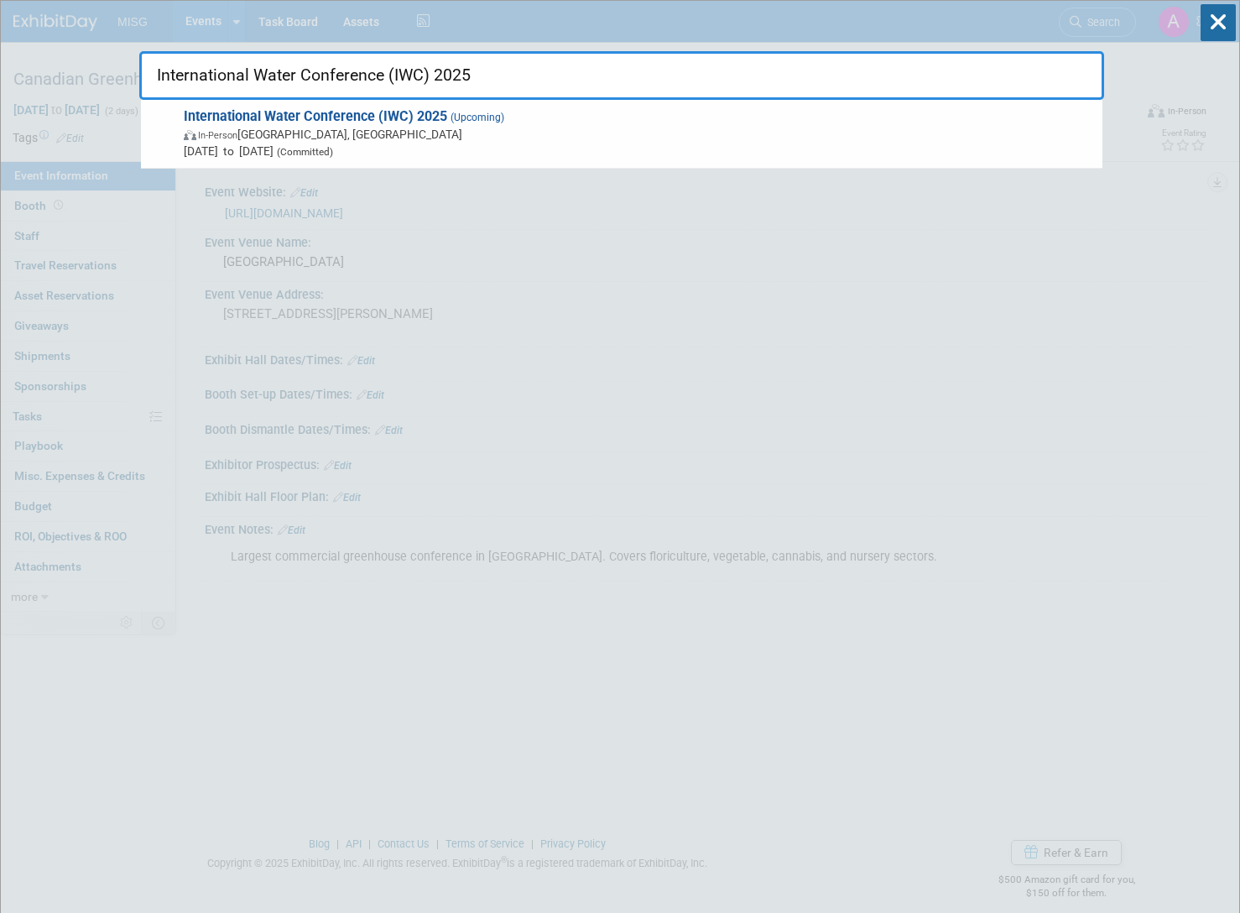
type input "International Water Conference (IWC) 2025"
click at [580, 105] on div "International Water Conference (IWC) 2025 (Upcoming) In-Person [GEOGRAPHIC_DATA…" at bounding box center [621, 134] width 961 height 69
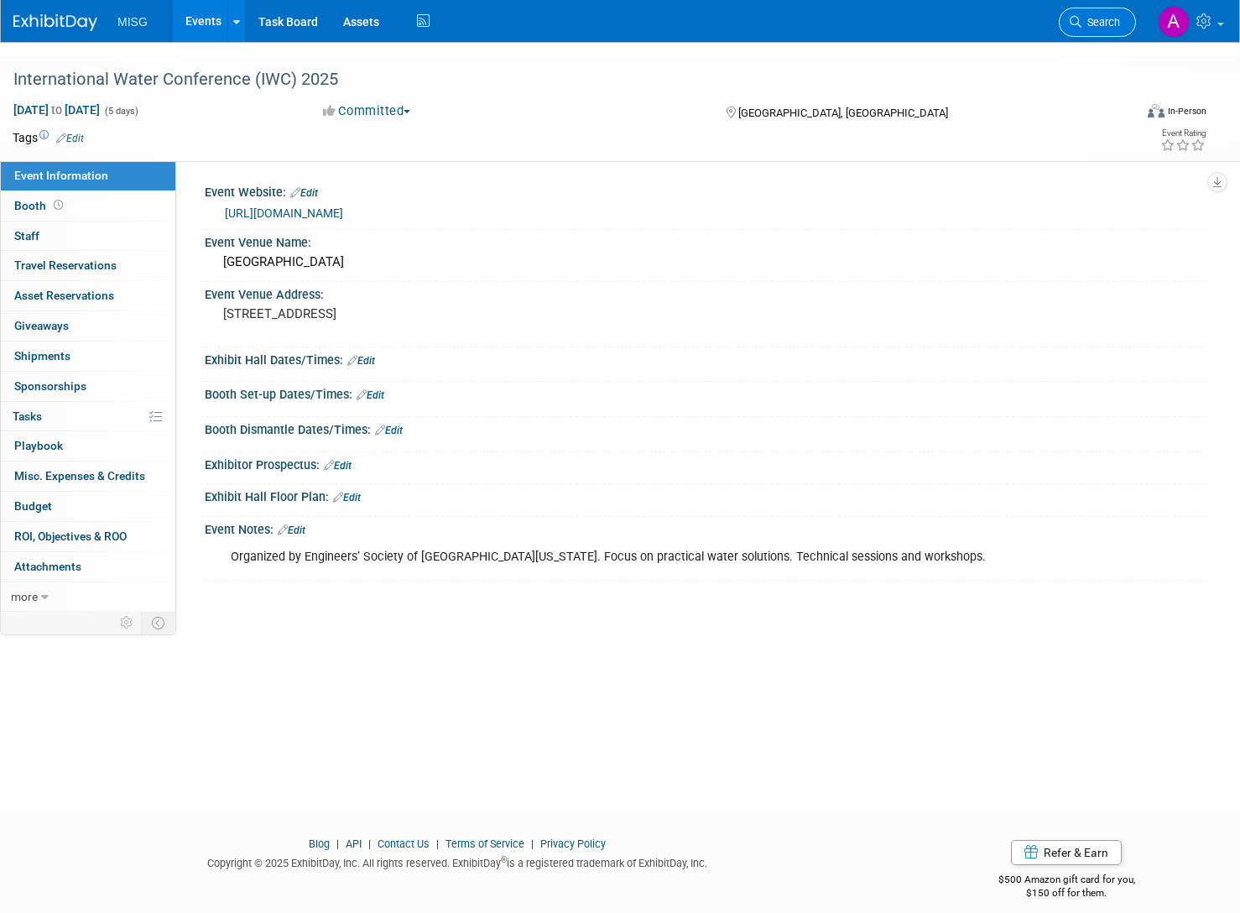
click at [1060, 17] on link "Search" at bounding box center [1097, 22] width 77 height 29
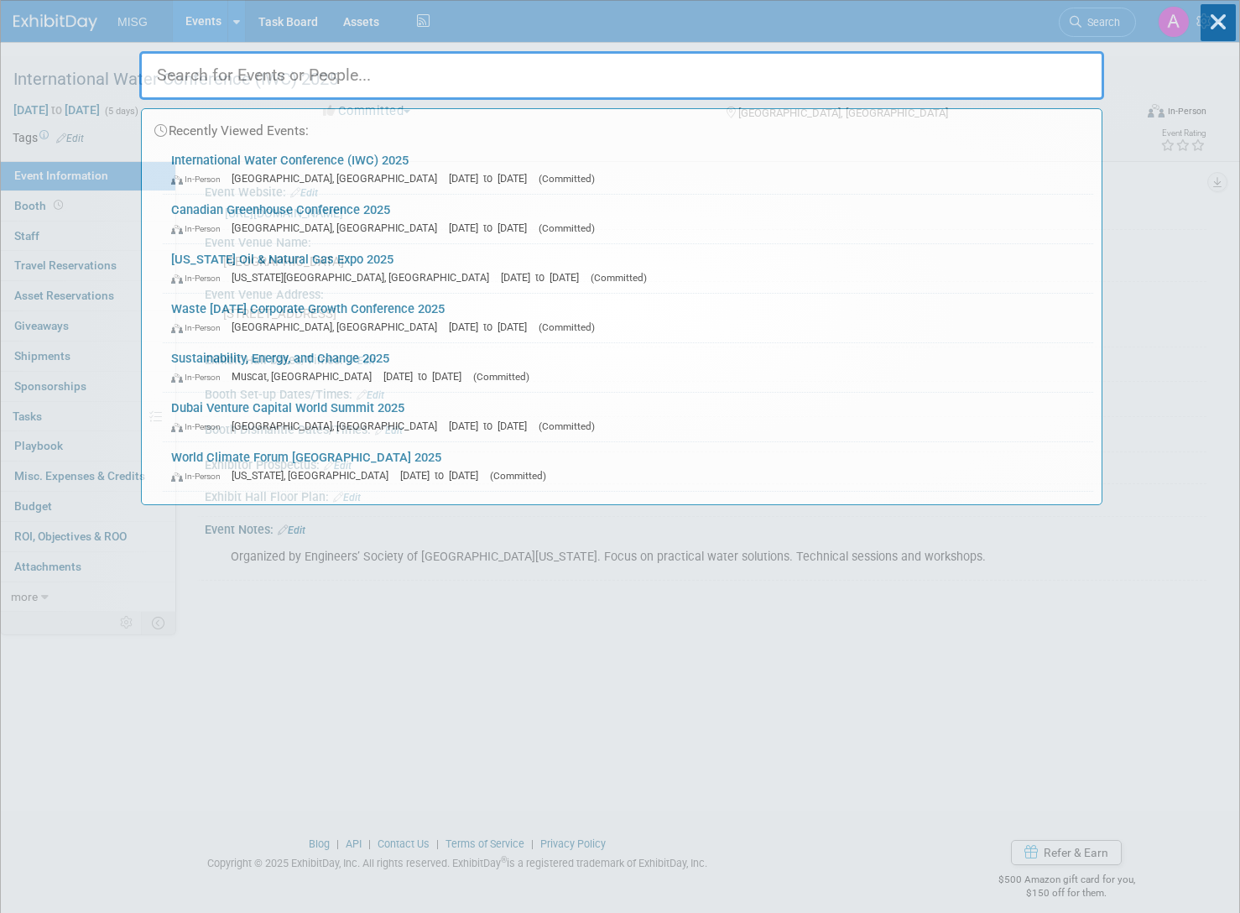
paste input "IMF & World Bank Group Spring Meetings 2025"
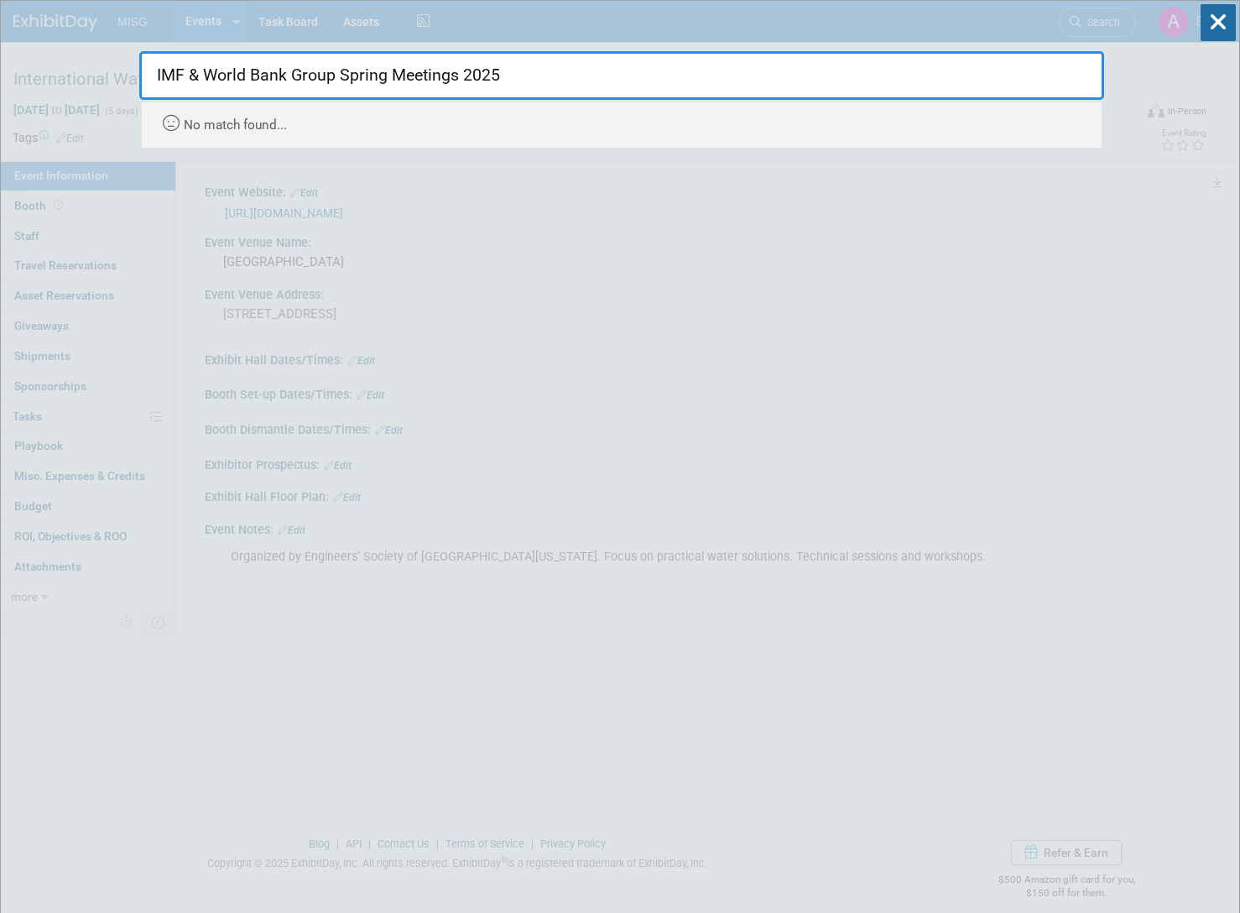
drag, startPoint x: 343, startPoint y: 75, endPoint x: 145, endPoint y: 89, distance: 198.4
click at [146, 91] on input "IMF & World Bank Group Spring Meetings 2025" at bounding box center [621, 75] width 965 height 49
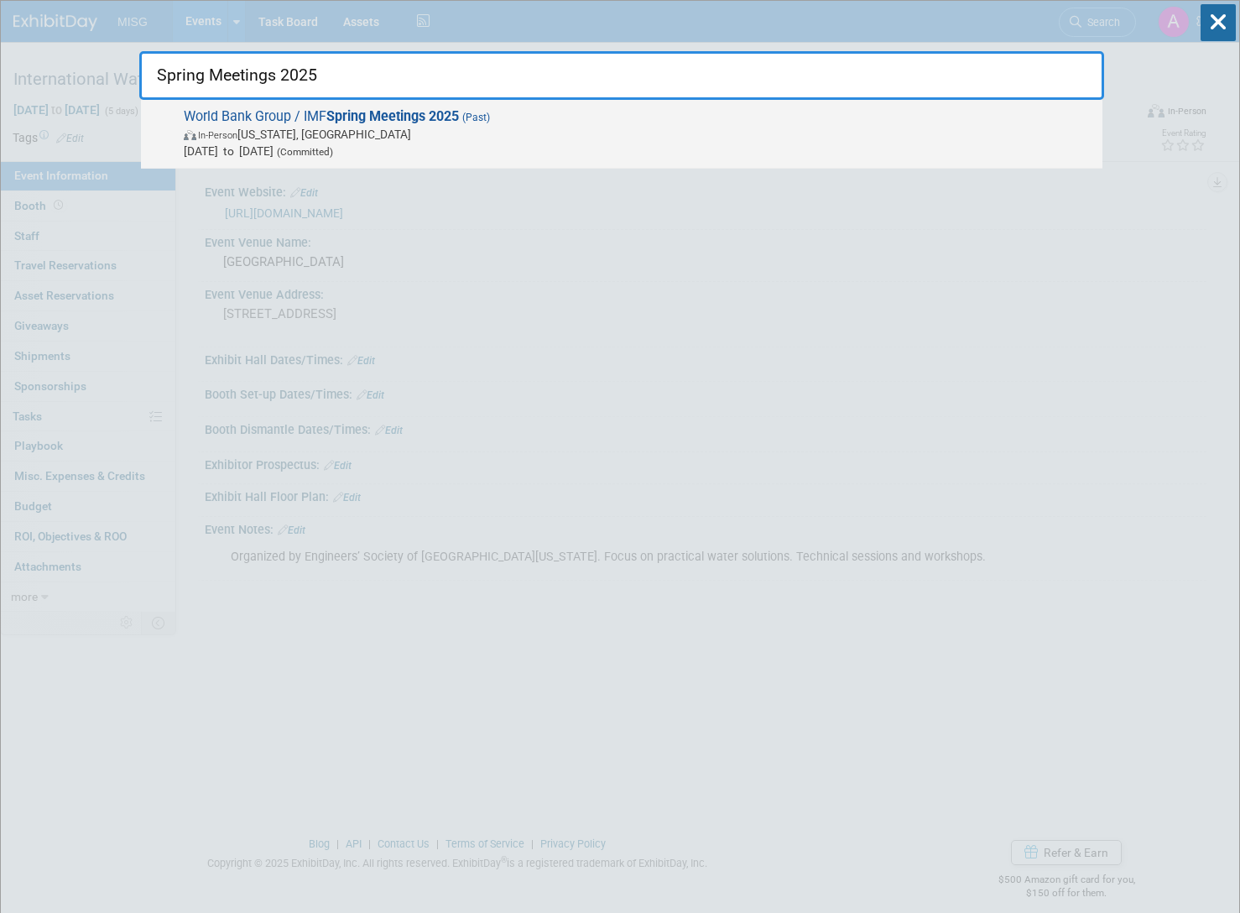
type input "Spring Meetings 2025"
click at [388, 119] on strong "Spring Meetings 2025" at bounding box center [392, 116] width 133 height 16
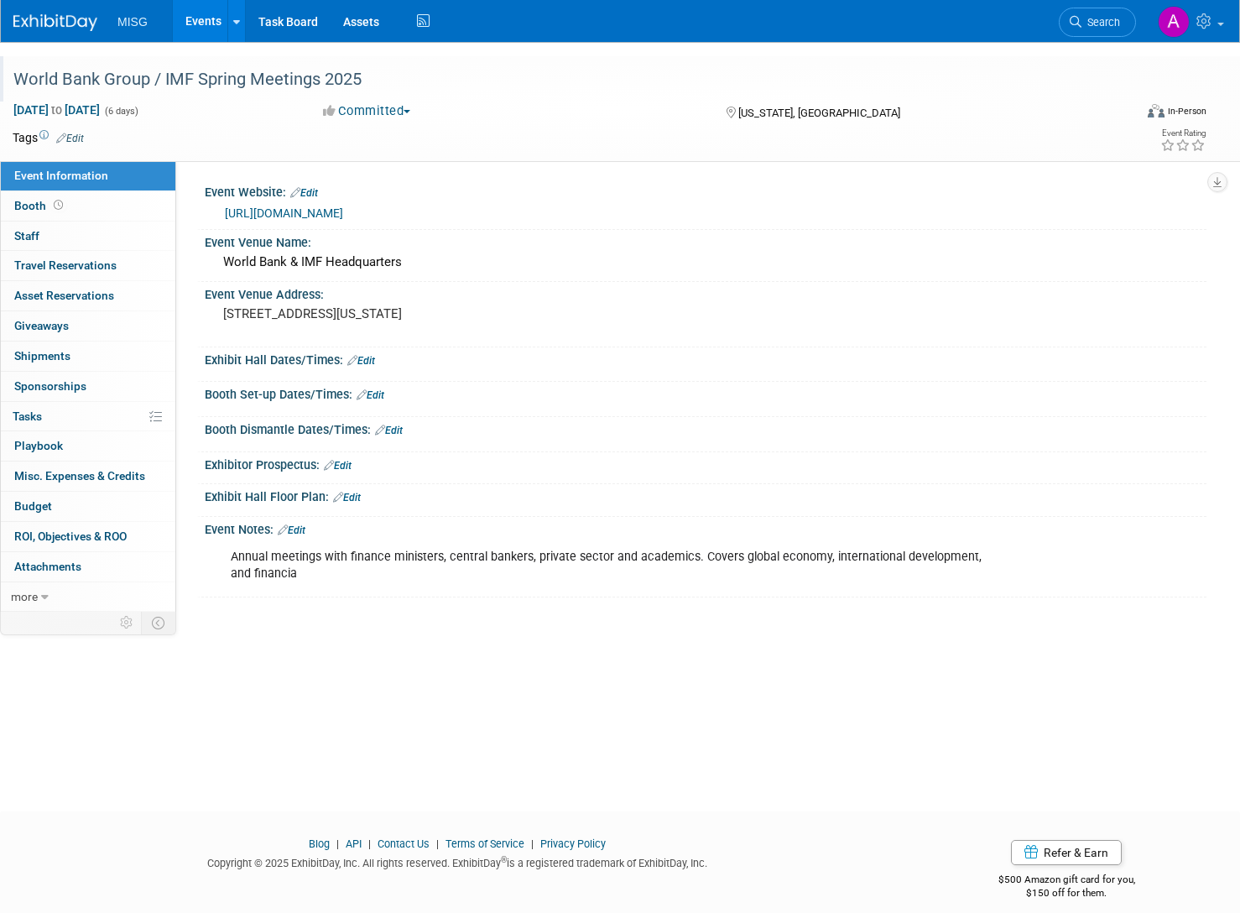
click at [154, 66] on div "World Bank Group / IMF Spring Meetings 2025" at bounding box center [556, 80] width 1097 height 30
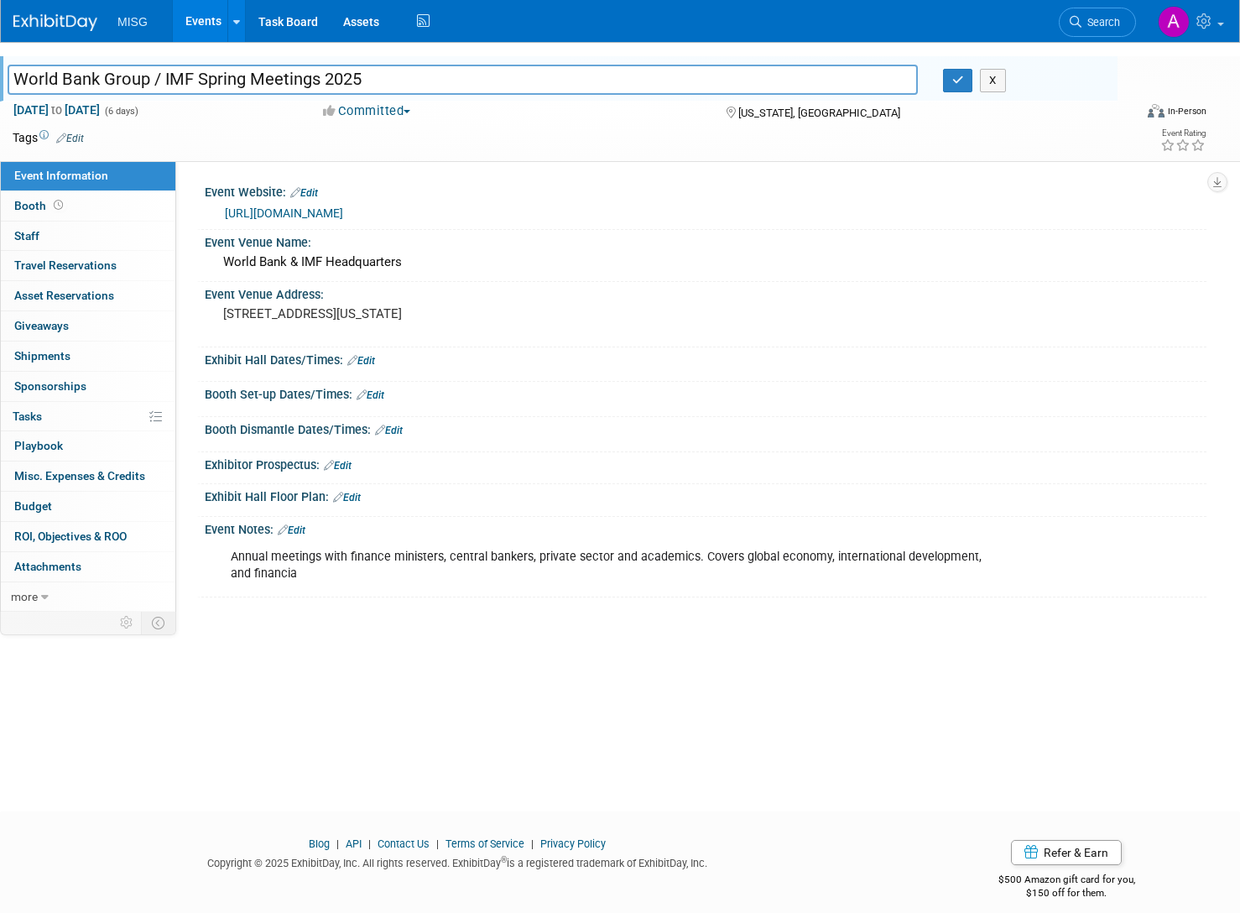
click at [162, 65] on input "World Bank Group / IMF Spring Meetings 2025" at bounding box center [463, 79] width 910 height 29
type input "World Bank Group & IMF Spring Meetings 2025"
click at [1080, 23] on icon at bounding box center [1076, 22] width 12 height 12
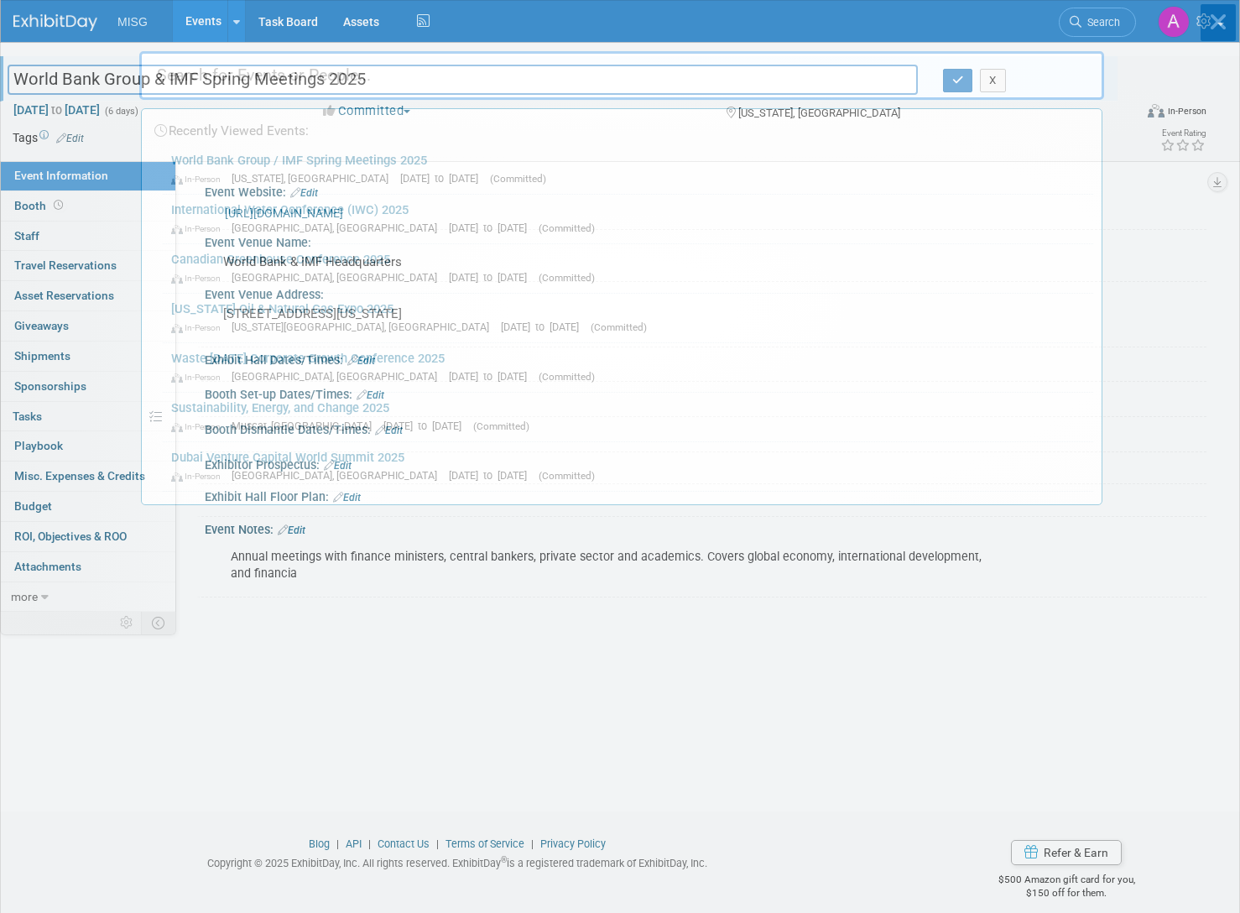
paste input "International Conference on Green and Sustainable Materials 2025"
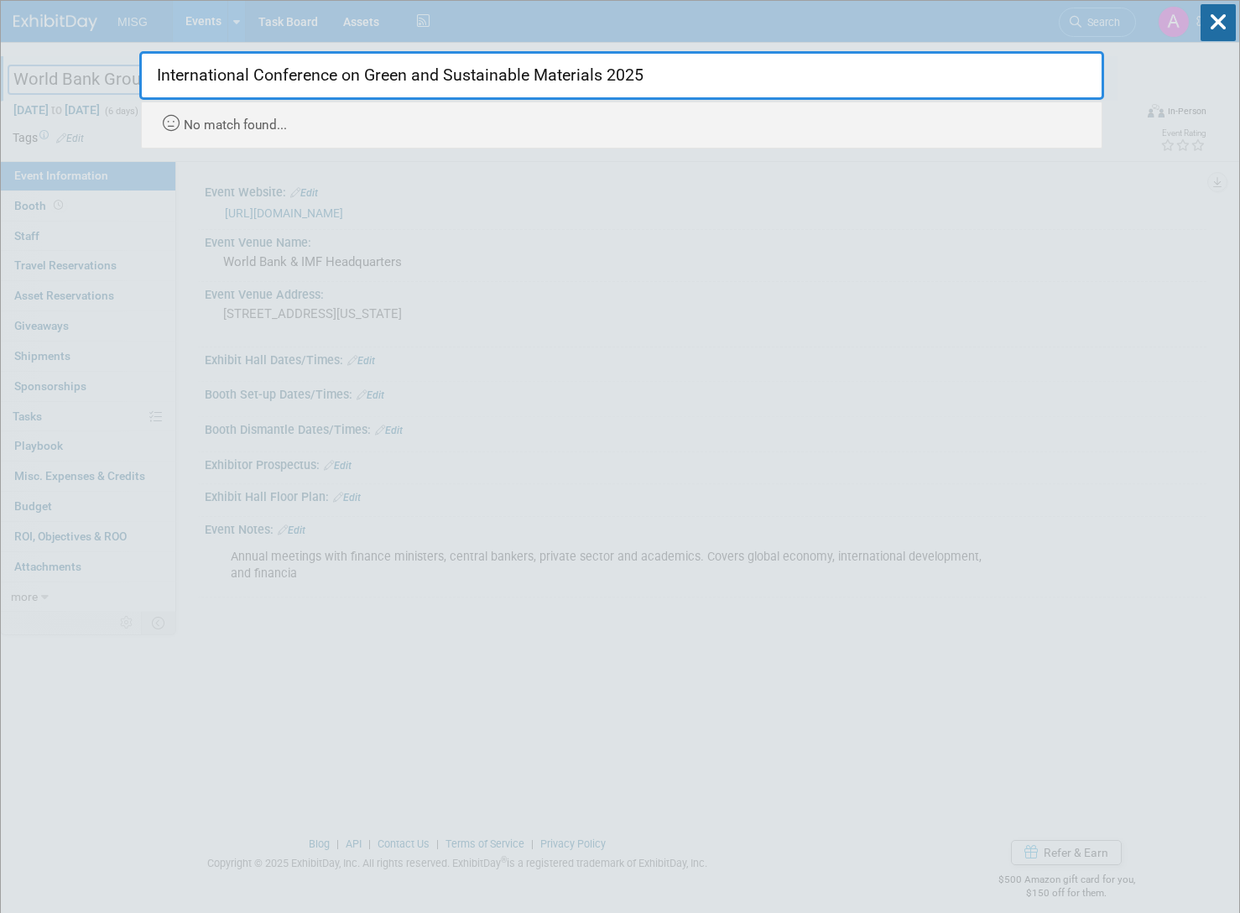
drag, startPoint x: 365, startPoint y: 73, endPoint x: 55, endPoint y: 70, distance: 309.5
type input "Green and Sustainable Materials 2025"
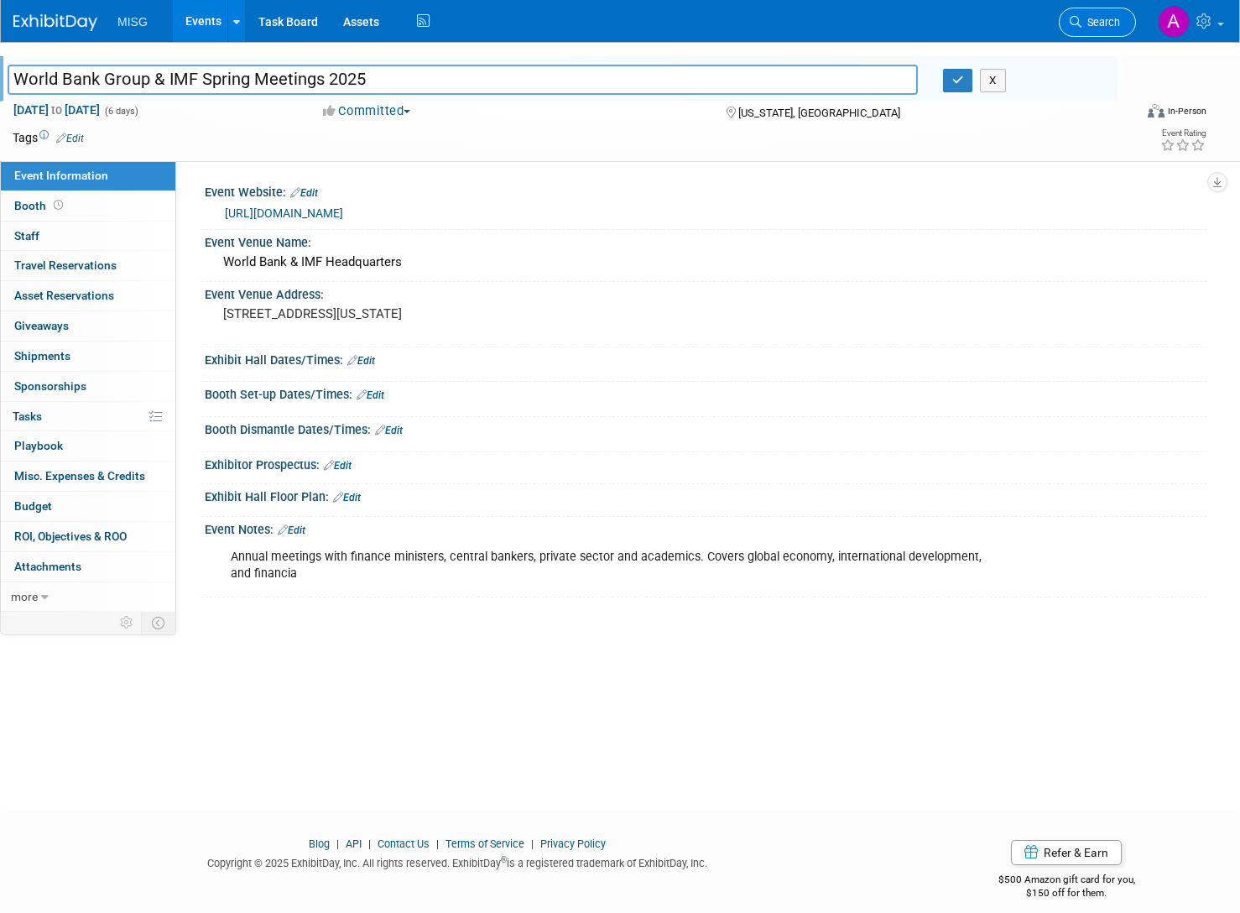
click at [1075, 19] on icon at bounding box center [1076, 22] width 12 height 12
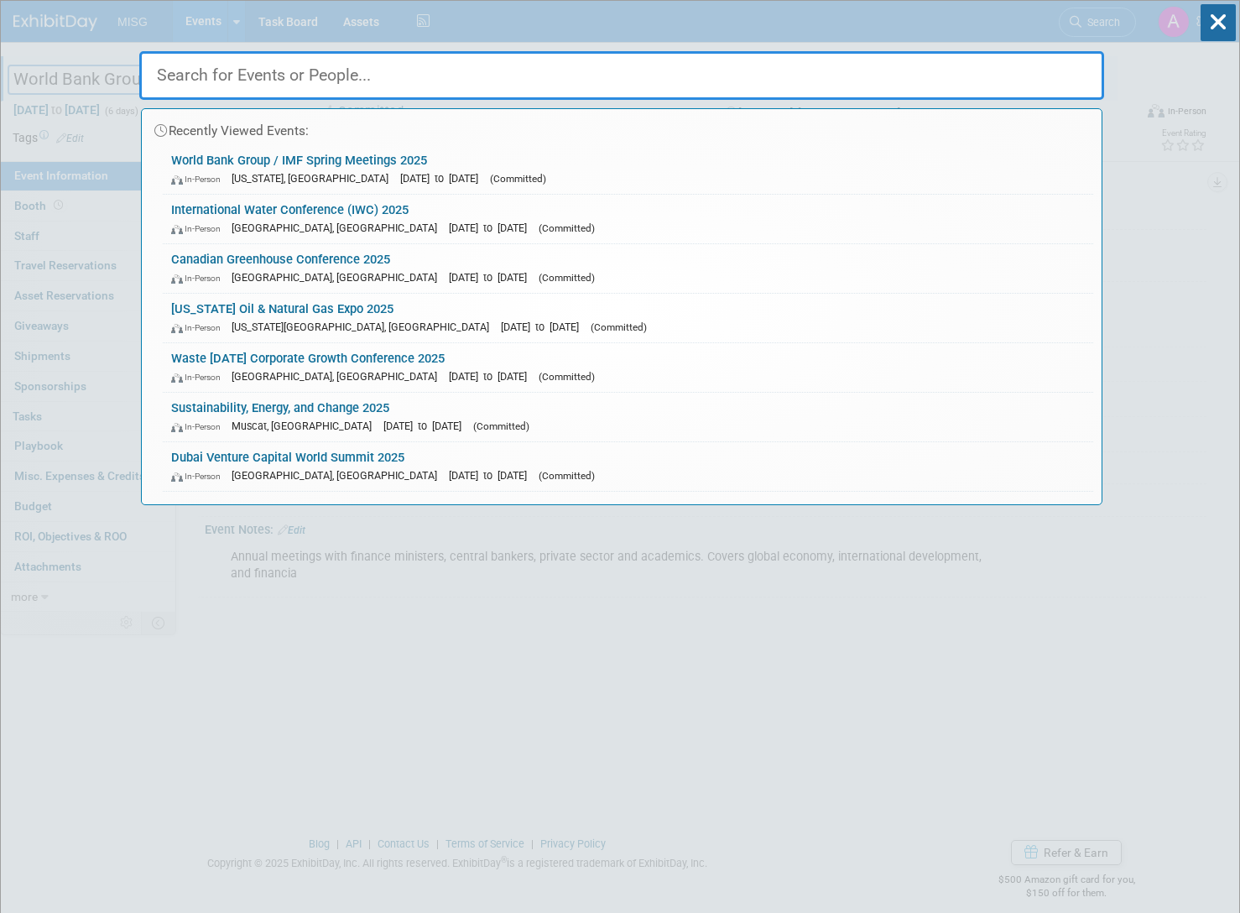
paste input "International Conference on Green and Sustainable Materials 2025"
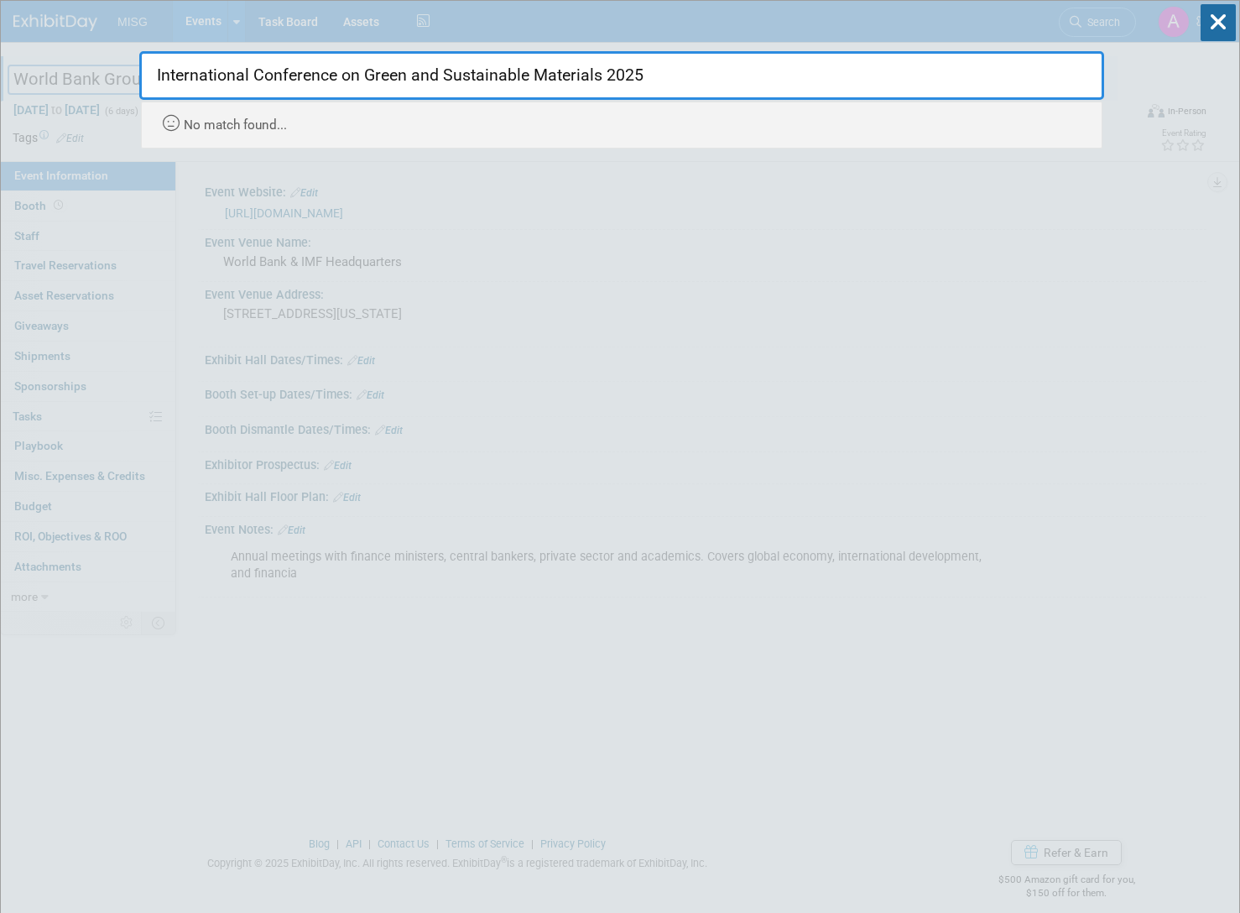
drag, startPoint x: 569, startPoint y: 76, endPoint x: 450, endPoint y: 81, distance: 118.3
click at [450, 81] on input "International Conference on Green and Sustainable Materials 2025" at bounding box center [621, 75] width 965 height 49
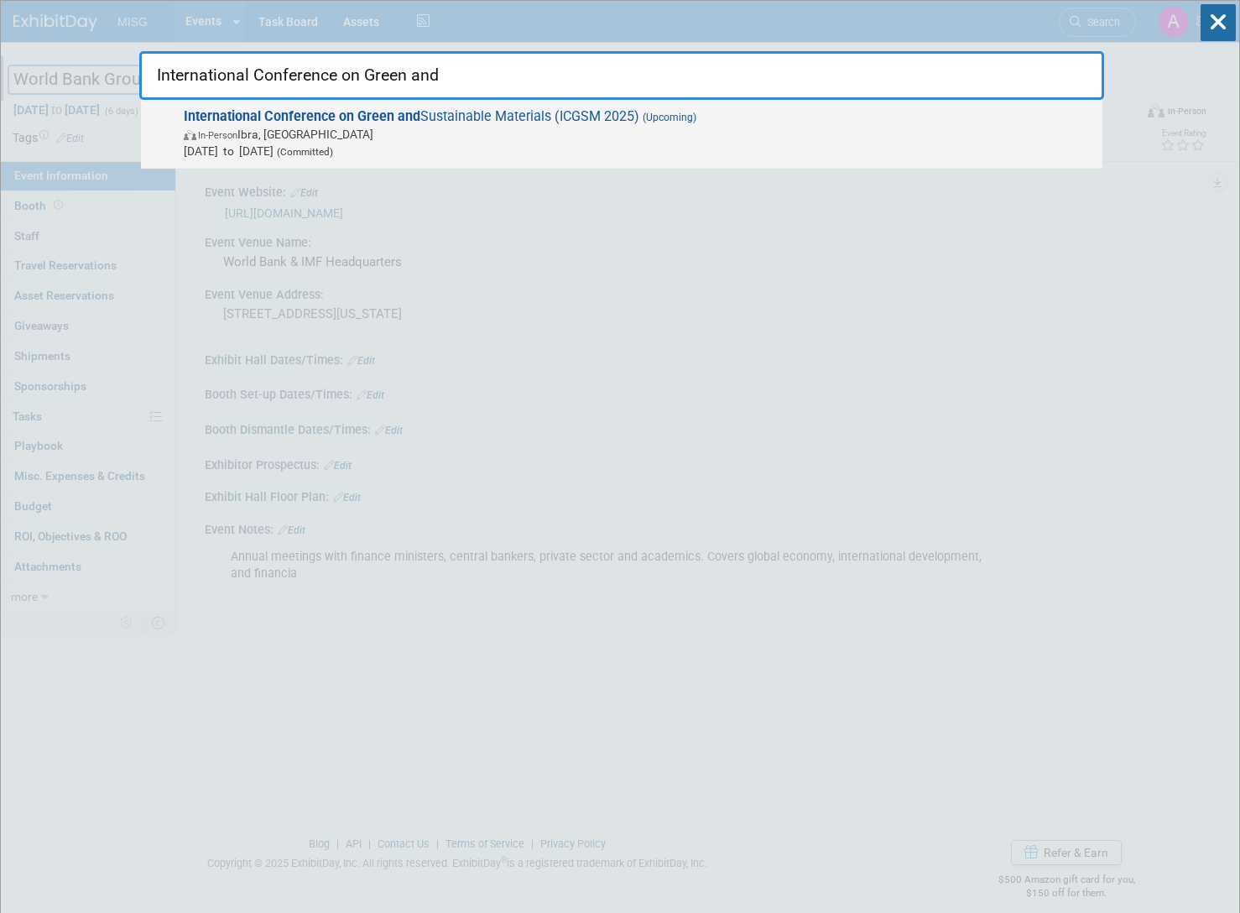
type input "International Conference on Green and"
click at [387, 122] on strong "International Conference on Green and" at bounding box center [302, 116] width 237 height 16
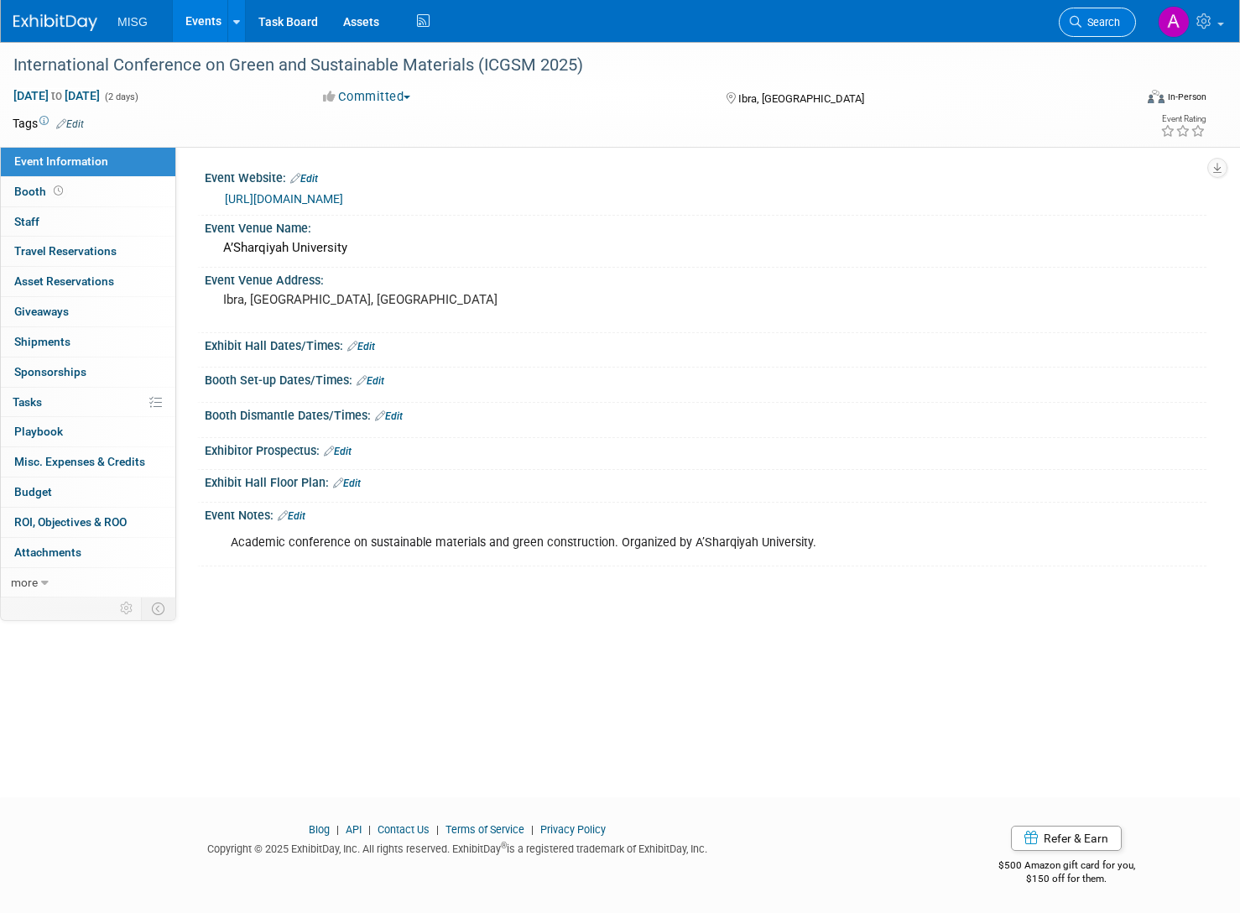
click at [1092, 31] on link "Search" at bounding box center [1097, 22] width 77 height 29
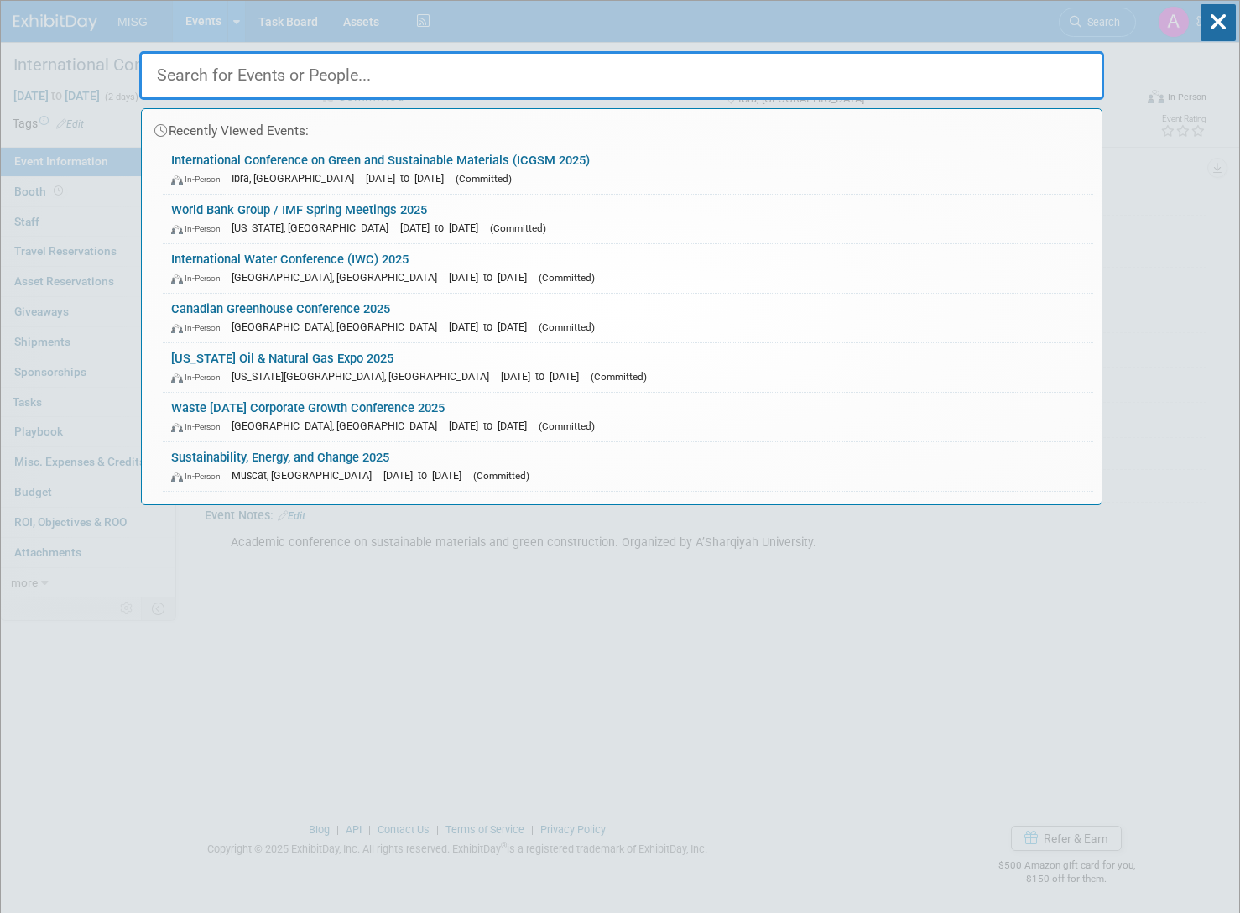
paste input "Brazil Windpower Conference & Exhibition 2025"
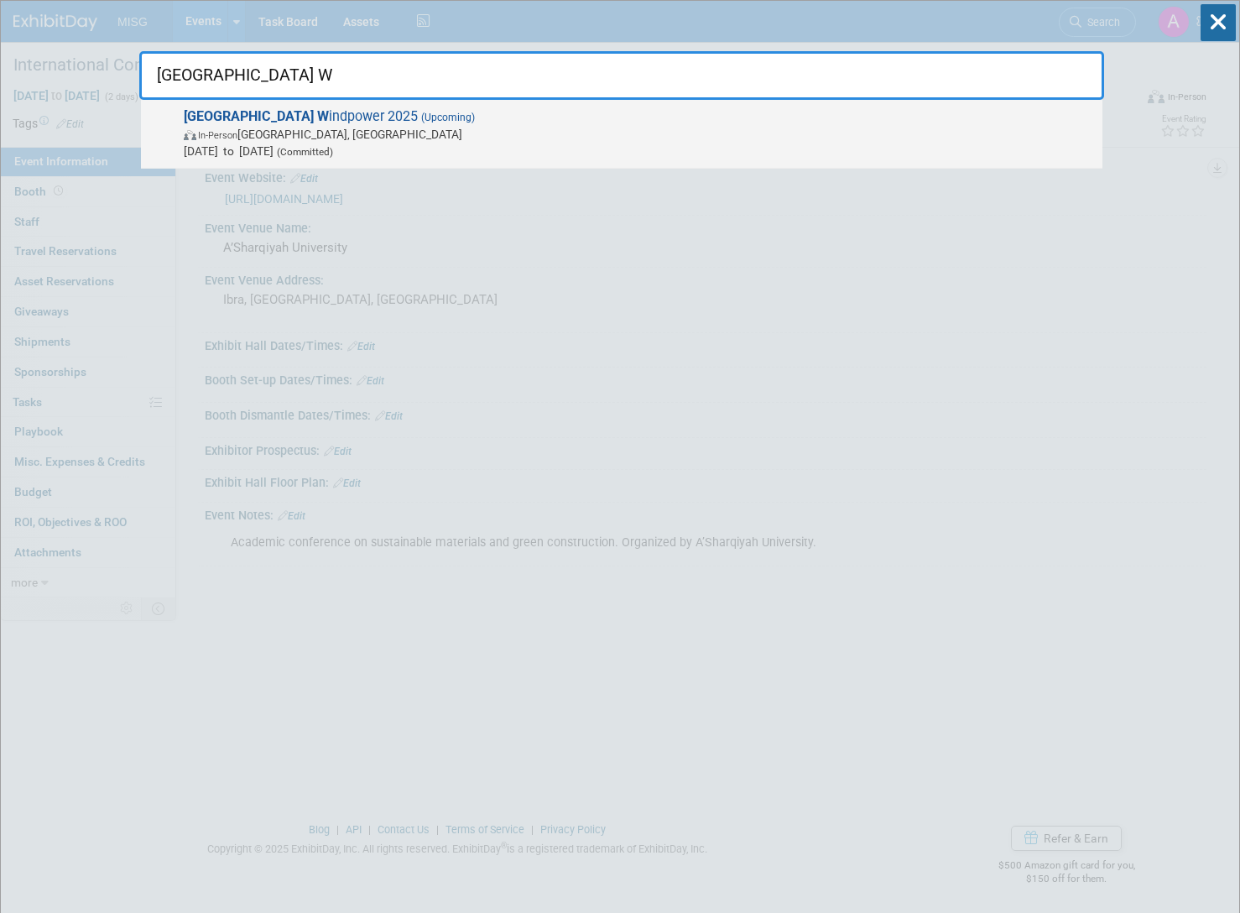
type input "Brazil W"
click at [292, 124] on span "Brazil W indpower 2025 (Upcoming) In-Person SP, Brazil Oct 28, 2025 to Oct 30, …" at bounding box center [636, 133] width 915 height 51
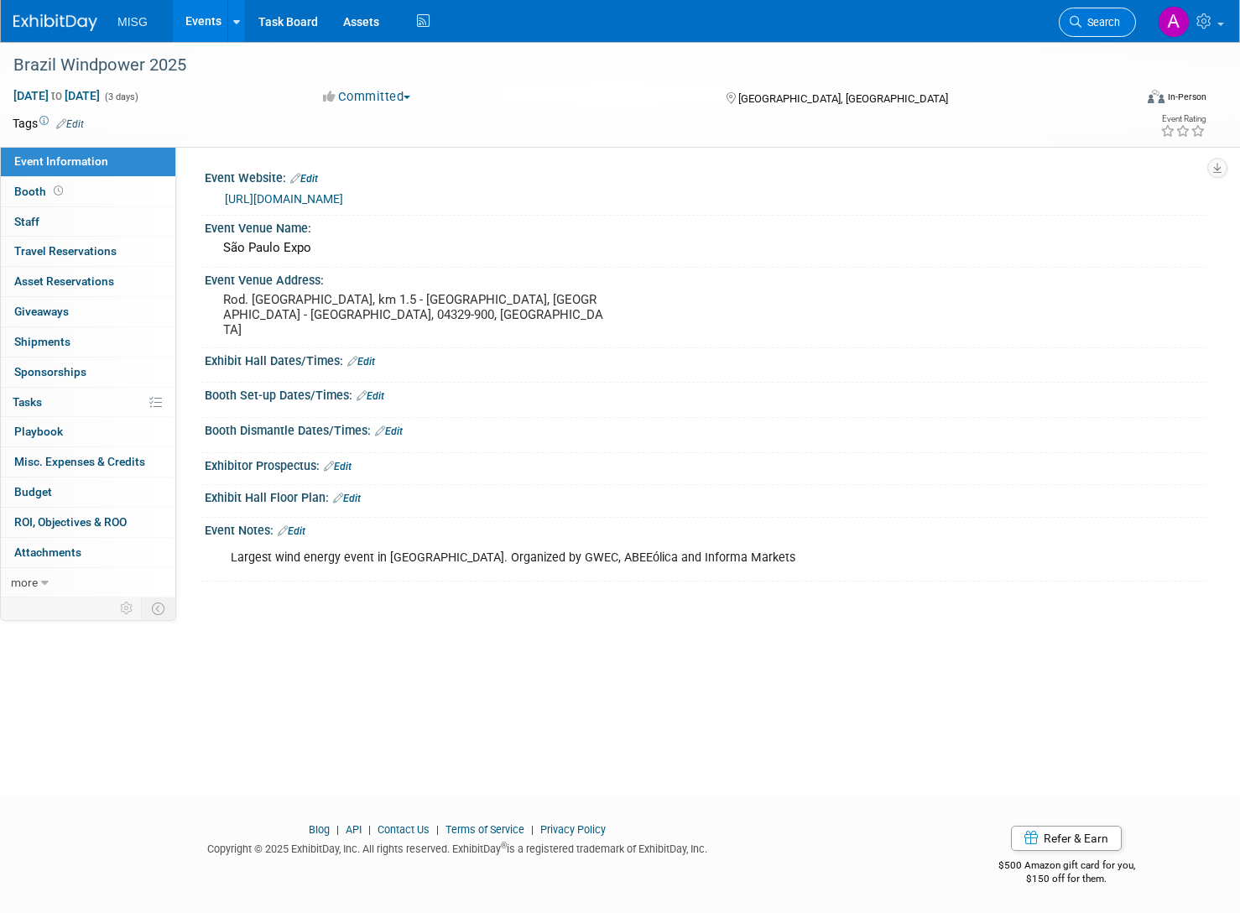
click at [1086, 17] on span "Search" at bounding box center [1100, 22] width 39 height 13
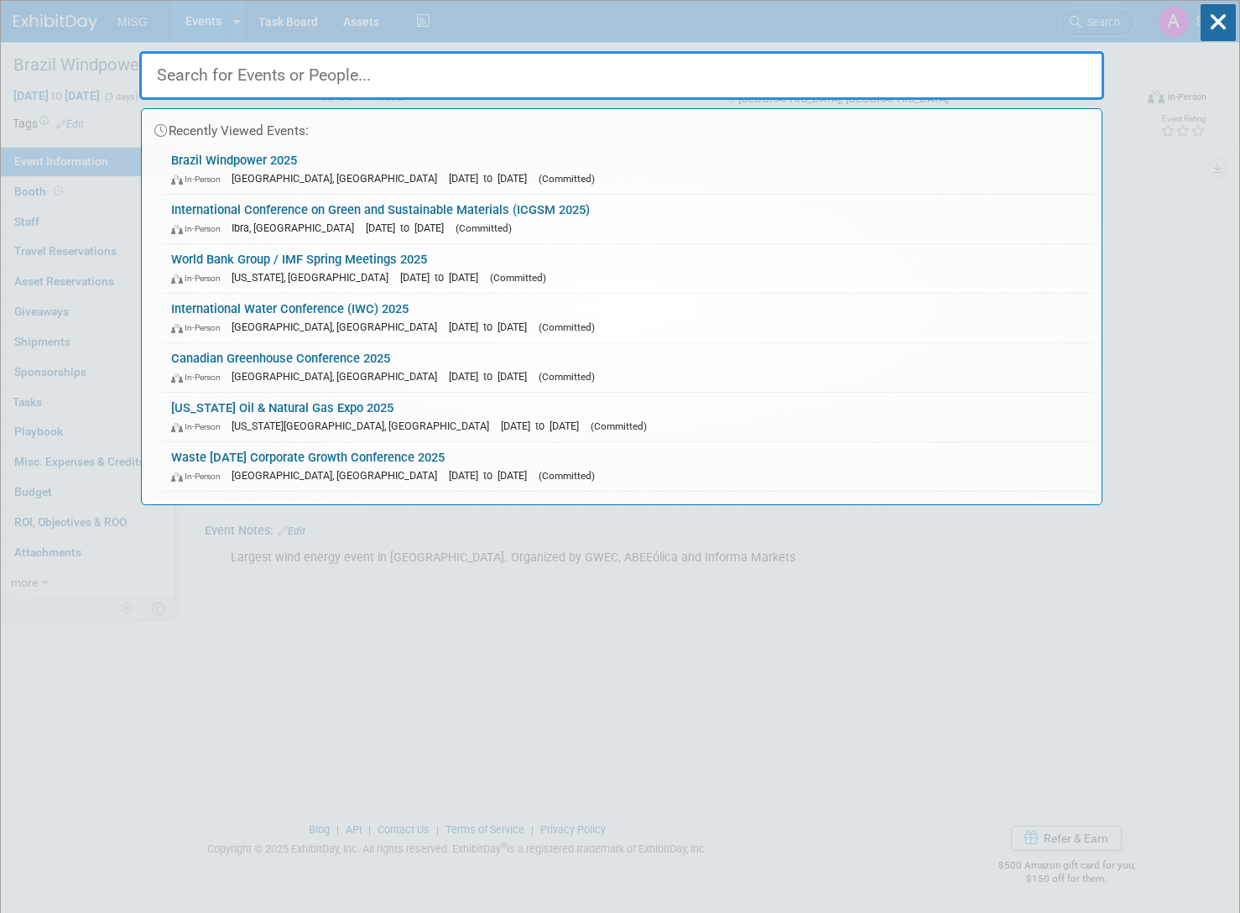
paste input "Renewable Energy India Expo 2025 (REI)"
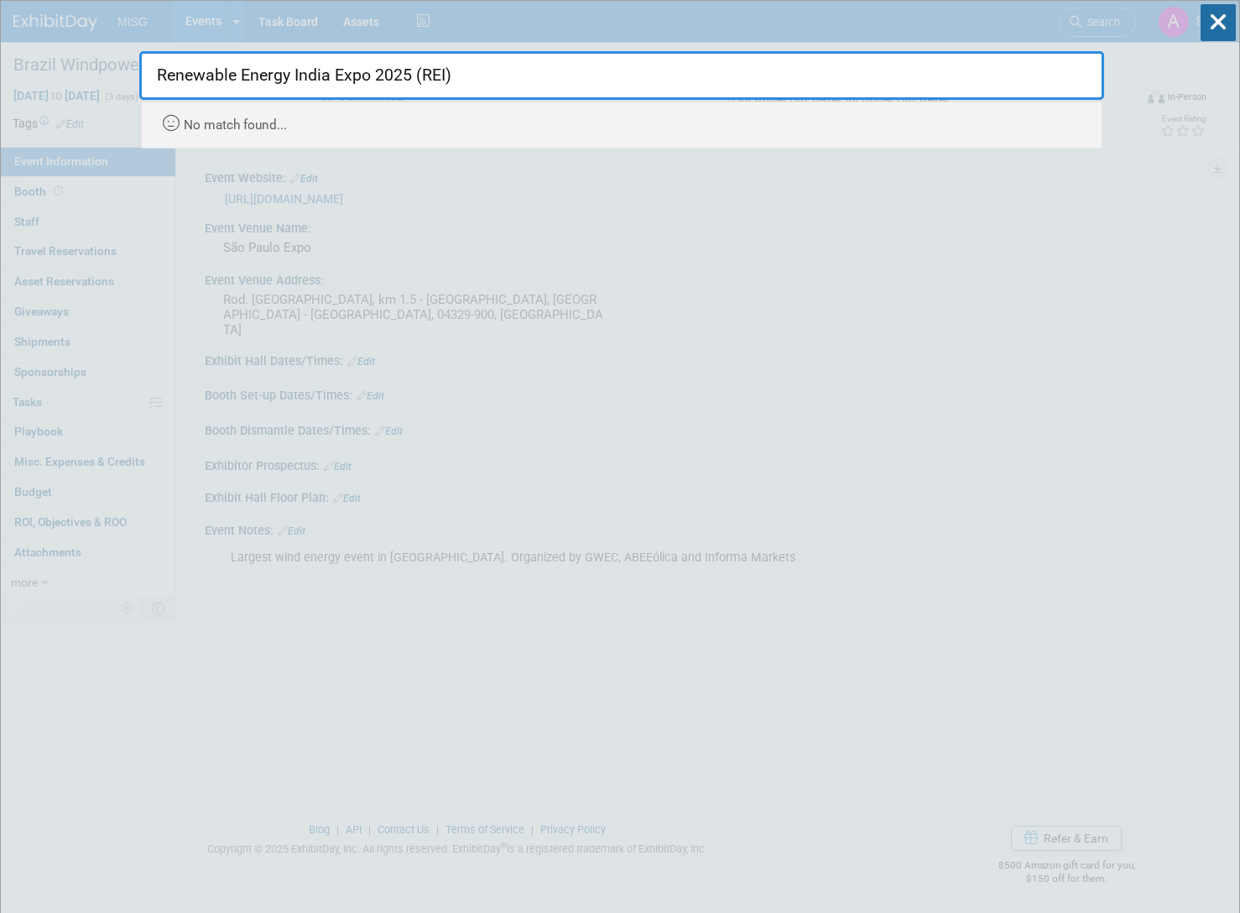
drag, startPoint x: 478, startPoint y: 70, endPoint x: 306, endPoint y: 80, distance: 172.2
click at [306, 80] on input "Renewable Energy India Expo 2025 (REI)" at bounding box center [621, 75] width 965 height 49
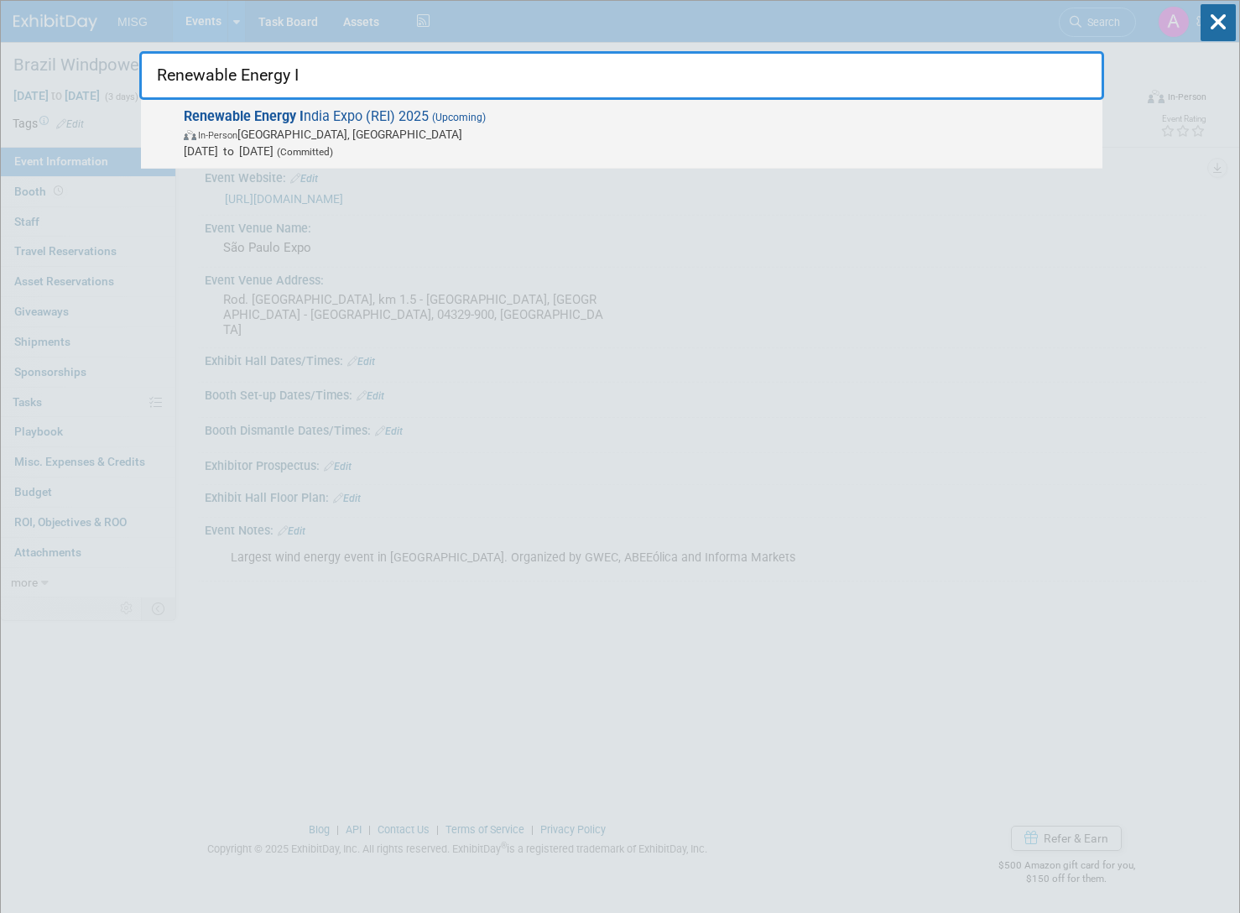
type input "Renewable Energy I"
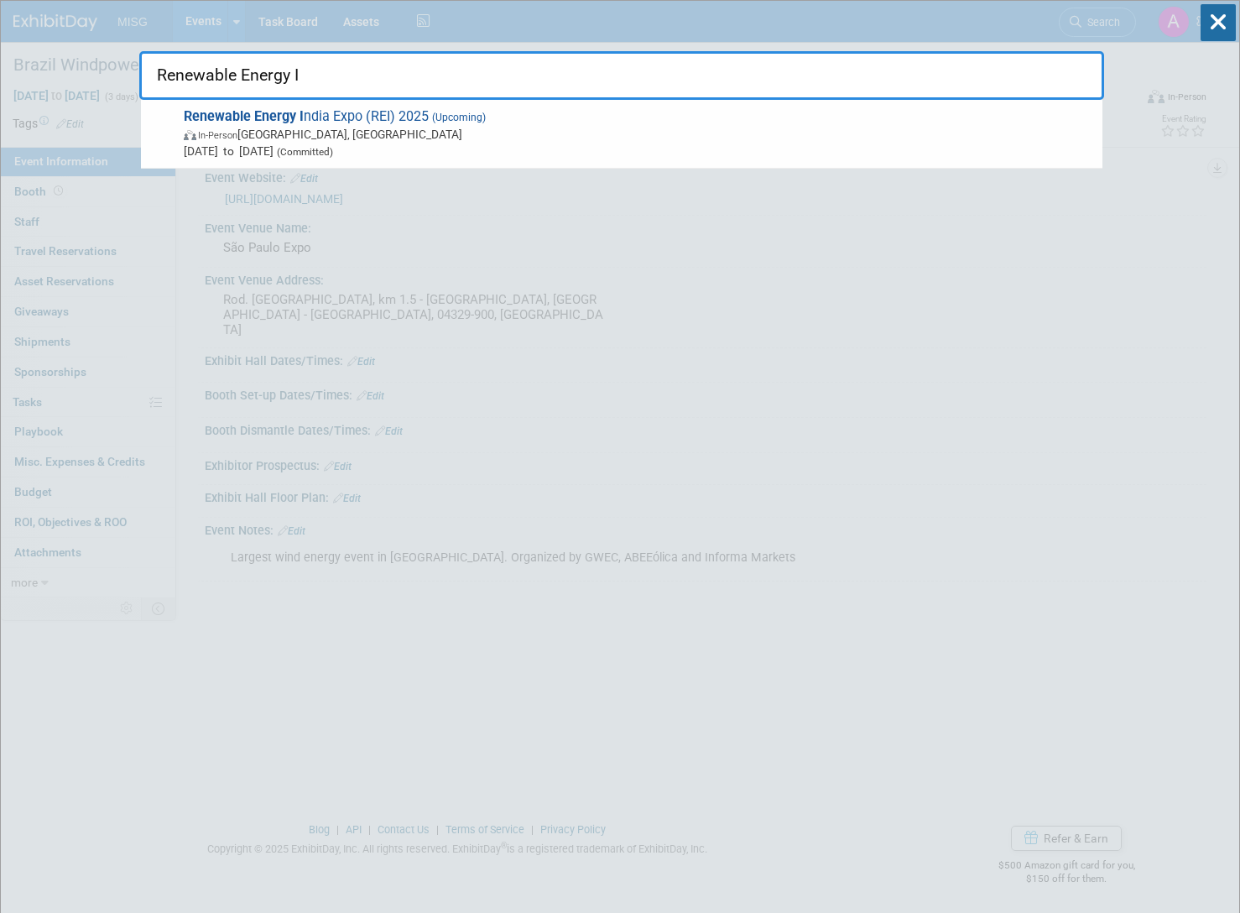
click at [499, 138] on span "In-Person [GEOGRAPHIC_DATA], [GEOGRAPHIC_DATA]" at bounding box center [639, 134] width 910 height 17
